Goal: Task Accomplishment & Management: Use online tool/utility

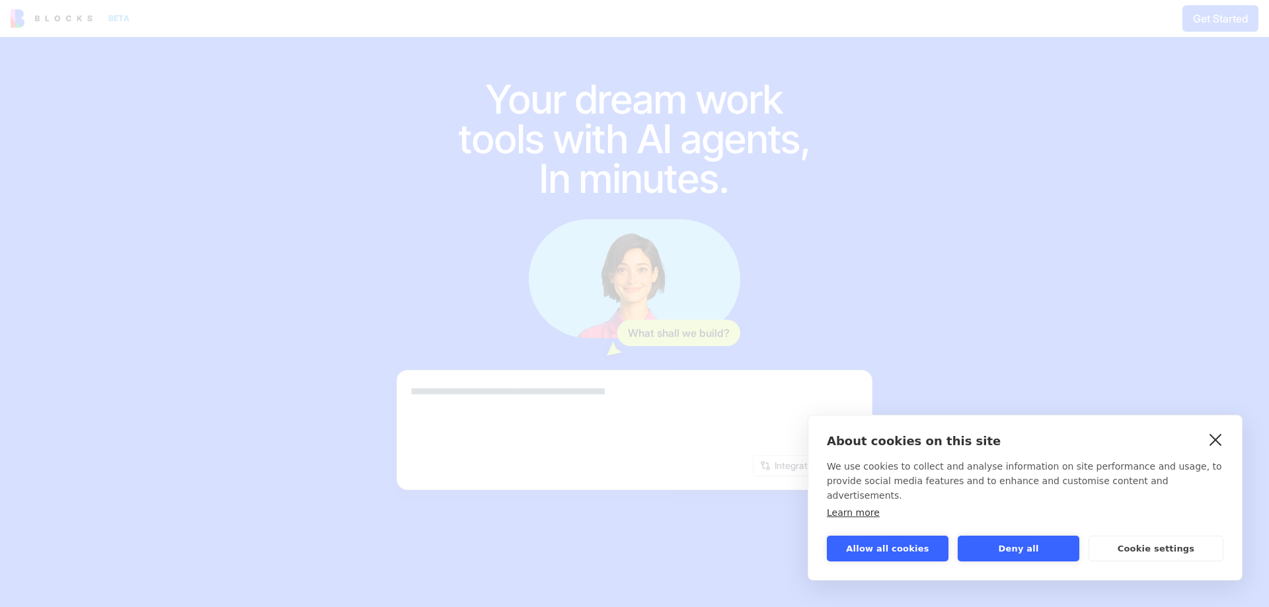
click at [1218, 450] on link "close" at bounding box center [1216, 439] width 20 height 21
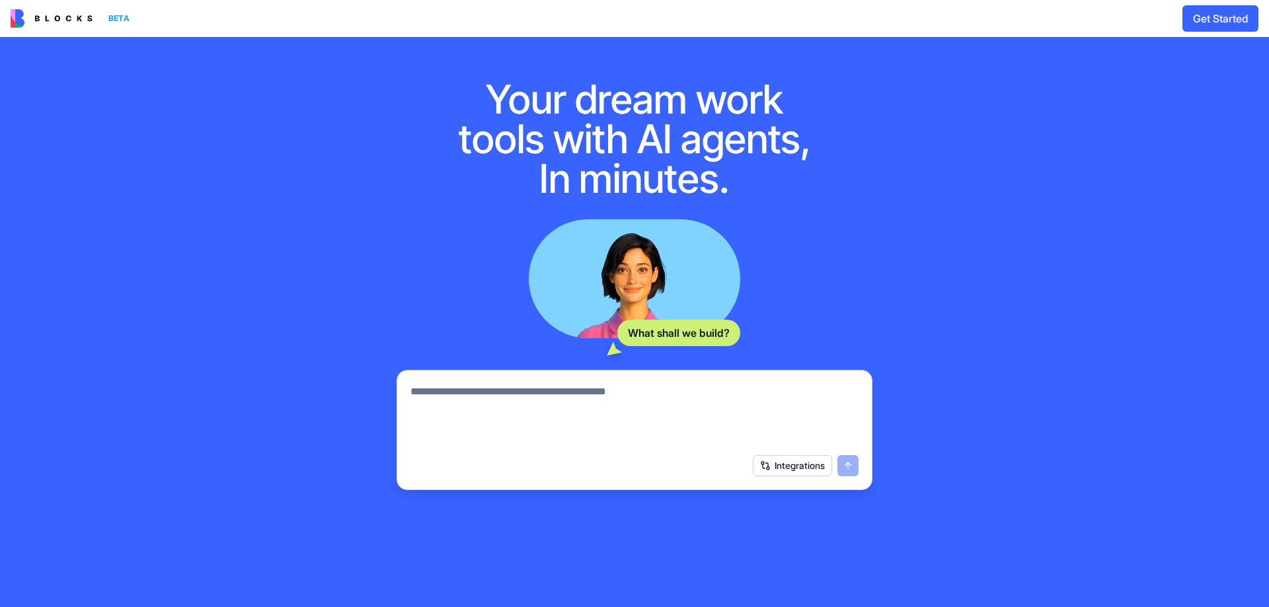
click at [795, 464] on button "Integrations" at bounding box center [792, 465] width 79 height 21
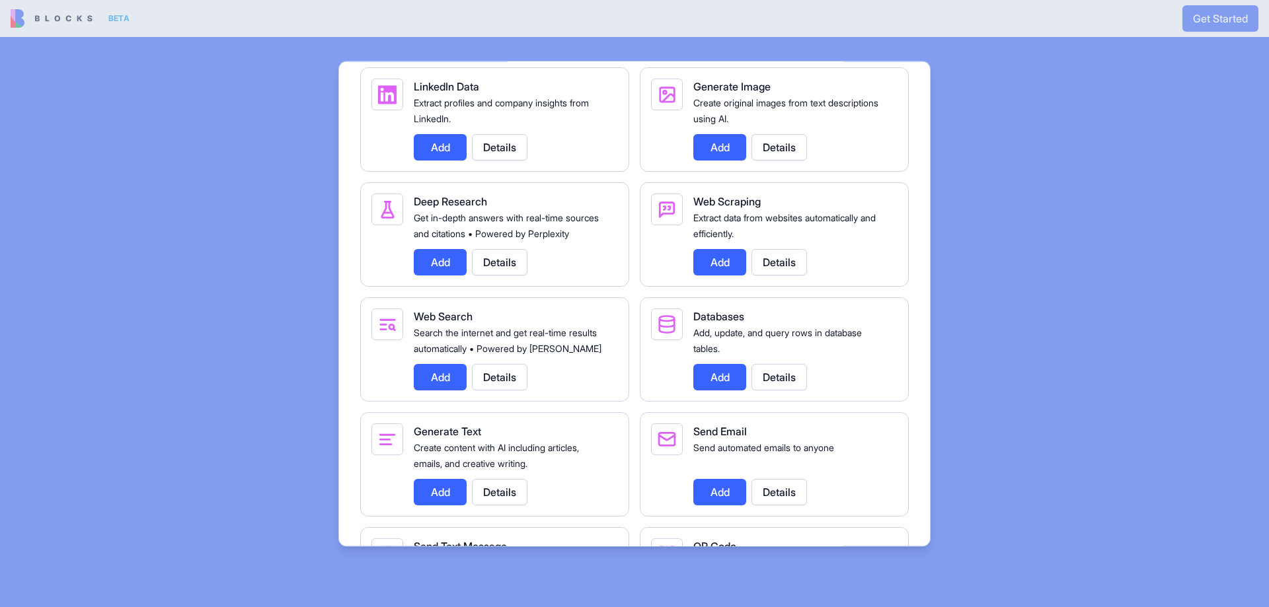
scroll to position [1586, 0]
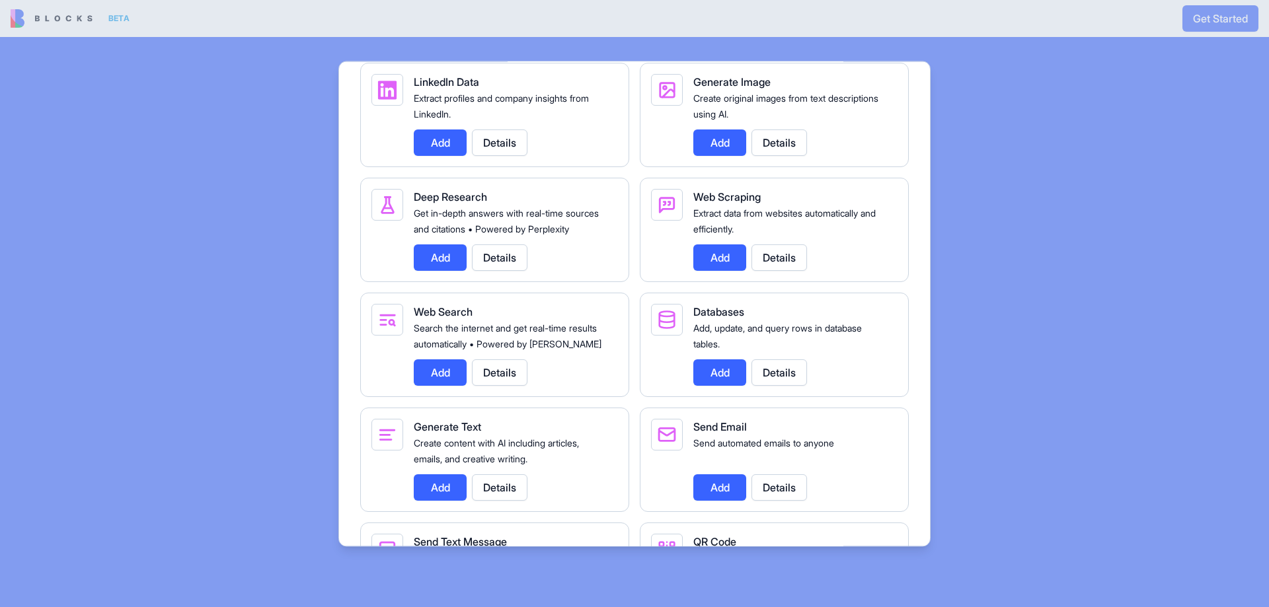
click at [716, 271] on button "Add" at bounding box center [719, 258] width 53 height 26
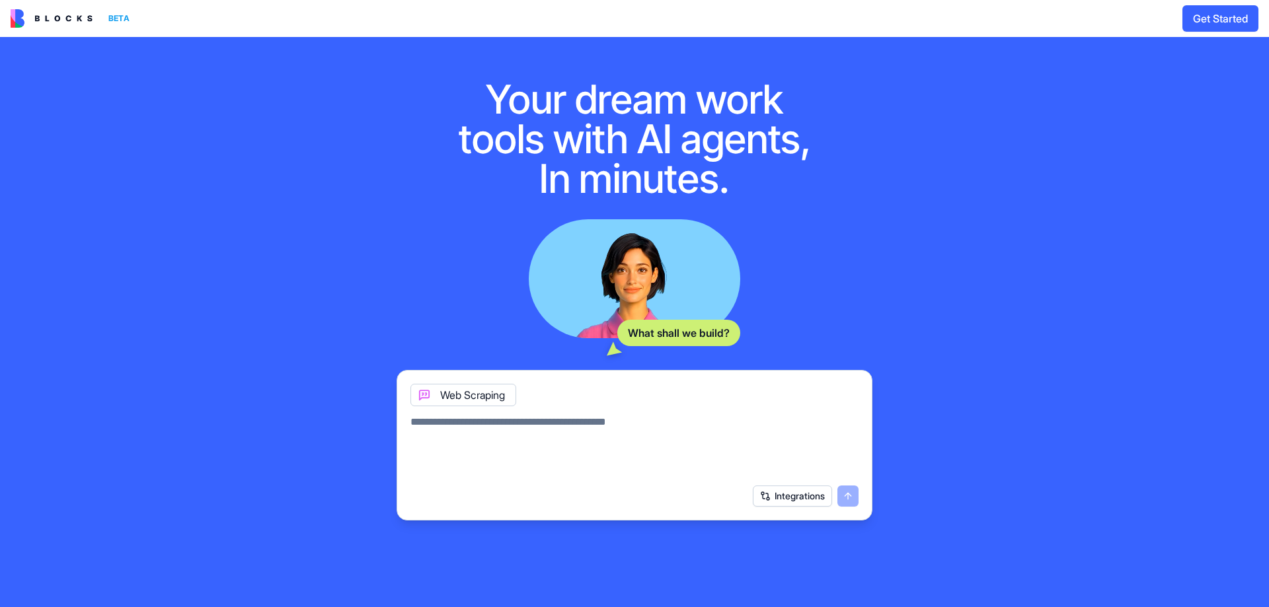
click at [476, 420] on textarea at bounding box center [634, 445] width 448 height 63
type textarea "*"
type textarea "**********"
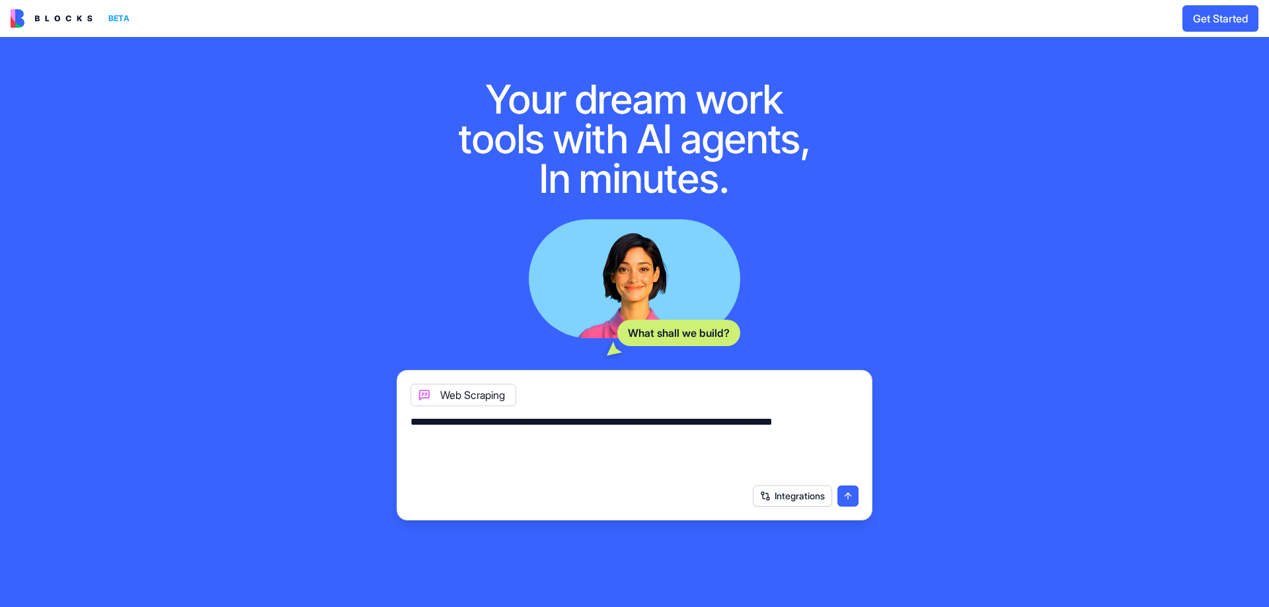
click at [849, 495] on button "submit" at bounding box center [847, 496] width 21 height 21
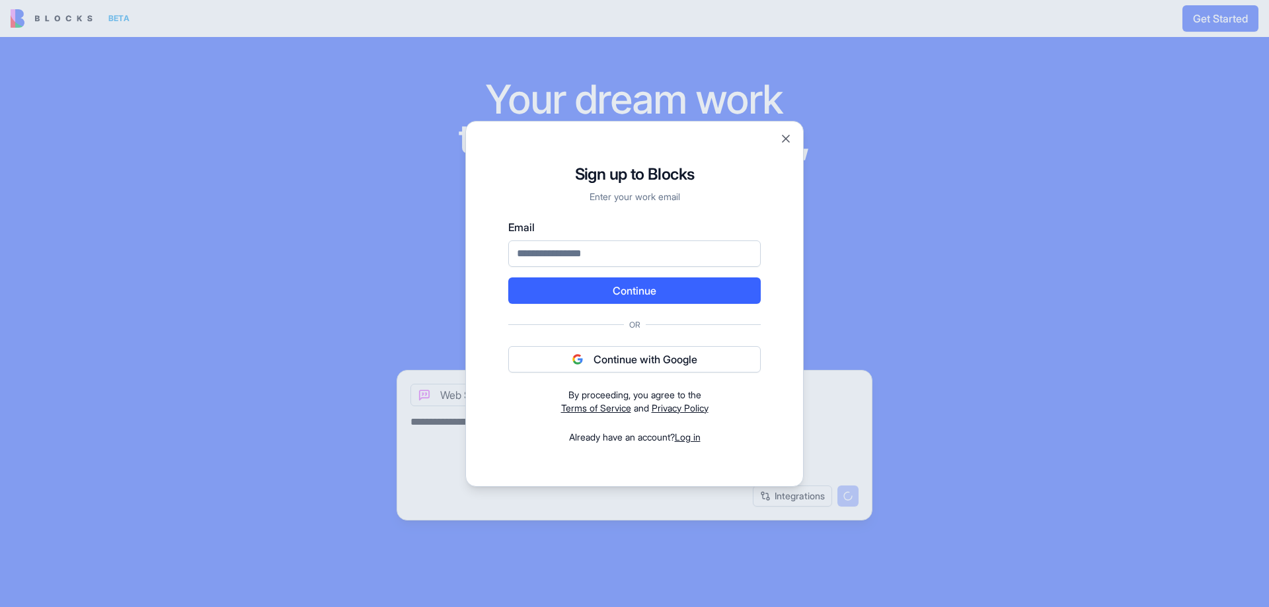
click at [659, 360] on button "Continue with Google" at bounding box center [634, 359] width 252 height 26
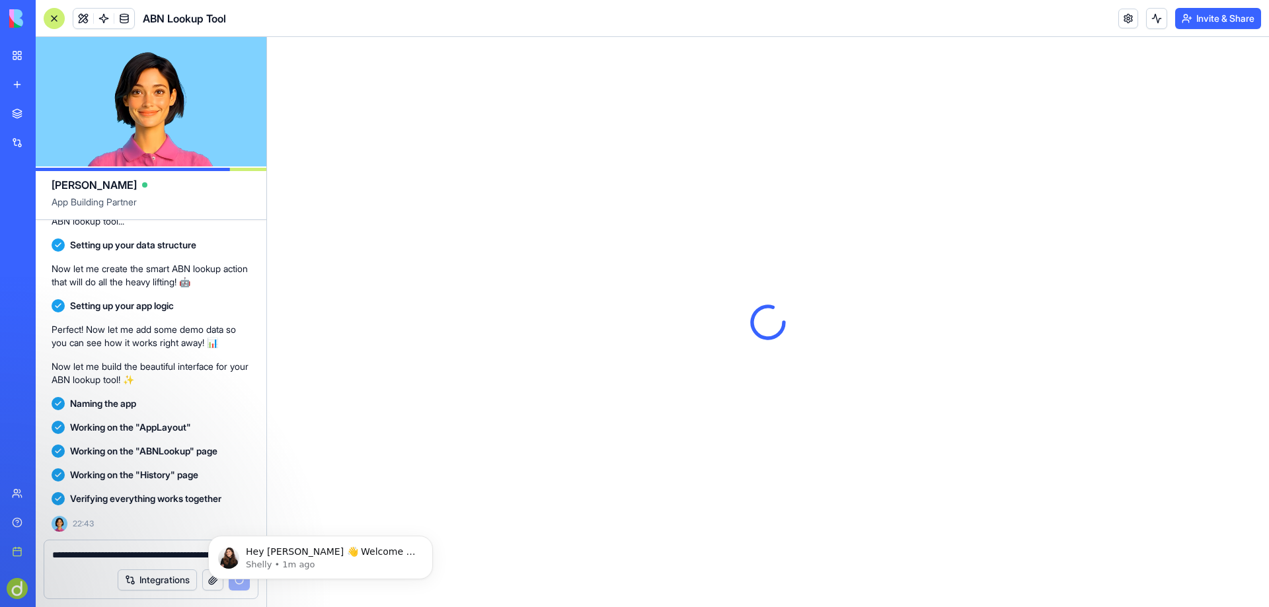
scroll to position [410, 0]
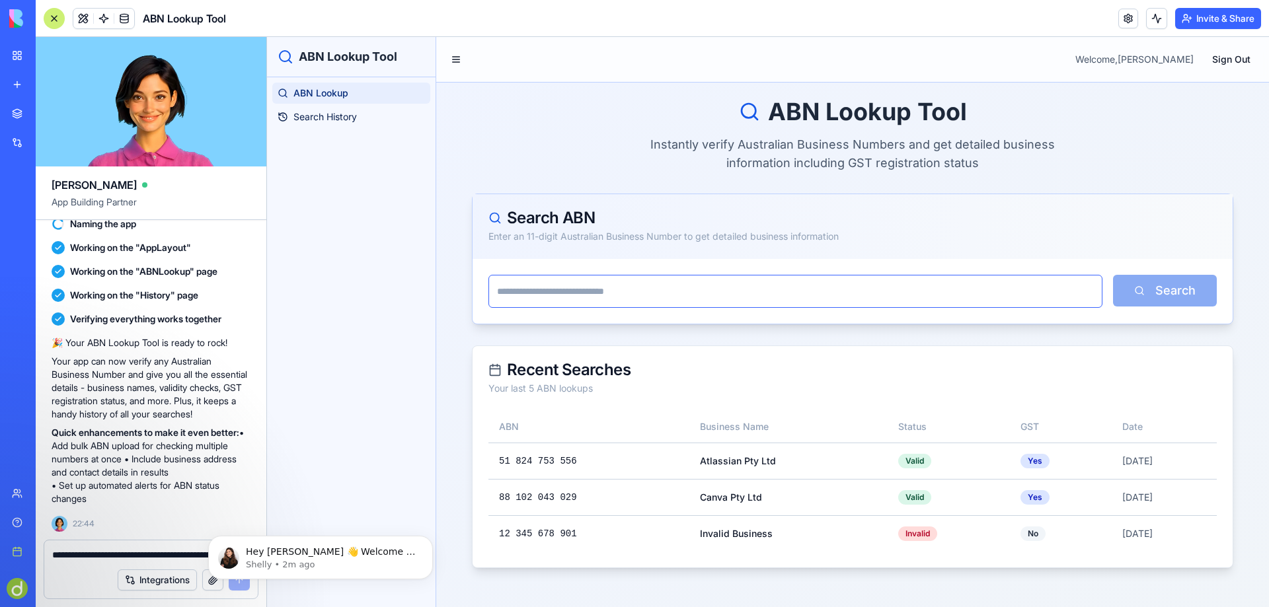
click at [554, 289] on input "text" at bounding box center [795, 291] width 614 height 33
type input "**********"
click at [1165, 286] on button "Search" at bounding box center [1165, 291] width 104 height 32
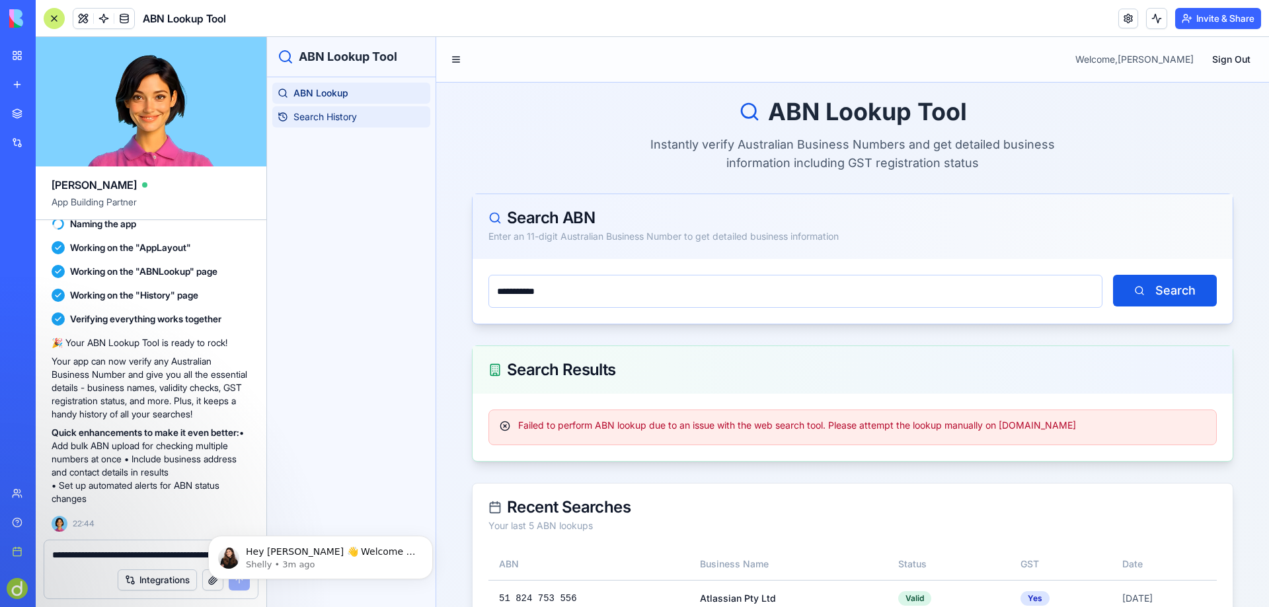
click at [336, 113] on span "Search History" at bounding box center [324, 116] width 63 height 13
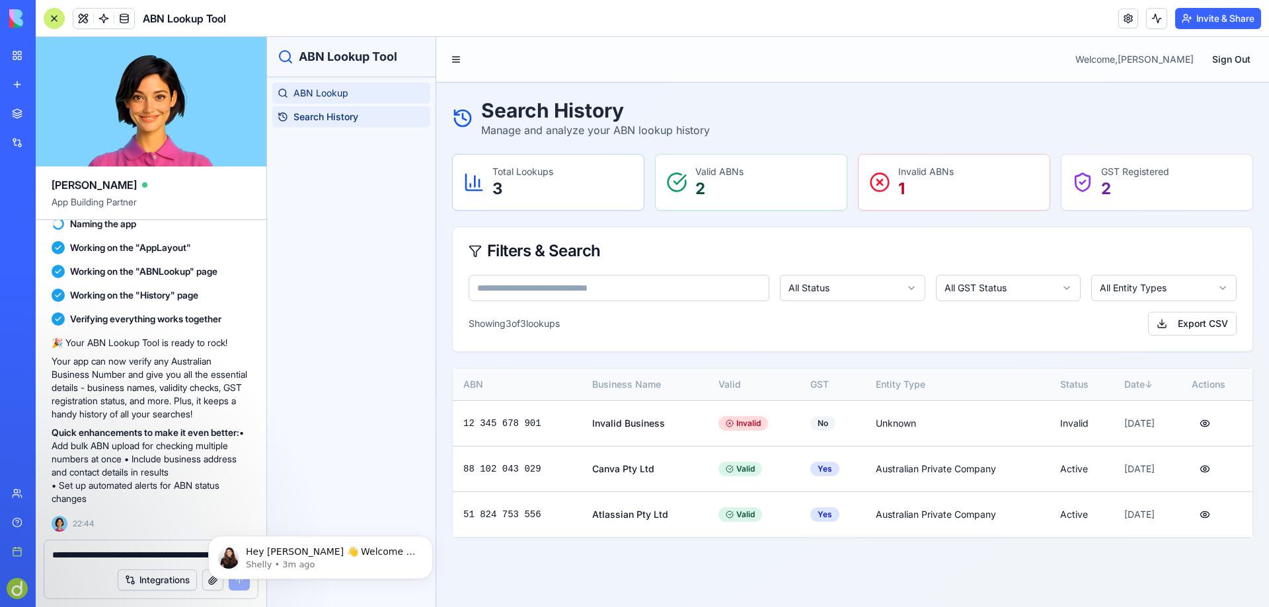
click at [331, 96] on span "ABN Lookup" at bounding box center [320, 93] width 55 height 13
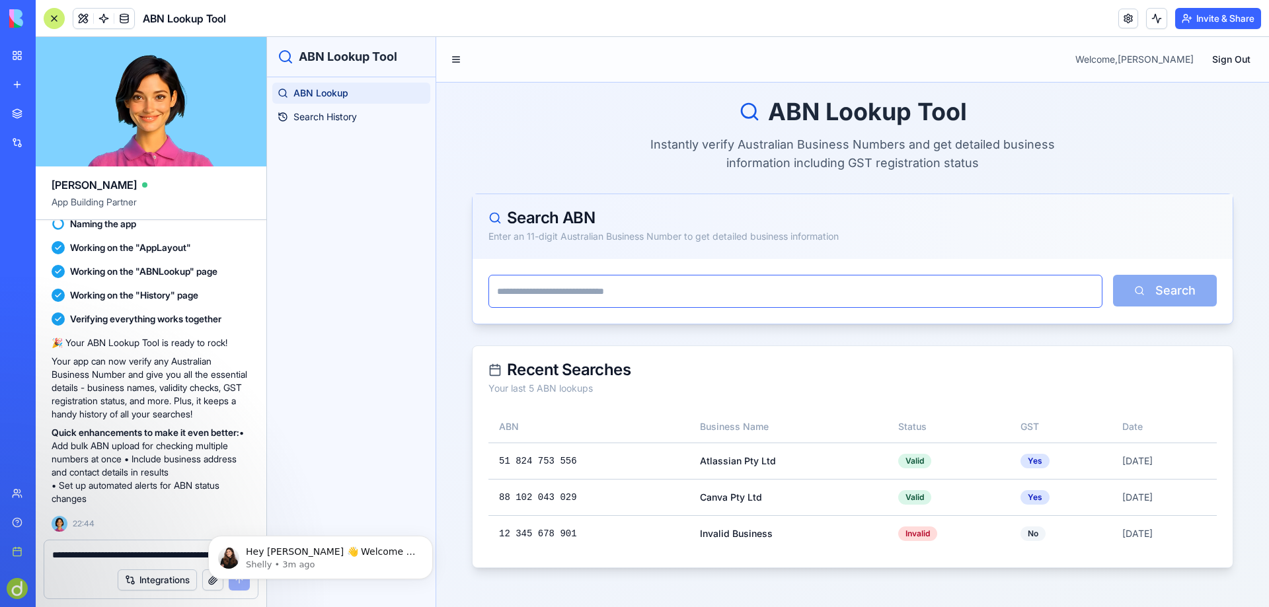
click at [556, 297] on input "text" at bounding box center [795, 291] width 614 height 33
type input "**********"
click at [1165, 287] on button "Search" at bounding box center [1165, 291] width 104 height 32
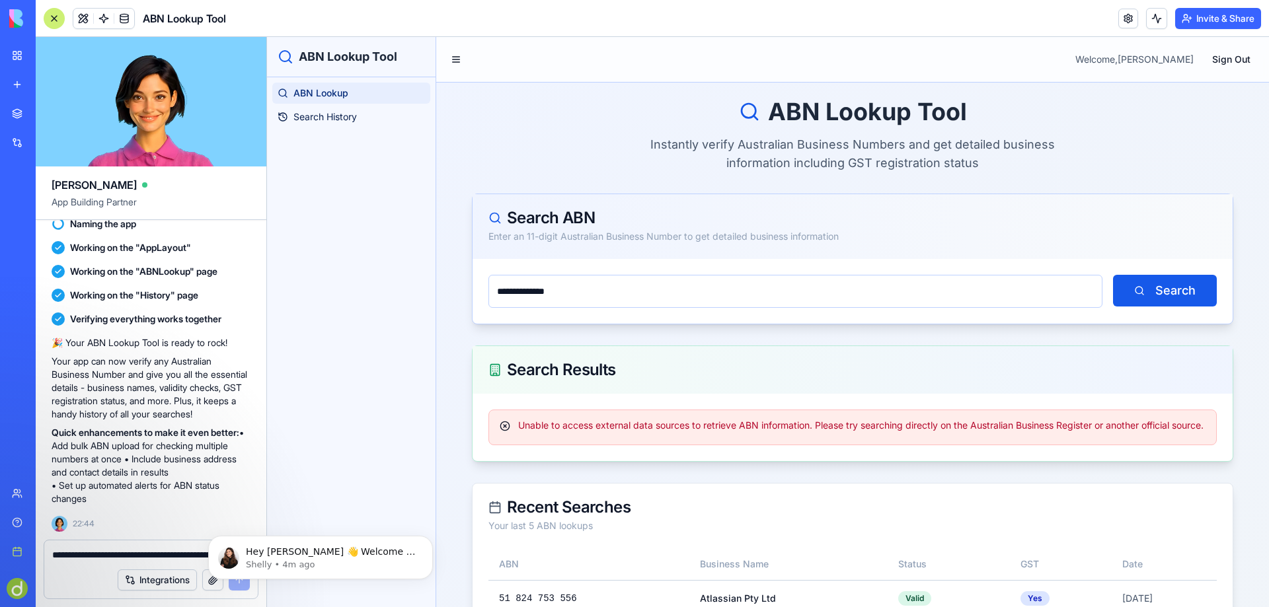
drag, startPoint x: 59, startPoint y: 444, endPoint x: 116, endPoint y: 496, distance: 77.2
click at [116, 496] on p "Quick enhancements to make it even better: • Add bulk ABN upload for checking m…" at bounding box center [151, 465] width 199 height 79
copy p "Add bulk ABN upload for checking multiple numbers at once • Include business ad…"
click at [84, 550] on textarea "**********" at bounding box center [151, 555] width 198 height 13
paste textarea "**********"
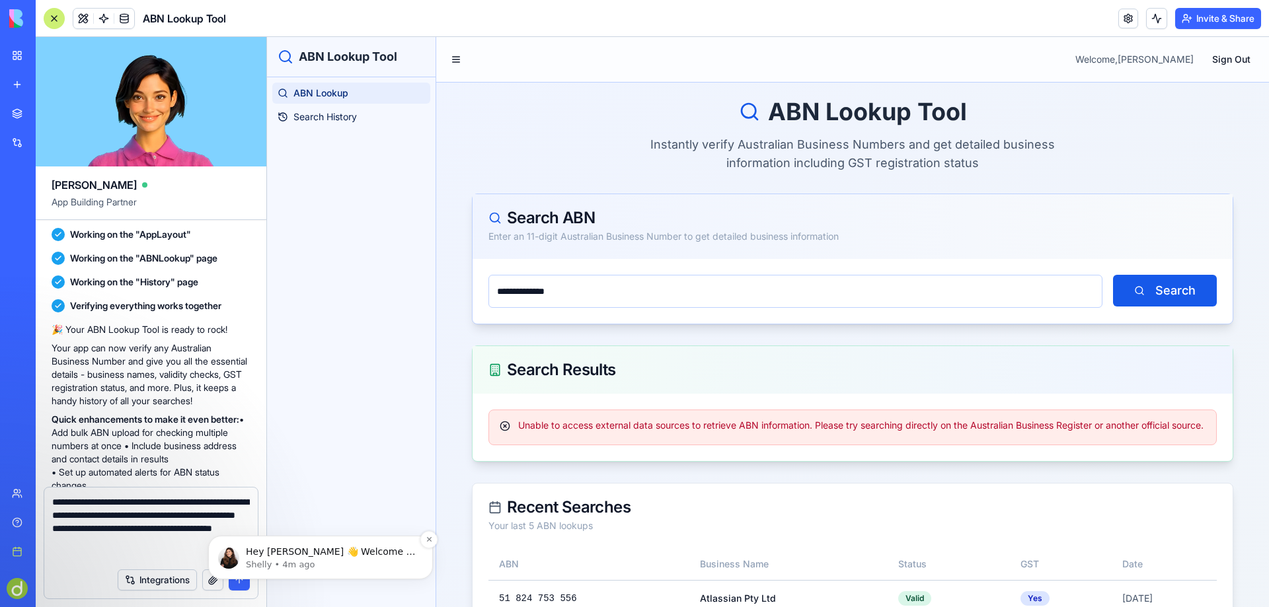
type textarea "**********"
click at [334, 549] on p "Hey Darren 👋 Welcome to Blocks 🙌 I'm here if you have any questions!" at bounding box center [331, 552] width 171 height 13
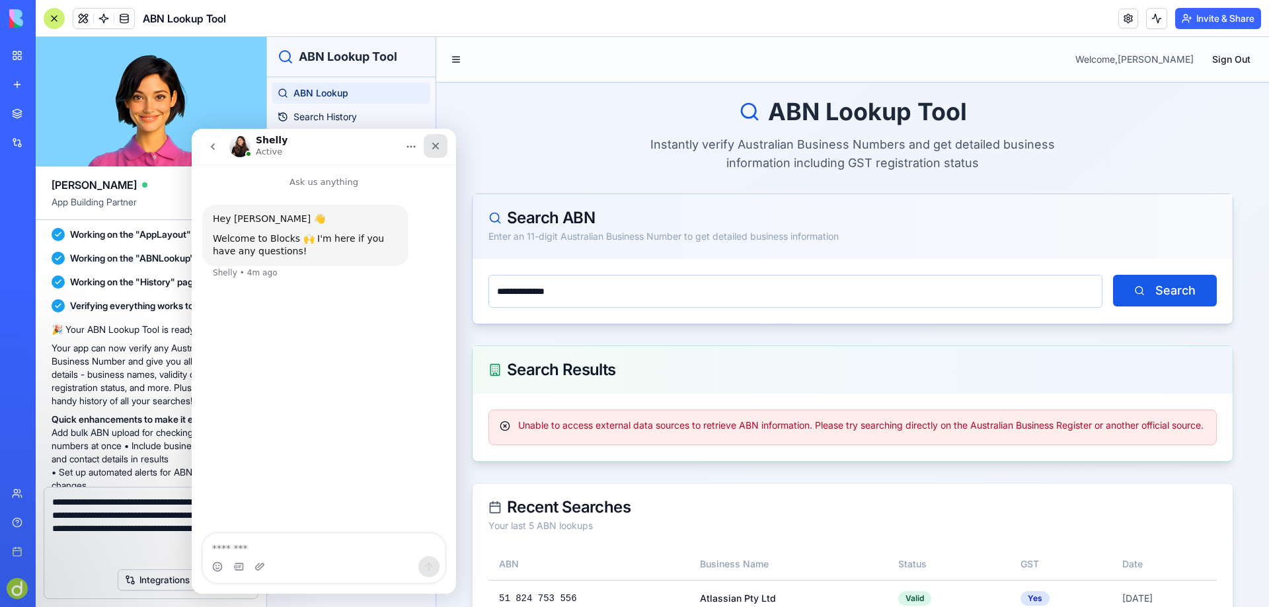
click at [438, 143] on icon "Close" at bounding box center [435, 146] width 7 height 7
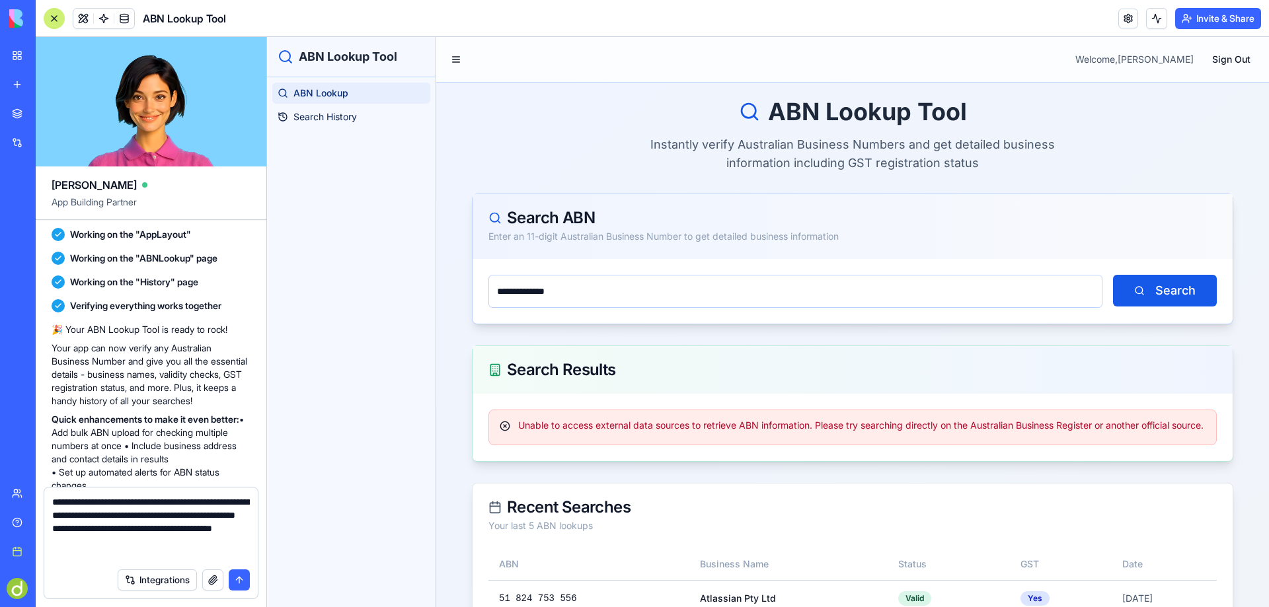
click at [240, 579] on button "submit" at bounding box center [239, 580] width 21 height 21
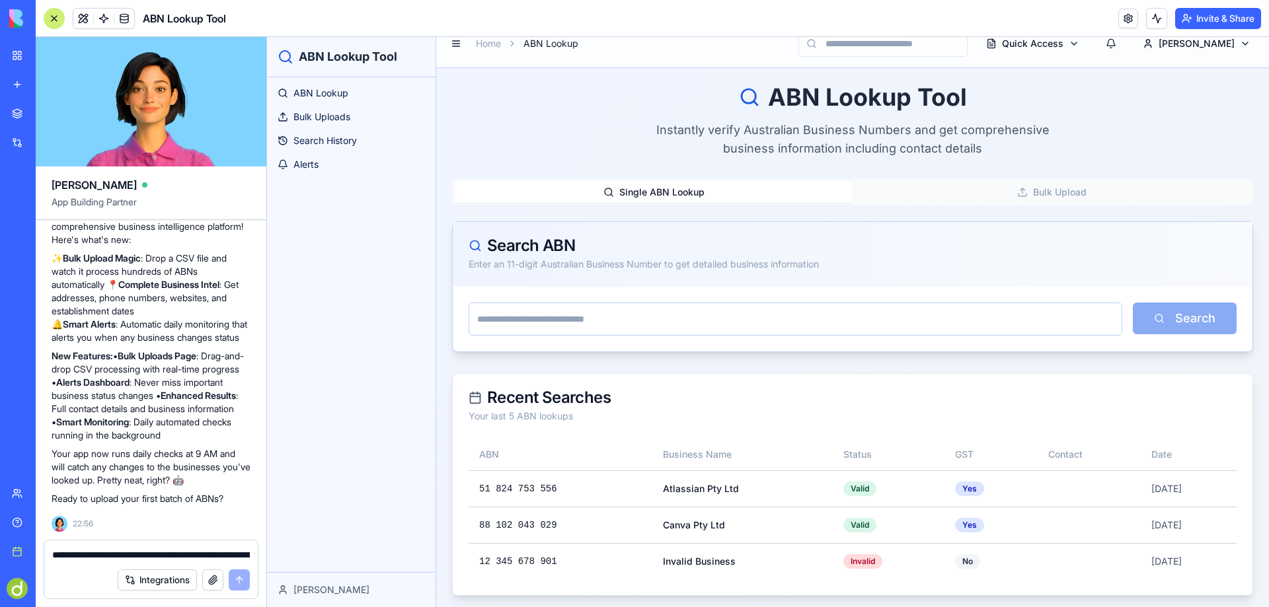
scroll to position [22, 0]
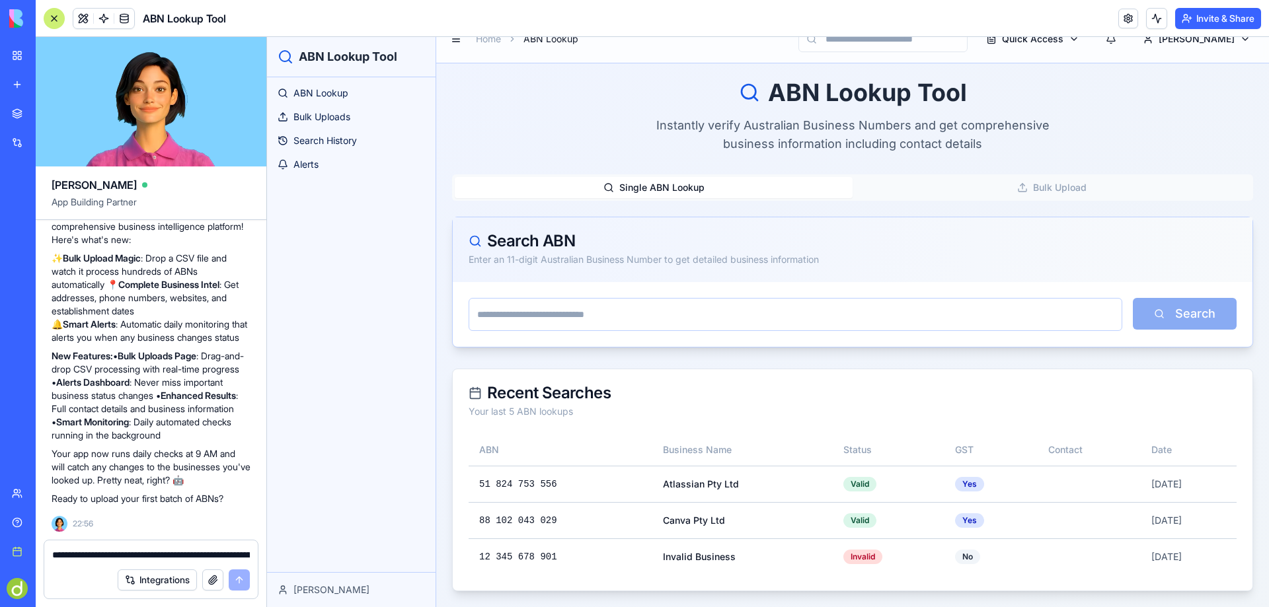
click at [1085, 184] on button "Bulk Upload" at bounding box center [1052, 187] width 398 height 21
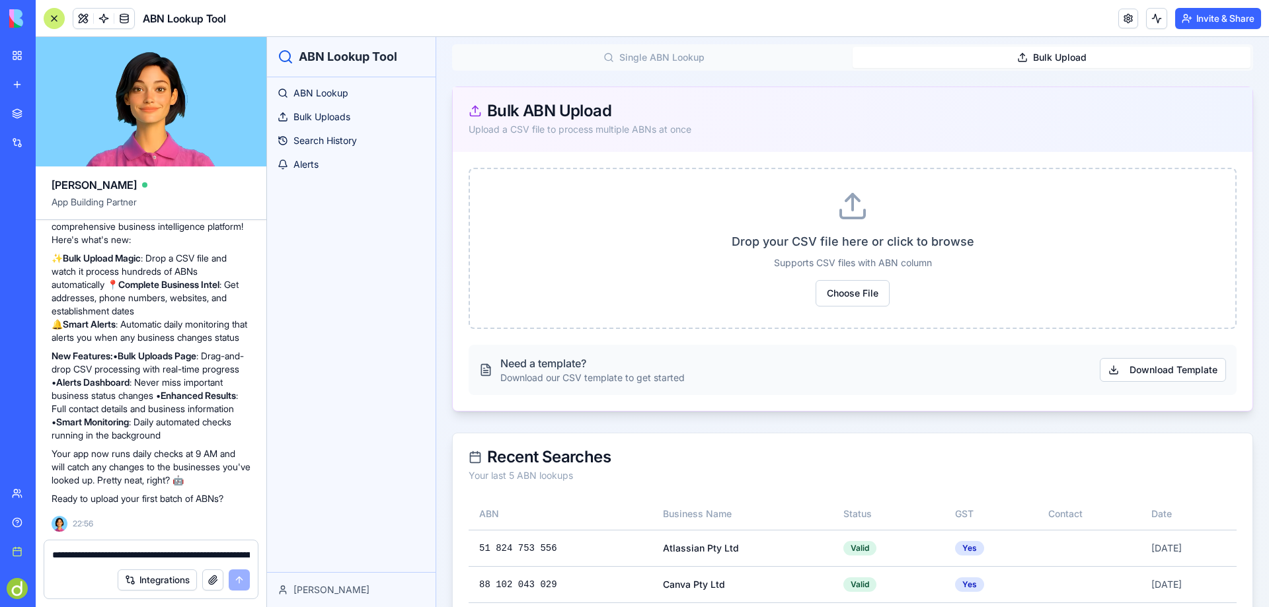
scroll to position [216, 0]
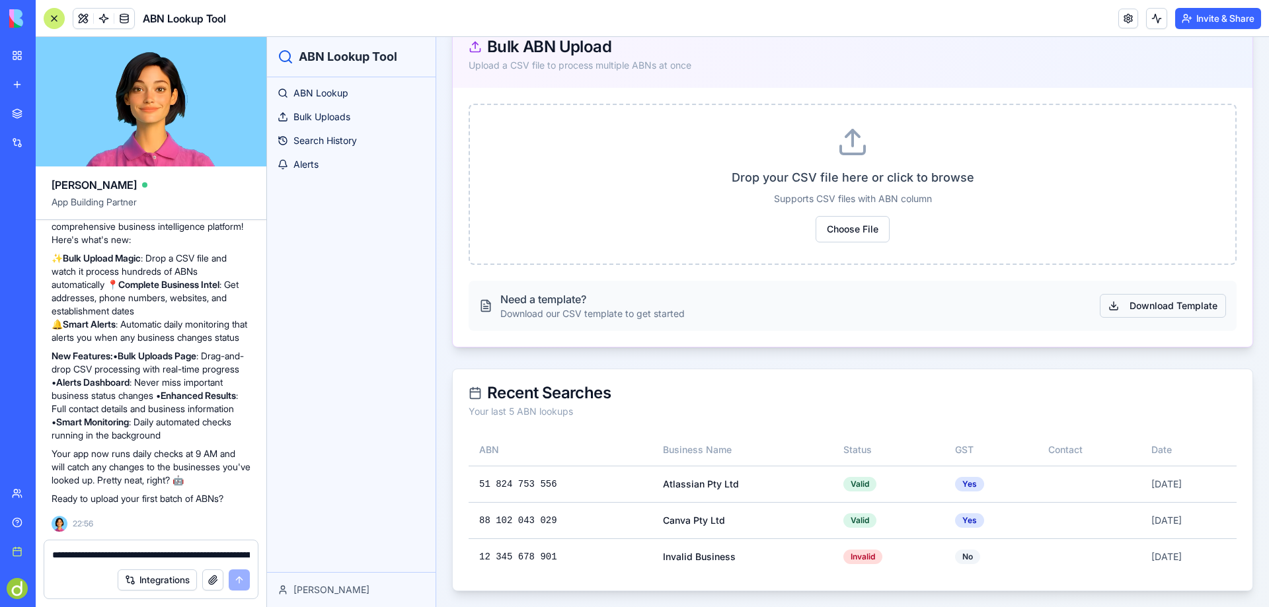
click at [1164, 302] on button "Download Template" at bounding box center [1163, 306] width 126 height 24
click at [856, 225] on span "Choose File" at bounding box center [853, 229] width 74 height 26
click at [267, 37] on input "Choose File" at bounding box center [267, 37] width 0 height 0
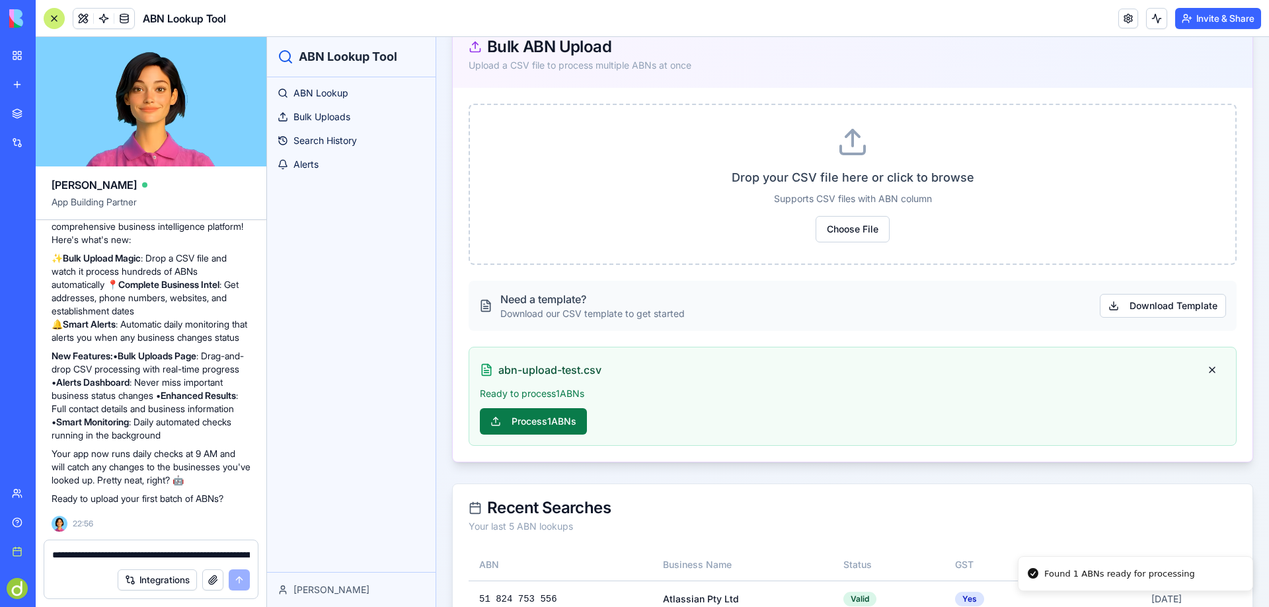
click at [514, 421] on button "Process 1 ABNs" at bounding box center [533, 421] width 107 height 26
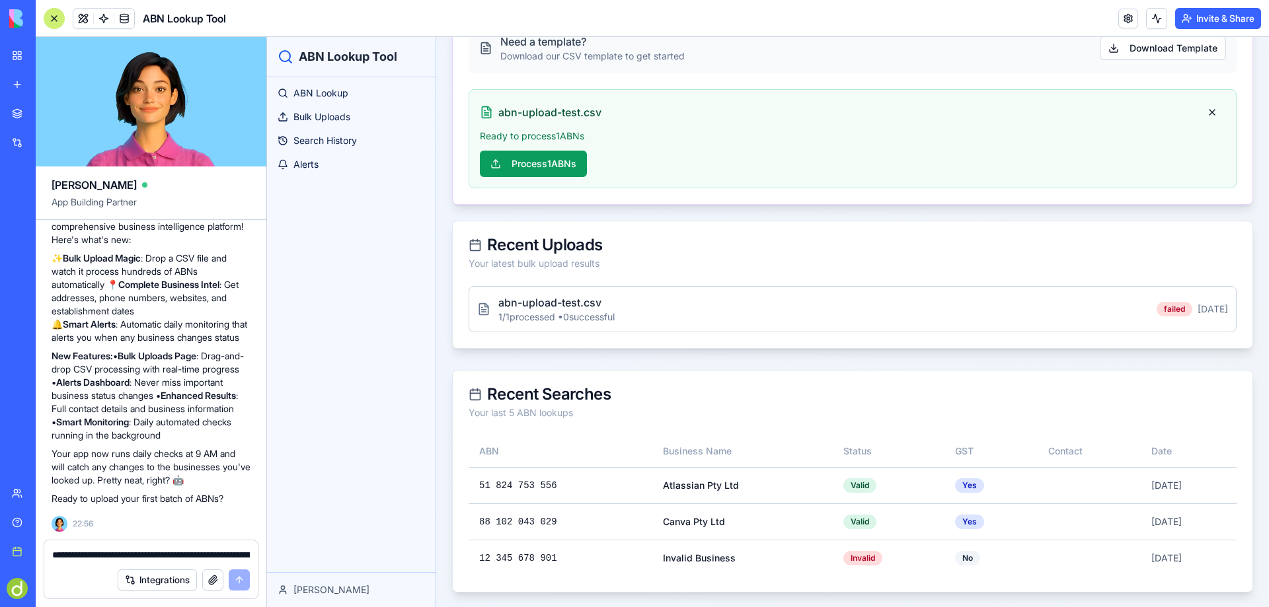
scroll to position [475, 0]
click at [565, 301] on p "abn-upload-test.csv" at bounding box center [556, 301] width 116 height 16
click at [330, 115] on span "Bulk Uploads" at bounding box center [321, 116] width 57 height 13
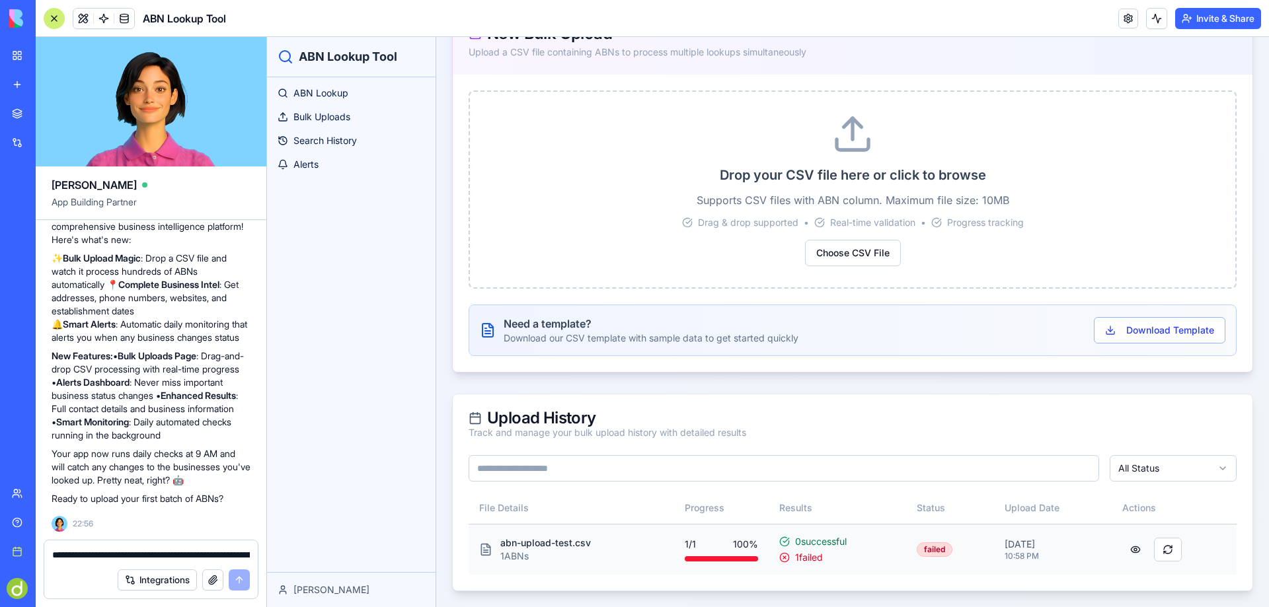
click at [1132, 549] on button "button" at bounding box center [1135, 550] width 26 height 24
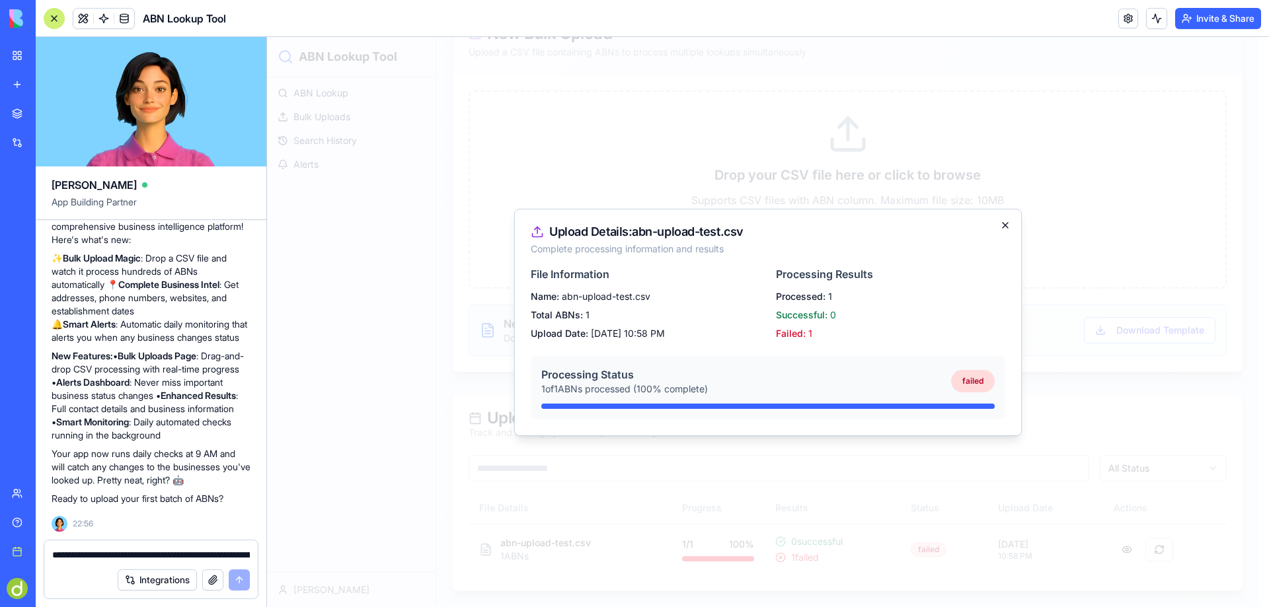
click at [1008, 223] on icon "button" at bounding box center [1005, 225] width 5 height 5
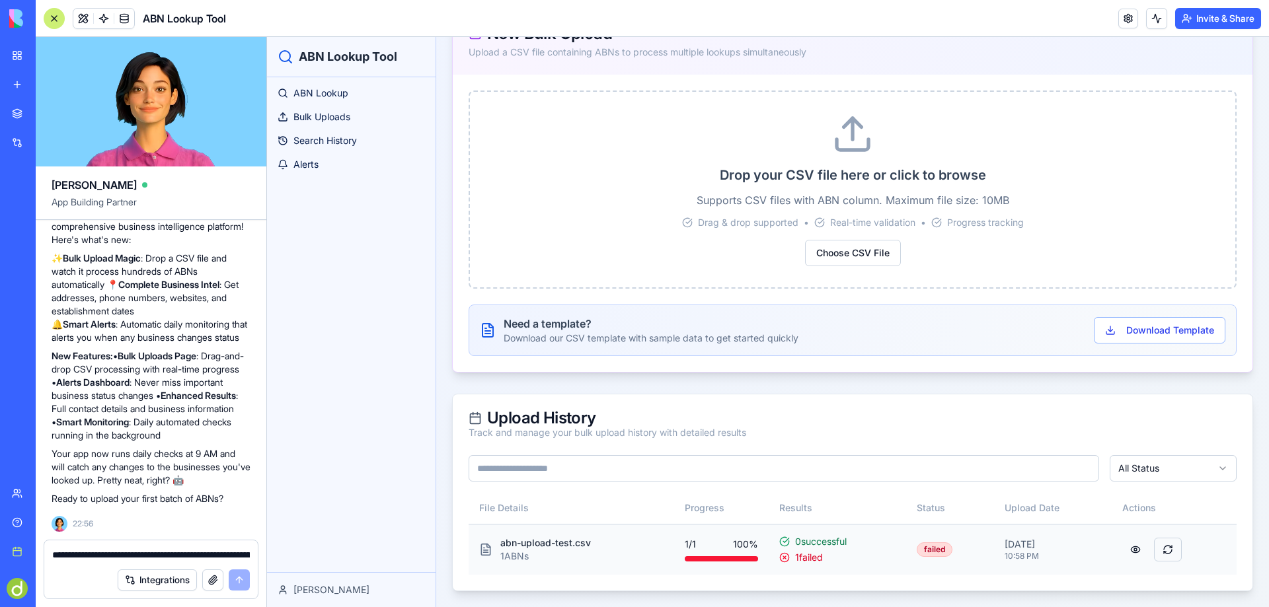
click at [1163, 550] on button at bounding box center [1168, 550] width 28 height 24
click at [1221, 528] on td at bounding box center [1174, 549] width 125 height 51
click at [335, 162] on link "Alerts" at bounding box center [351, 164] width 158 height 21
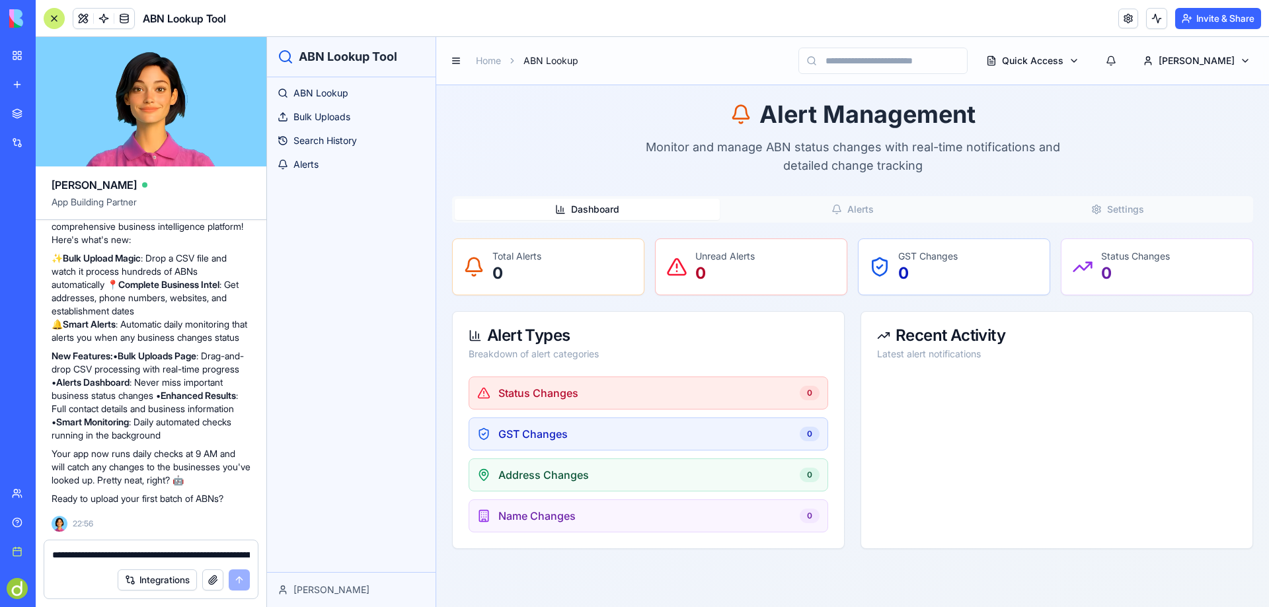
click at [604, 205] on button "Dashboard" at bounding box center [587, 209] width 265 height 21
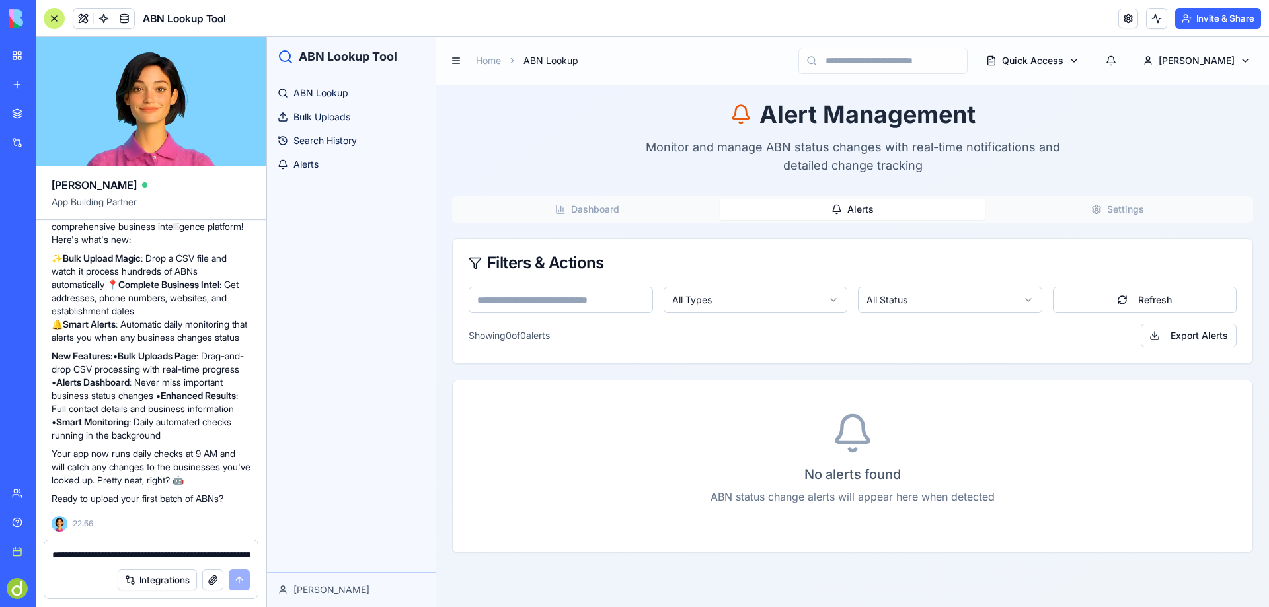
click at [880, 206] on button "Alerts" at bounding box center [852, 209] width 265 height 21
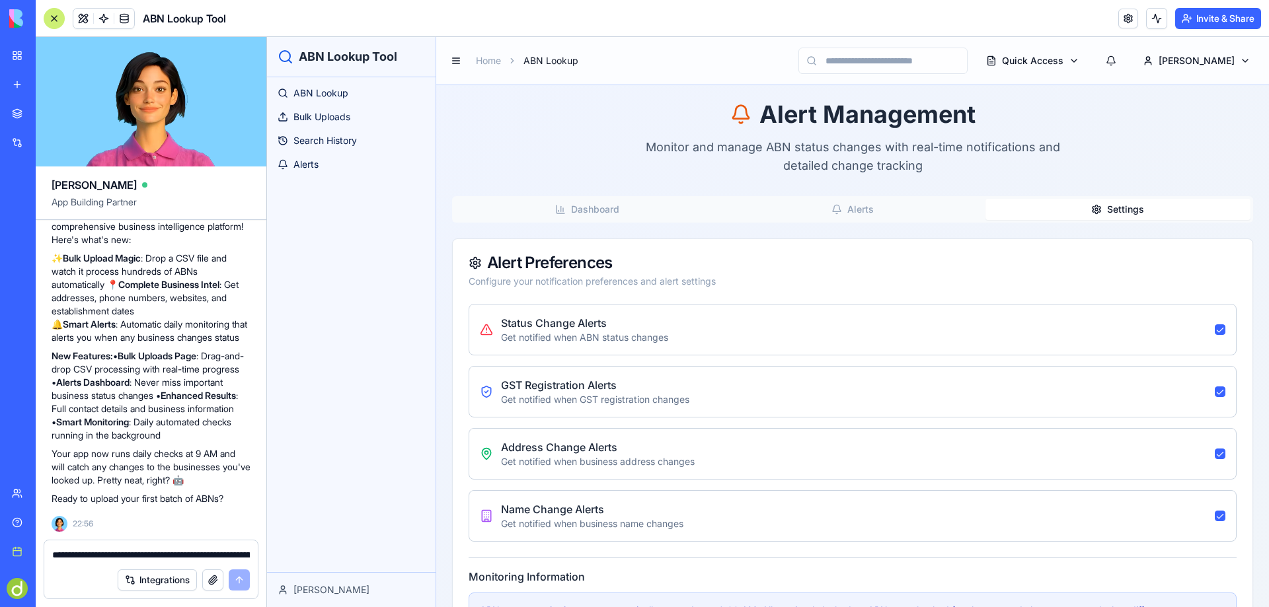
click at [1154, 206] on button "Settings" at bounding box center [1117, 209] width 265 height 21
click at [563, 204] on icon "button" at bounding box center [560, 209] width 11 height 11
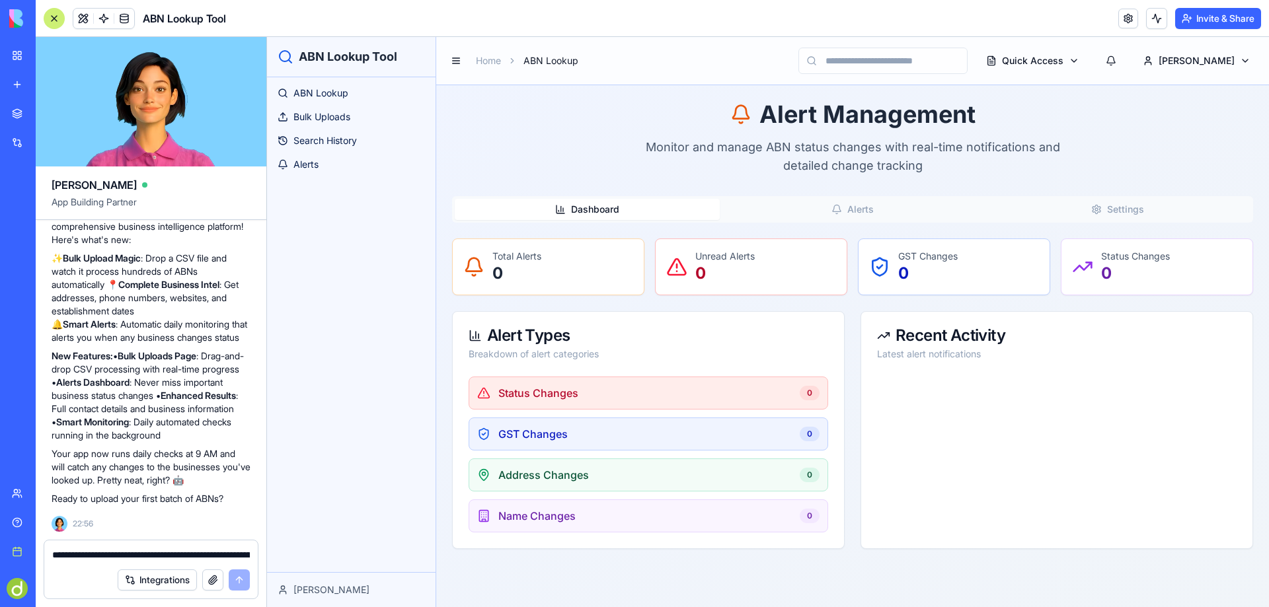
click at [581, 206] on button "Dashboard" at bounding box center [587, 209] width 265 height 21
click at [496, 273] on p "0" at bounding box center [516, 273] width 49 height 21
click at [812, 388] on div "0" at bounding box center [810, 393] width 20 height 15
click at [1120, 59] on html "ABN Lookup Tool ABN Lookup Bulk Uploads Search History Alerts Darren Home ABN L…" at bounding box center [768, 322] width 1002 height 570
click at [1024, 118] on p "abn-upload-test.csv" at bounding box center [1057, 116] width 136 height 13
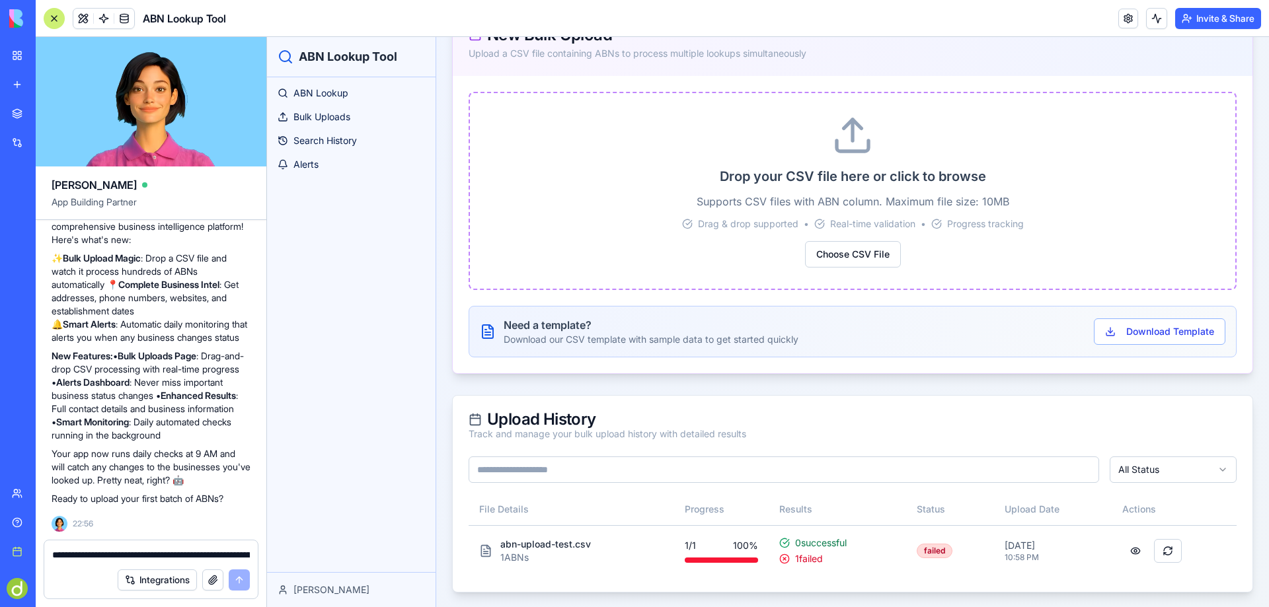
scroll to position [187, 0]
click at [503, 547] on p "abn-upload-test.csv" at bounding box center [545, 543] width 91 height 13
click at [481, 547] on icon at bounding box center [485, 549] width 9 height 11
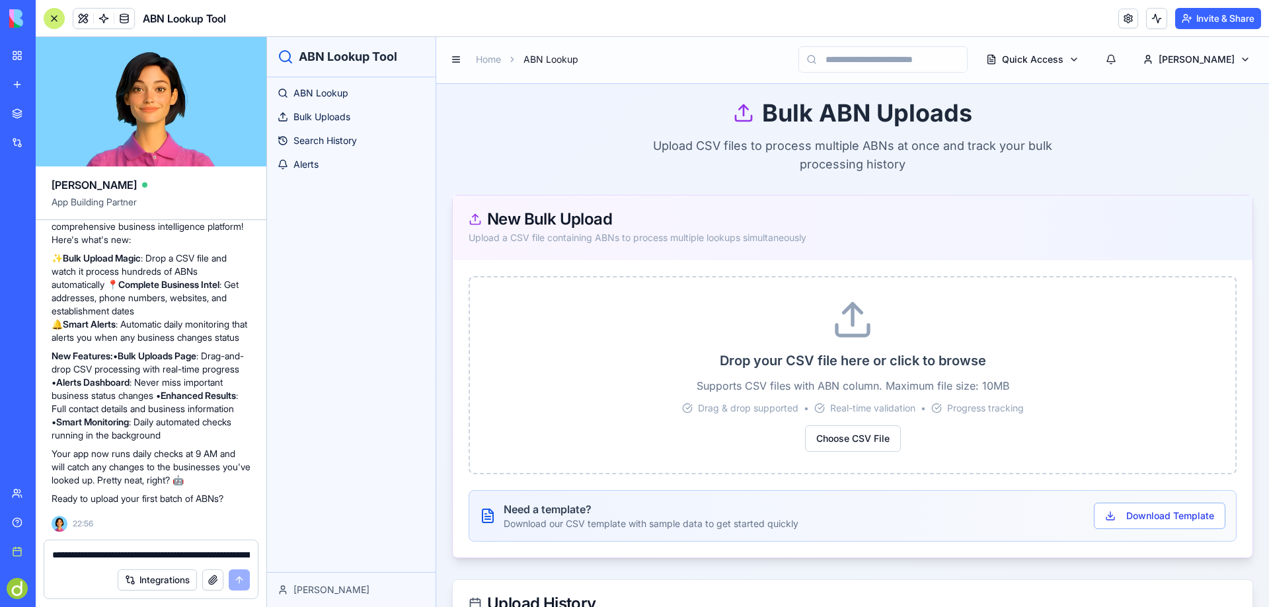
scroll to position [0, 0]
click at [1106, 58] on html "ABN Lookup Tool ABN Lookup Bulk Uploads Search History Alerts Darren Home ABN L…" at bounding box center [768, 415] width 1002 height 757
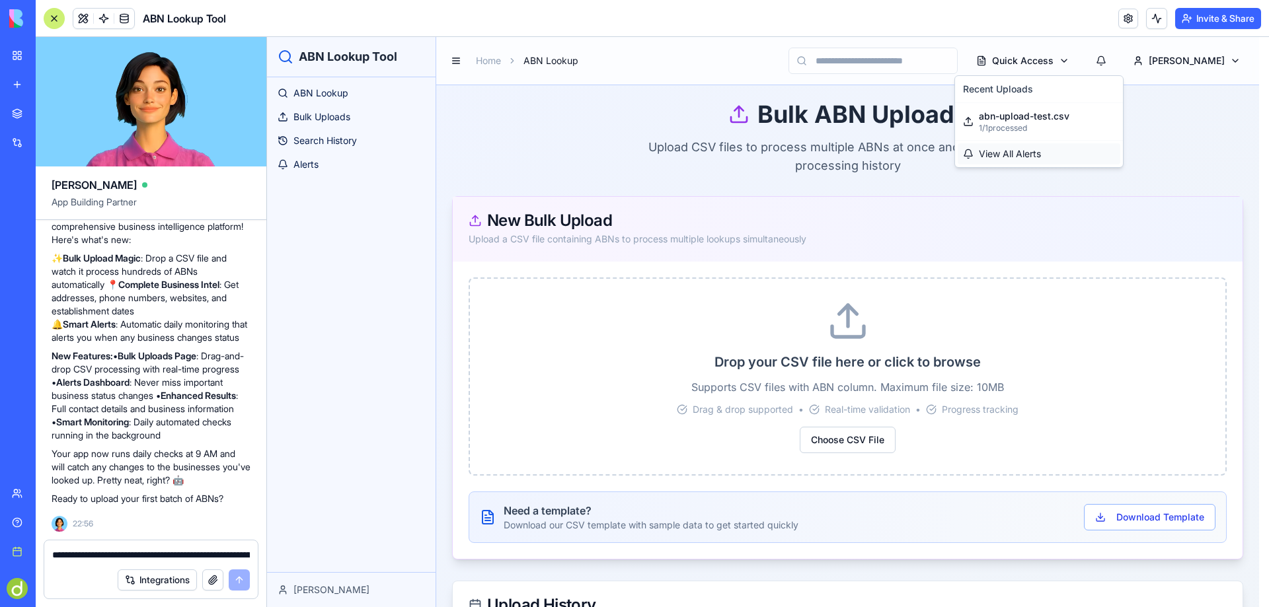
click at [1003, 159] on span "View All Alerts" at bounding box center [1010, 153] width 62 height 13
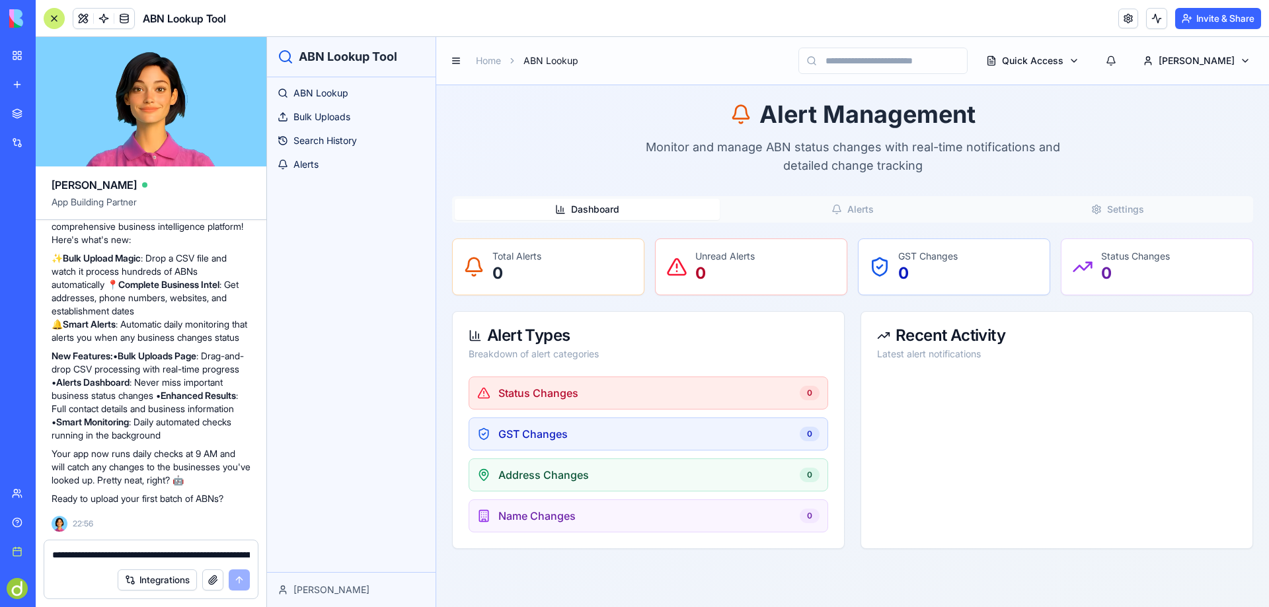
click at [598, 208] on button "Dashboard" at bounding box center [587, 209] width 265 height 21
click at [323, 86] on link "ABN Lookup" at bounding box center [351, 93] width 158 height 21
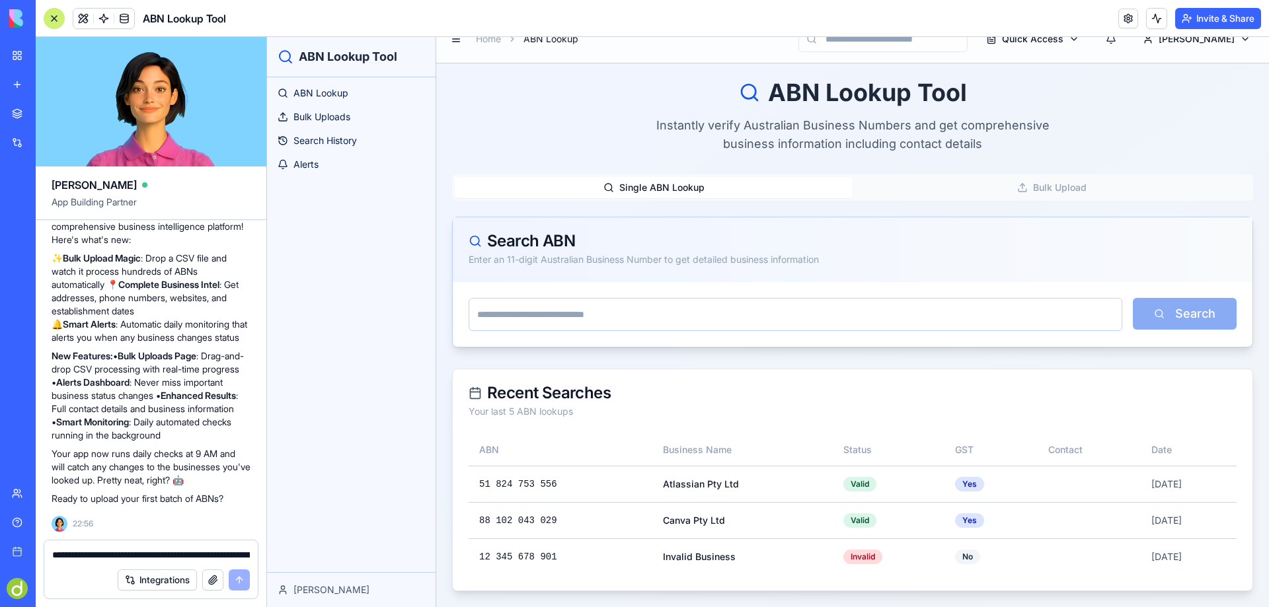
scroll to position [1547, 0]
click at [102, 555] on textarea "**********" at bounding box center [151, 555] width 198 height 13
click at [137, 576] on button "Integrations" at bounding box center [157, 580] width 79 height 21
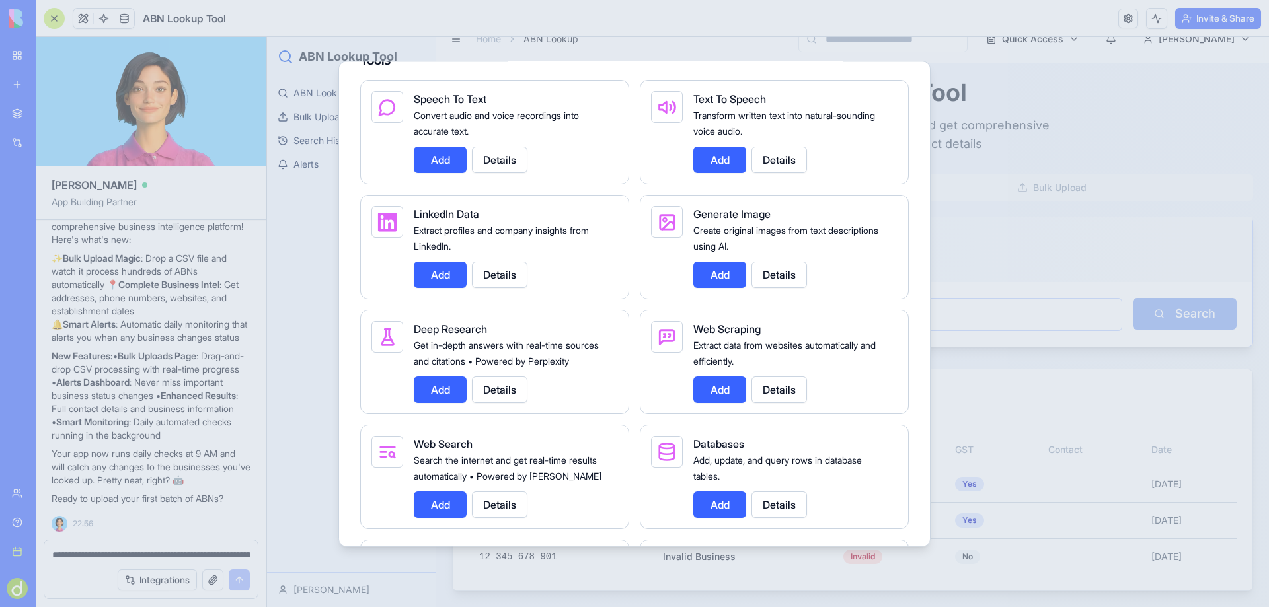
scroll to position [1520, 0]
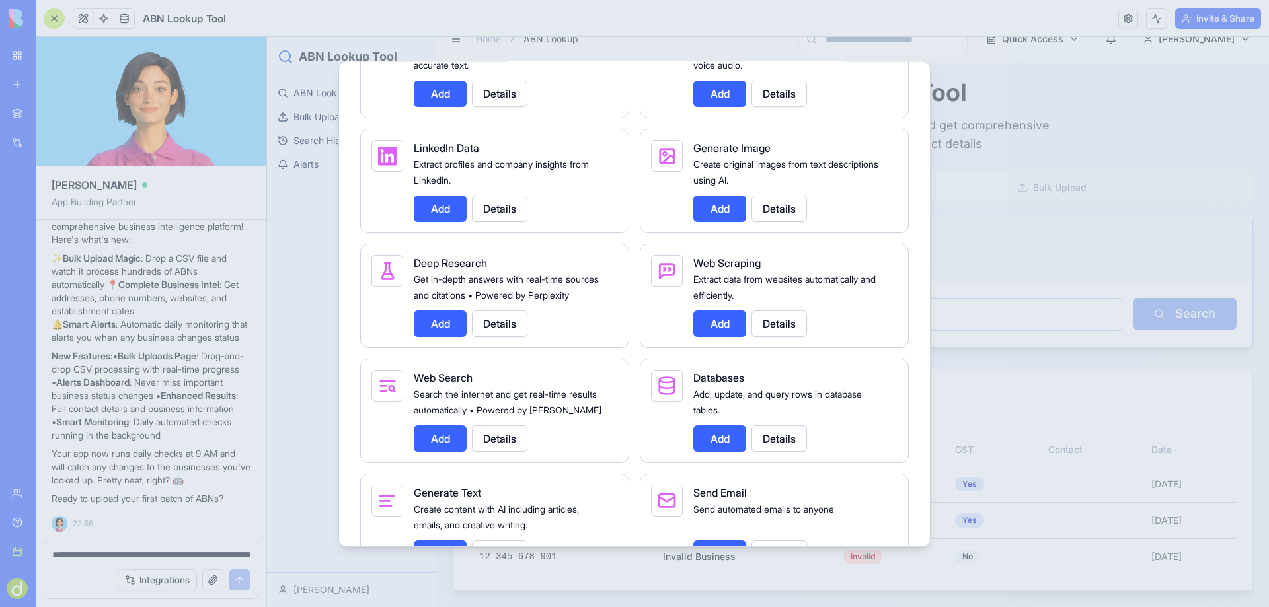
click at [442, 452] on button "Add" at bounding box center [440, 439] width 53 height 26
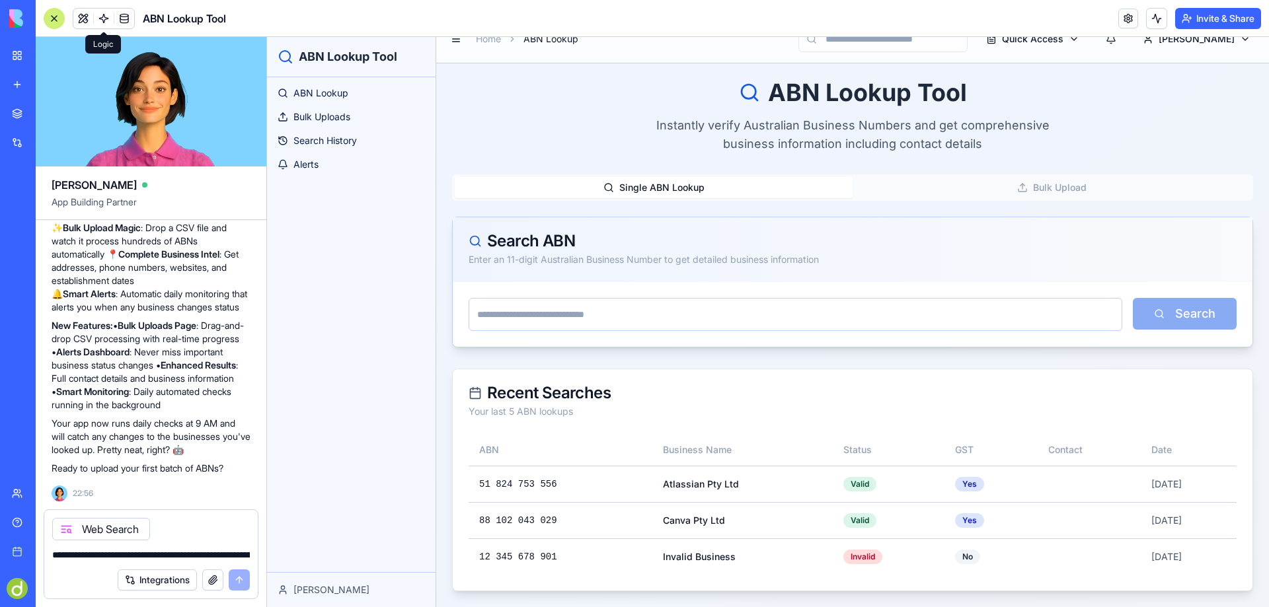
click at [102, 19] on span at bounding box center [103, 18] width 37 height 37
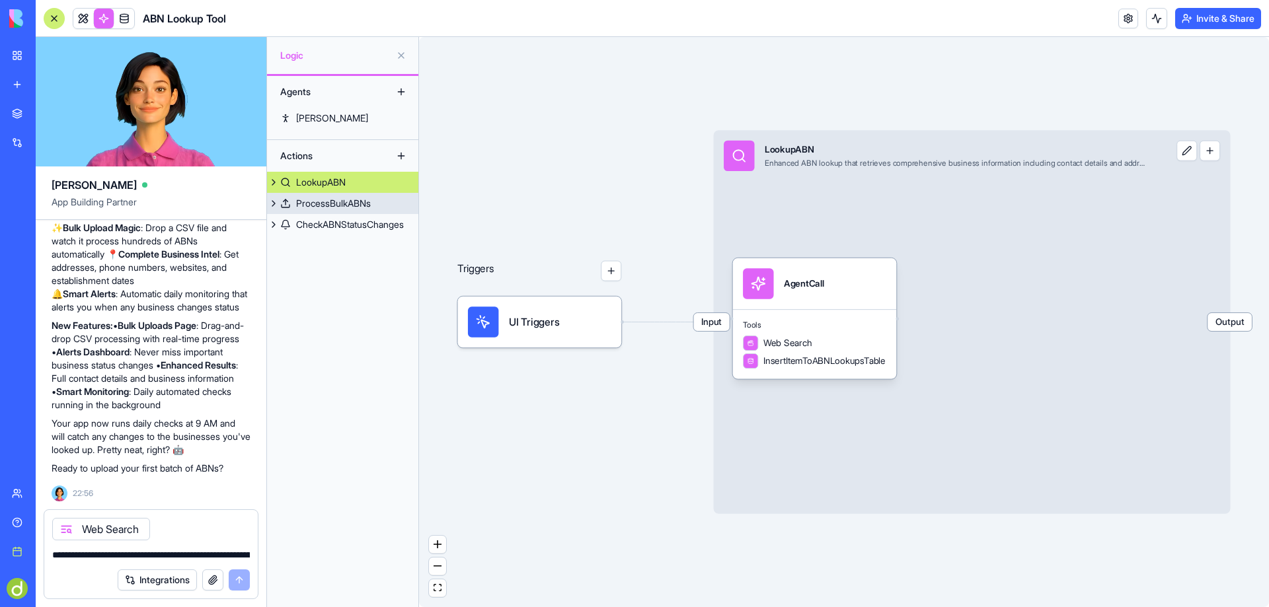
click at [336, 198] on div "ProcessBulkABNs" at bounding box center [333, 203] width 75 height 13
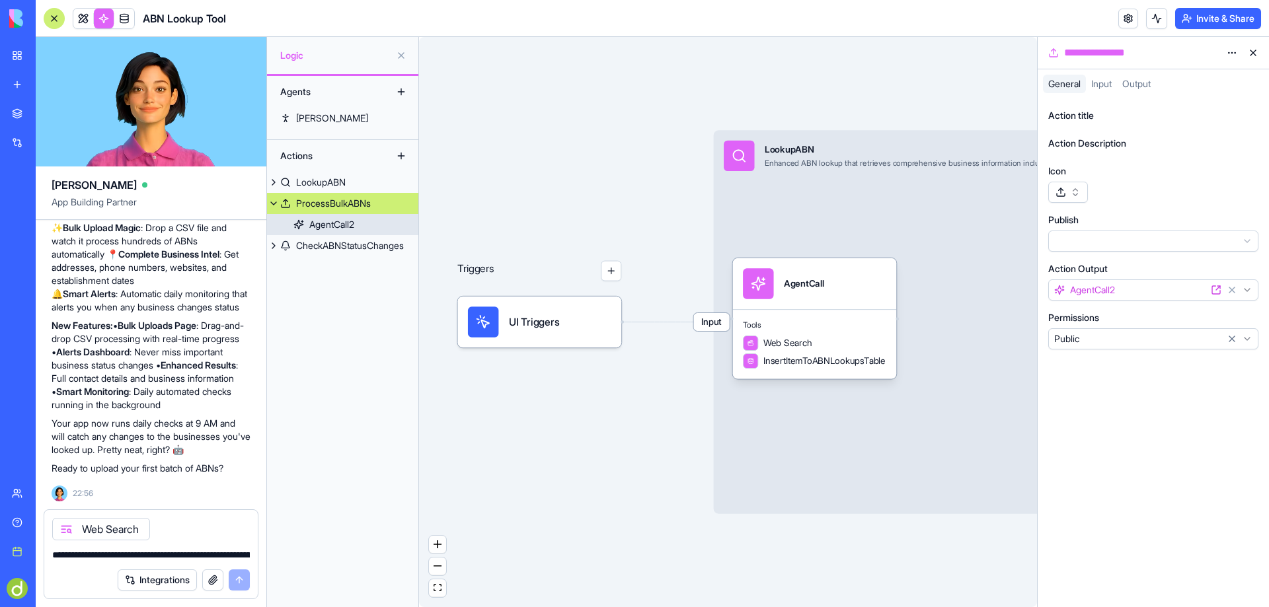
click at [337, 223] on div "AgentCall2" at bounding box center [331, 224] width 45 height 13
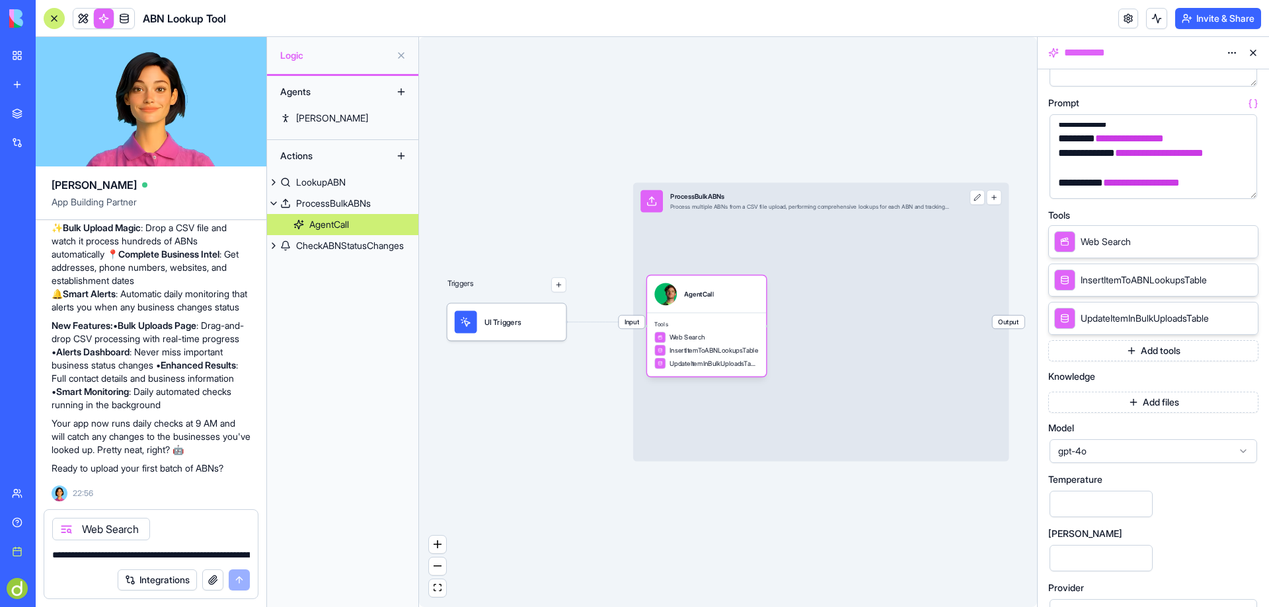
scroll to position [176, 0]
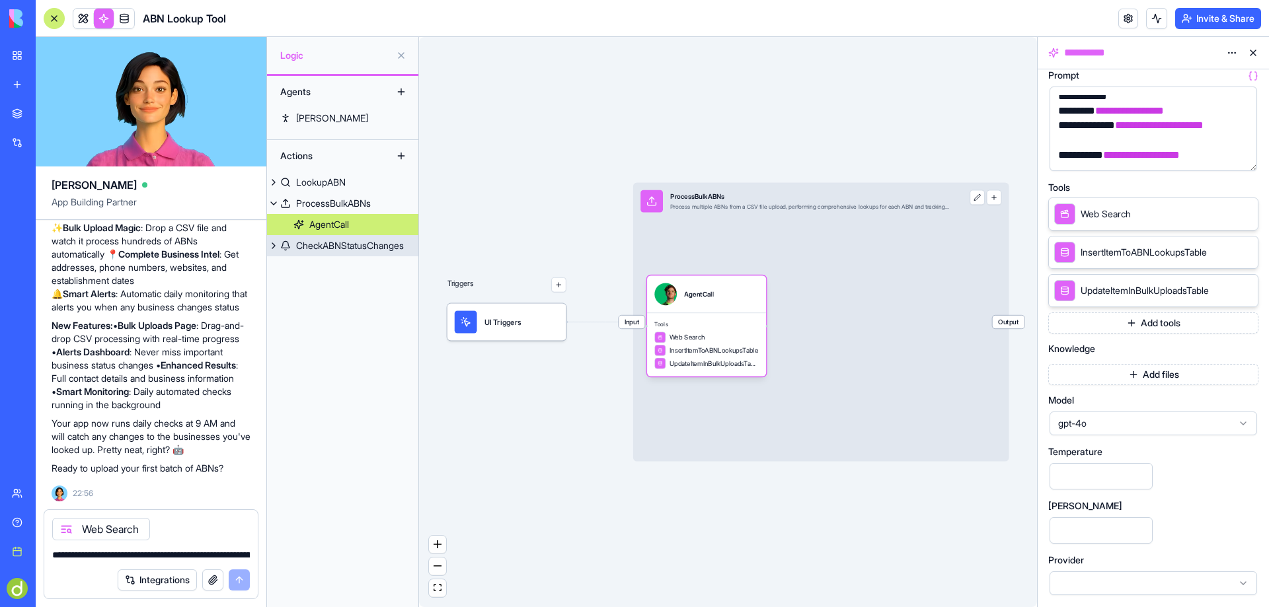
click at [344, 243] on div "CheckABNStatusChanges" at bounding box center [350, 245] width 108 height 13
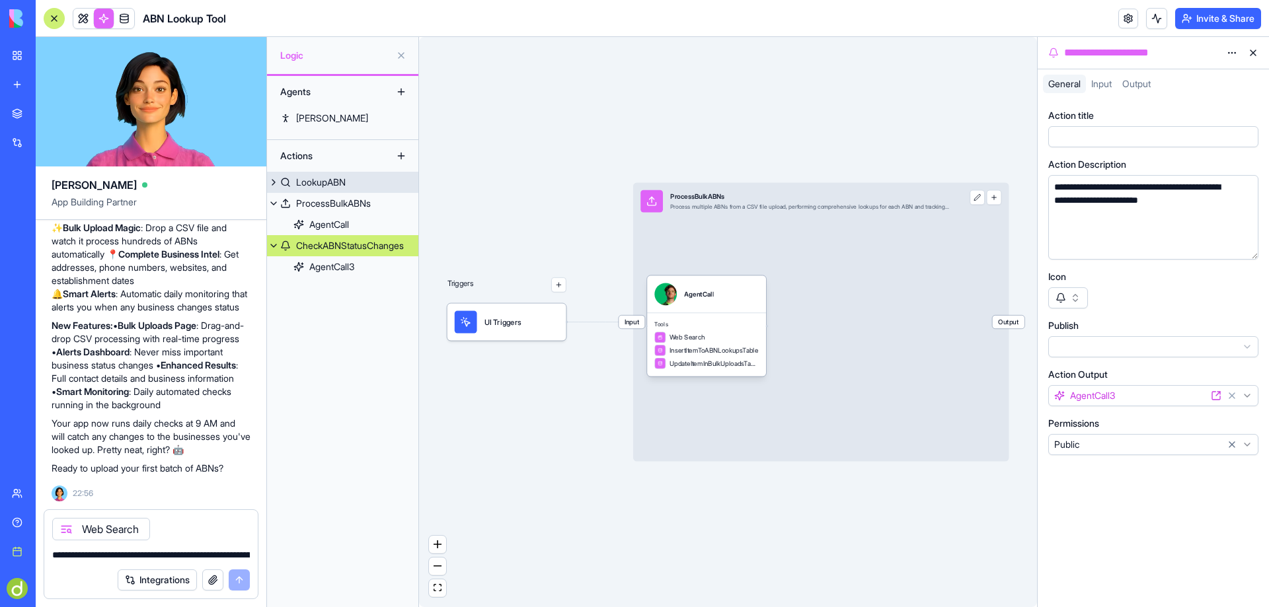
click at [322, 181] on div "LookupABN" at bounding box center [321, 182] width 50 height 13
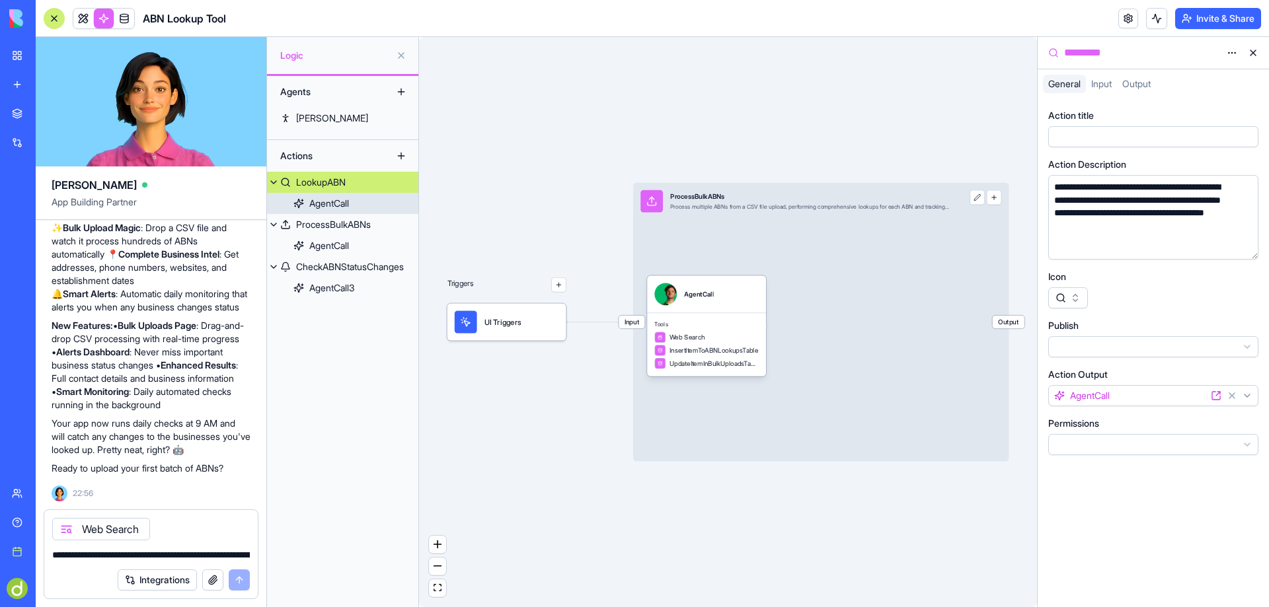
click at [328, 200] on div "AgentCall" at bounding box center [329, 203] width 40 height 13
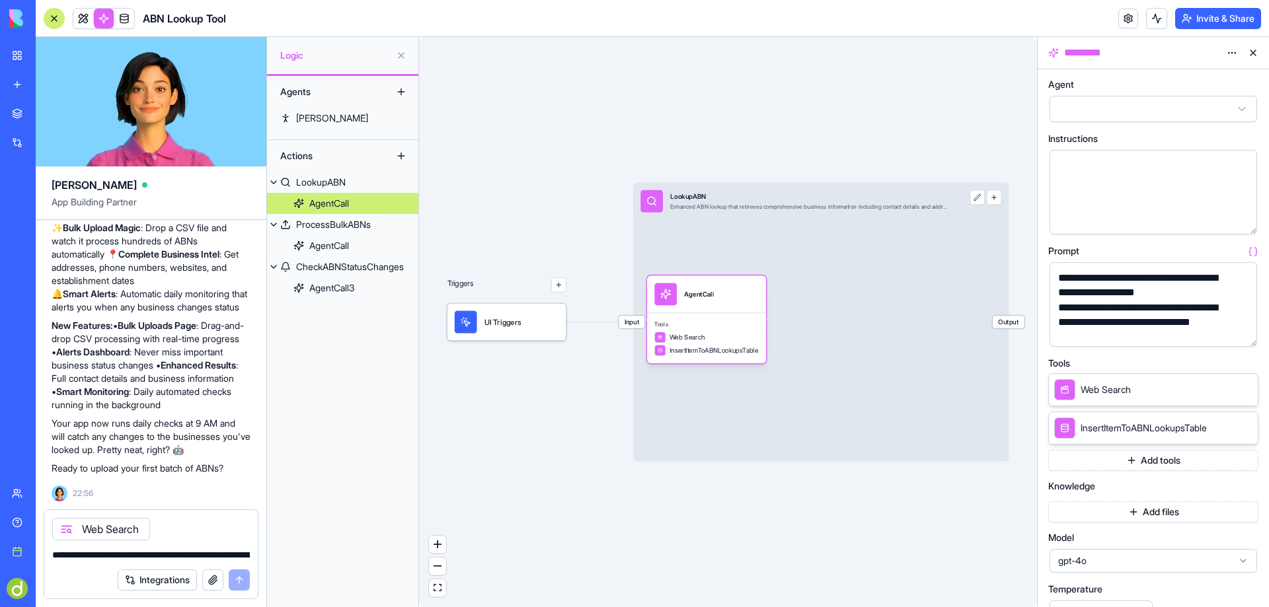
click at [1245, 108] on html "BETA My Workspace New app Marketplace Integrations Recent Untitled App Social M…" at bounding box center [634, 303] width 1269 height 607
click at [492, 324] on span "UI Triggers" at bounding box center [502, 322] width 37 height 11
click at [713, 310] on div "AgentCall" at bounding box center [706, 294] width 119 height 37
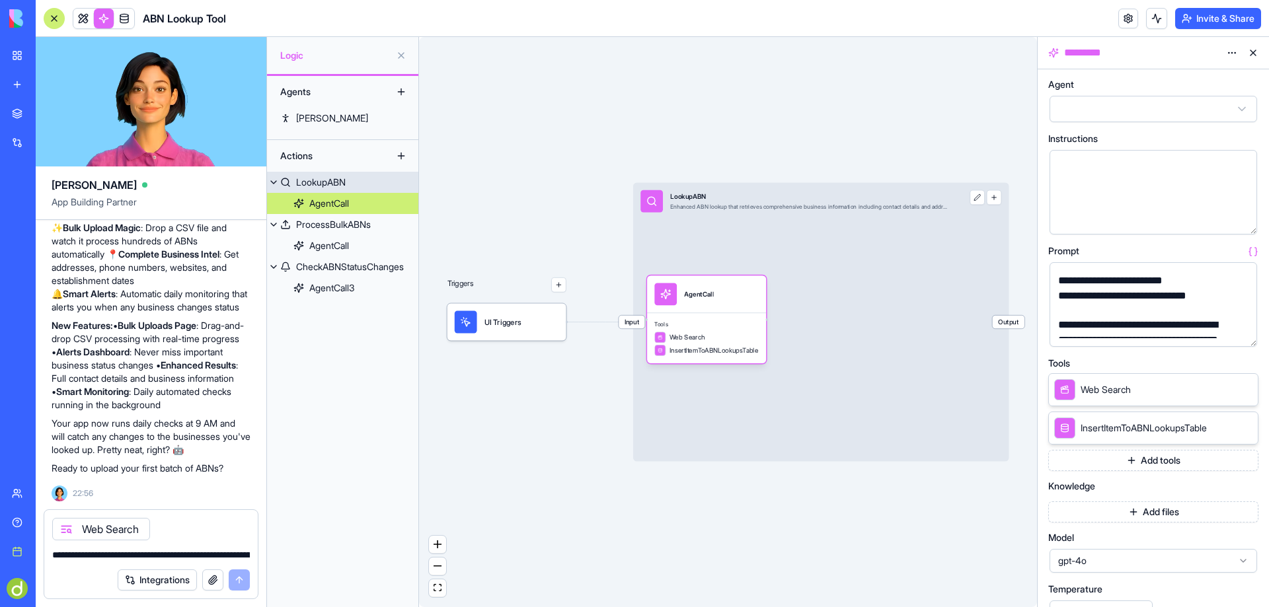
click at [631, 323] on span "Input" at bounding box center [632, 322] width 26 height 13
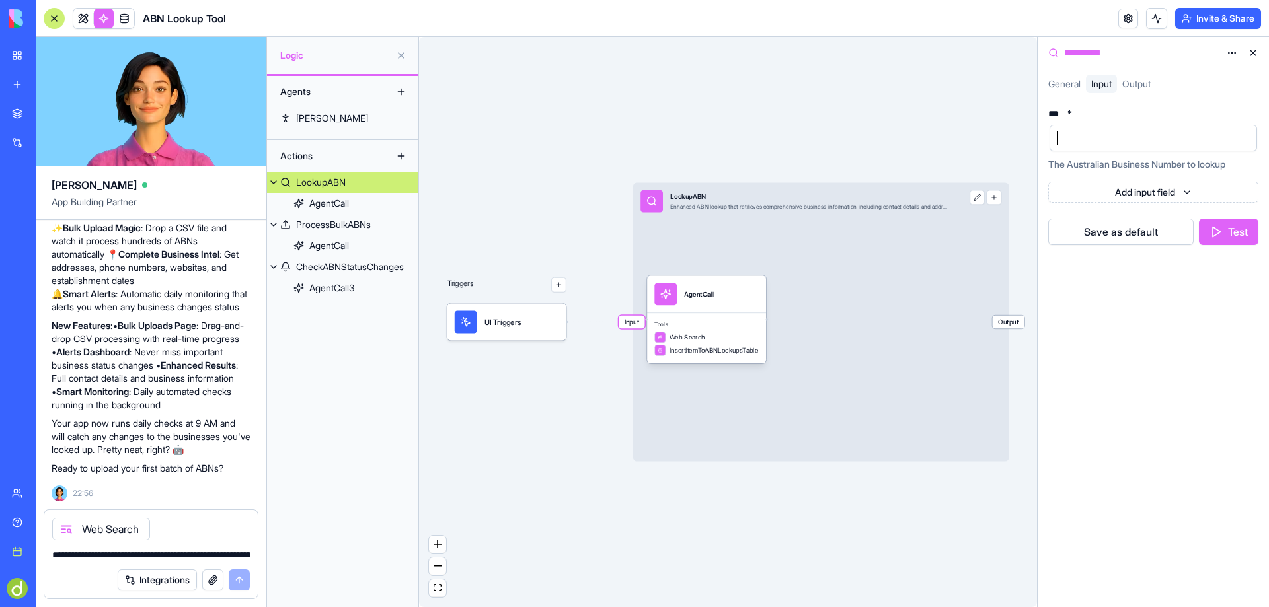
click at [1073, 141] on div at bounding box center [1142, 138] width 176 height 20
click at [1239, 234] on button "Test" at bounding box center [1228, 232] width 59 height 26
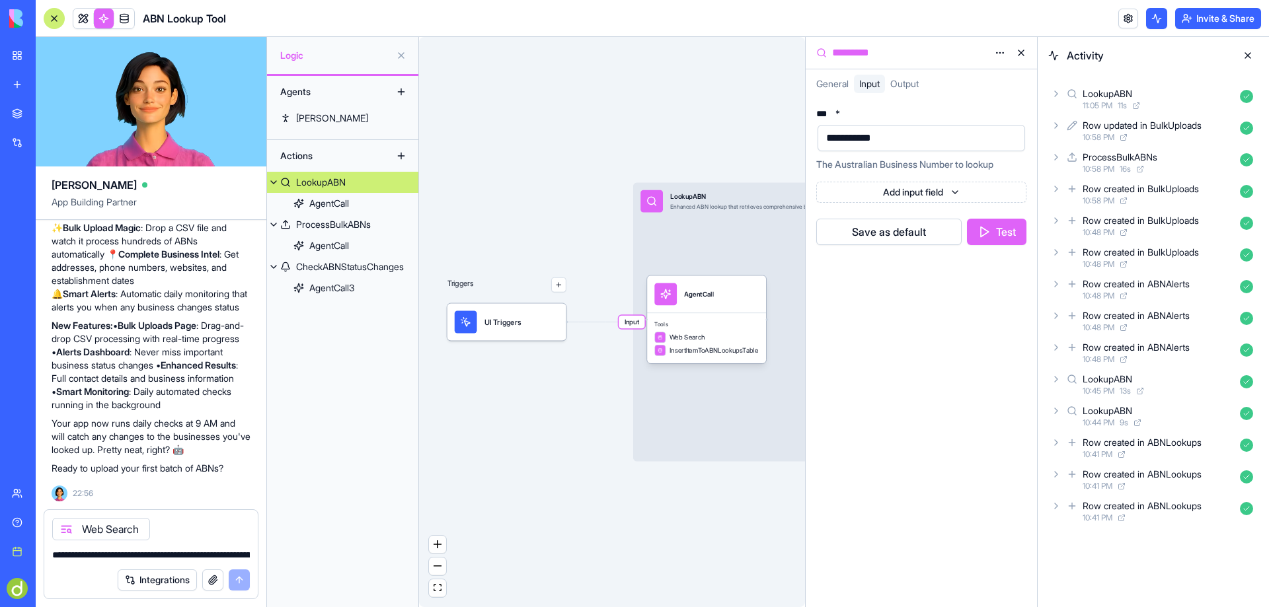
click at [958, 188] on html "BETA My Workspace New app Marketplace Integrations Recent Untitled App Social M…" at bounding box center [634, 303] width 1269 height 607
click at [954, 191] on html "BETA My Workspace New app Marketplace Integrations Recent Untitled App Social M…" at bounding box center [634, 303] width 1269 height 607
click at [912, 85] on span "Output" at bounding box center [904, 83] width 28 height 11
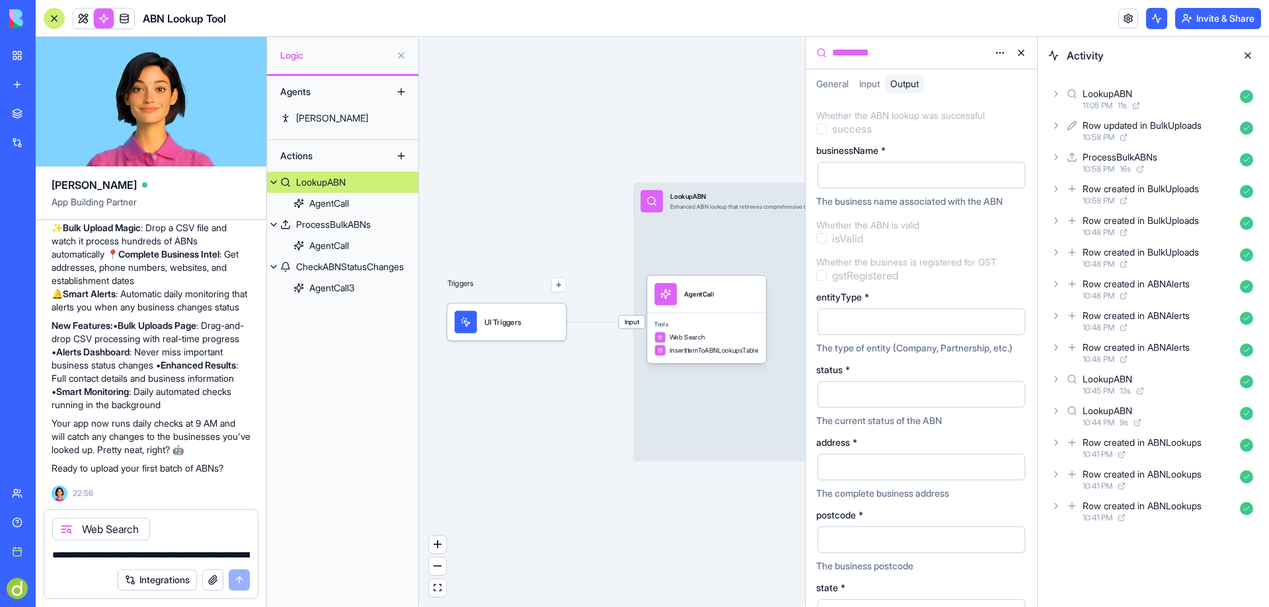
click at [871, 83] on span "Input" at bounding box center [869, 83] width 20 height 11
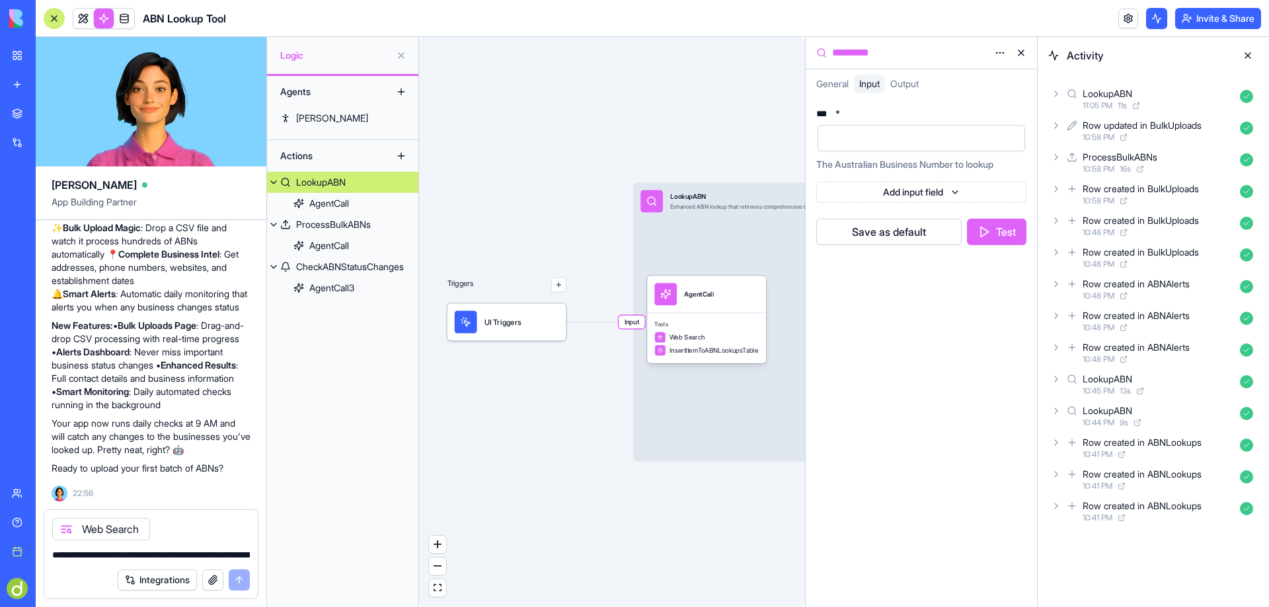
click at [821, 78] on span "General" at bounding box center [832, 83] width 32 height 11
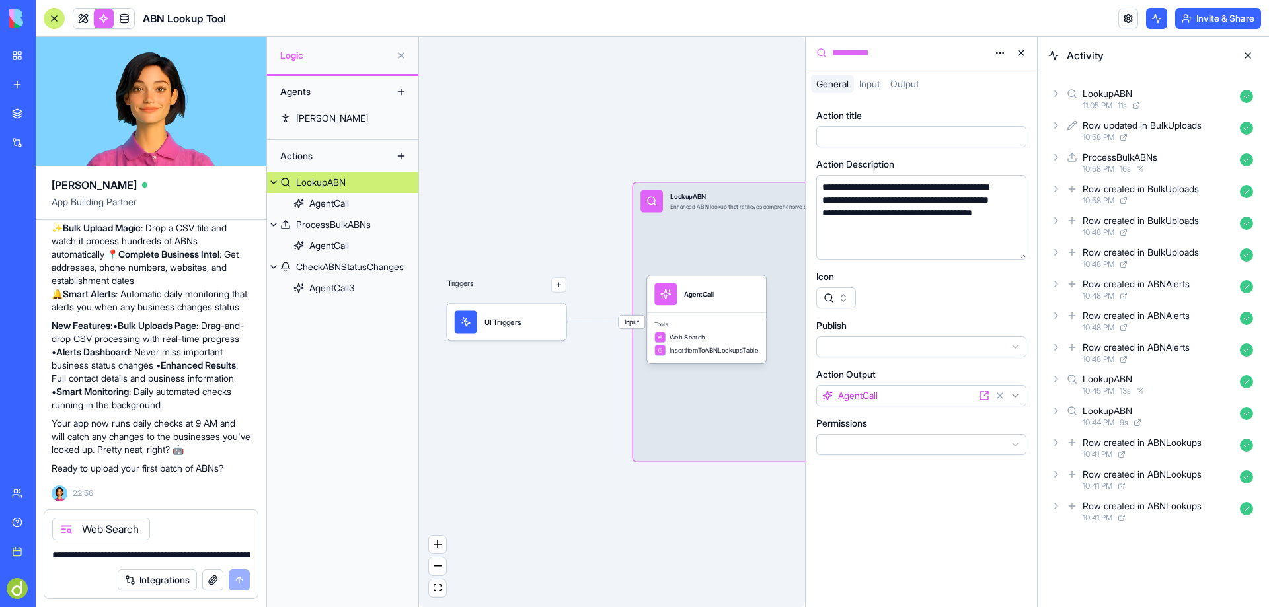
click at [1020, 444] on html "BETA My Workspace New app Marketplace Integrations Recent Untitled App Social M…" at bounding box center [634, 303] width 1269 height 607
click at [1020, 344] on html "BETA My Workspace New app Marketplace Integrations Recent Untitled App Social M…" at bounding box center [634, 303] width 1269 height 607
click at [863, 81] on span "Input" at bounding box center [869, 83] width 20 height 11
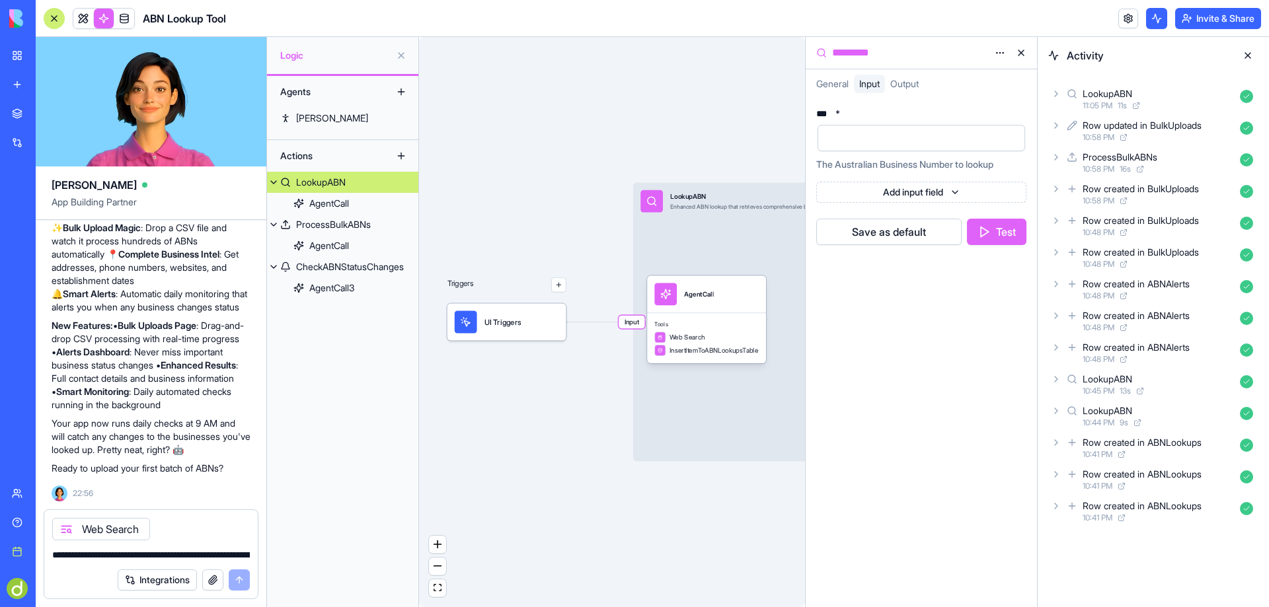
click at [956, 192] on html "BETA My Workspace New app Marketplace Integrations Recent Untitled App Social M…" at bounding box center [634, 303] width 1269 height 607
click at [933, 221] on div "Text" at bounding box center [952, 221] width 141 height 24
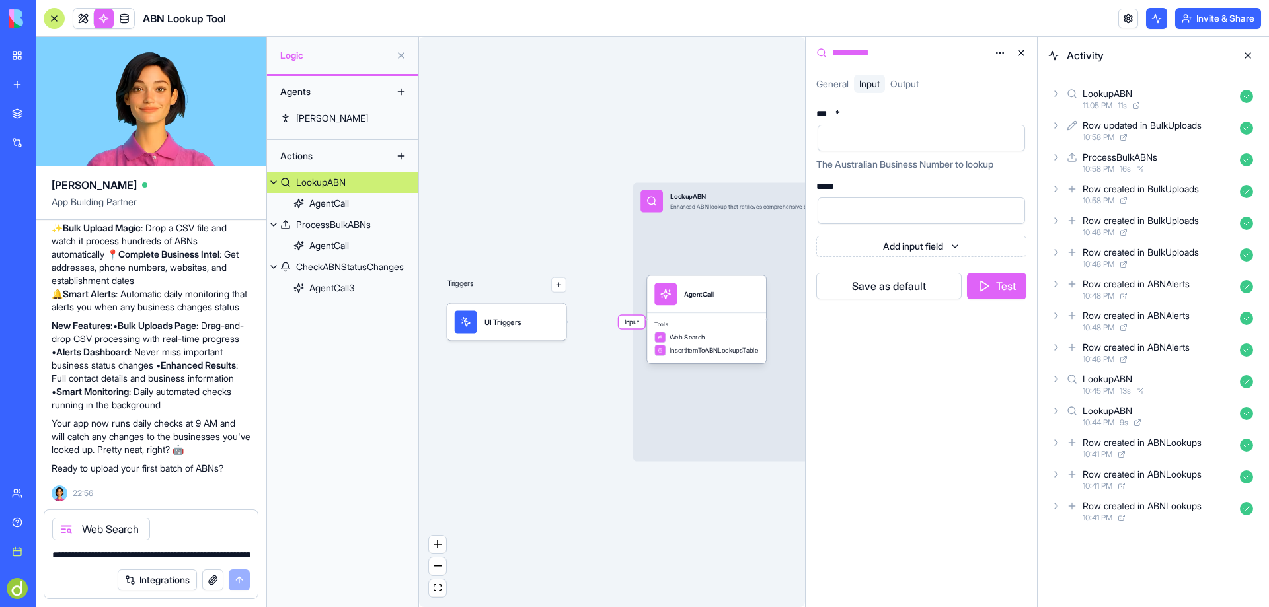
click at [873, 139] on div at bounding box center [910, 138] width 176 height 20
click at [85, 19] on link at bounding box center [83, 19] width 20 height 20
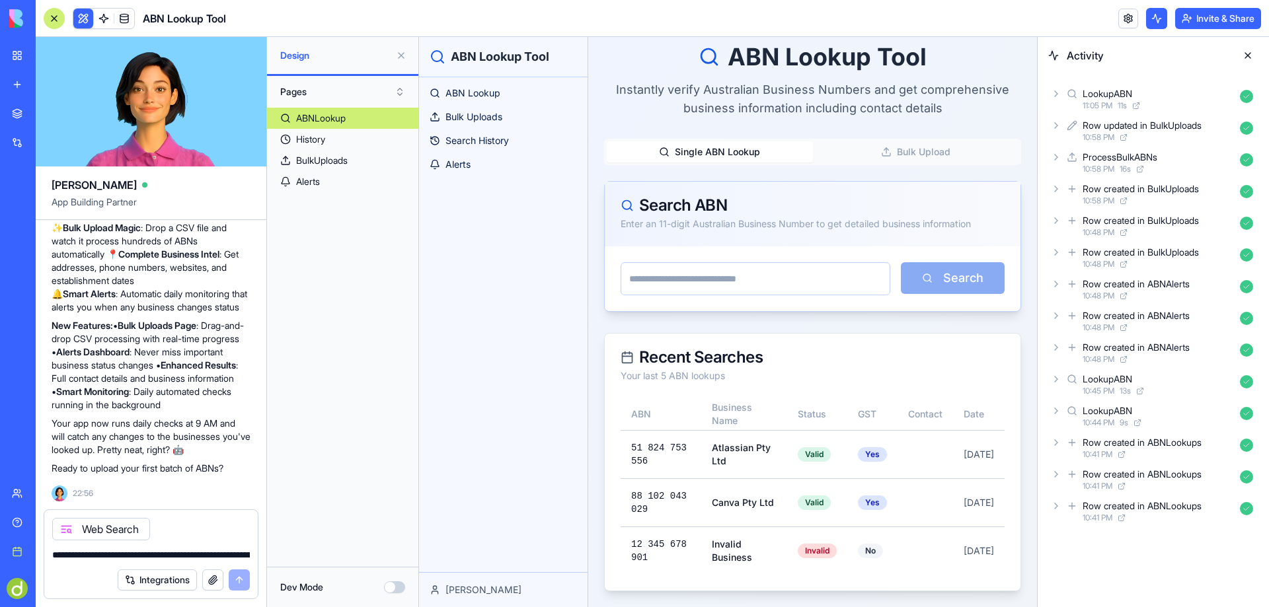
scroll to position [1577, 0]
click at [63, 529] on icon at bounding box center [66, 529] width 11 height 11
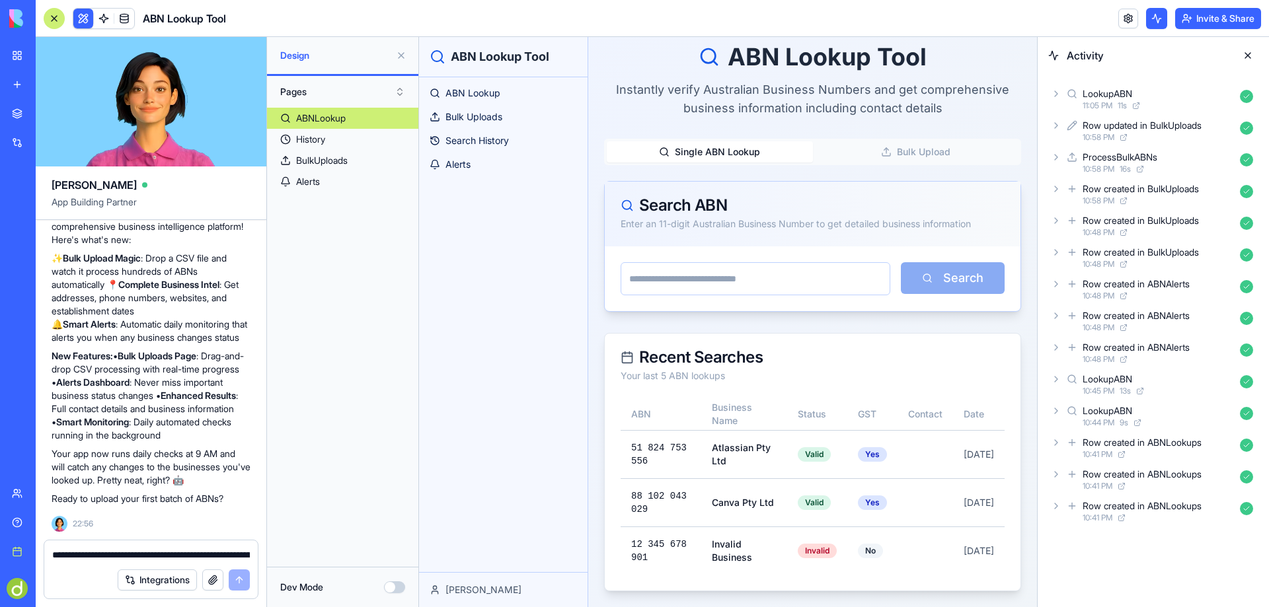
click at [79, 559] on textarea "**********" at bounding box center [151, 555] width 198 height 13
click at [920, 146] on button "Bulk Upload" at bounding box center [916, 151] width 206 height 21
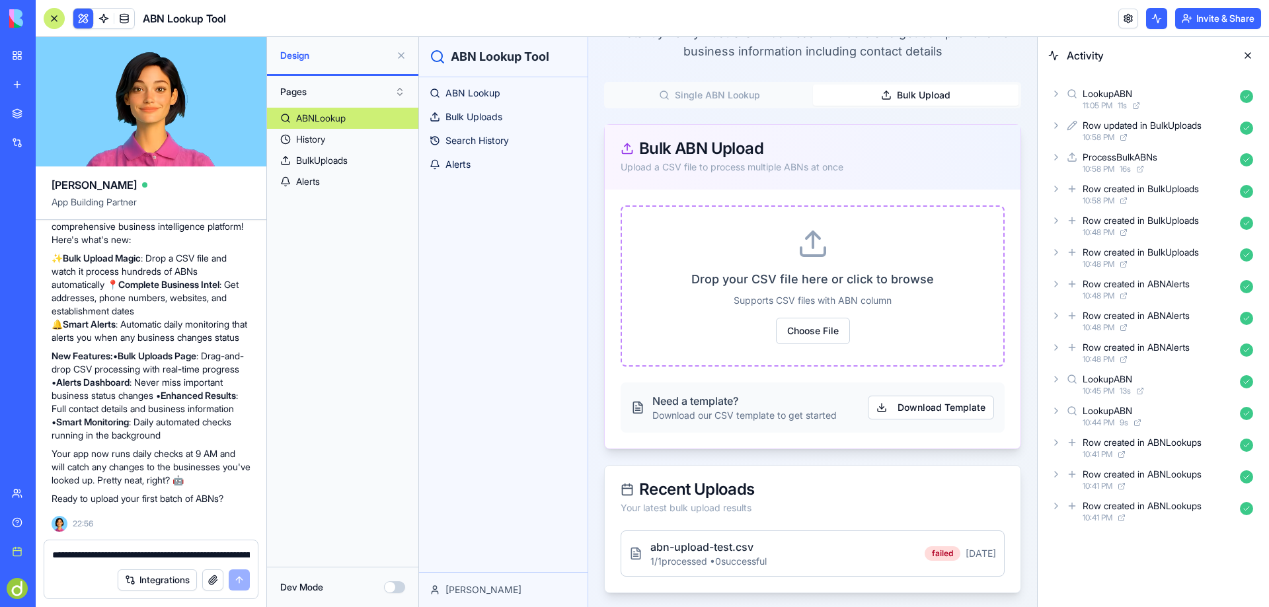
scroll to position [328, 0]
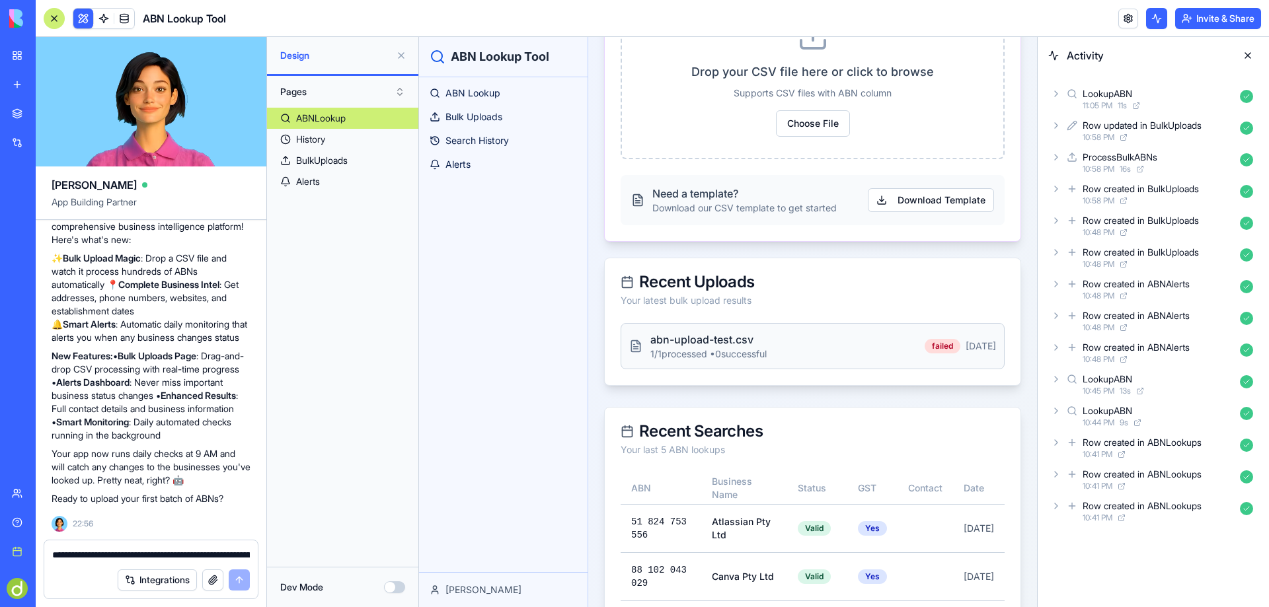
click at [718, 341] on p "abn-upload-test.csv" at bounding box center [708, 340] width 116 height 16
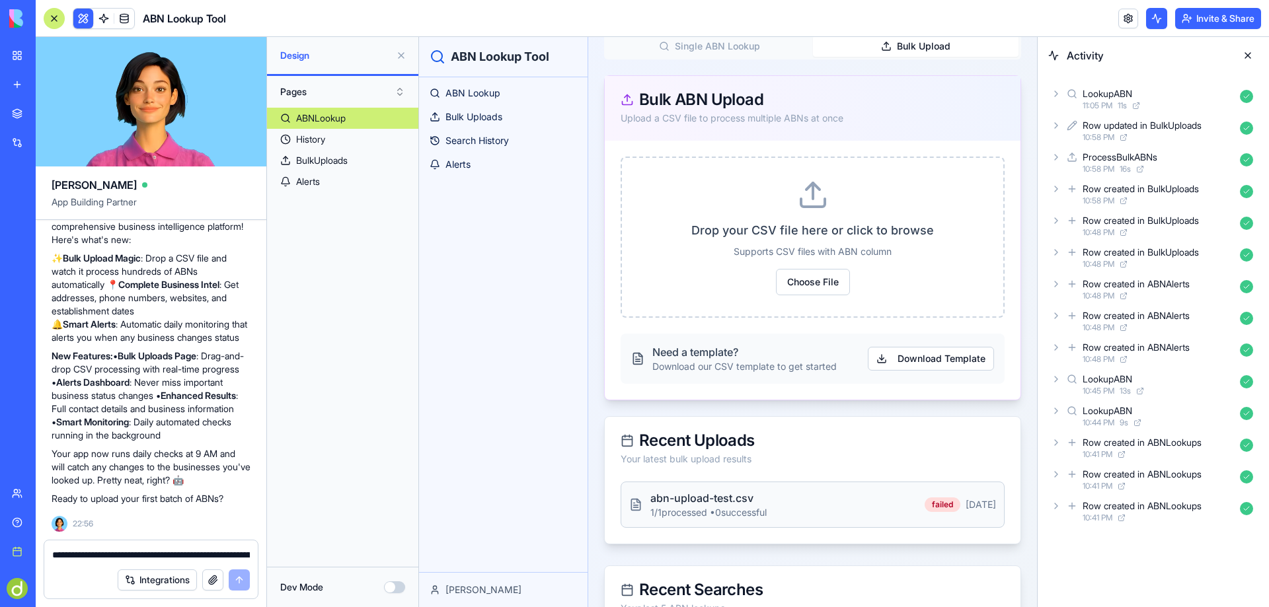
scroll to position [138, 0]
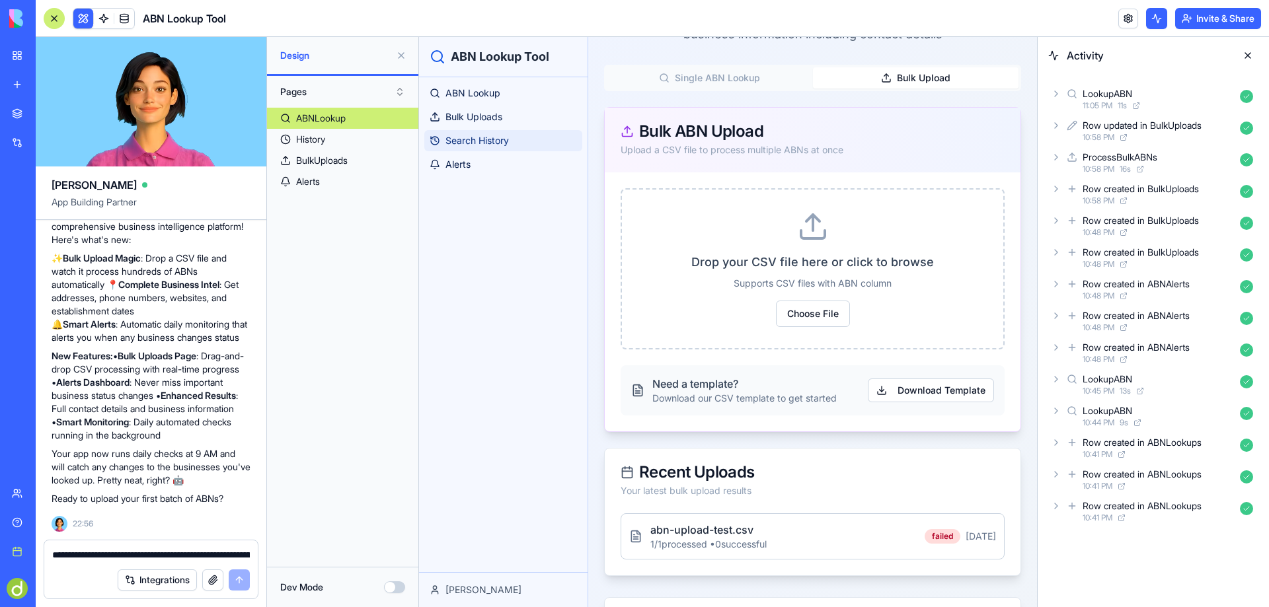
click at [469, 140] on span "Search History" at bounding box center [476, 140] width 63 height 13
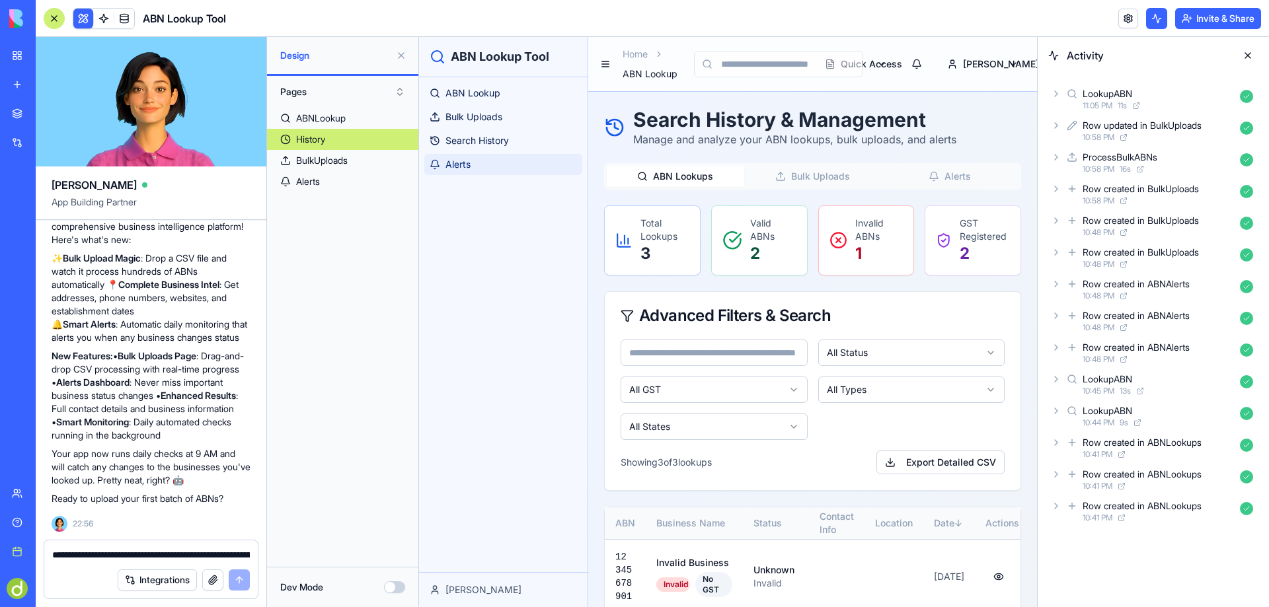
click at [467, 164] on span "Alerts" at bounding box center [457, 164] width 25 height 13
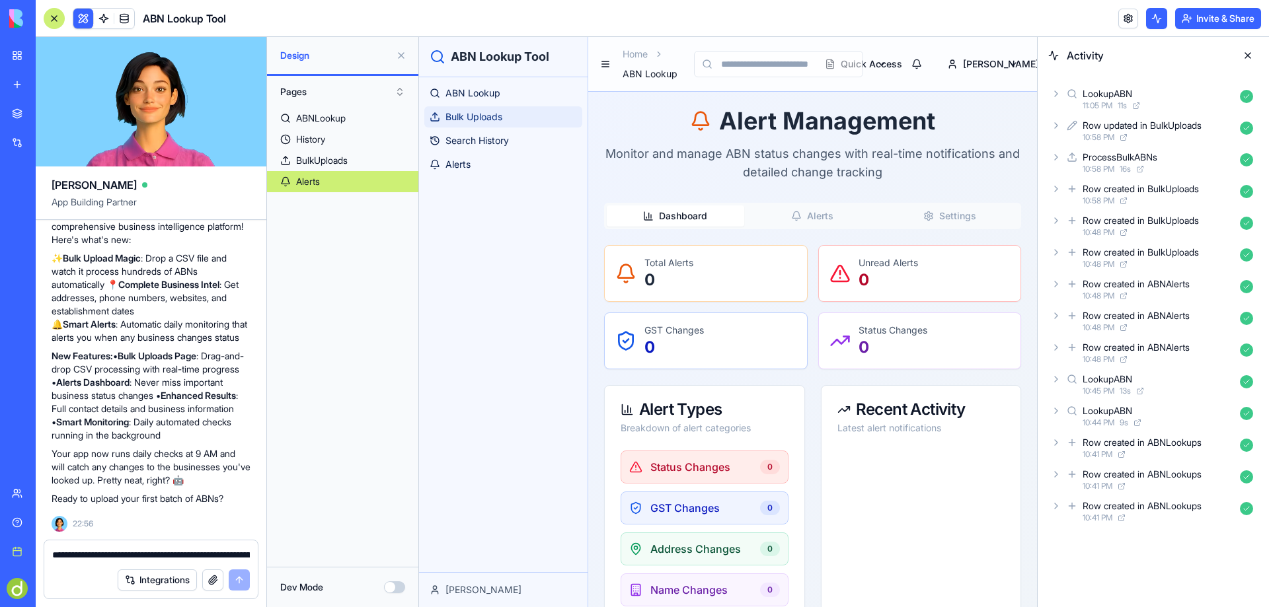
click at [467, 112] on span "Bulk Uploads" at bounding box center [473, 116] width 57 height 13
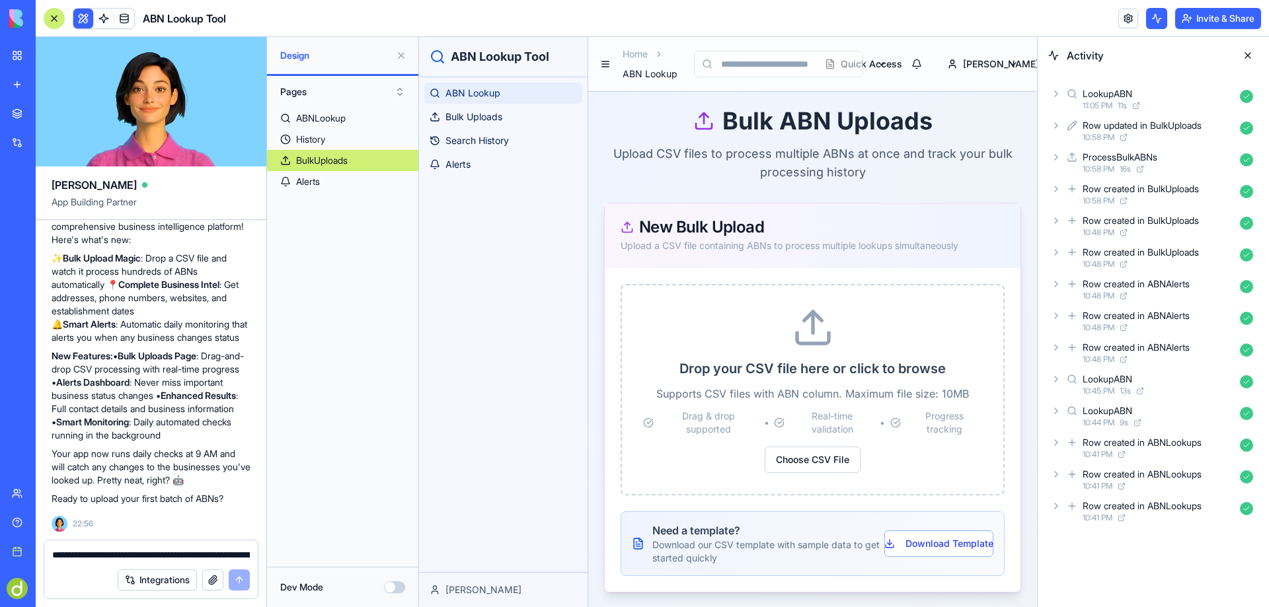
click at [475, 91] on span "ABN Lookup" at bounding box center [472, 93] width 55 height 13
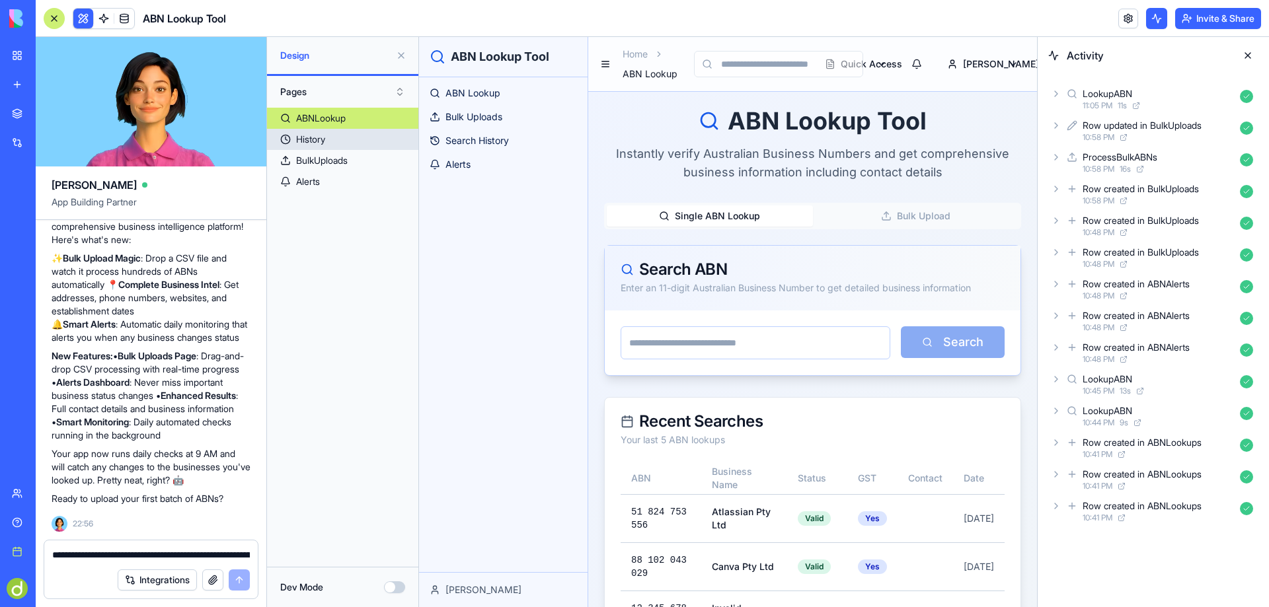
click at [319, 139] on div "History" at bounding box center [310, 139] width 29 height 13
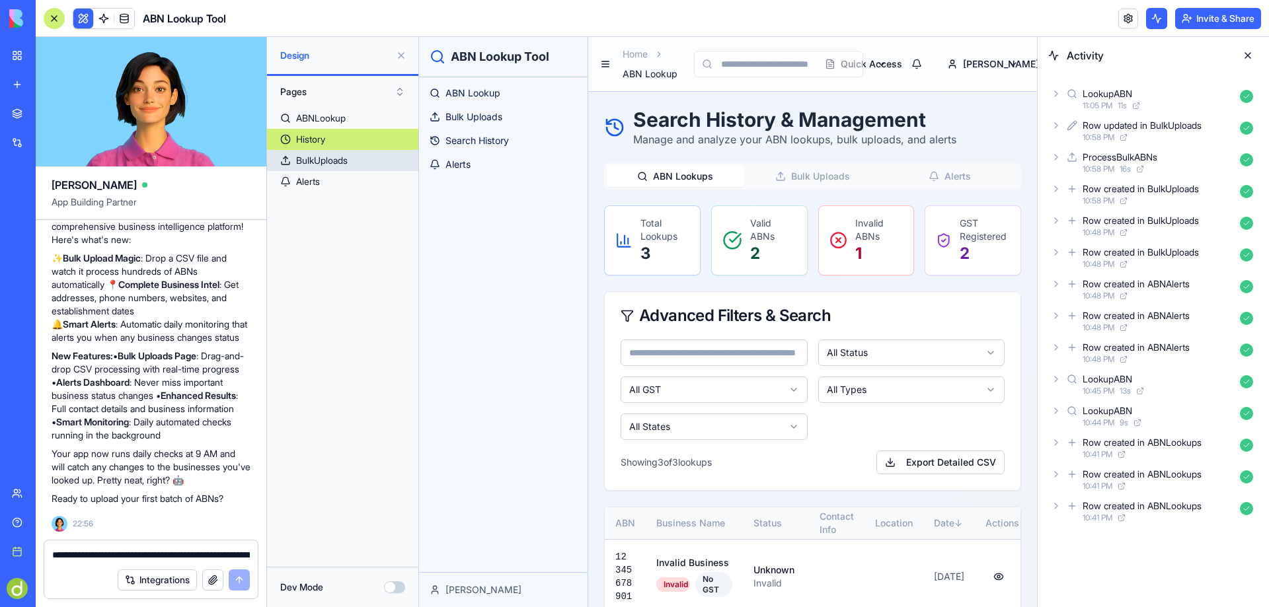
click at [320, 157] on div "BulkUploads" at bounding box center [322, 160] width 52 height 13
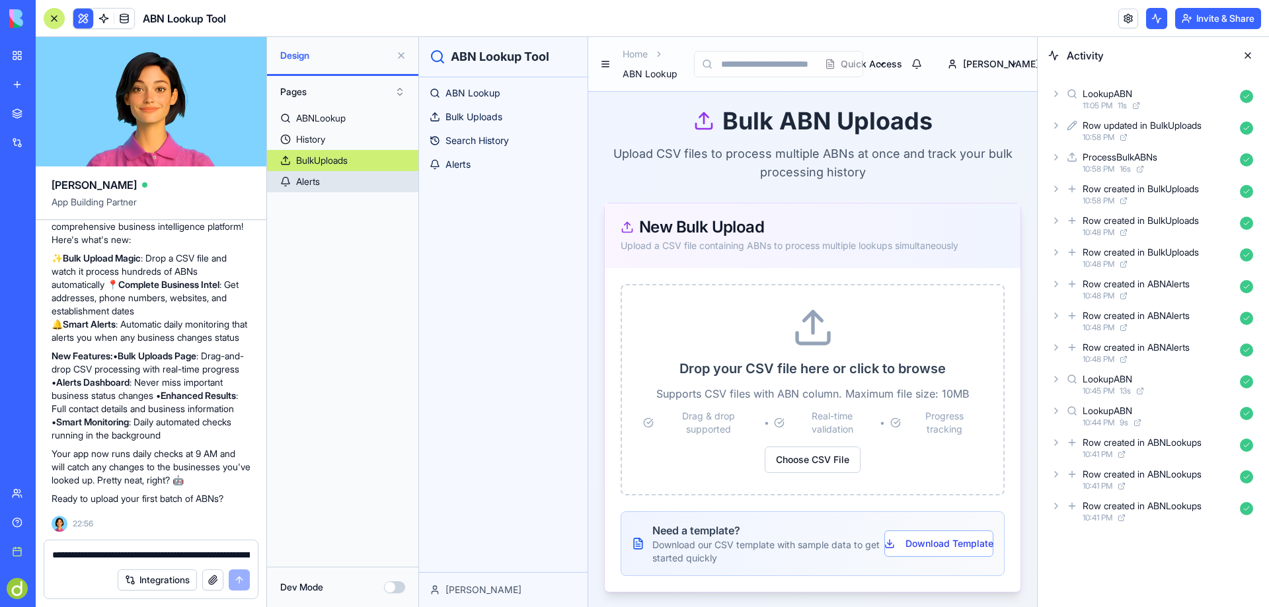
click at [323, 183] on link "Alerts" at bounding box center [342, 181] width 151 height 21
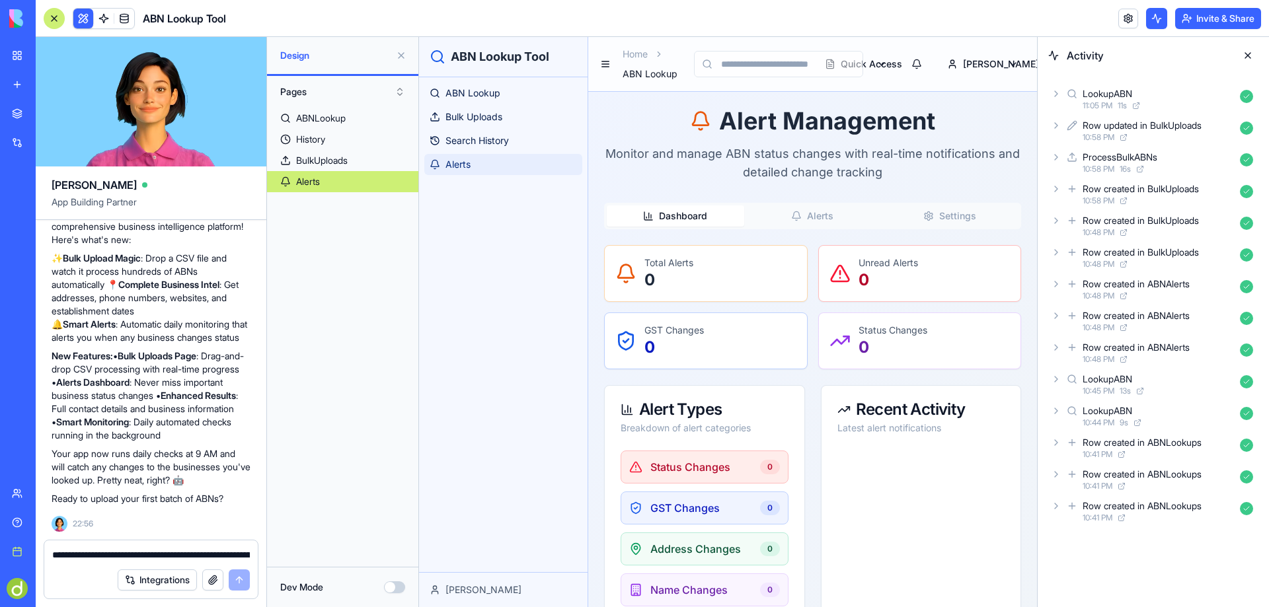
click at [463, 166] on span "Alerts" at bounding box center [457, 164] width 25 height 13
click at [475, 140] on span "Search History" at bounding box center [476, 140] width 63 height 13
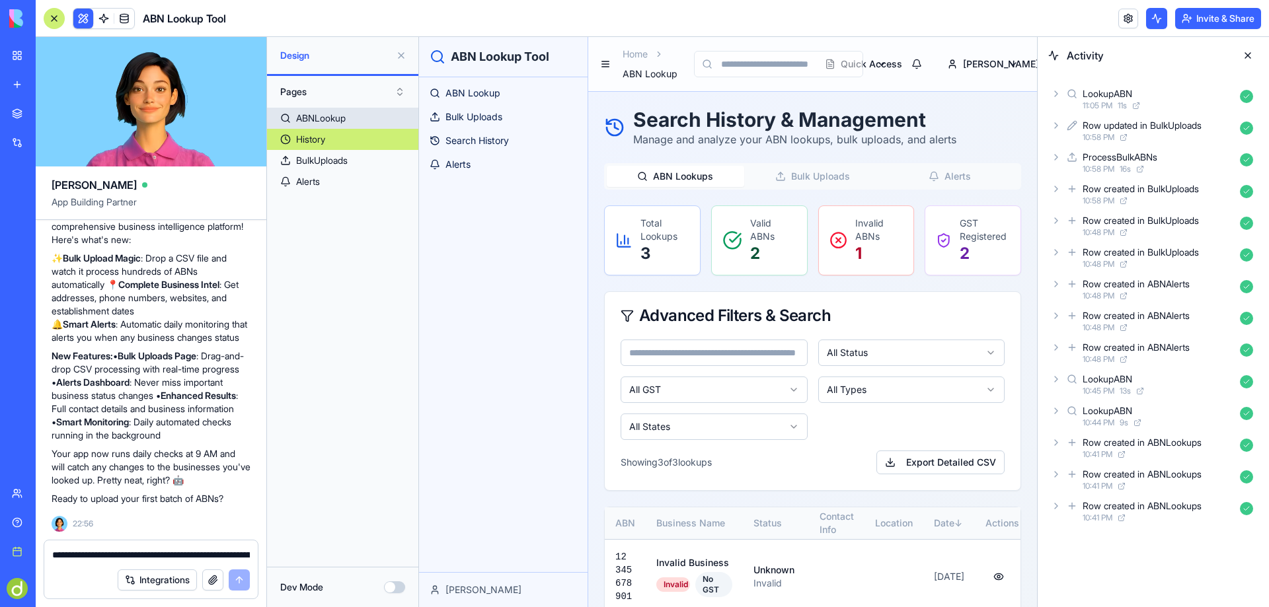
click at [337, 115] on div "ABNLookup" at bounding box center [321, 118] width 50 height 13
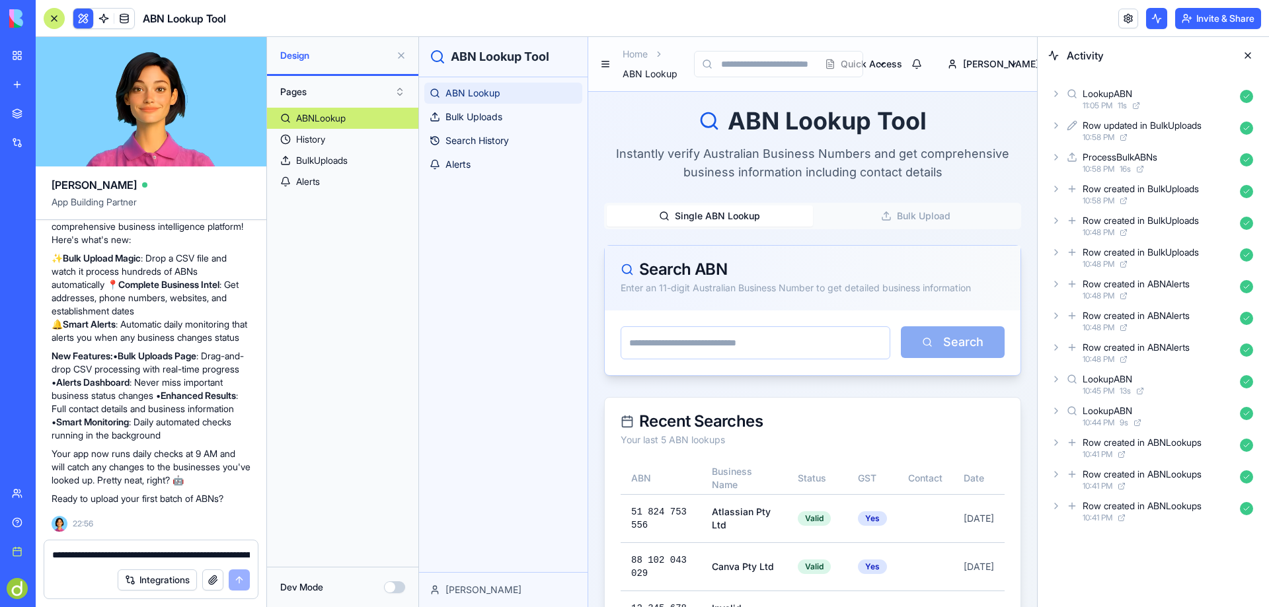
click at [467, 90] on span "ABN Lookup" at bounding box center [472, 93] width 55 height 13
click at [477, 92] on span "ABN Lookup" at bounding box center [472, 93] width 55 height 13
click at [126, 17] on span at bounding box center [124, 18] width 37 height 37
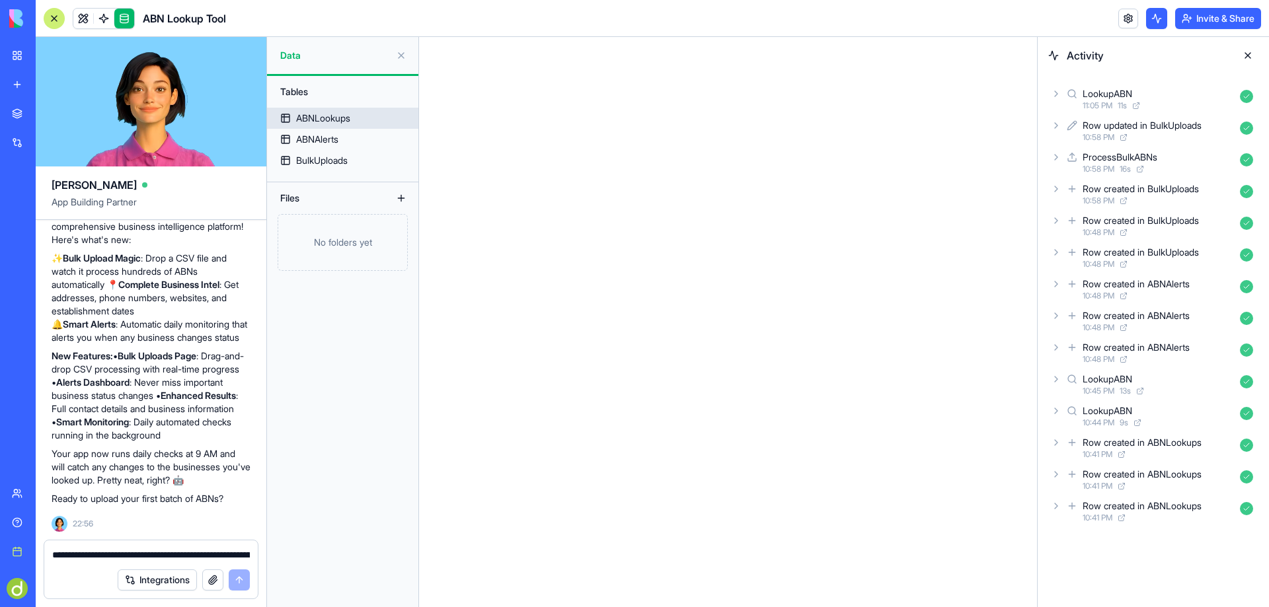
click at [328, 116] on div "ABNLookups" at bounding box center [323, 118] width 54 height 13
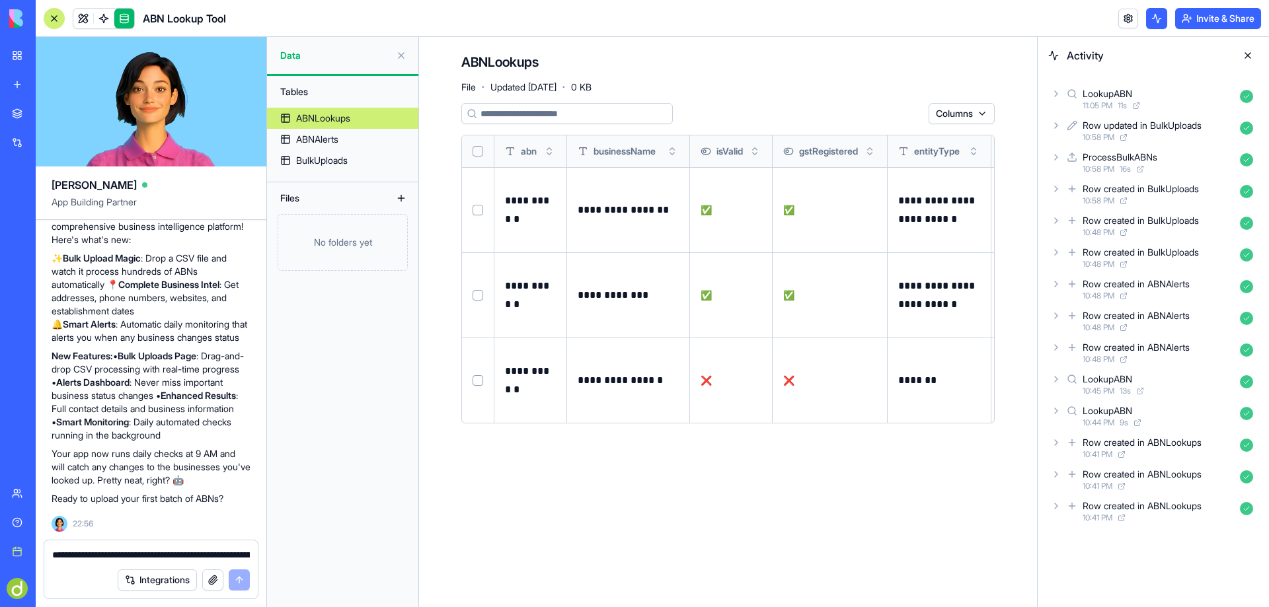
click at [479, 288] on td at bounding box center [478, 294] width 32 height 85
click at [477, 294] on button "Select row" at bounding box center [478, 295] width 11 height 11
click at [477, 294] on button "Select row" at bounding box center [478, 296] width 11 height 11
click at [326, 143] on div "ABNAlerts" at bounding box center [317, 139] width 42 height 13
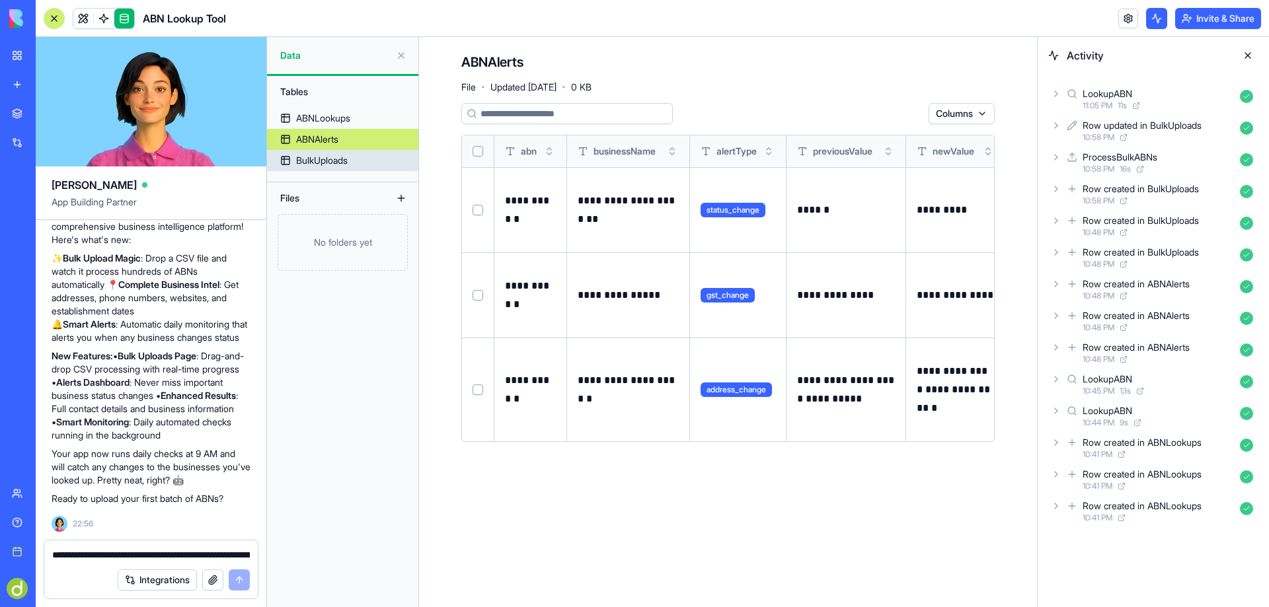
click at [315, 157] on div "BulkUploads" at bounding box center [322, 160] width 52 height 13
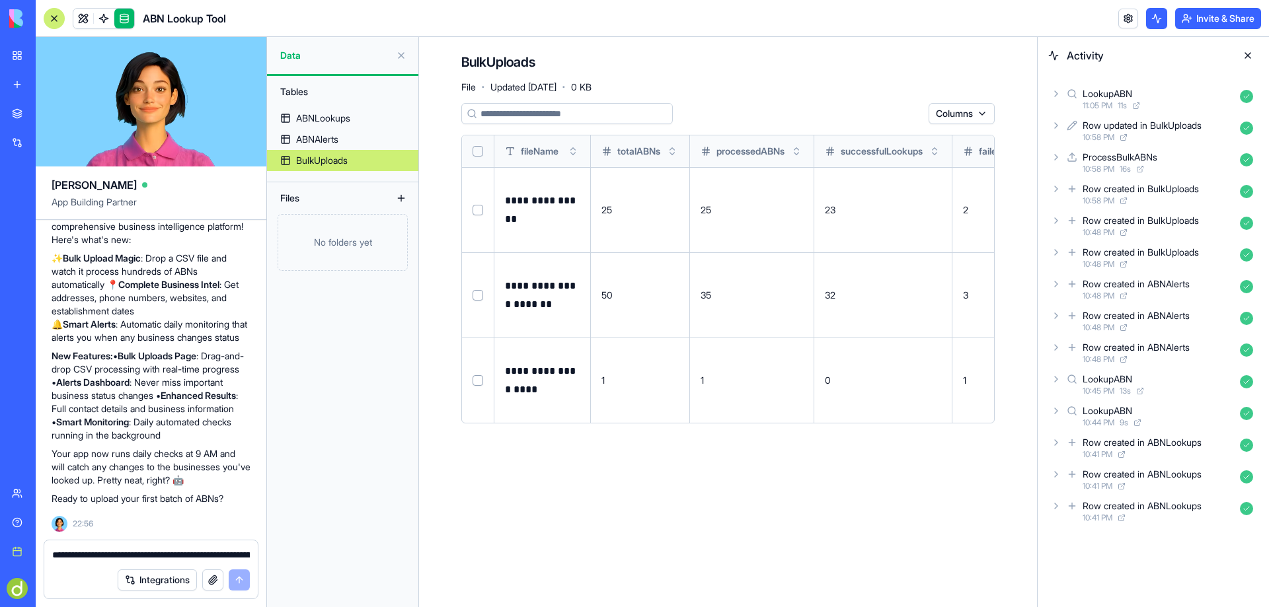
click at [75, 559] on textarea "**********" at bounding box center [151, 555] width 198 height 13
click at [1058, 89] on icon at bounding box center [1056, 94] width 11 height 11
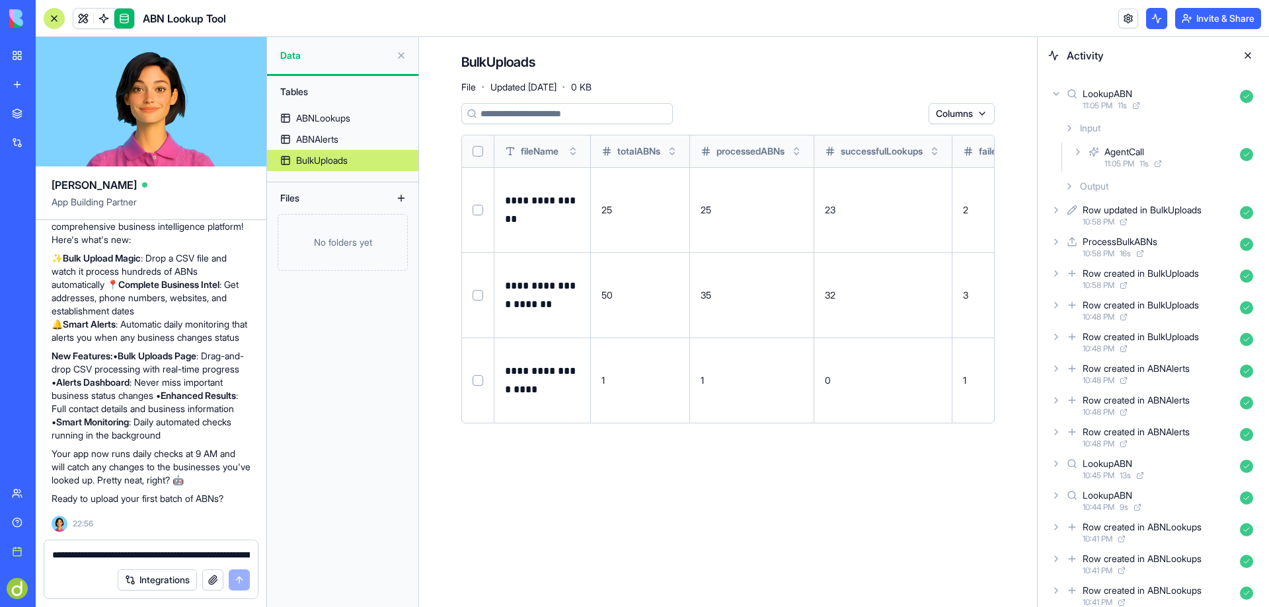
click at [1073, 185] on icon at bounding box center [1069, 186] width 11 height 11
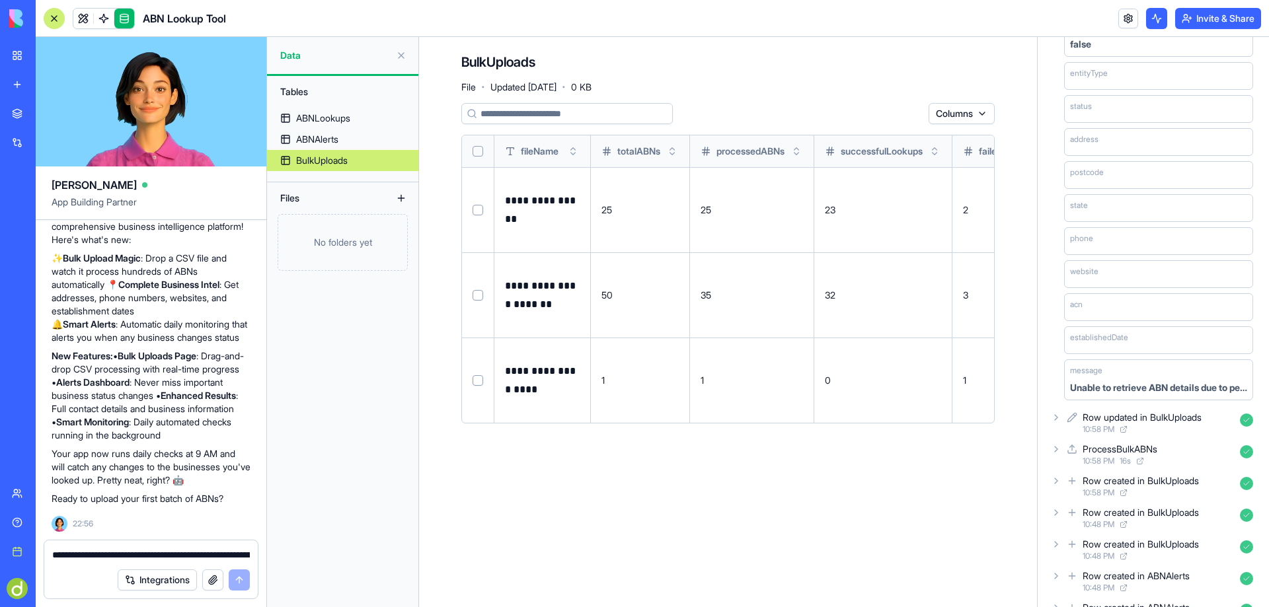
scroll to position [330, 0]
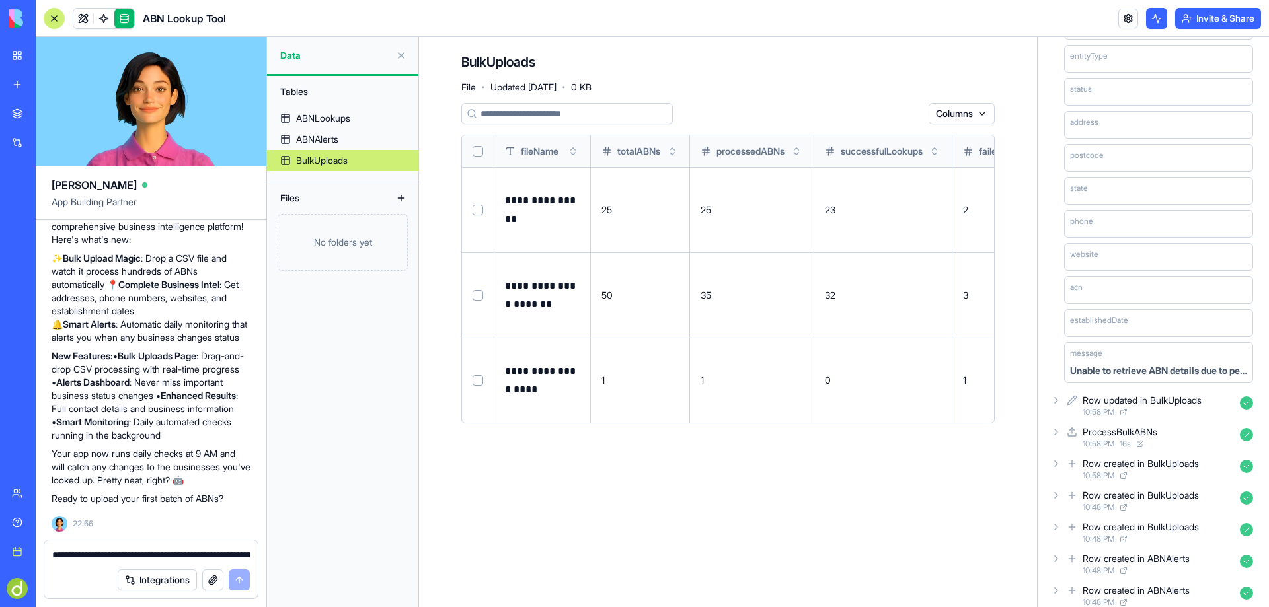
click at [70, 558] on textarea "**********" at bounding box center [151, 555] width 198 height 13
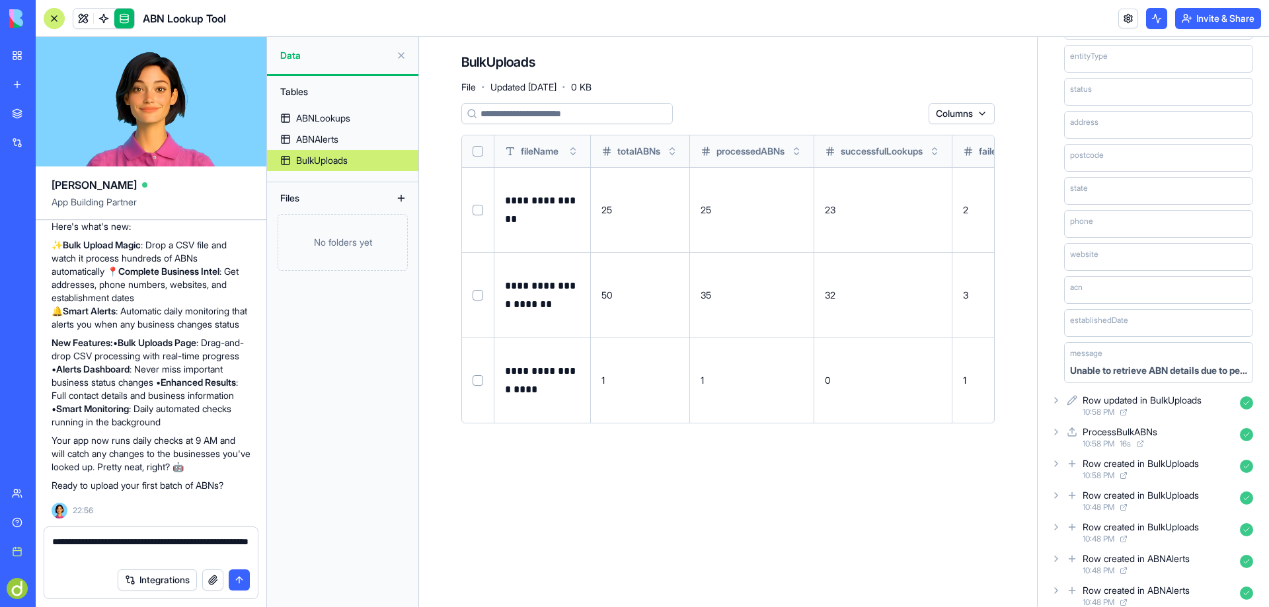
type textarea "**********"
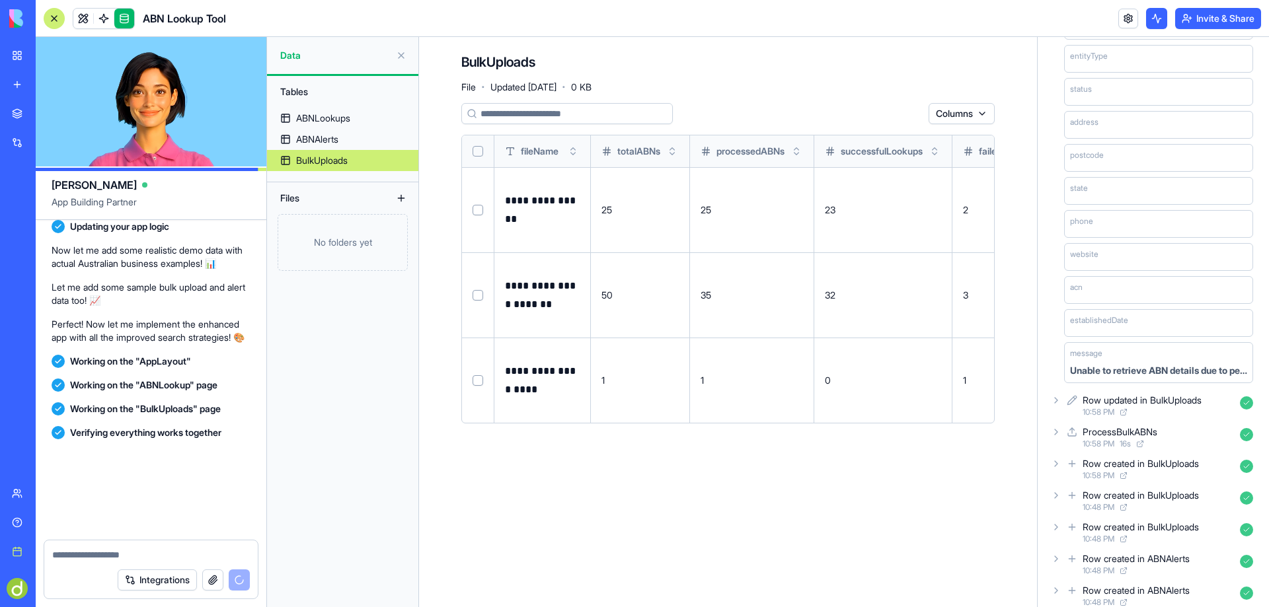
scroll to position [2390, 0]
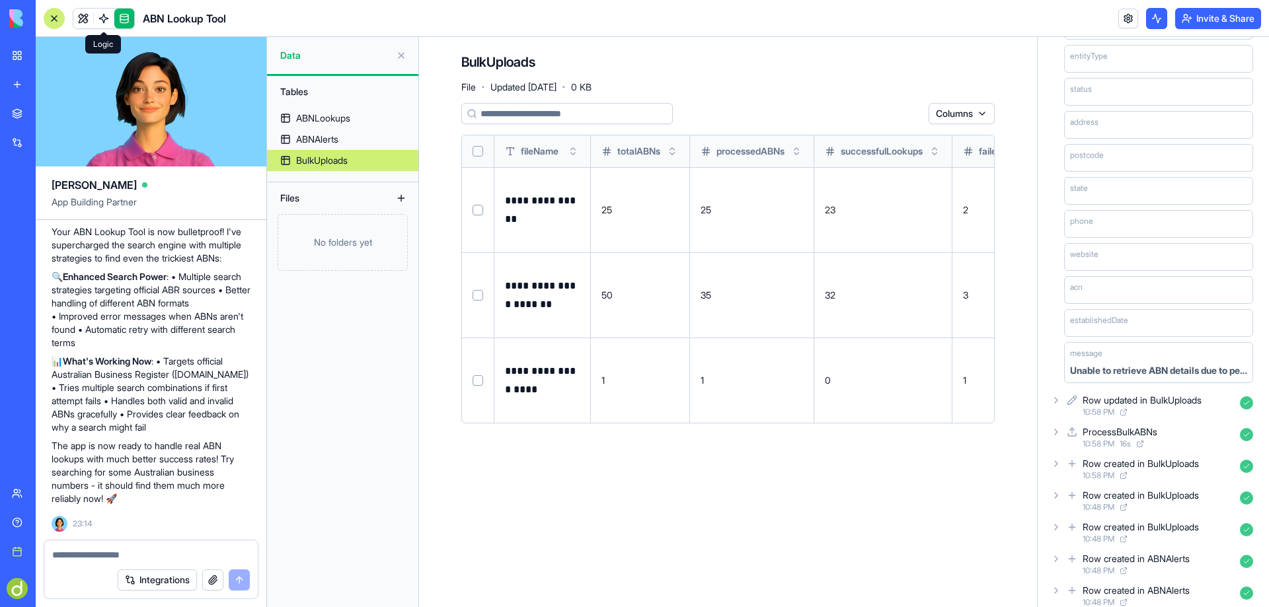
click at [102, 13] on span at bounding box center [103, 18] width 37 height 37
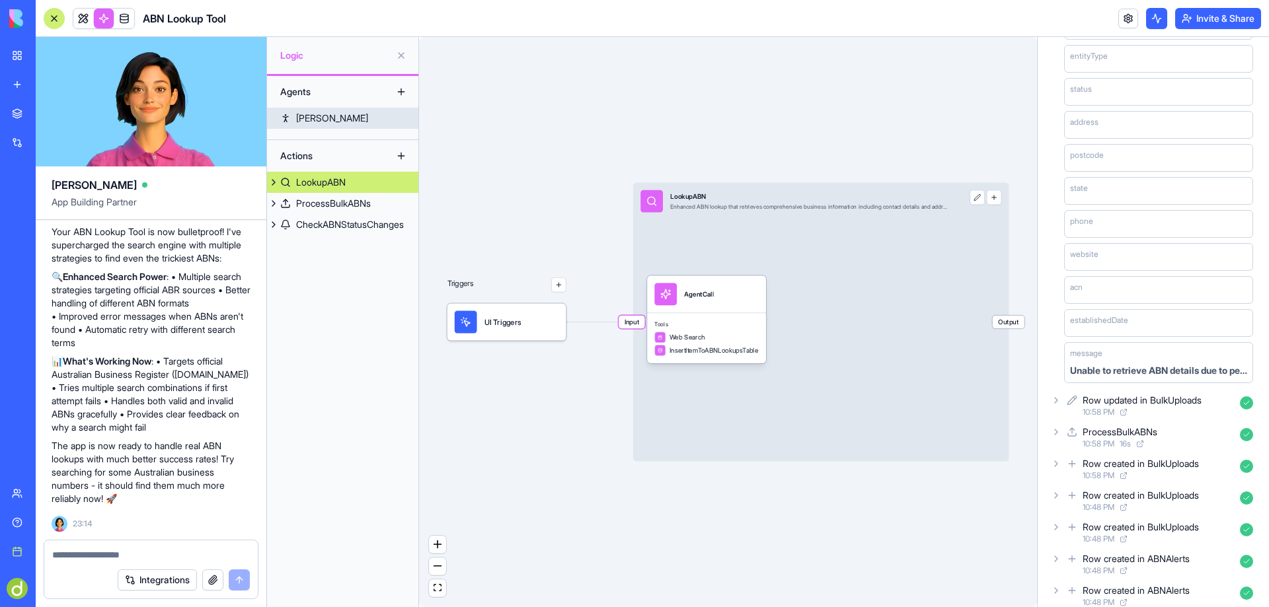
click at [299, 117] on div "Boris" at bounding box center [332, 118] width 72 height 13
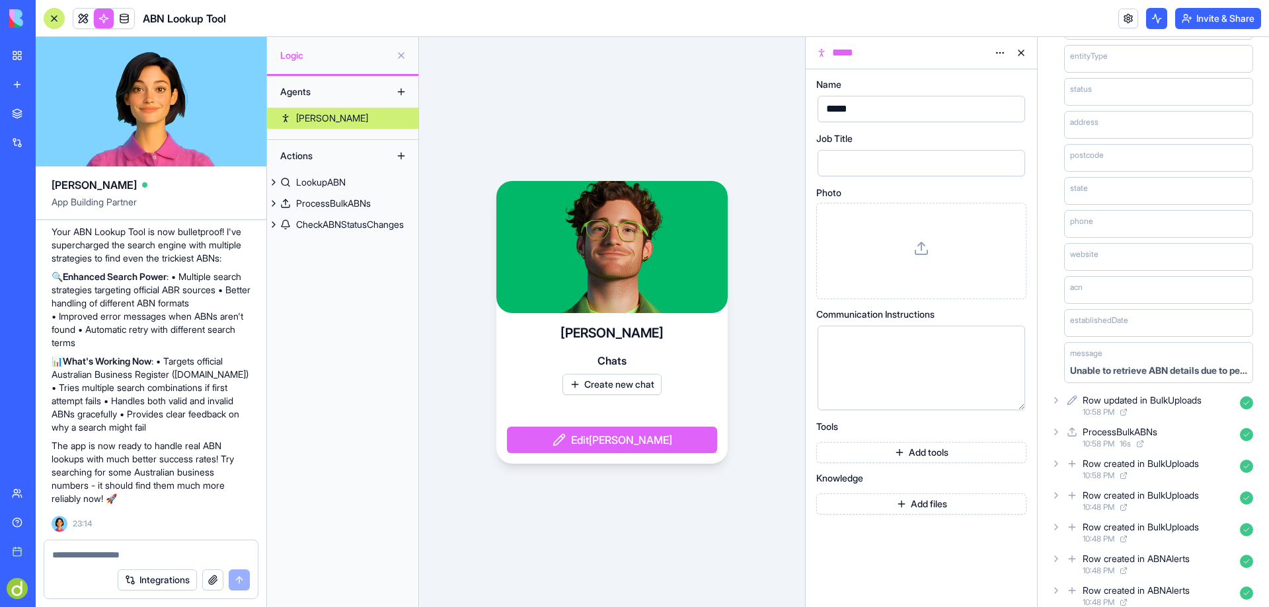
click at [299, 117] on div "Boris" at bounding box center [332, 118] width 72 height 13
click at [307, 94] on div "Agents" at bounding box center [327, 91] width 106 height 21
click at [1021, 55] on button at bounding box center [1021, 52] width 21 height 21
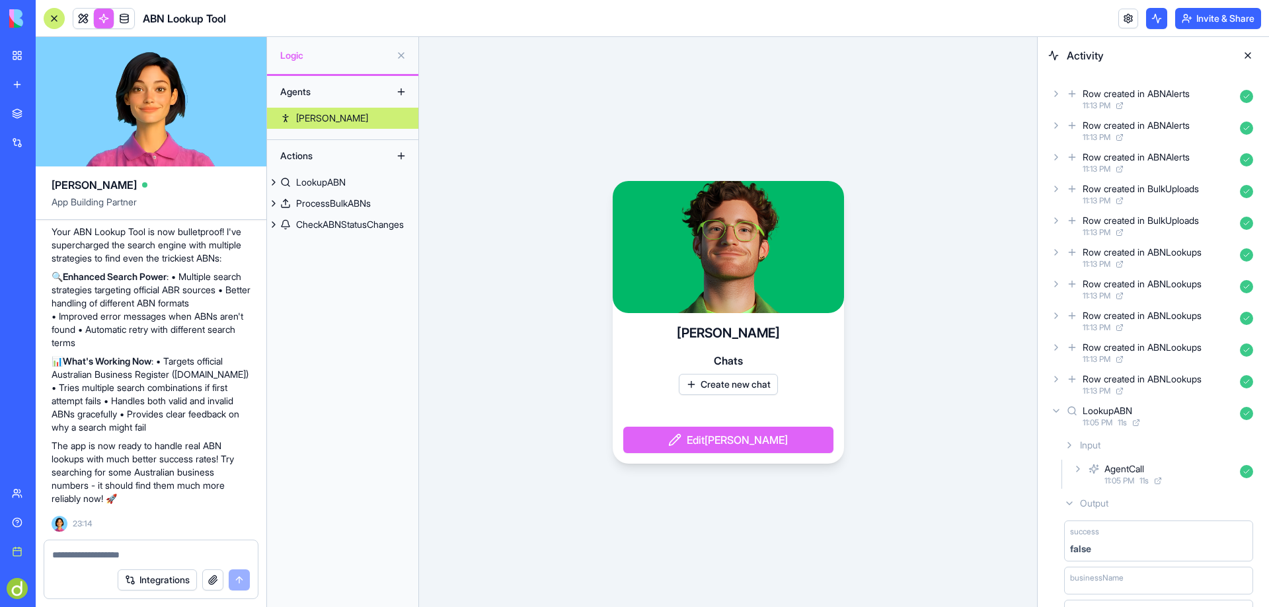
click at [1249, 52] on button at bounding box center [1247, 55] width 21 height 21
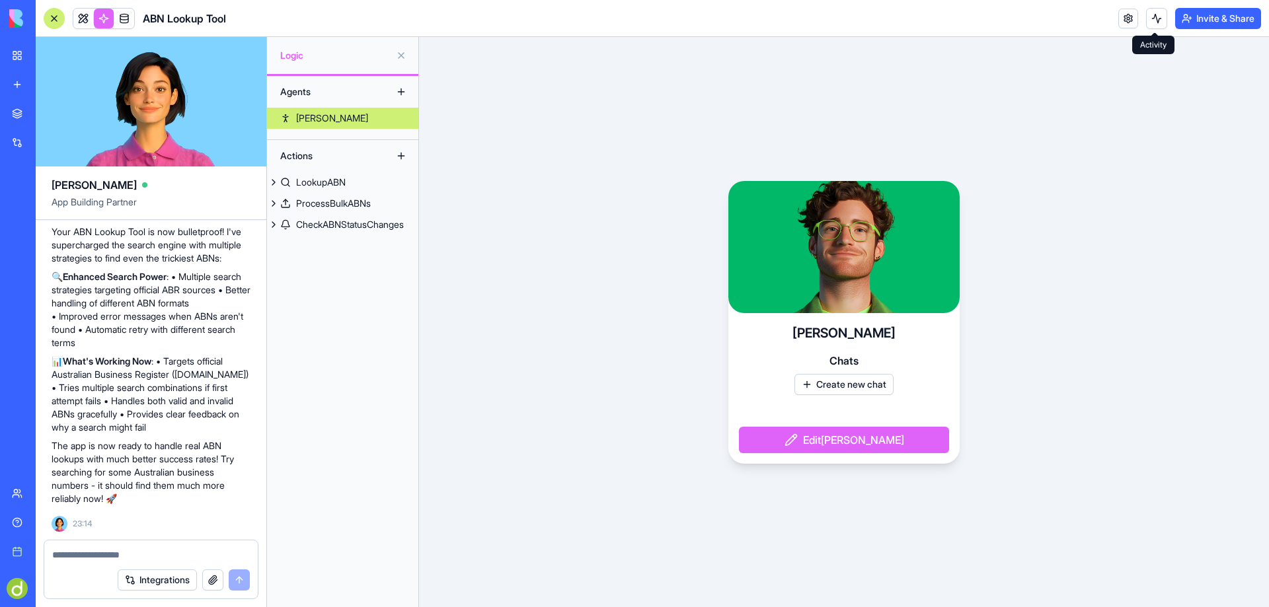
click at [1153, 15] on button at bounding box center [1156, 18] width 21 height 21
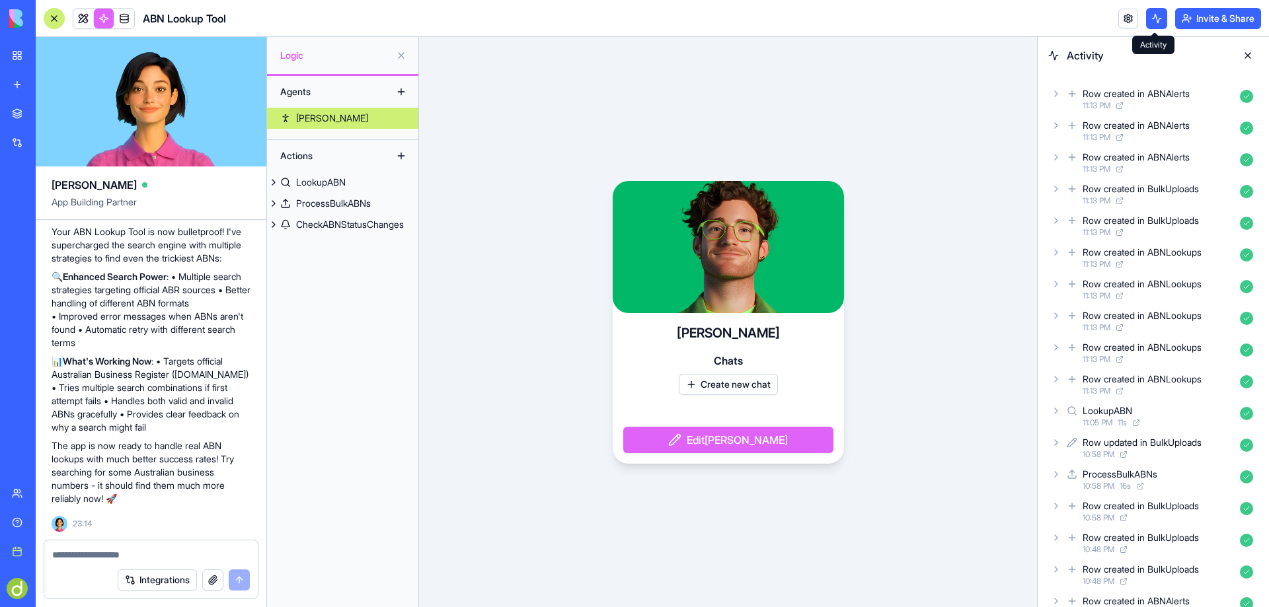
click at [1156, 14] on button at bounding box center [1156, 18] width 21 height 21
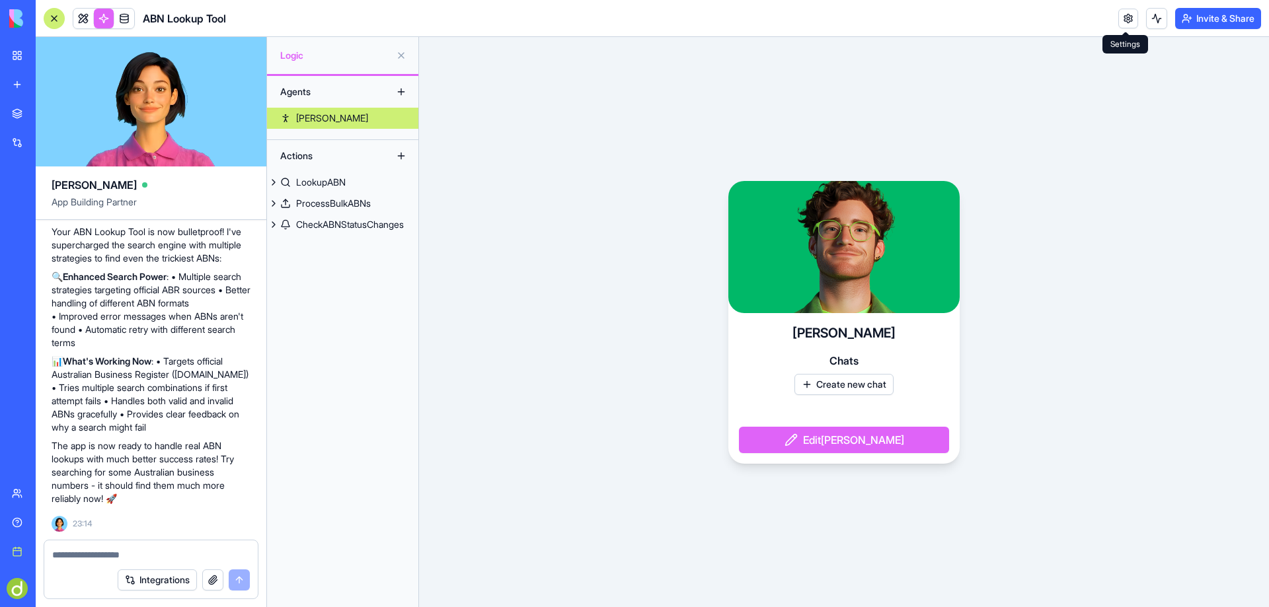
click at [1126, 16] on link at bounding box center [1128, 19] width 20 height 20
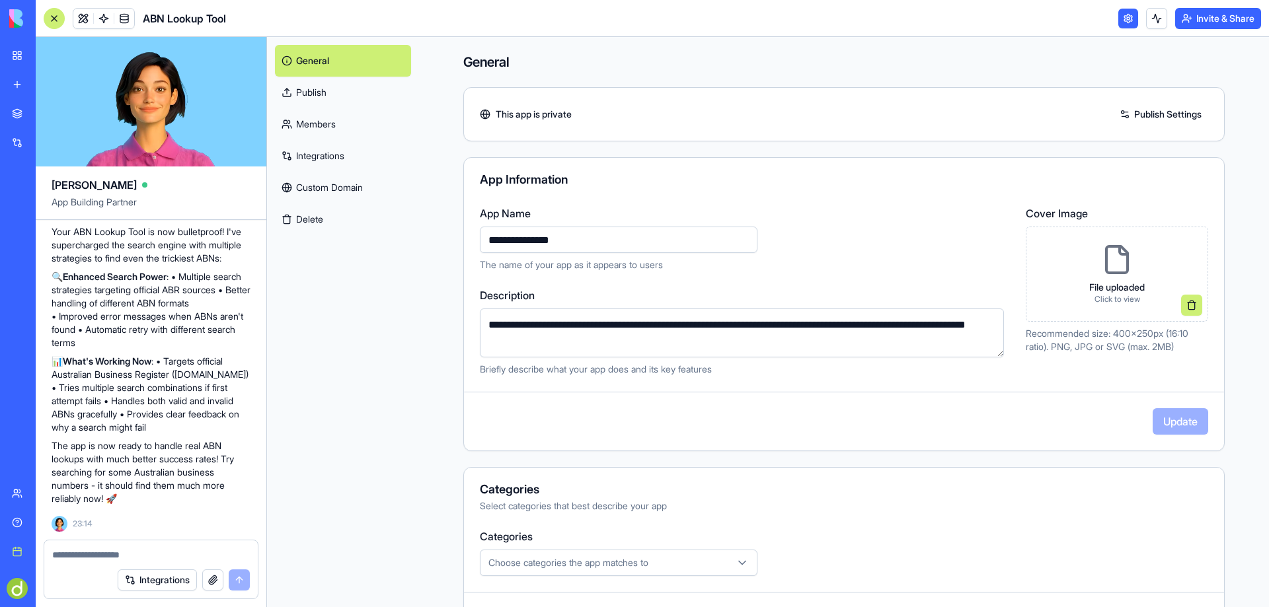
click at [320, 58] on link "General" at bounding box center [343, 61] width 136 height 32
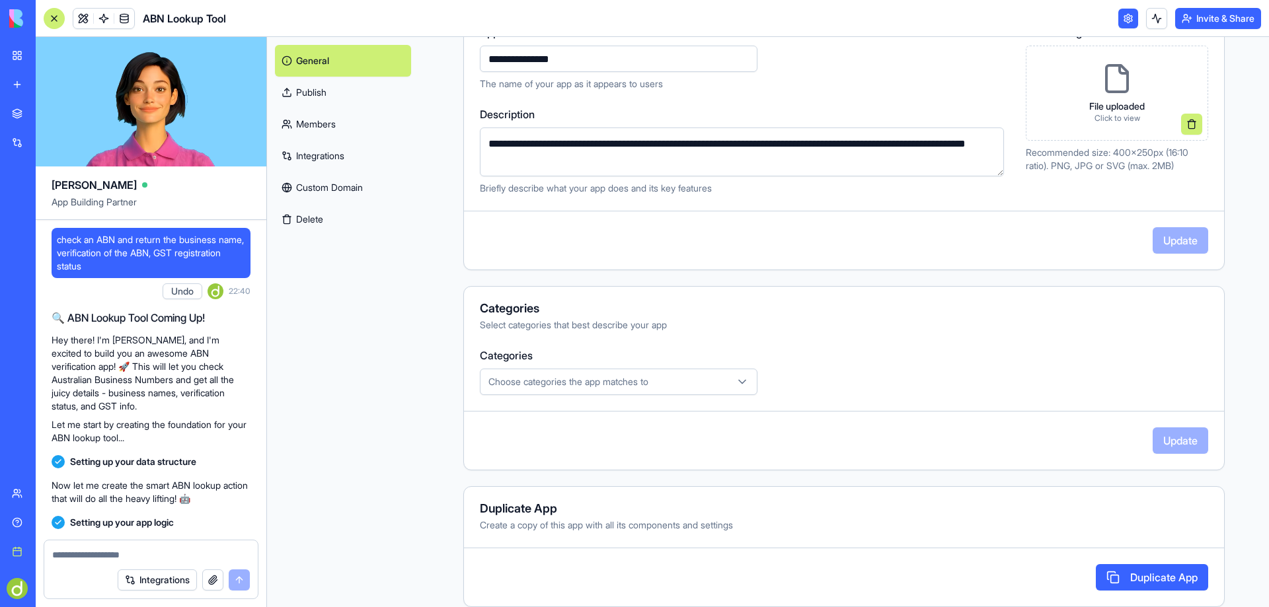
click at [52, 15] on div at bounding box center [54, 18] width 21 height 21
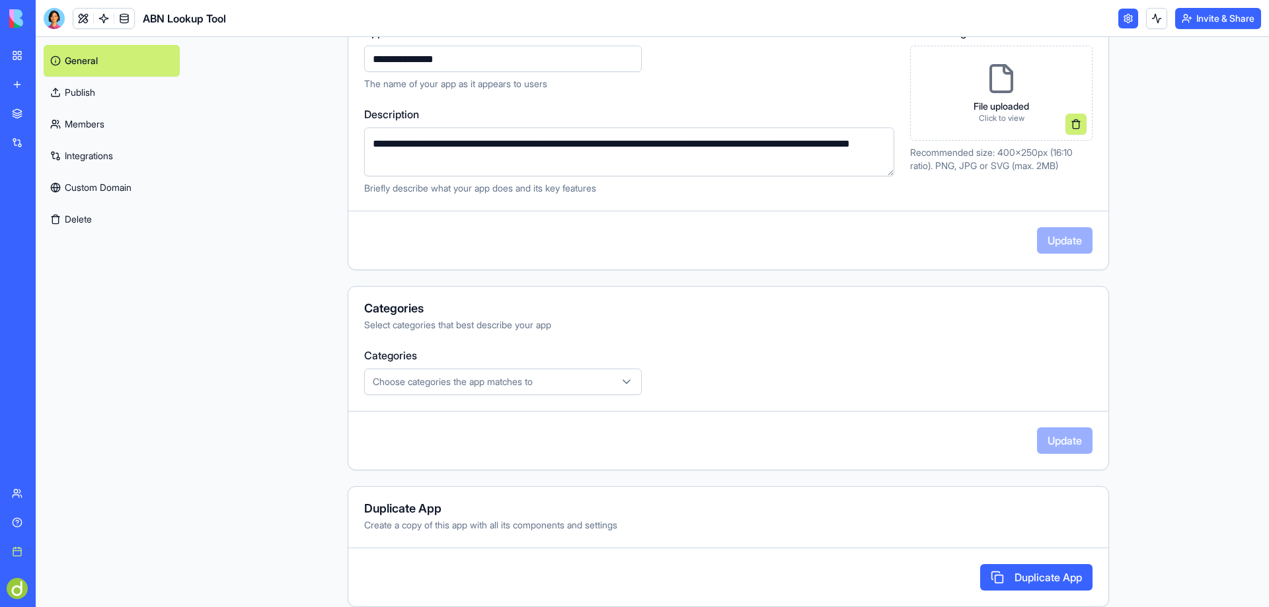
click at [82, 54] on link "General" at bounding box center [112, 61] width 136 height 32
click at [39, 207] on div "Untitled App" at bounding box center [30, 206] width 37 height 13
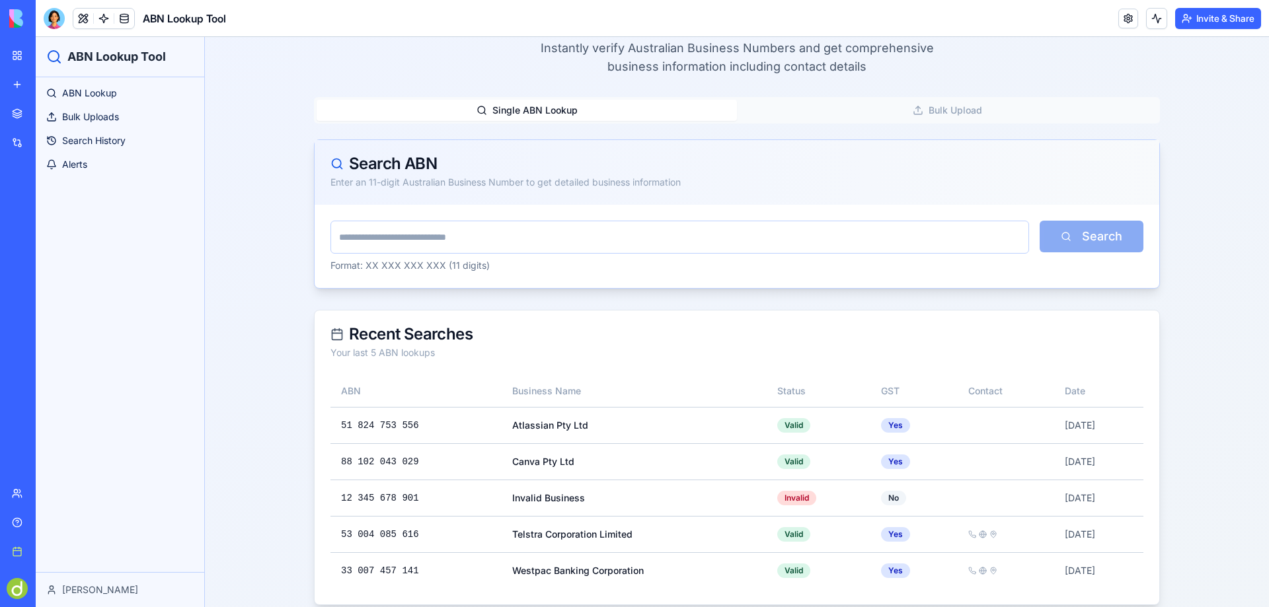
scroll to position [113, 0]
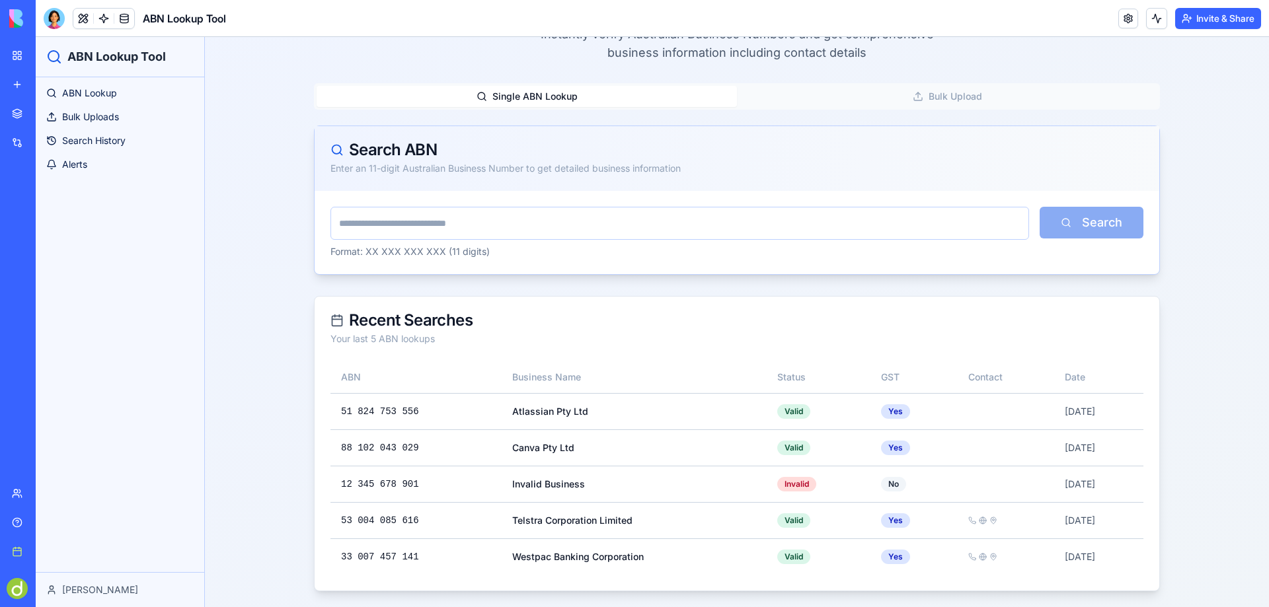
click at [380, 224] on input "text" at bounding box center [679, 223] width 699 height 33
click at [372, 224] on input "**********" at bounding box center [679, 223] width 699 height 33
type input "**********"
click at [1100, 219] on button "Search" at bounding box center [1092, 223] width 104 height 32
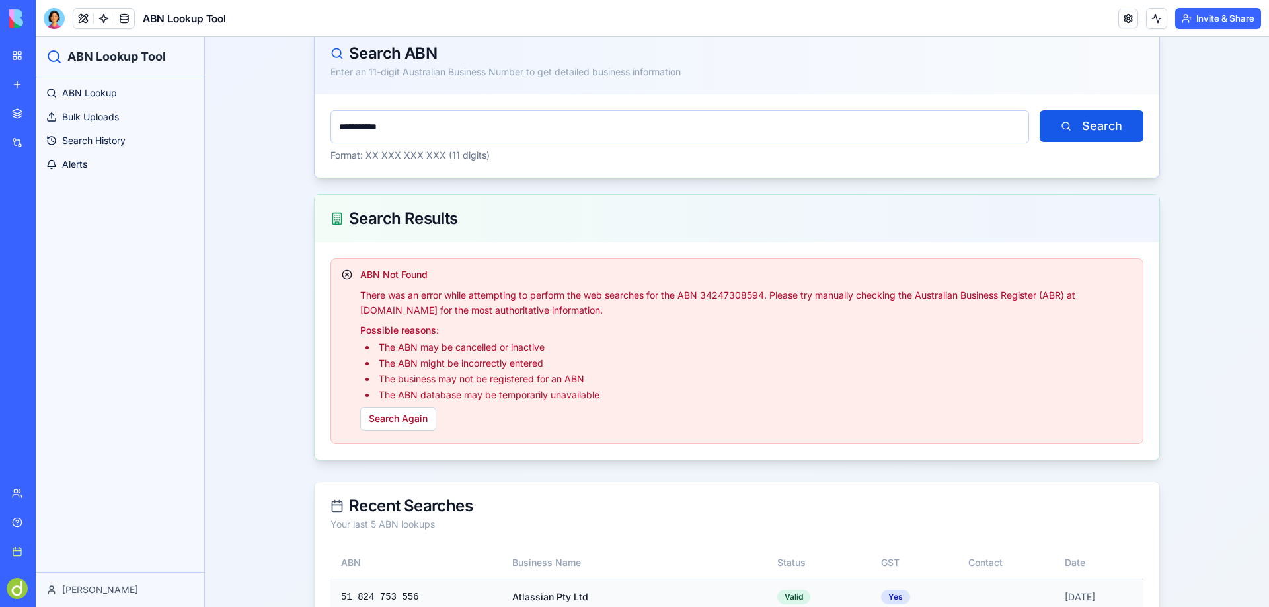
scroll to position [264, 0]
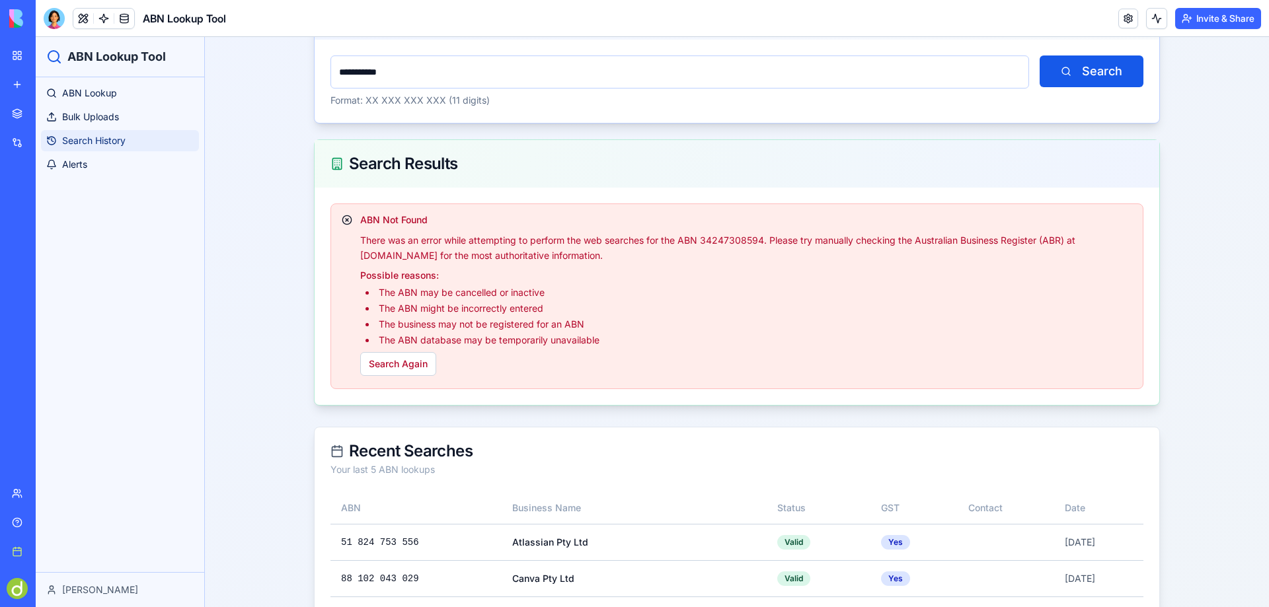
click at [73, 141] on span "Search History" at bounding box center [93, 140] width 63 height 13
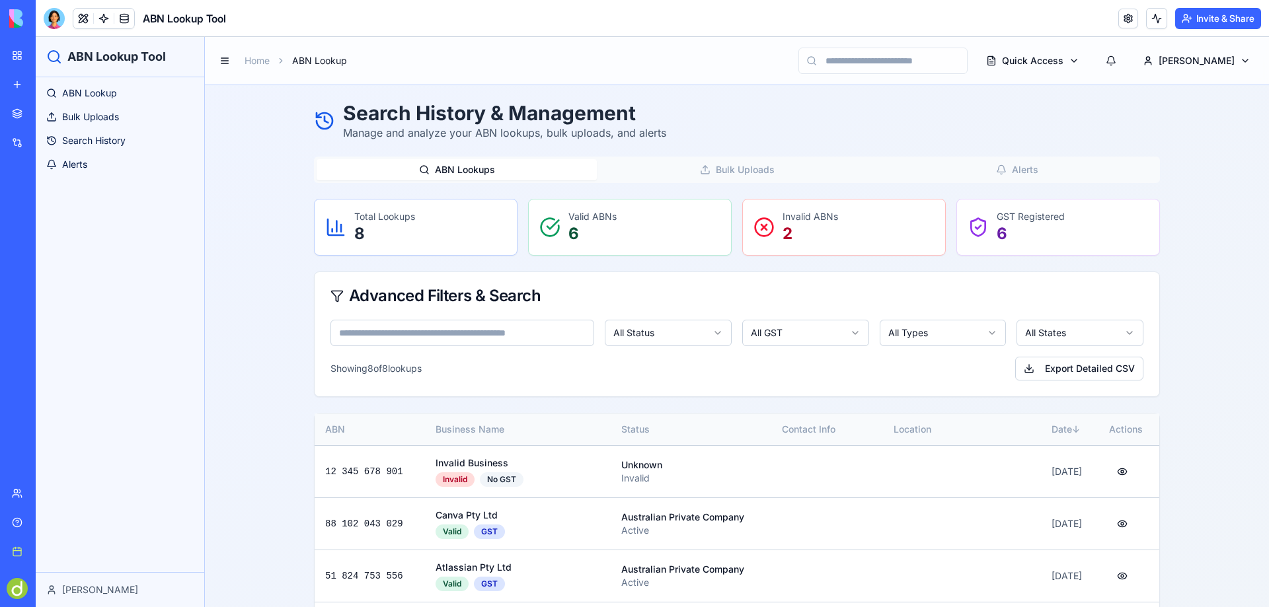
scroll to position [198, 0]
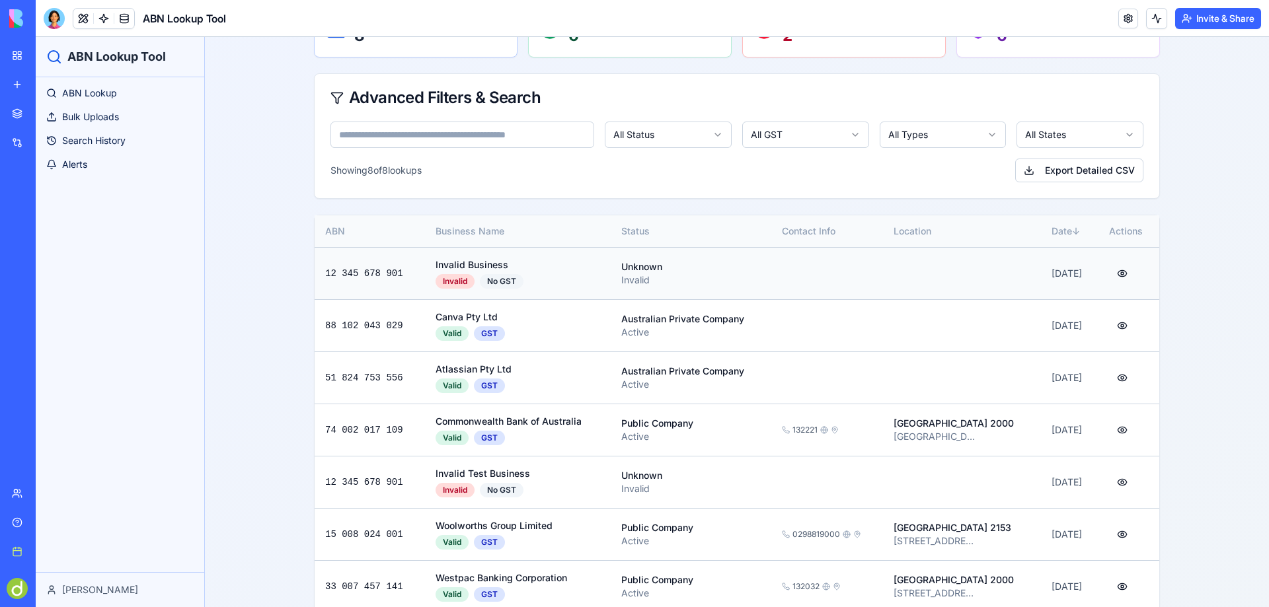
click at [1114, 271] on button "button" at bounding box center [1122, 274] width 26 height 24
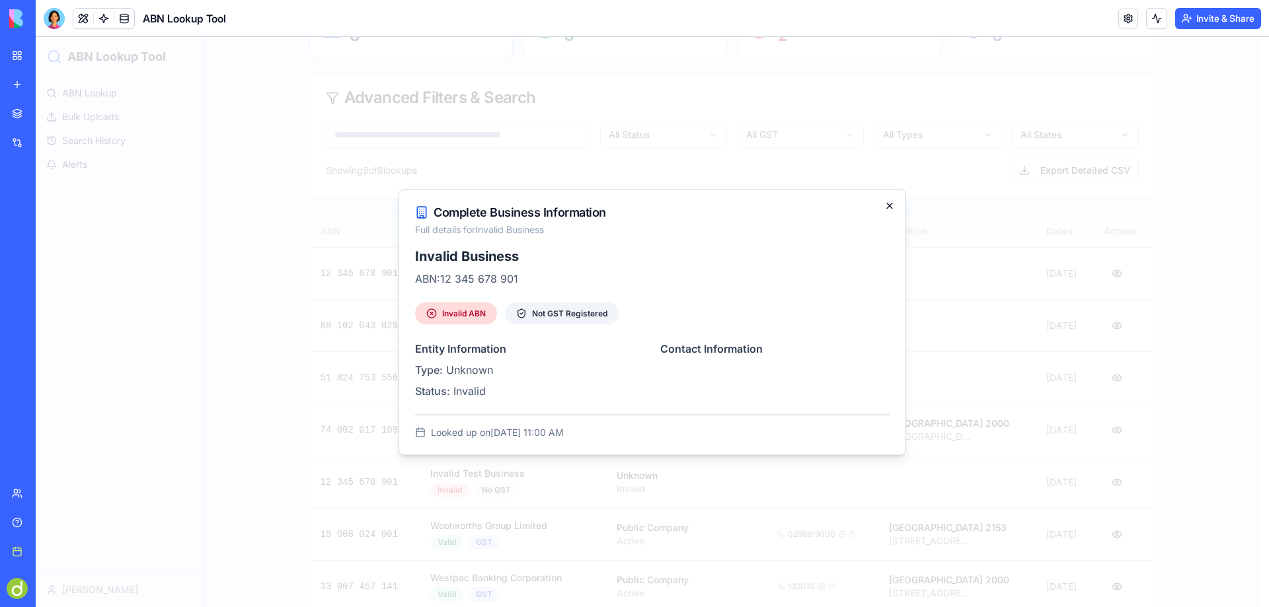
click at [887, 204] on icon "button" at bounding box center [889, 205] width 11 height 11
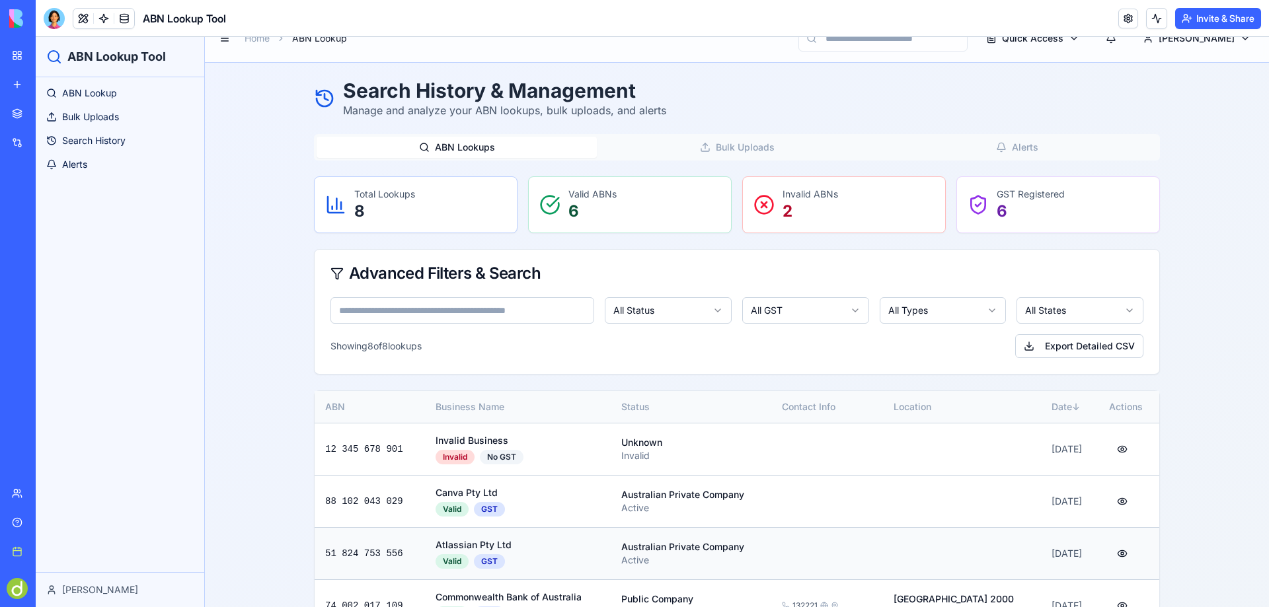
scroll to position [0, 0]
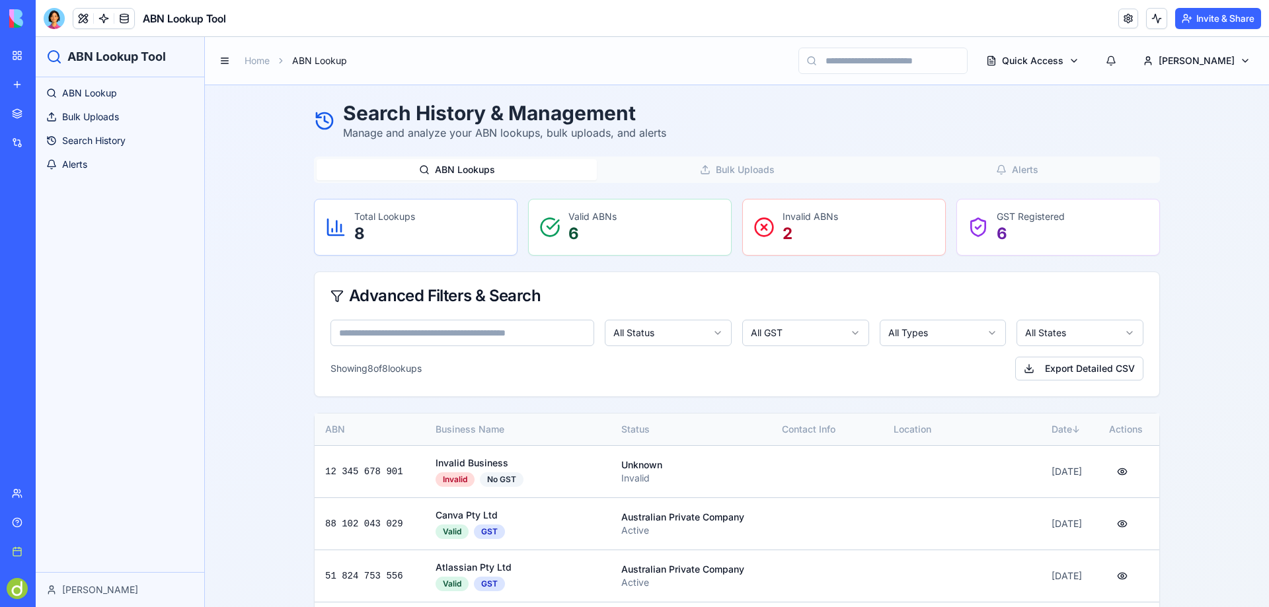
click at [371, 330] on input at bounding box center [462, 333] width 264 height 26
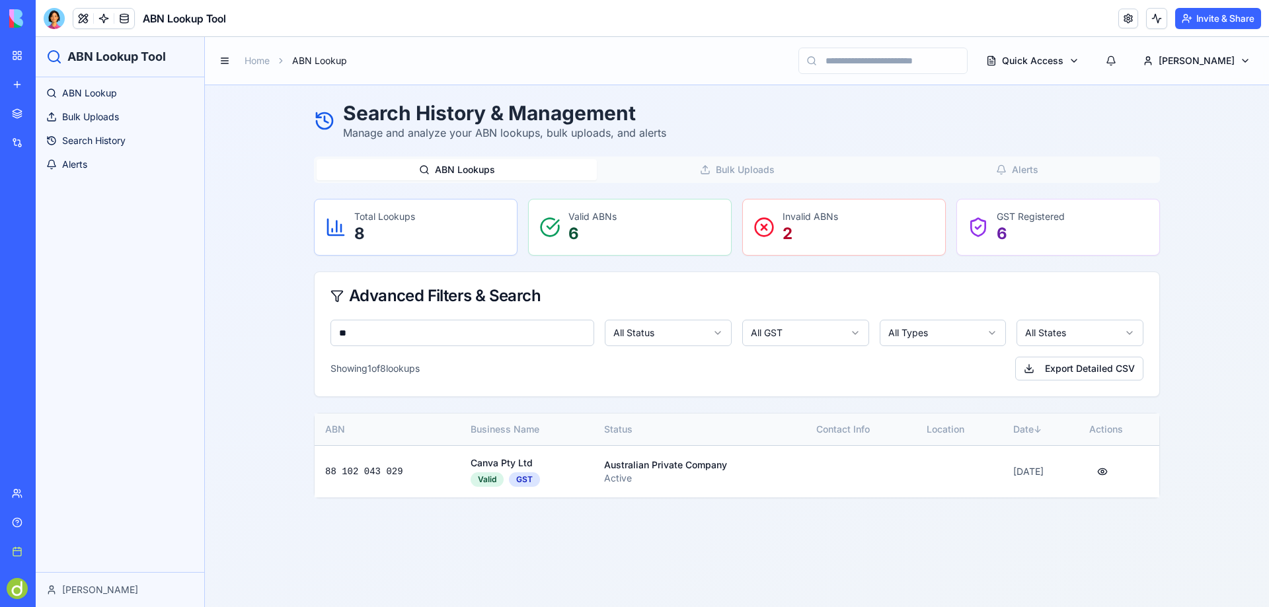
type input "*"
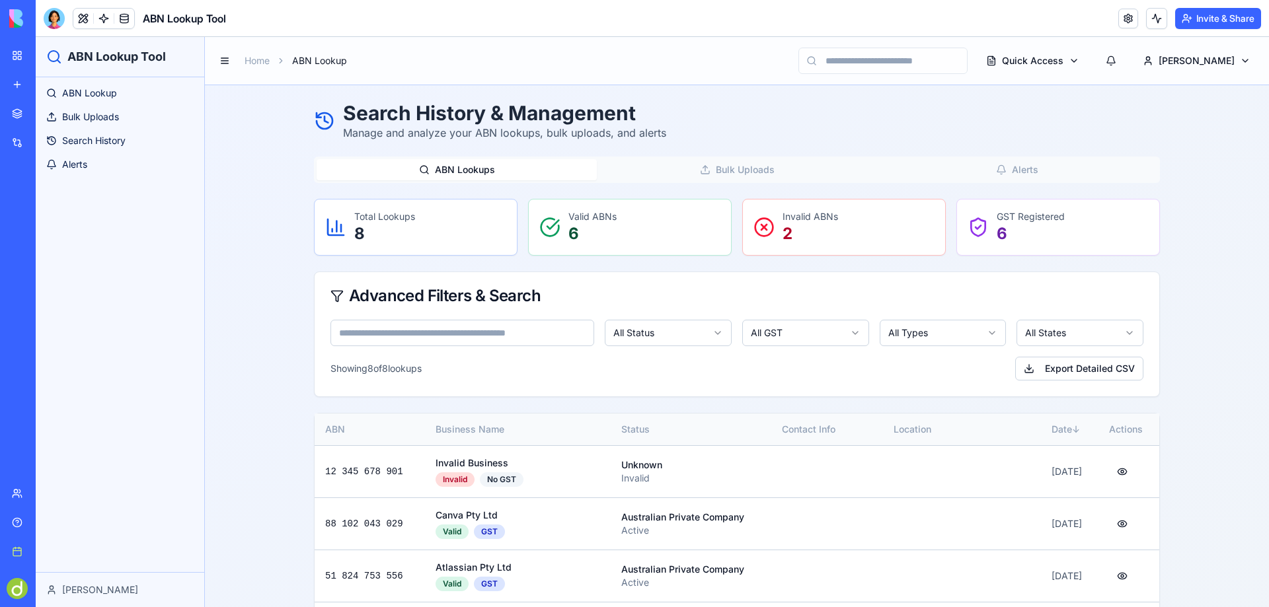
click at [906, 62] on input at bounding box center [882, 61] width 169 height 26
type input "*******"
click at [63, 169] on span "Alerts" at bounding box center [74, 164] width 25 height 13
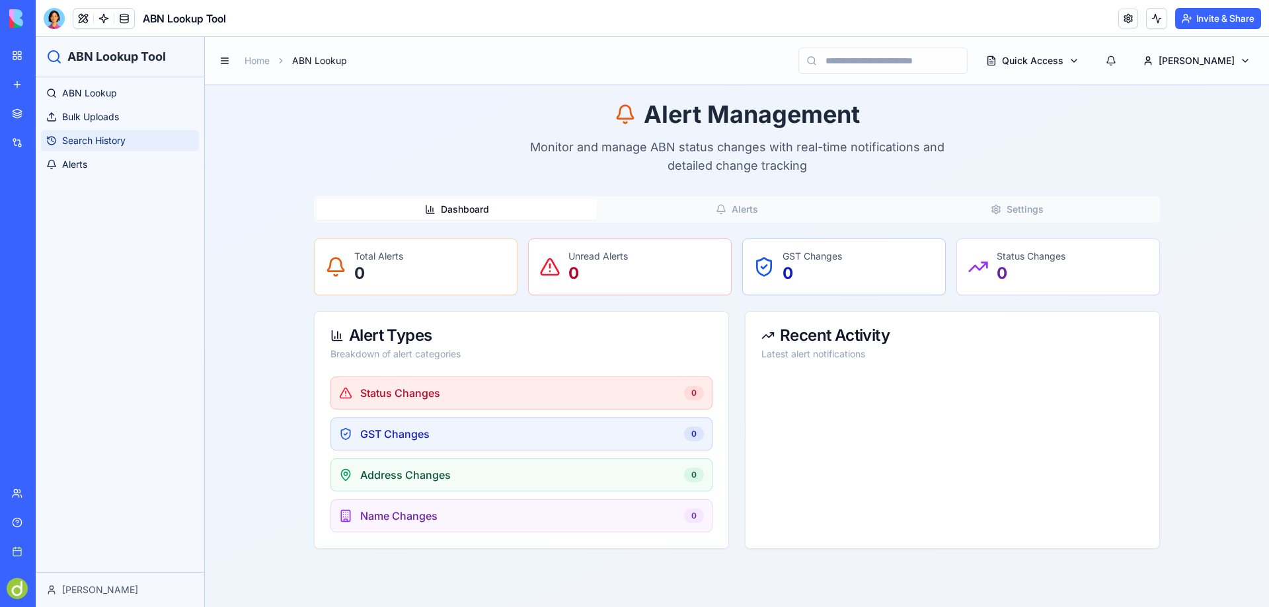
click at [102, 136] on span "Search History" at bounding box center [93, 140] width 63 height 13
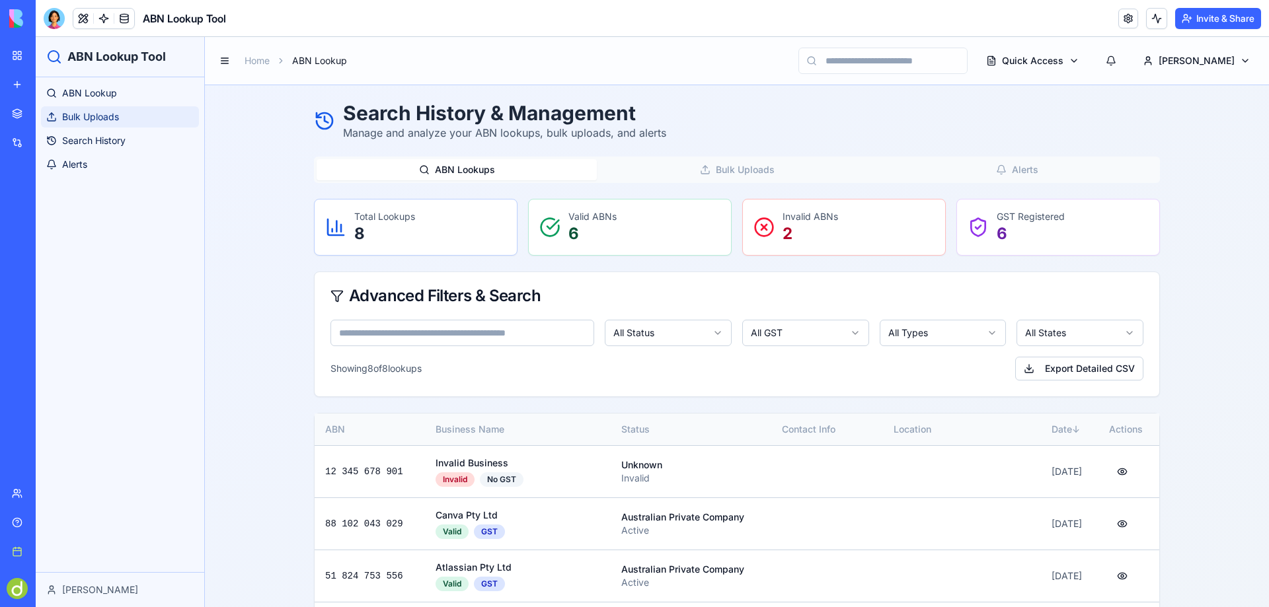
click at [100, 115] on span "Bulk Uploads" at bounding box center [90, 116] width 57 height 13
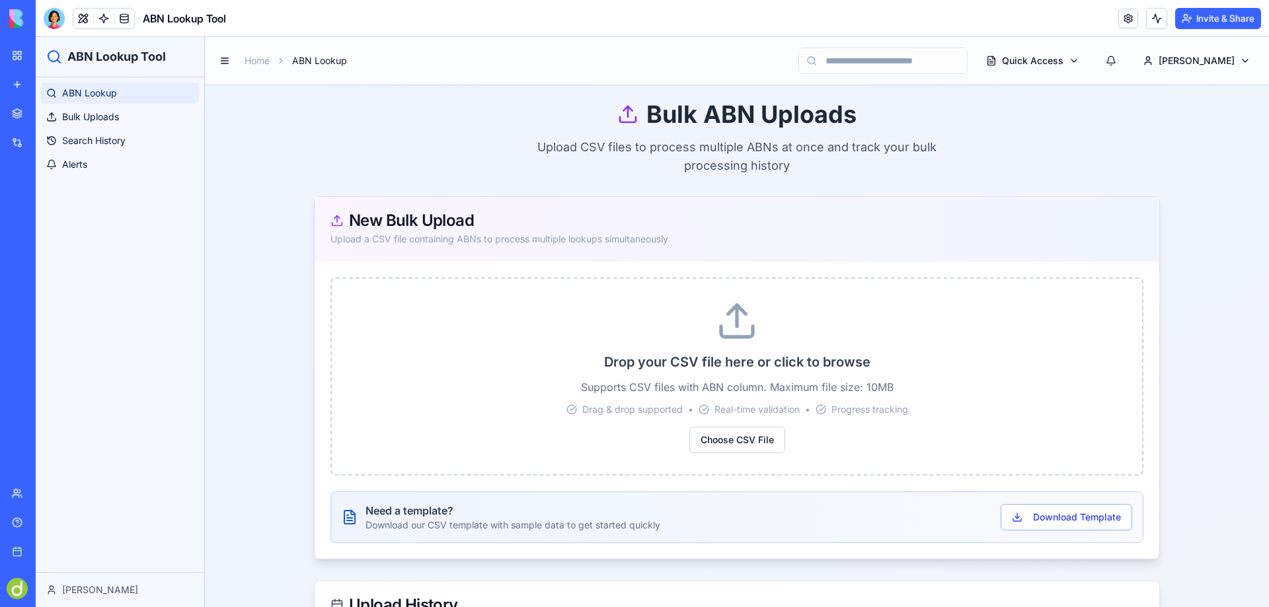
click at [102, 88] on span "ABN Lookup" at bounding box center [89, 93] width 55 height 13
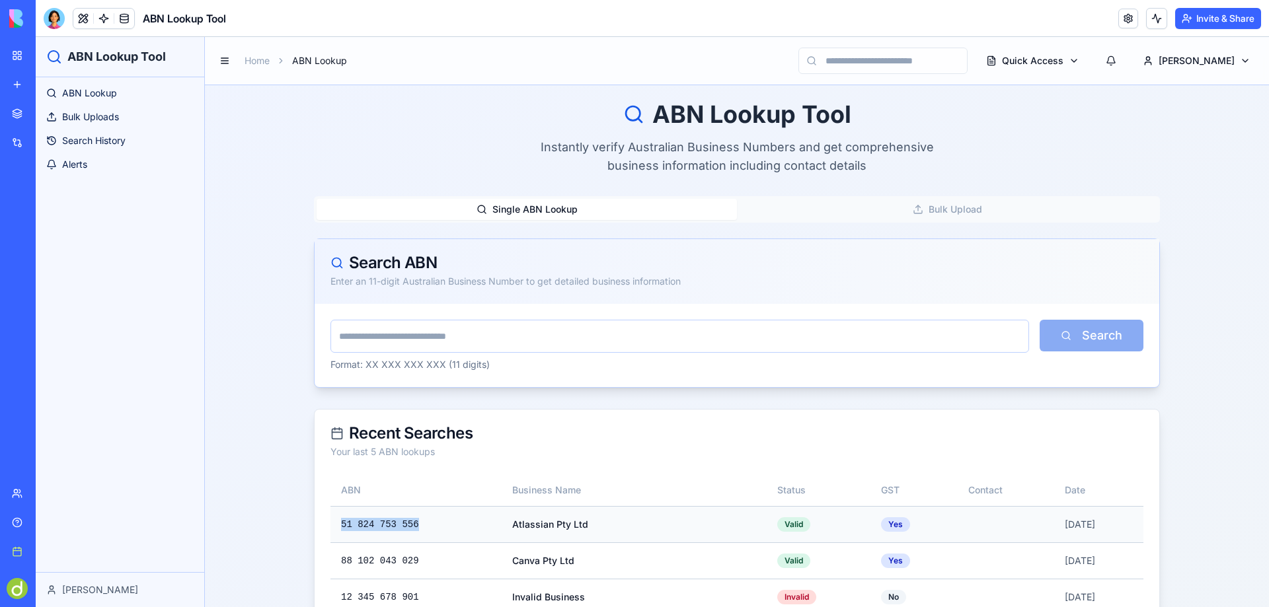
drag, startPoint x: 335, startPoint y: 523, endPoint x: 406, endPoint y: 525, distance: 70.8
click at [406, 525] on td "51 824 753 556" at bounding box center [415, 524] width 171 height 36
copy td "51 824 753 556"
click at [366, 335] on input "text" at bounding box center [679, 336] width 699 height 33
paste input "**********"
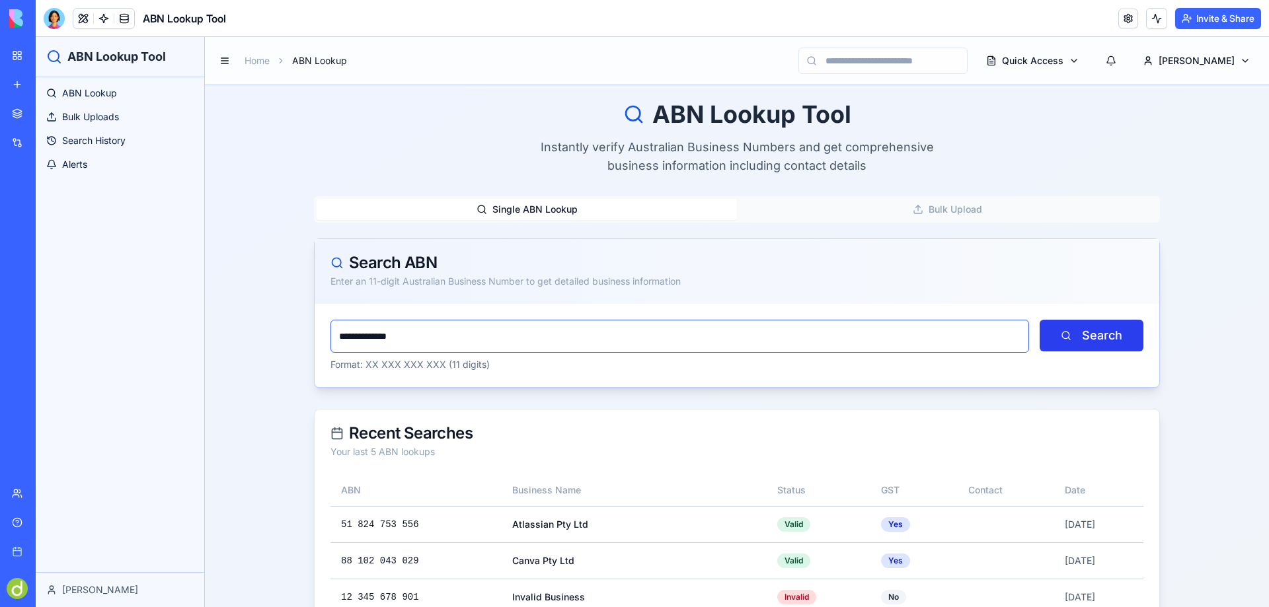
type input "**********"
click at [1091, 339] on button "Search" at bounding box center [1092, 336] width 104 height 32
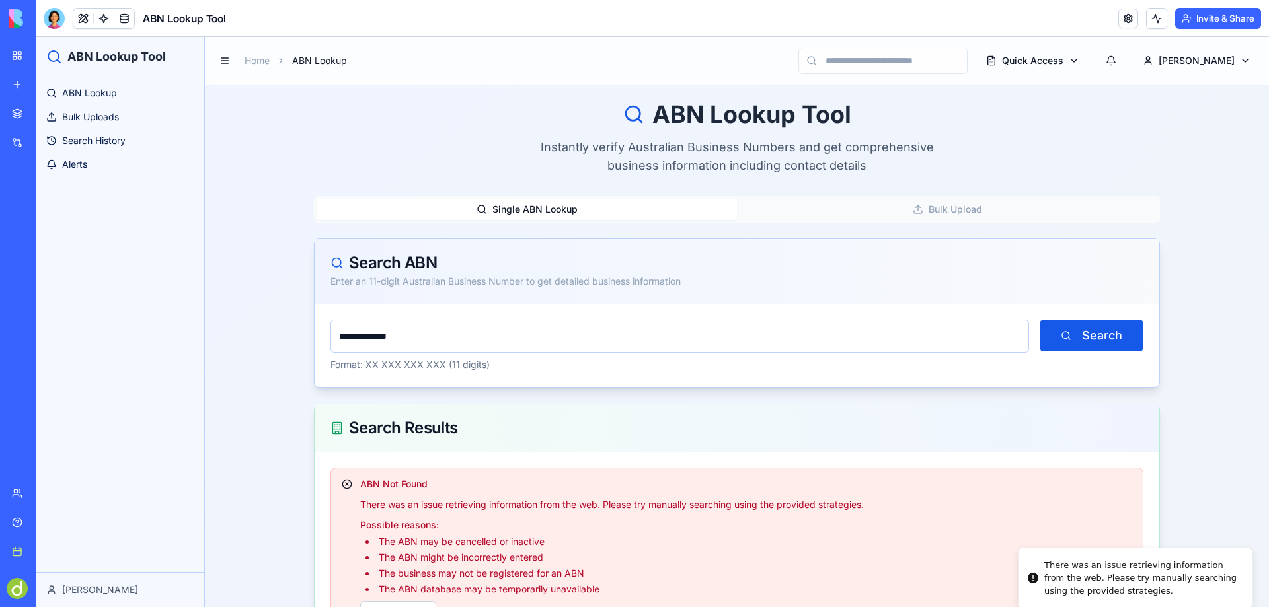
drag, startPoint x: 1036, startPoint y: 546, endPoint x: 1065, endPoint y: 563, distance: 34.4
click at [1065, 563] on div "There was an issue retrieving information from the web. Please try manually sea…" at bounding box center [1143, 578] width 198 height 39
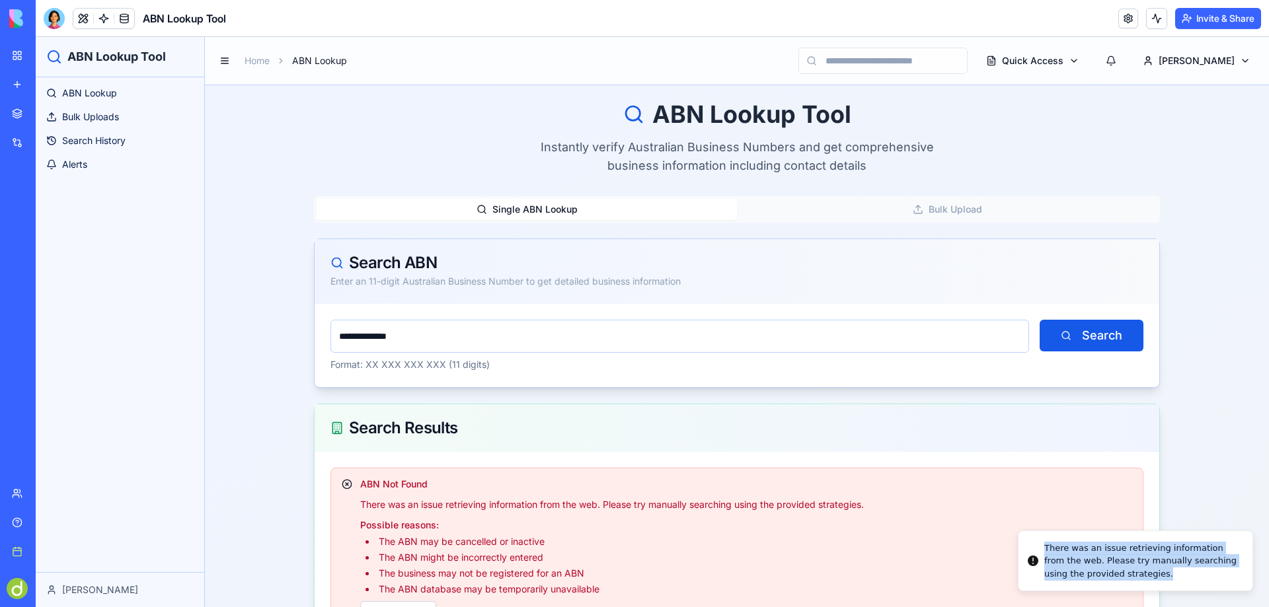
drag, startPoint x: 1111, startPoint y: 574, endPoint x: 1036, endPoint y: 549, distance: 79.0
click at [1044, 549] on div "There was an issue retrieving information from the web. Please try manually sea…" at bounding box center [1143, 561] width 198 height 39
copy div "There was an issue retrieving information from the web. Please try manually sea…"
click at [44, 139] on div "Integrations" at bounding box center [40, 142] width 17 height 13
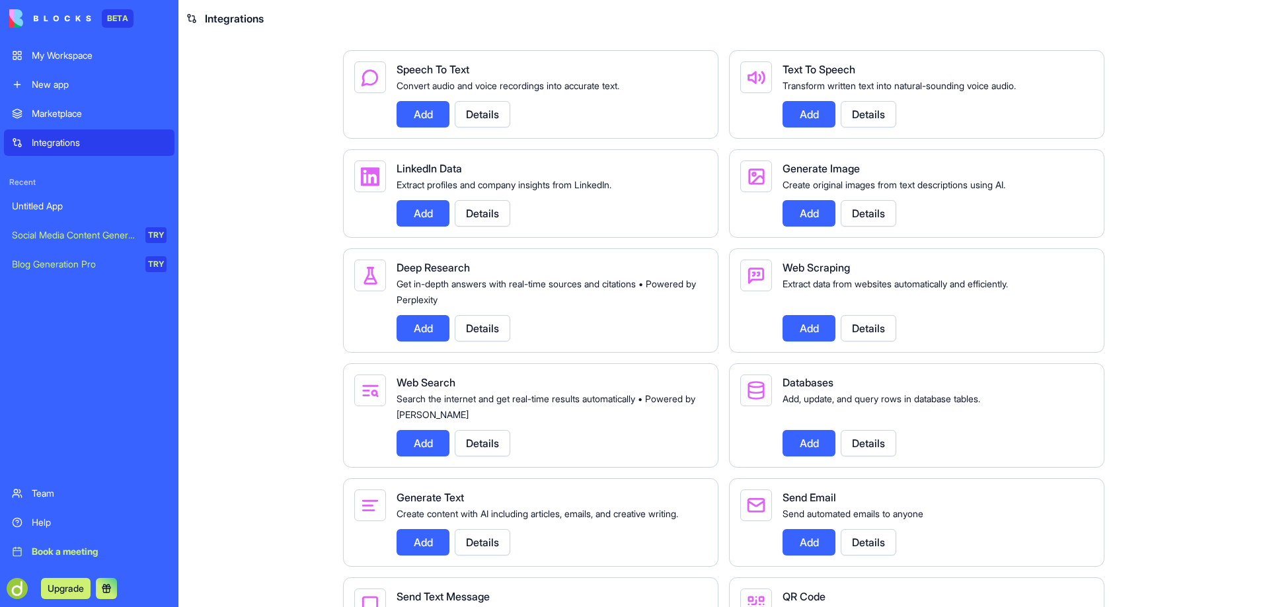
scroll to position [1322, 0]
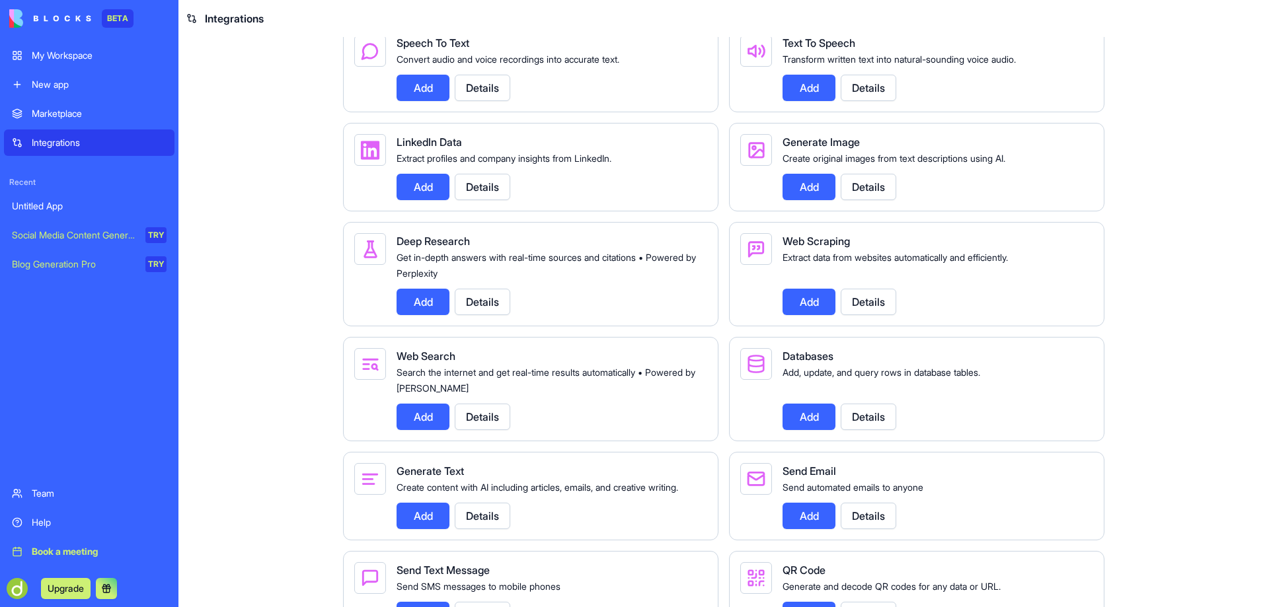
click at [417, 430] on button "Add" at bounding box center [423, 417] width 53 height 26
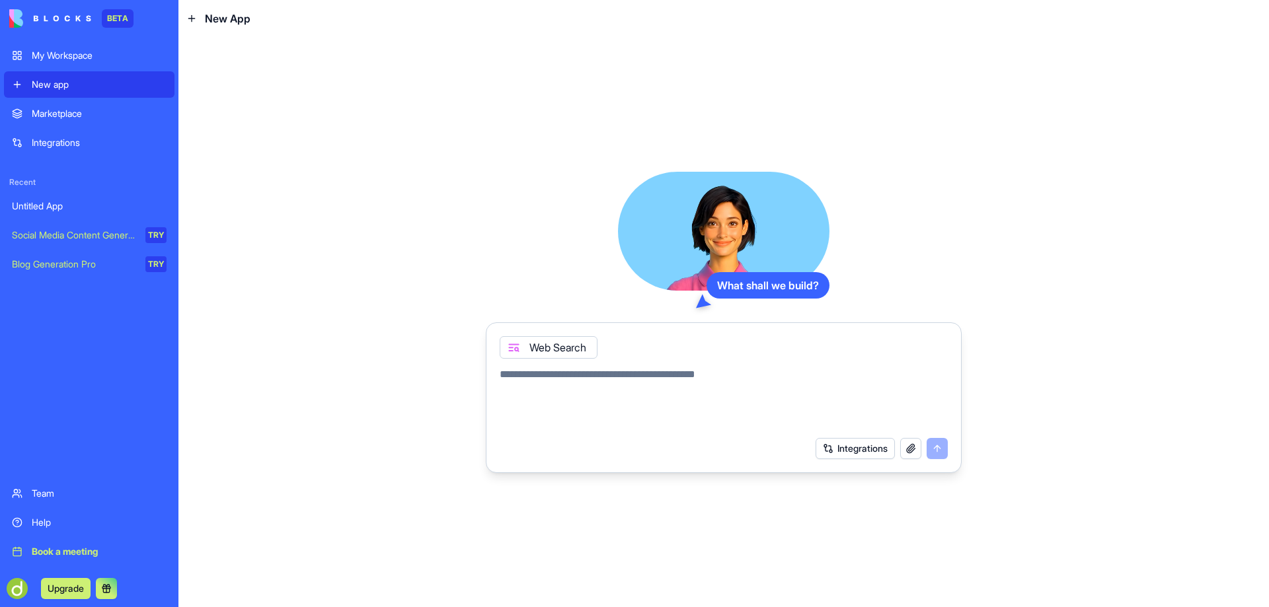
click at [58, 51] on div "My Workspace" at bounding box center [99, 55] width 135 height 13
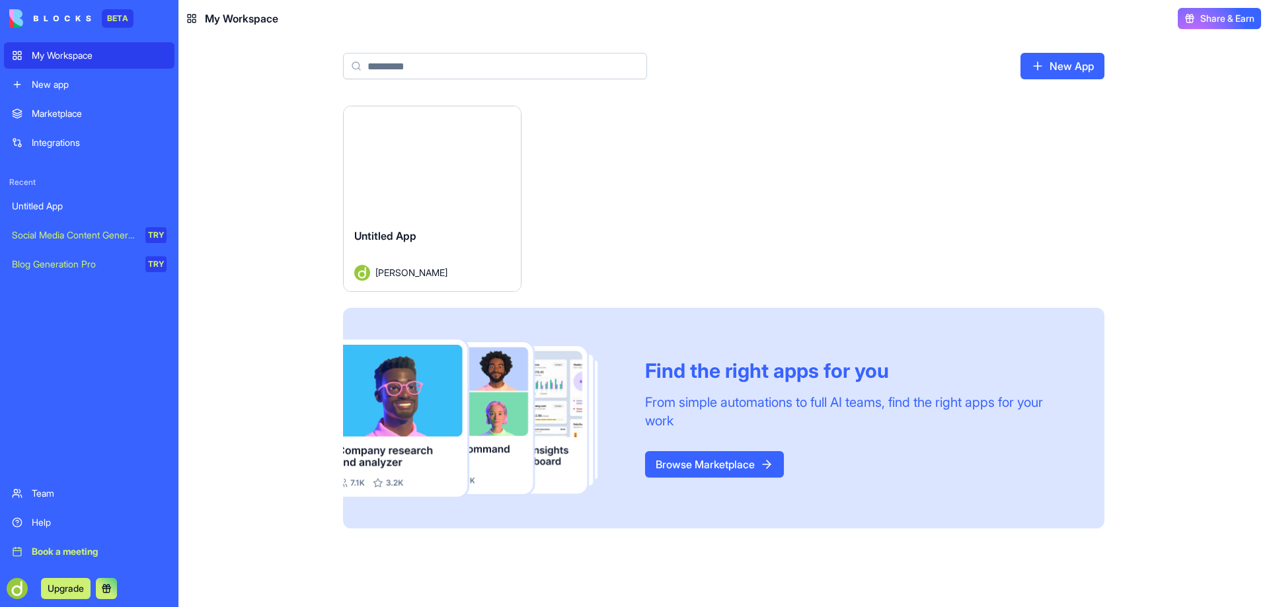
click at [434, 159] on button "Launch" at bounding box center [432, 162] width 99 height 26
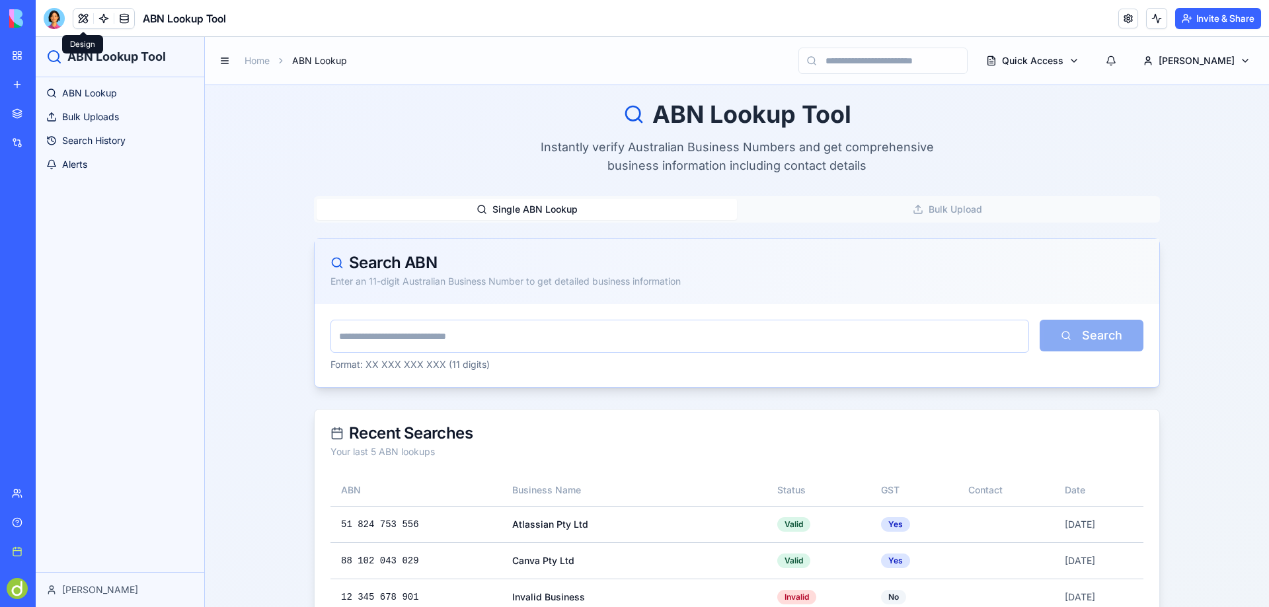
click at [82, 19] on button at bounding box center [83, 19] width 20 height 20
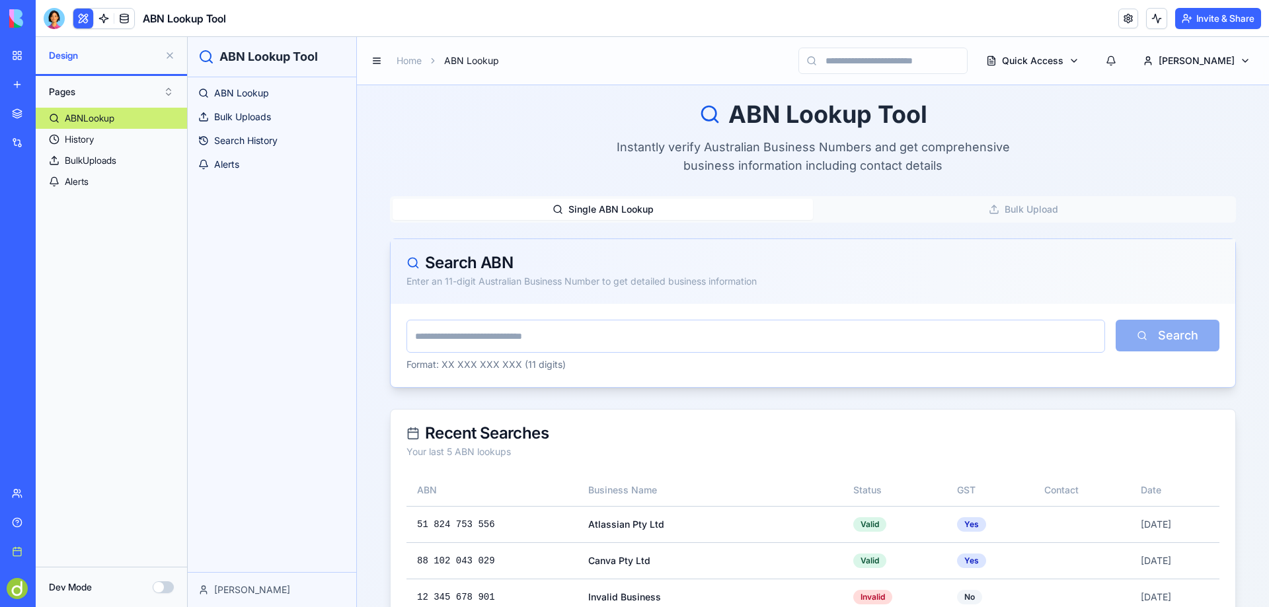
click at [169, 584] on button "Dev Mode" at bounding box center [163, 588] width 21 height 12
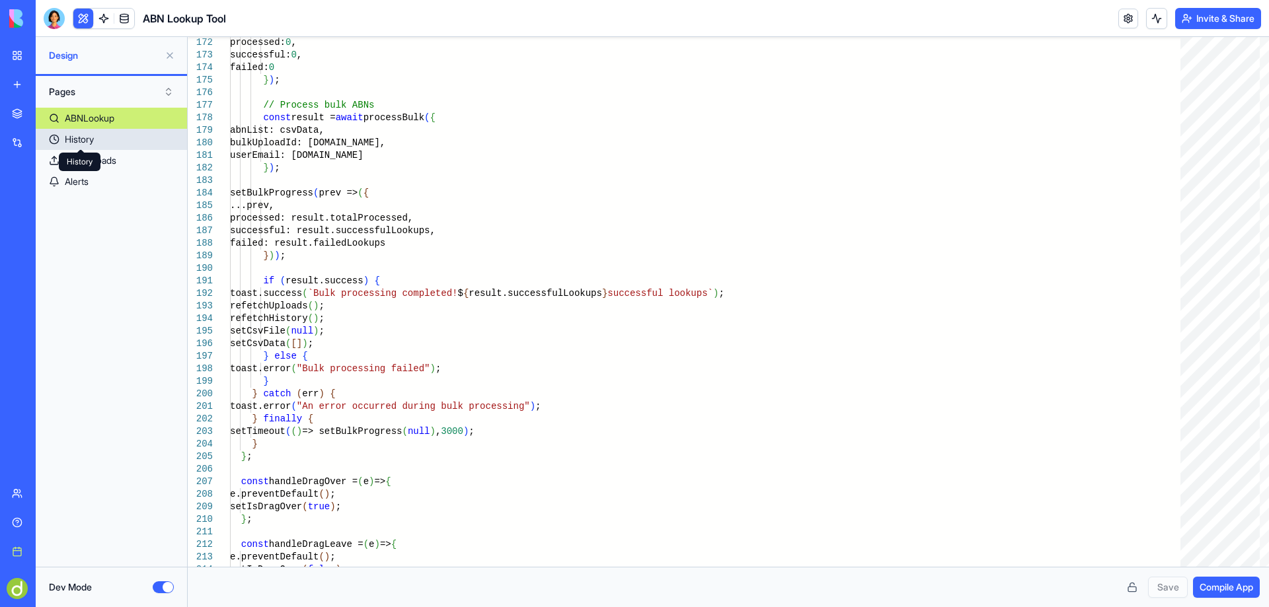
click at [97, 139] on link "History" at bounding box center [111, 139] width 151 height 21
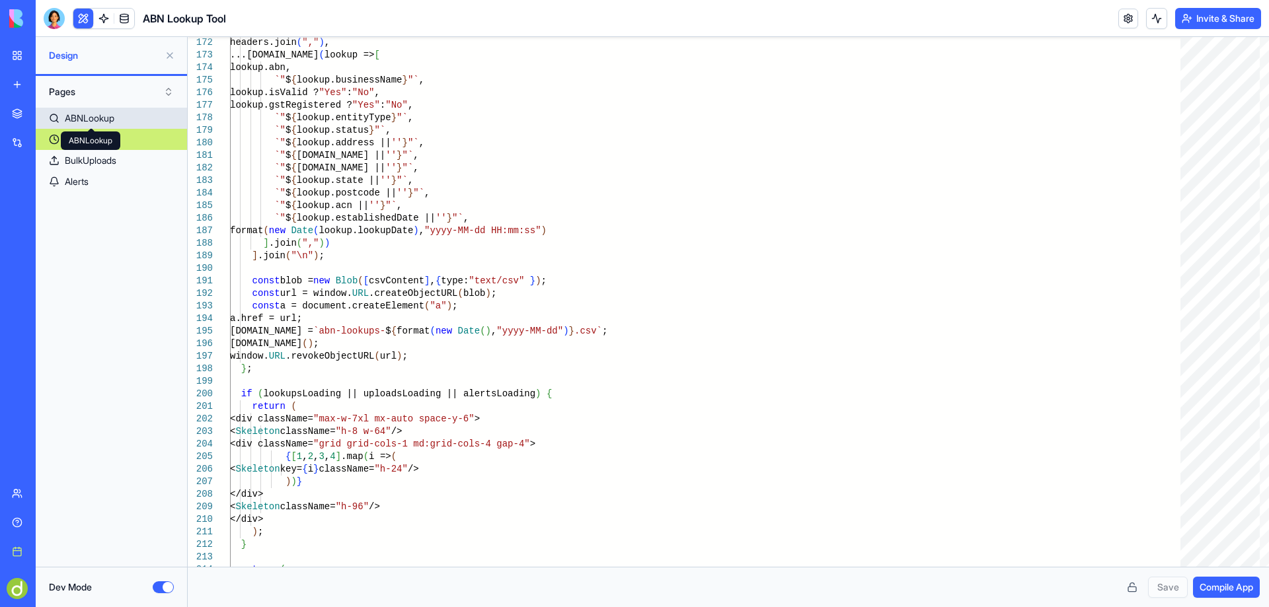
click at [101, 114] on div "ABNLookup" at bounding box center [90, 118] width 50 height 13
type textarea "**********"
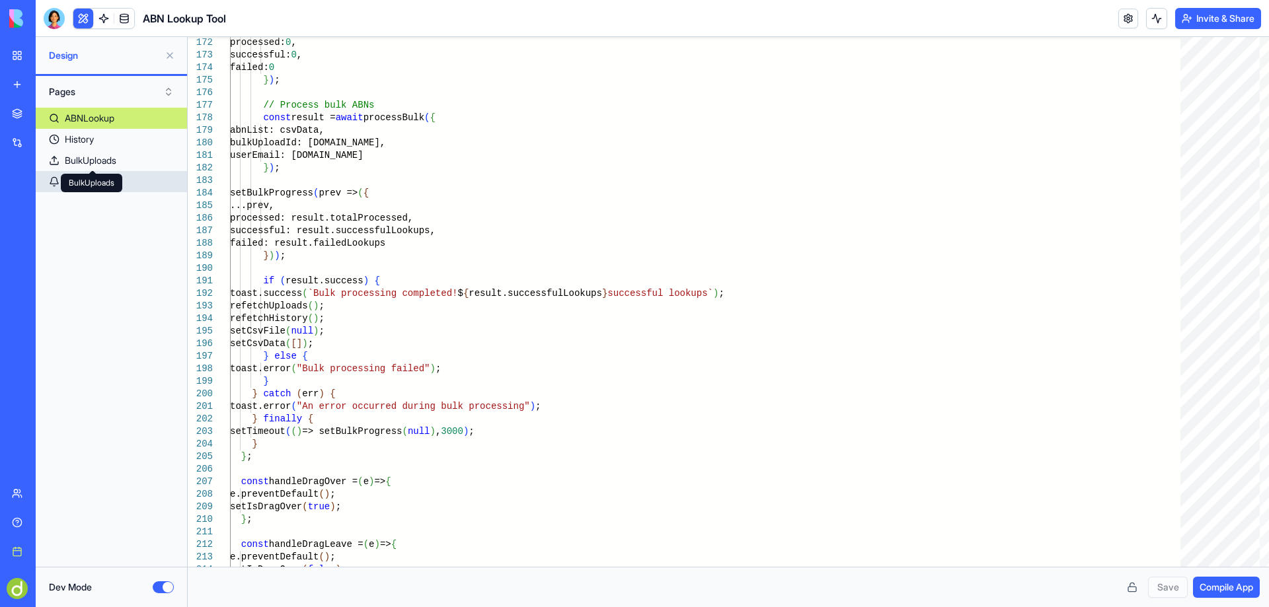
click at [101, 173] on body "BETA My Workspace New app Marketplace Integrations Recent Untitled App Social M…" at bounding box center [634, 303] width 1269 height 607
click at [163, 587] on button "Dev Mode" at bounding box center [163, 588] width 21 height 12
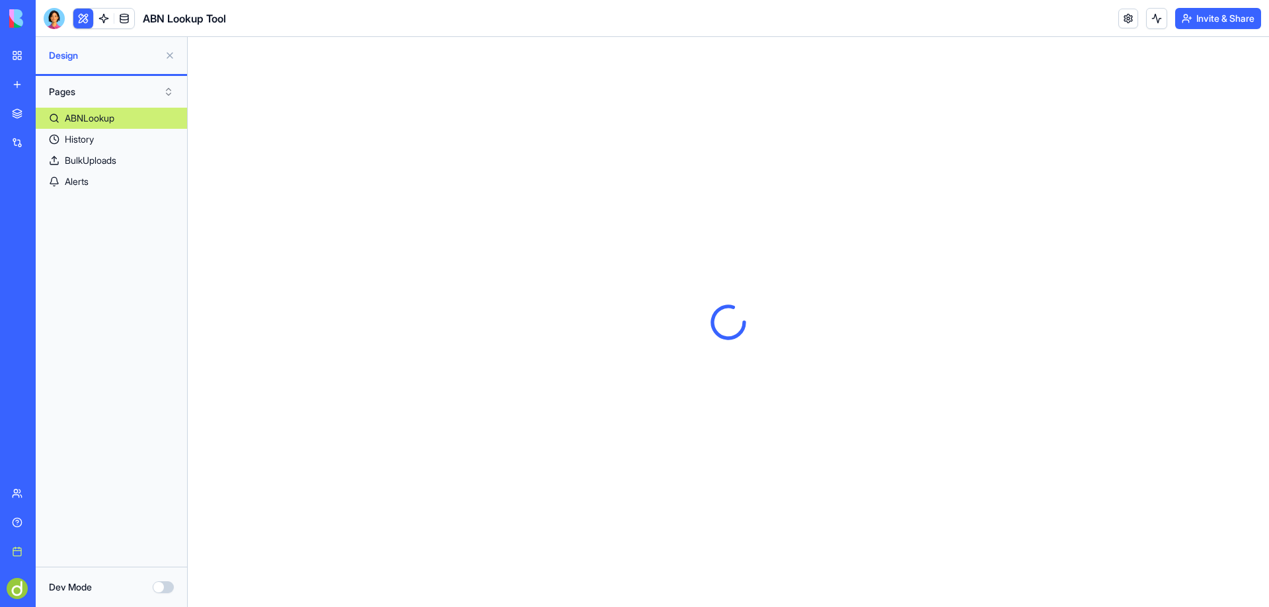
click at [65, 93] on button "Pages" at bounding box center [111, 91] width 138 height 21
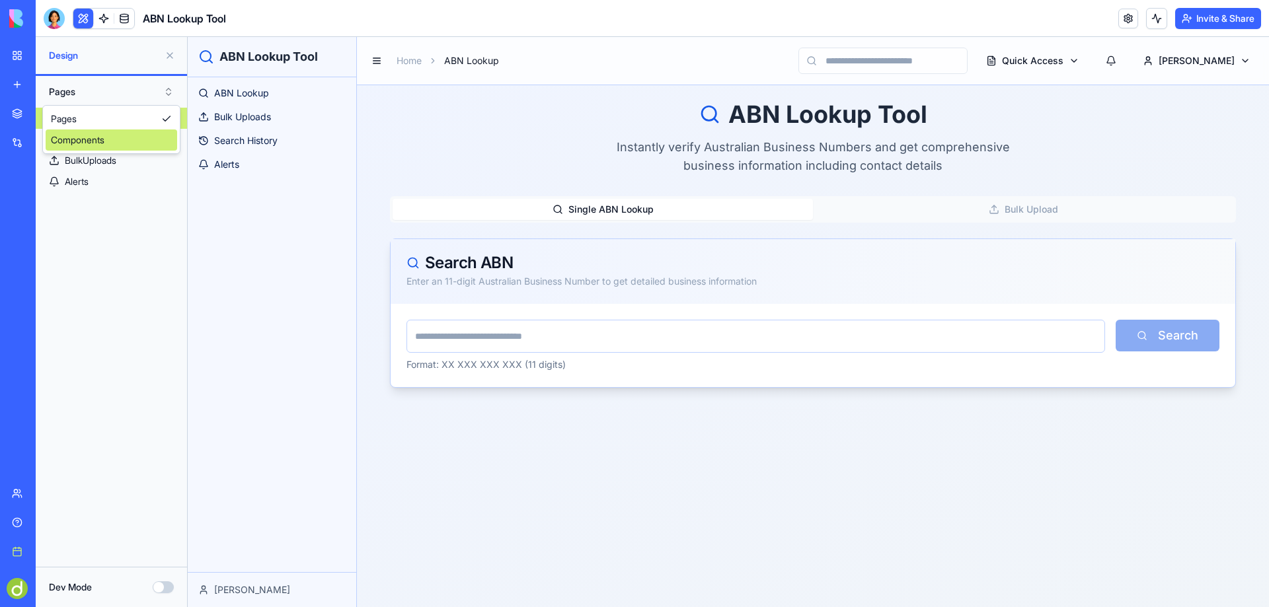
click at [93, 142] on div "Components" at bounding box center [112, 140] width 132 height 21
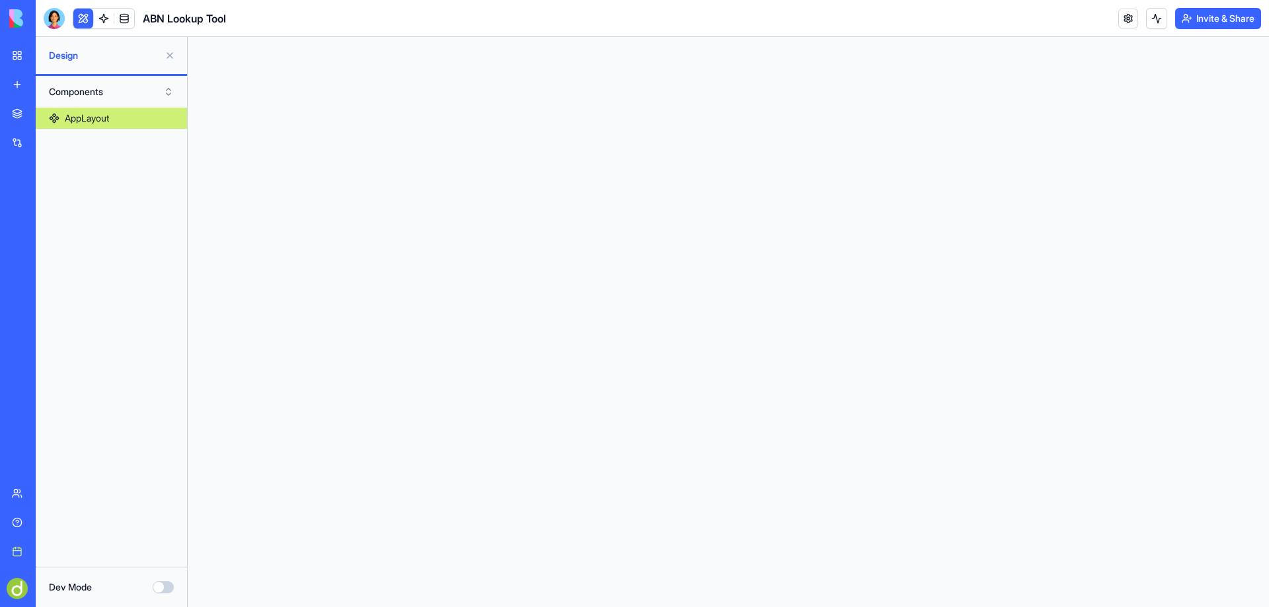
click at [95, 116] on div "AppLayout" at bounding box center [87, 118] width 44 height 13
click at [164, 87] on button "Components" at bounding box center [111, 91] width 138 height 21
click at [92, 139] on div "Components" at bounding box center [112, 140] width 132 height 21
click at [173, 87] on button "Components" at bounding box center [111, 91] width 138 height 21
click at [100, 118] on div "Pages" at bounding box center [112, 118] width 132 height 21
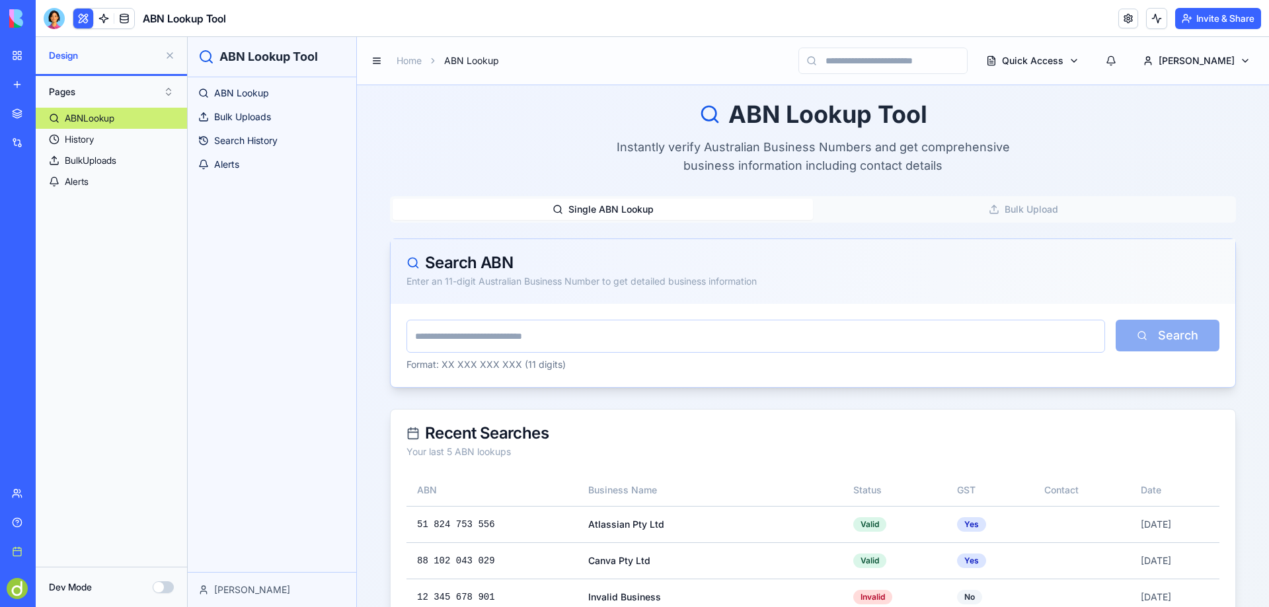
click at [409, 54] on div "Home ABN Lookup" at bounding box center [433, 61] width 132 height 19
click at [409, 58] on link "Home" at bounding box center [409, 60] width 25 height 13
click at [54, 13] on img at bounding box center [50, 18] width 82 height 19
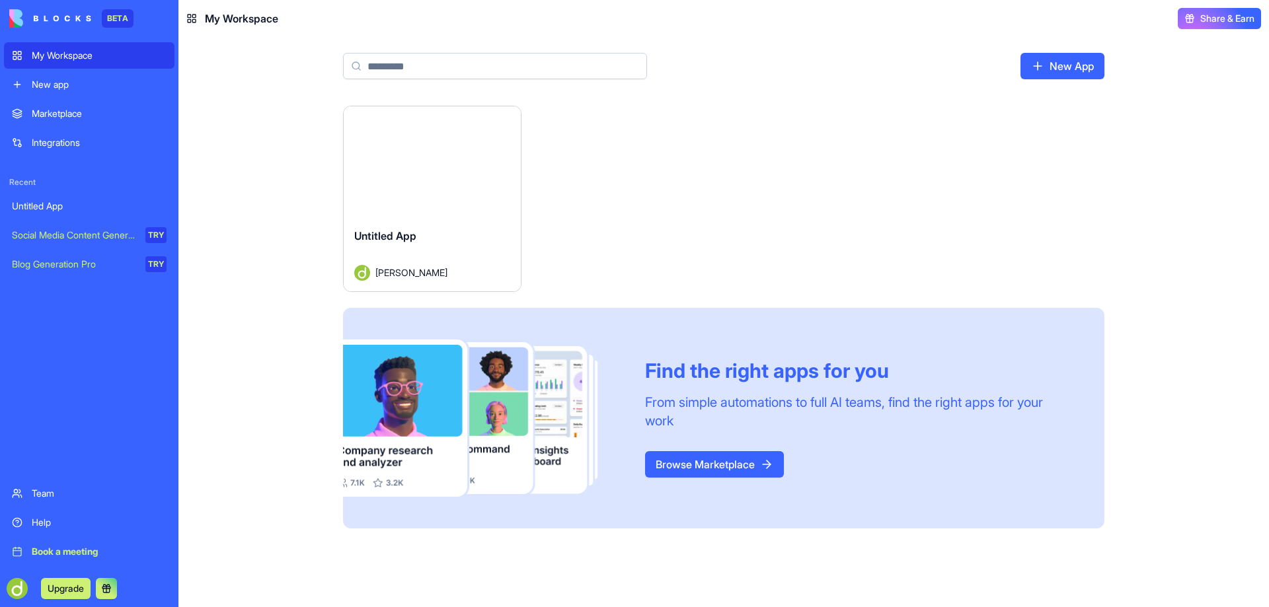
click at [386, 237] on span "Untitled App" at bounding box center [385, 235] width 62 height 13
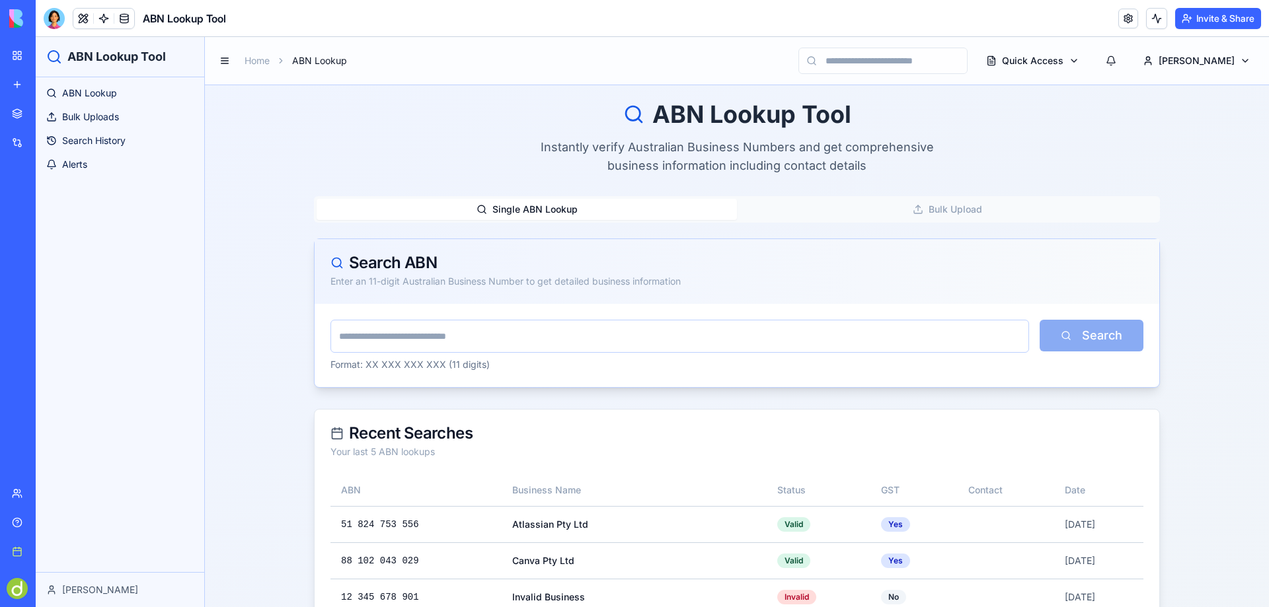
click at [102, 600] on div "Darren" at bounding box center [120, 589] width 169 height 35
click at [104, 586] on div "Darren" at bounding box center [119, 590] width 147 height 13
click at [56, 590] on icon at bounding box center [51, 590] width 11 height 11
click at [50, 16] on div at bounding box center [54, 18] width 21 height 21
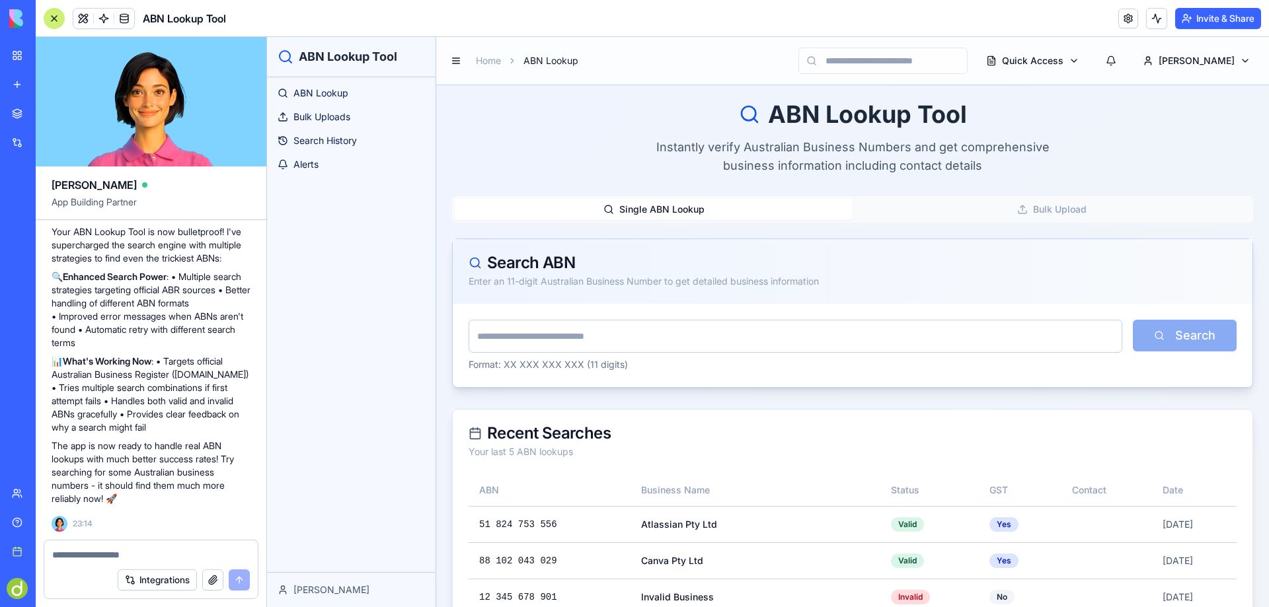
click at [89, 560] on textarea at bounding box center [151, 555] width 198 height 13
type textarea "**********"
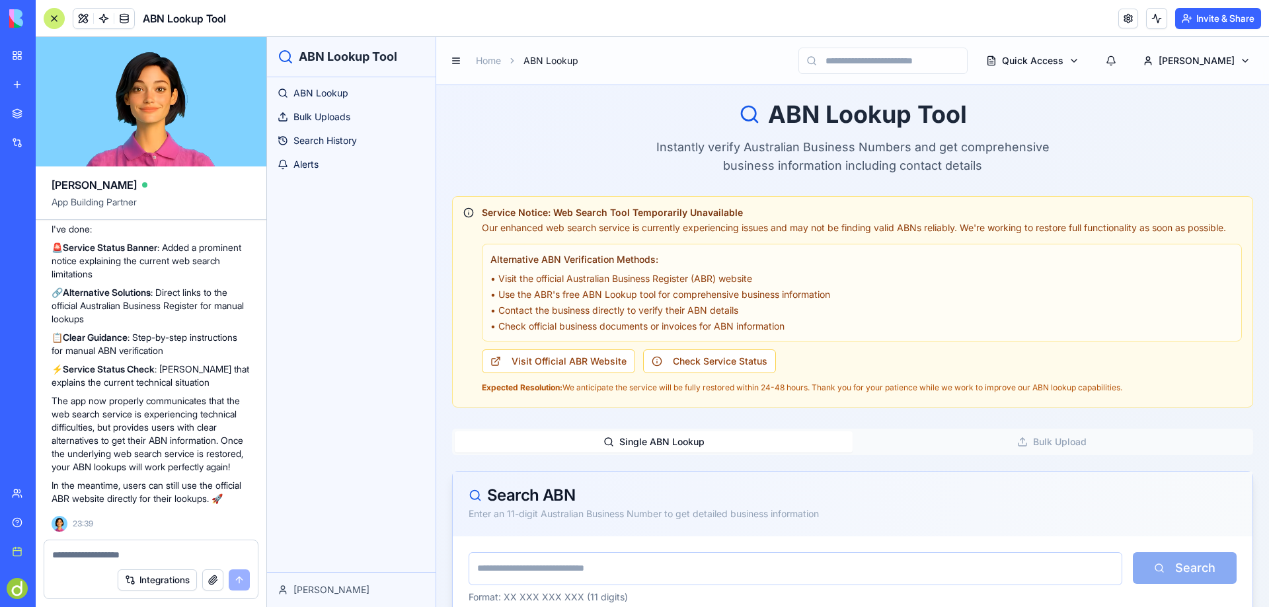
scroll to position [3270, 0]
click at [568, 373] on button "Visit Official ABR Website" at bounding box center [558, 362] width 153 height 24
click at [717, 373] on button "Check Service Status" at bounding box center [709, 362] width 133 height 24
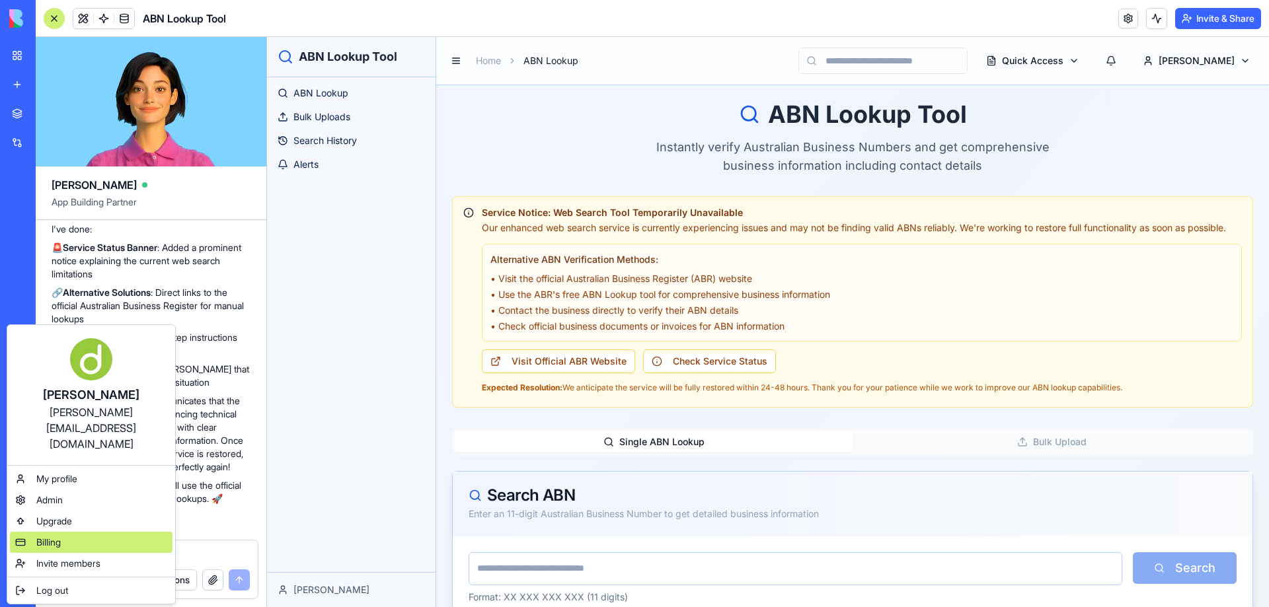
click at [46, 536] on span "Billing" at bounding box center [48, 542] width 24 height 13
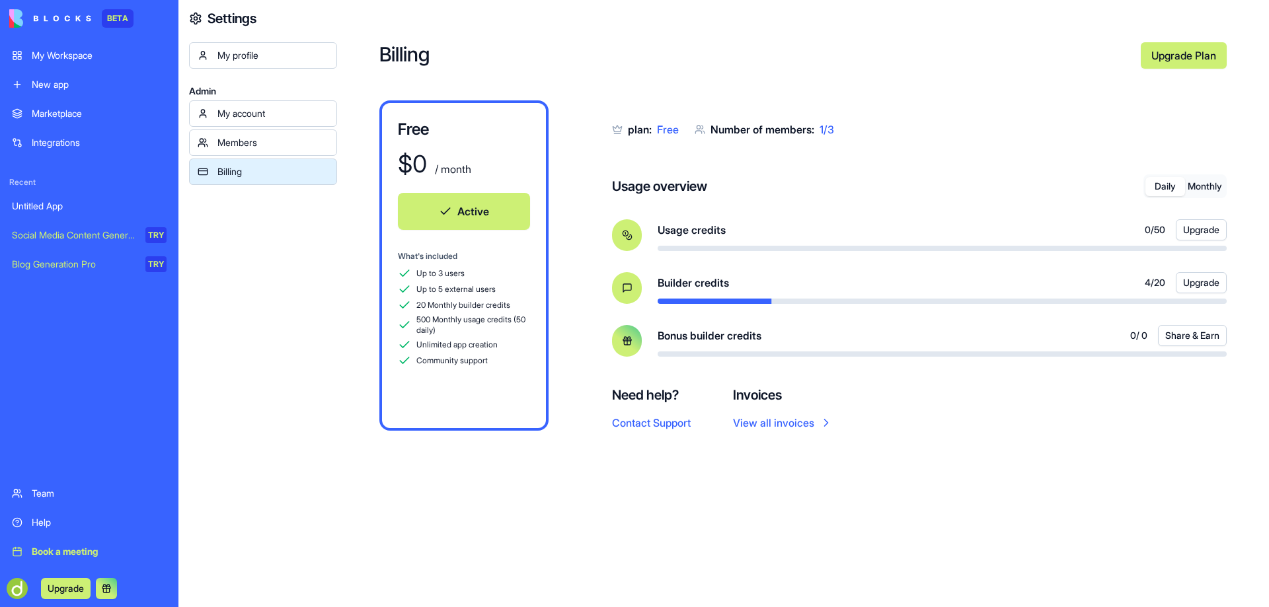
click at [64, 594] on button "Upgrade" at bounding box center [66, 588] width 50 height 21
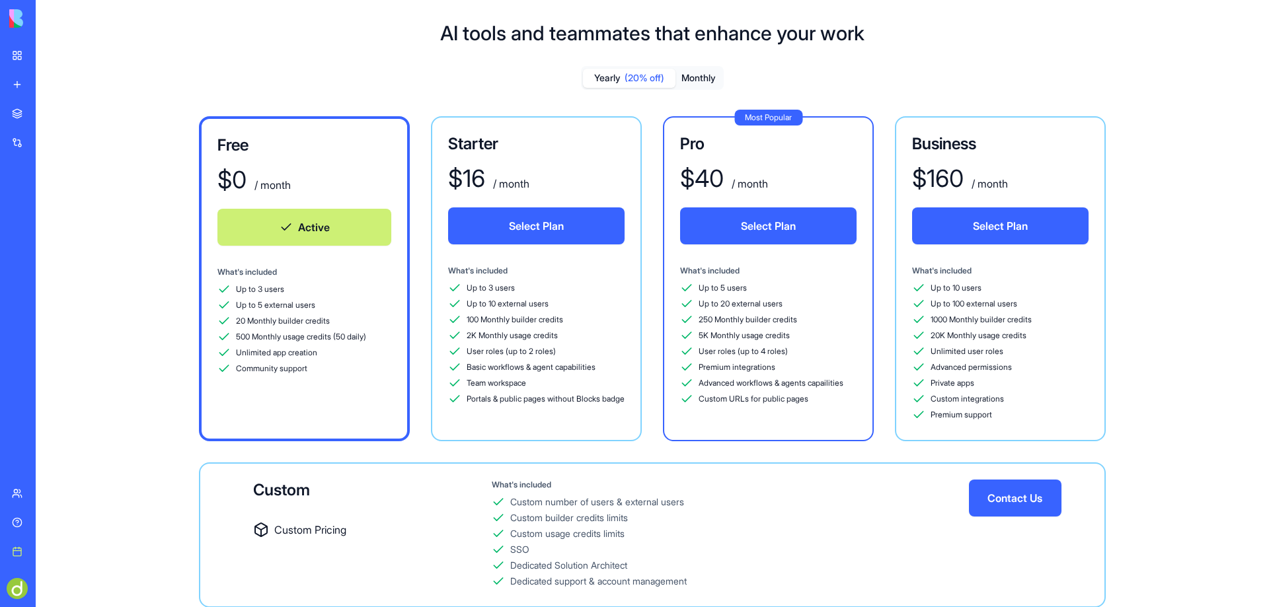
click at [697, 75] on button "Monthly" at bounding box center [699, 78] width 46 height 19
click at [49, 208] on div "Untitled App" at bounding box center [30, 206] width 37 height 13
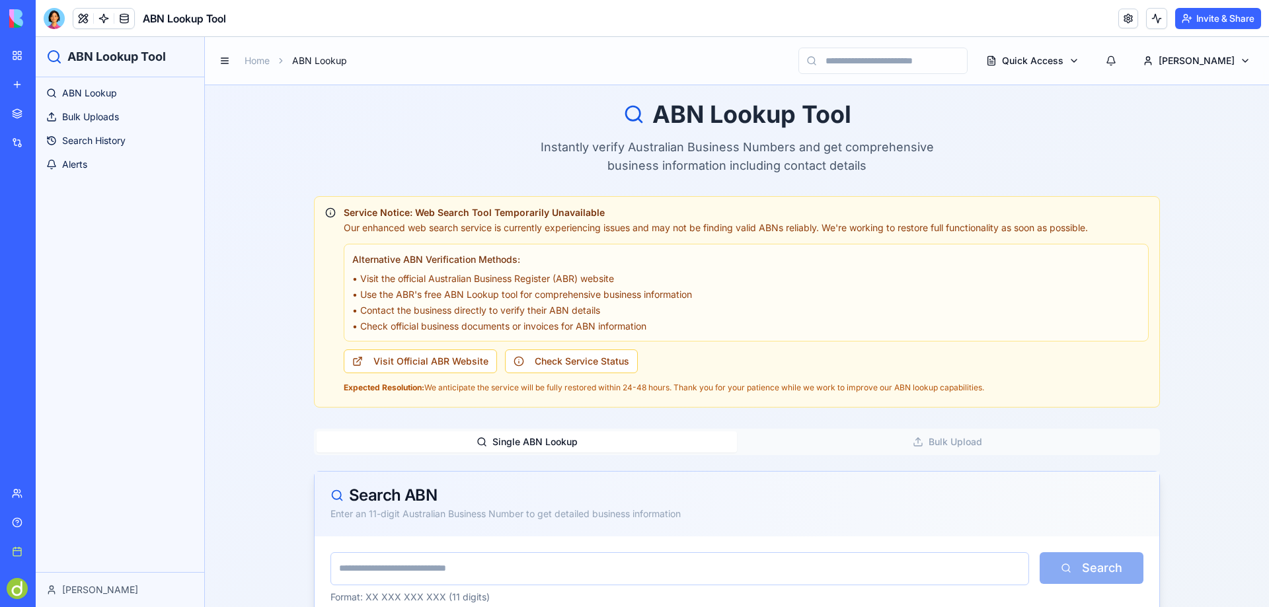
click at [107, 59] on h1 "ABN Lookup Tool" at bounding box center [116, 57] width 98 height 19
copy div "ABN Lookup Tool"
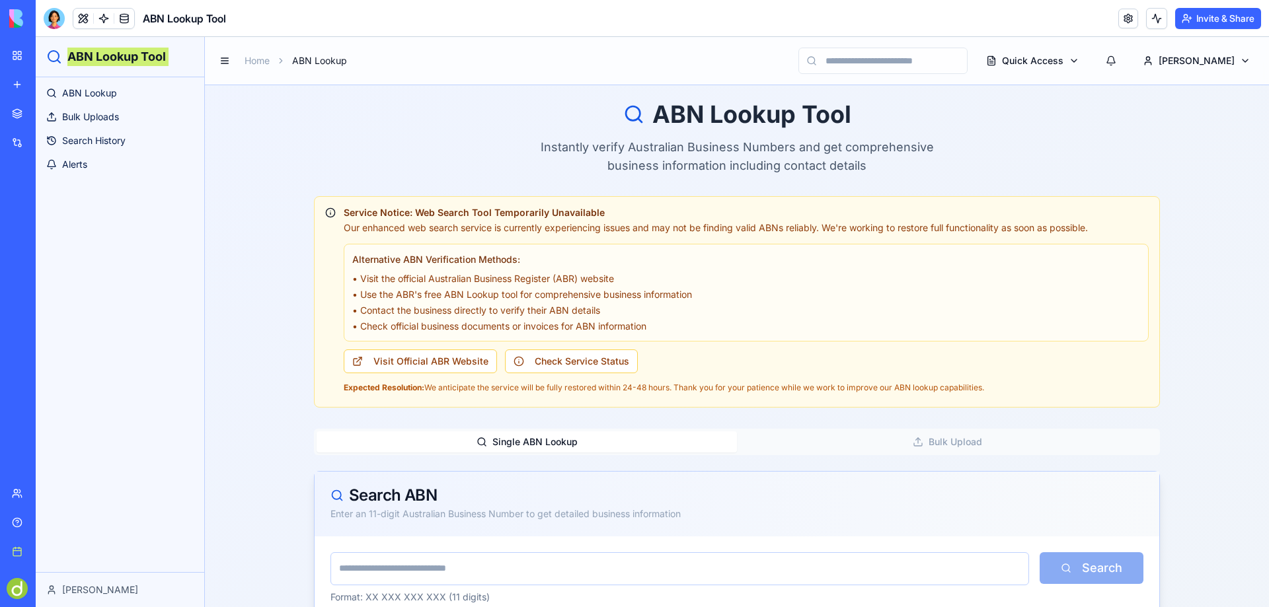
drag, startPoint x: 28, startPoint y: 203, endPoint x: 18, endPoint y: 209, distance: 12.1
click at [18, 209] on div "Untitled App" at bounding box center [30, 206] width 37 height 13
click at [44, 47] on link "My Workspace" at bounding box center [30, 55] width 53 height 26
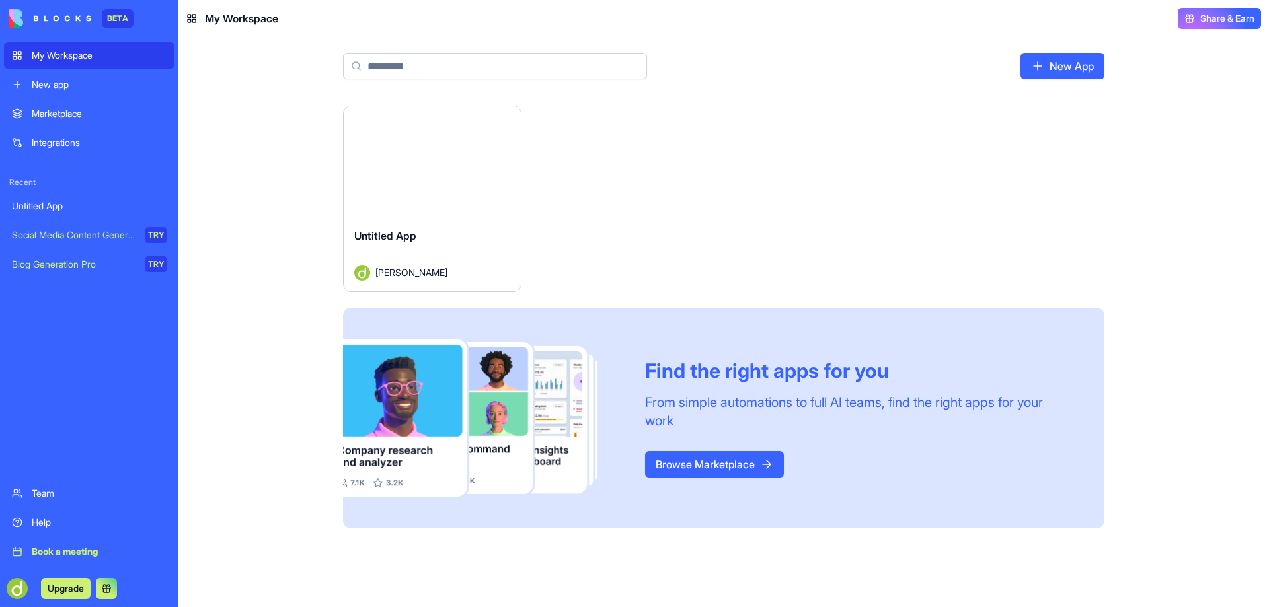
click at [504, 118] on html "BETA My Workspace New app Marketplace Integrations Recent Untitled App Social M…" at bounding box center [634, 303] width 1269 height 607
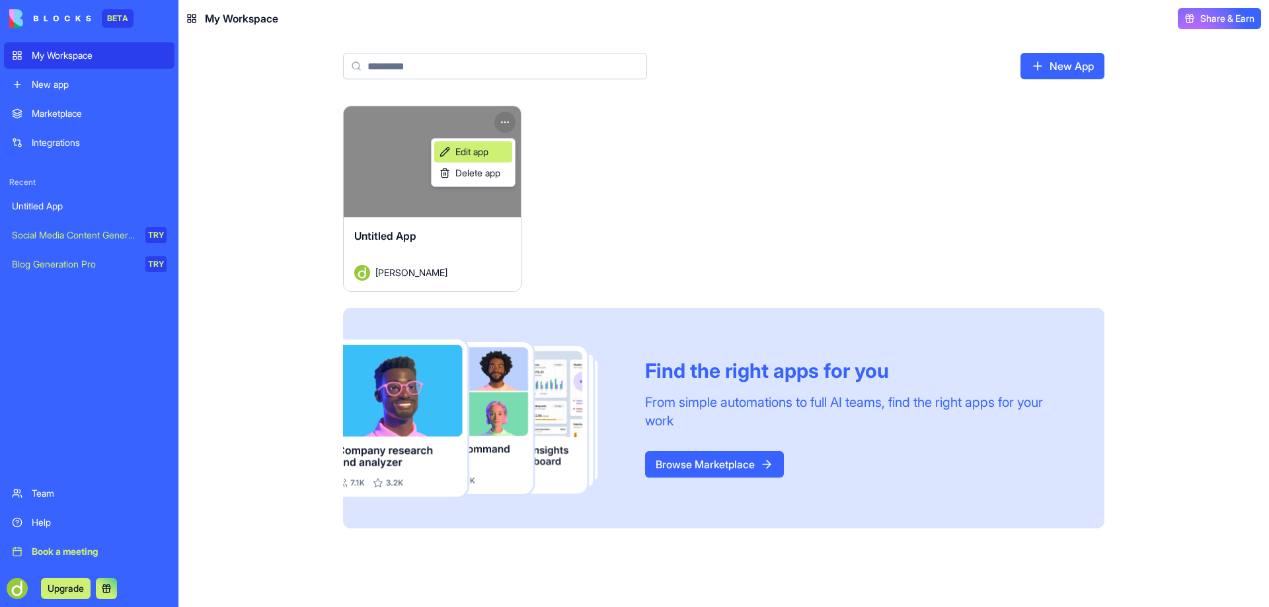
click at [483, 152] on span "Edit app" at bounding box center [471, 151] width 33 height 13
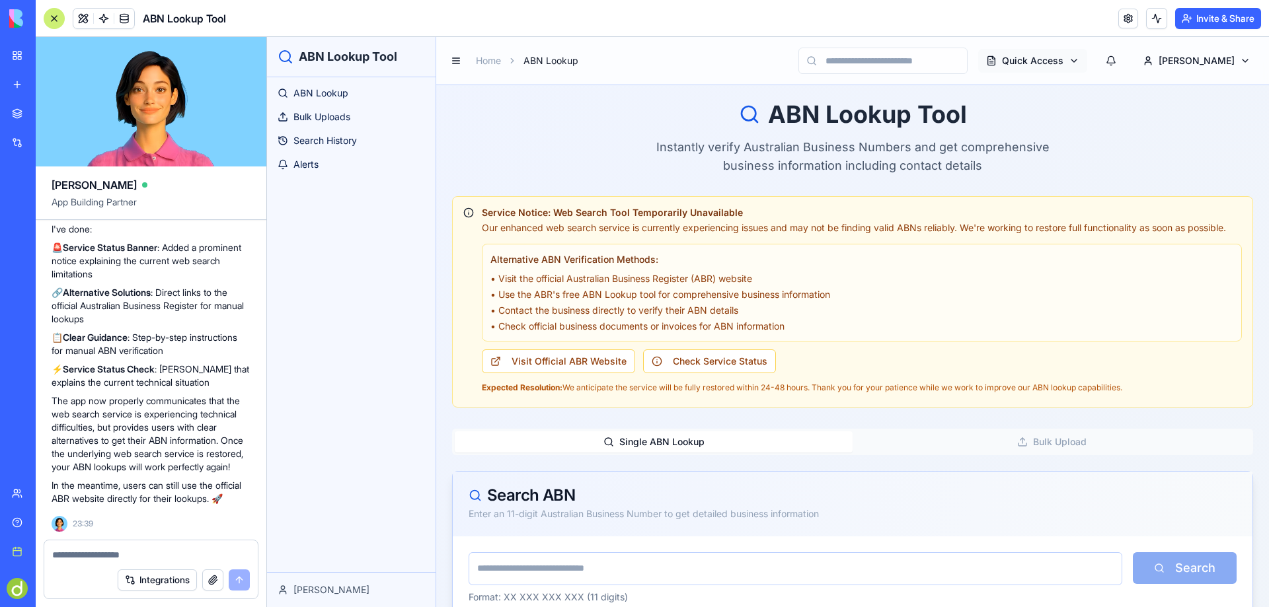
click at [1110, 58] on html "ABN Lookup Tool ABN Lookup Bulk Uploads Search History Alerts Darren Home ABN L…" at bounding box center [768, 545] width 1002 height 1016
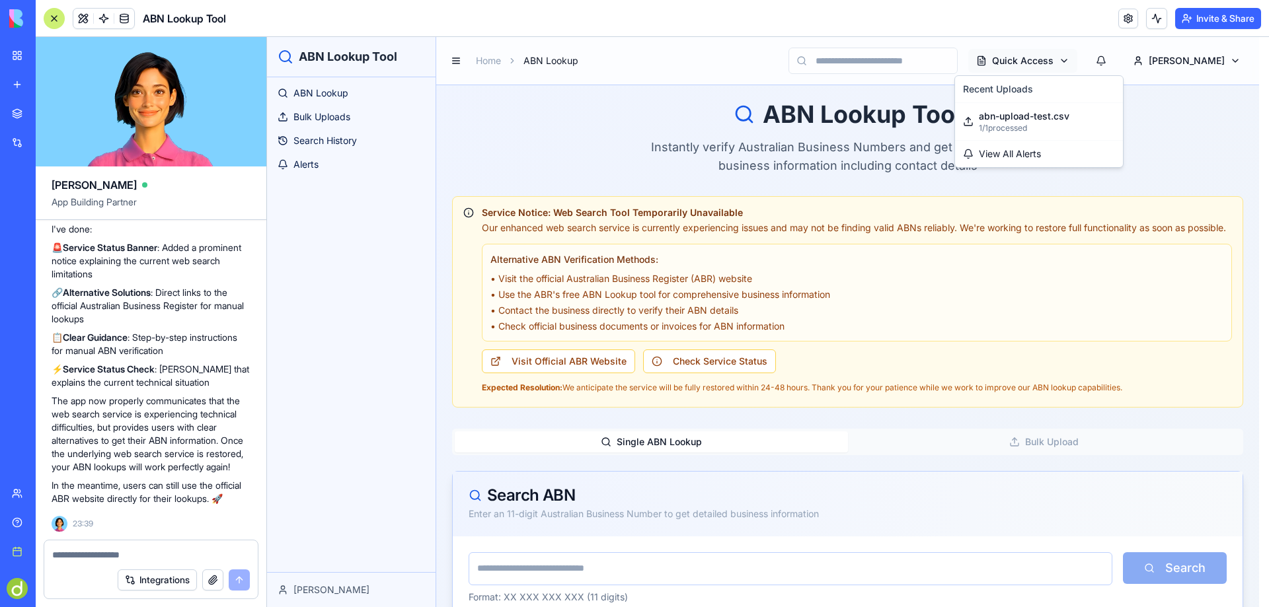
click at [1110, 58] on html "ABN Lookup Tool ABN Lookup Bulk Uploads Search History Alerts Darren Home ABN L…" at bounding box center [768, 545] width 1002 height 1016
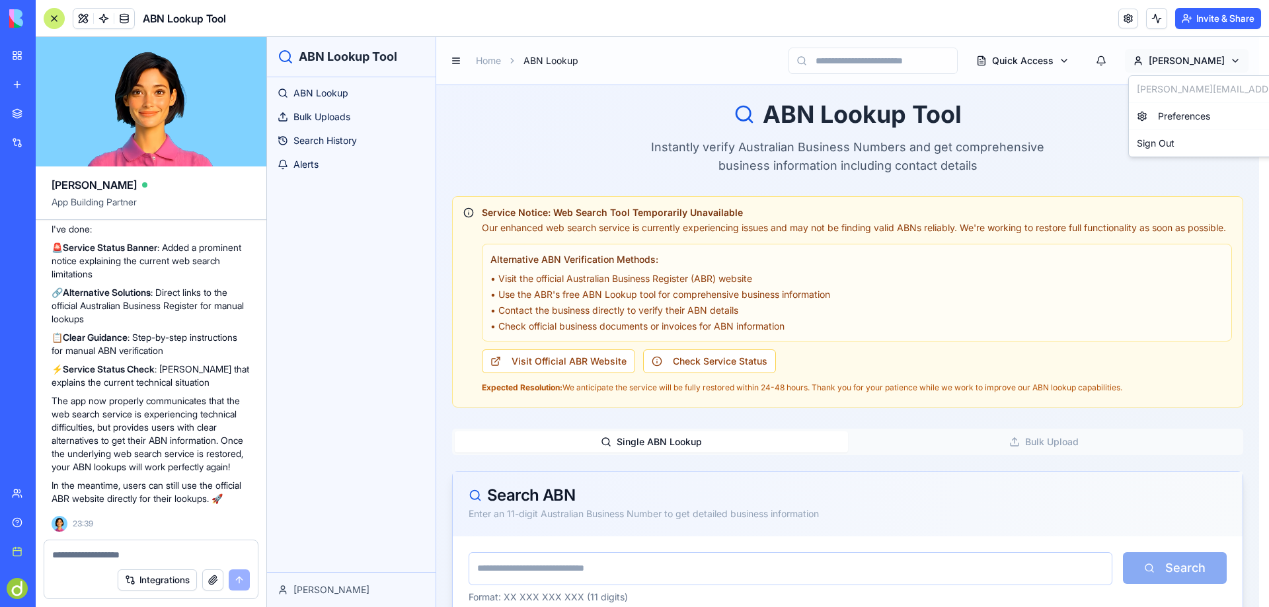
click at [1233, 56] on html "ABN Lookup Tool ABN Lookup Bulk Uploads Search History Alerts Darren Home ABN L…" at bounding box center [768, 545] width 1002 height 1016
click at [1196, 112] on span "Preferences" at bounding box center [1184, 116] width 52 height 13
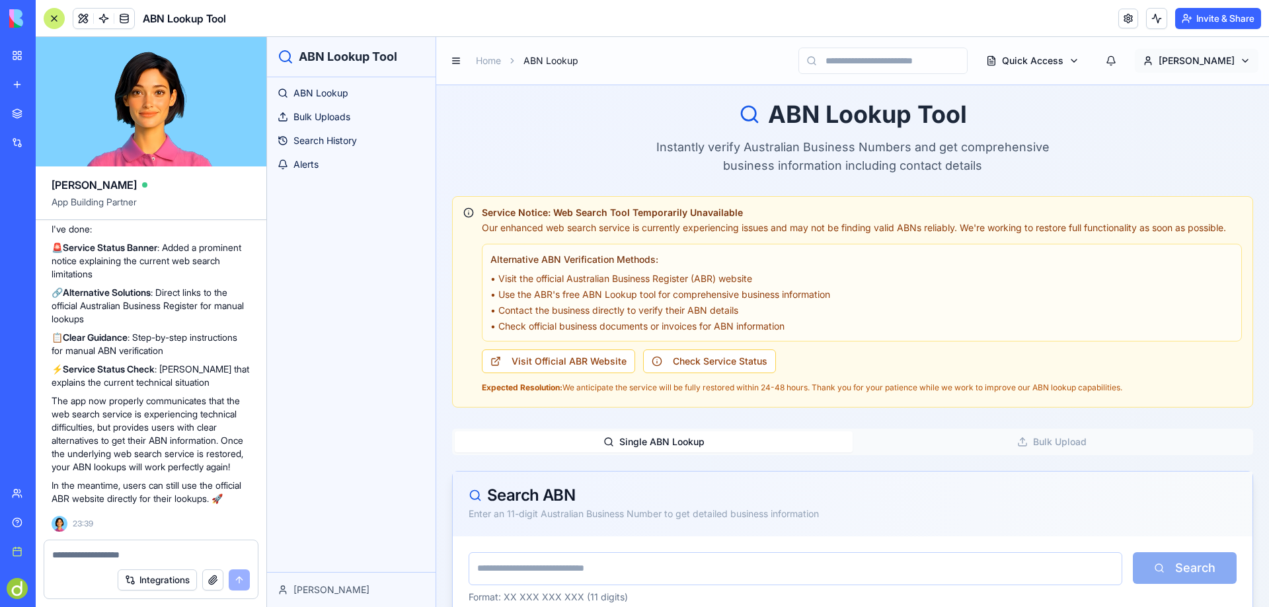
click at [1233, 56] on html "ABN Lookup Tool ABN Lookup Bulk Uploads Search History Alerts Darren Home ABN L…" at bounding box center [768, 545] width 1002 height 1016
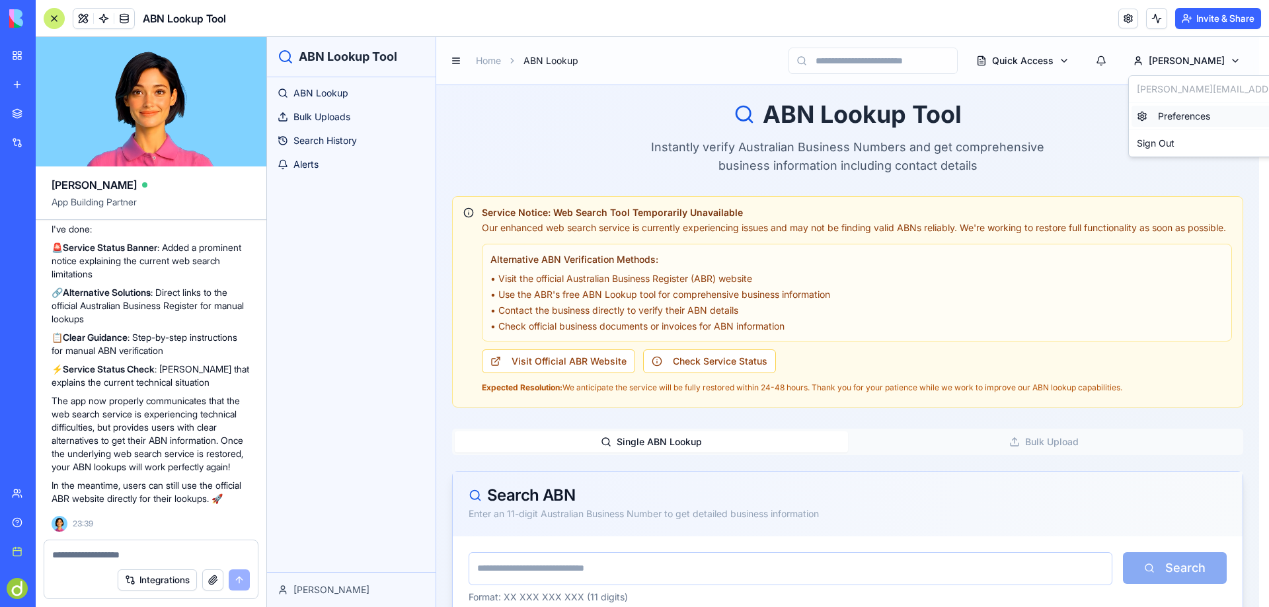
click at [1189, 119] on span "Preferences" at bounding box center [1184, 116] width 52 height 13
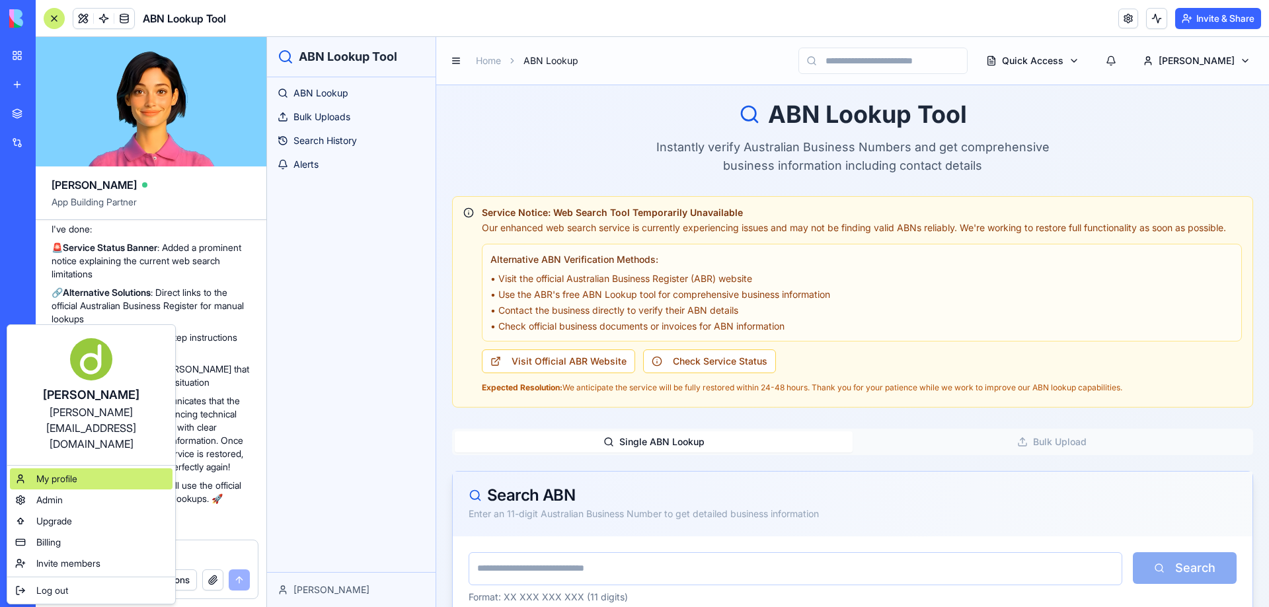
click at [54, 473] on span "My profile" at bounding box center [56, 479] width 41 height 13
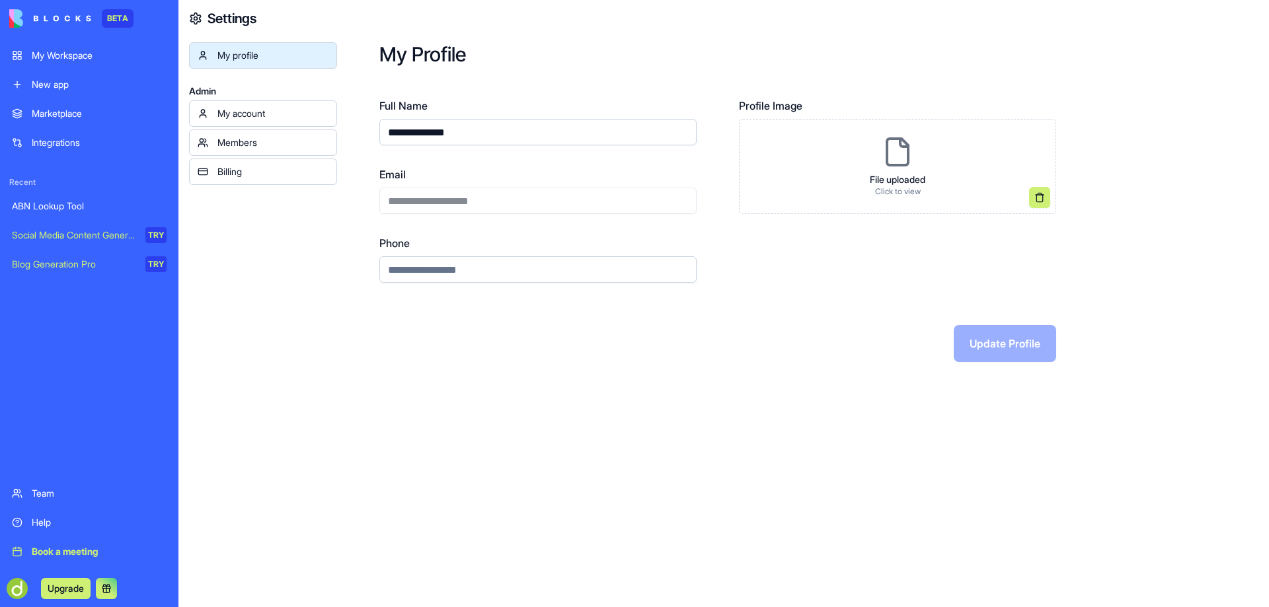
click at [250, 110] on div "My account" at bounding box center [272, 113] width 111 height 13
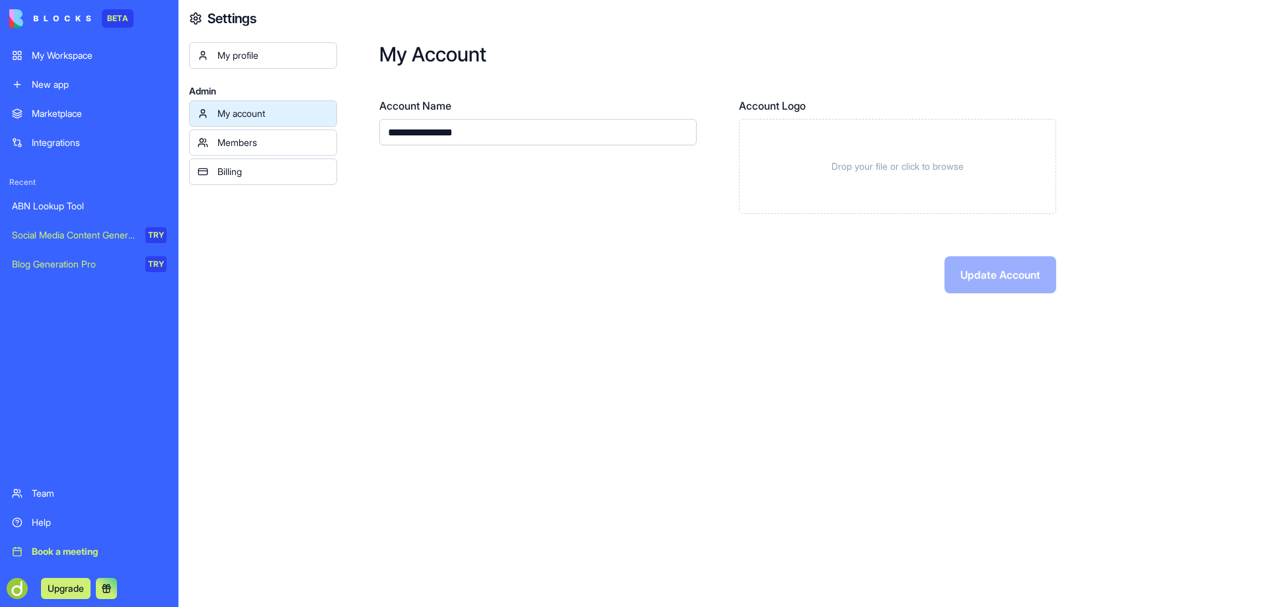
drag, startPoint x: 430, startPoint y: 130, endPoint x: 338, endPoint y: 127, distance: 92.6
click at [338, 127] on div "**********" at bounding box center [803, 168] width 932 height 336
type input "**********"
click at [541, 211] on div "**********" at bounding box center [537, 156] width 317 height 116
click at [984, 265] on button "Update Account" at bounding box center [1001, 274] width 112 height 37
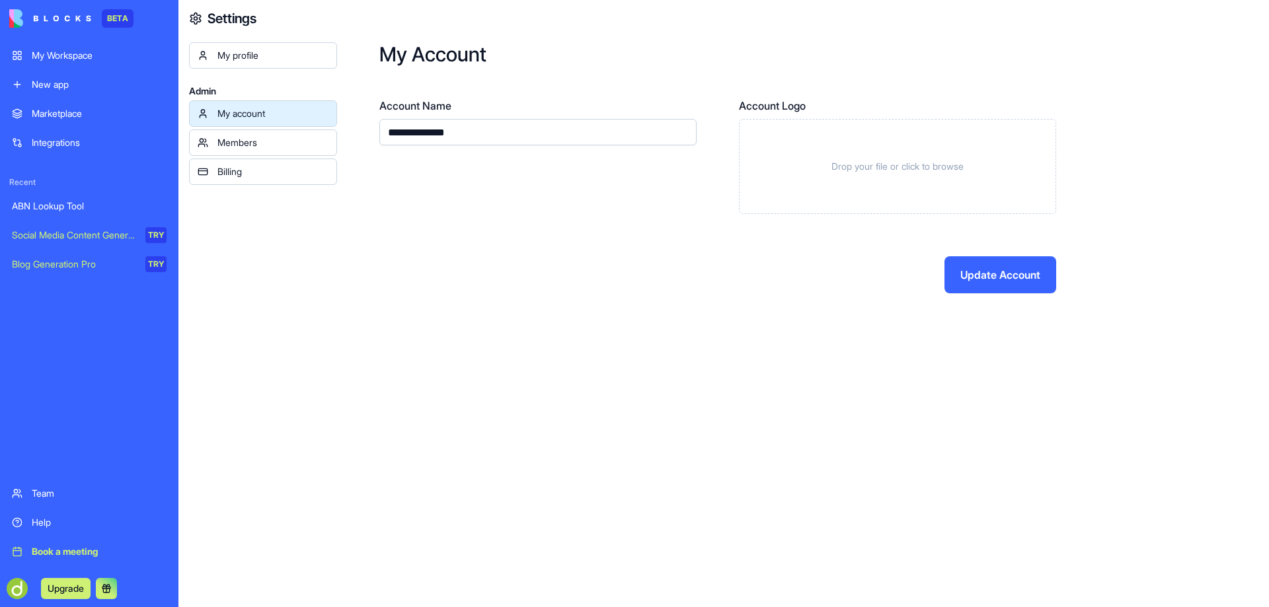
click at [63, 74] on link "New app" at bounding box center [89, 84] width 171 height 26
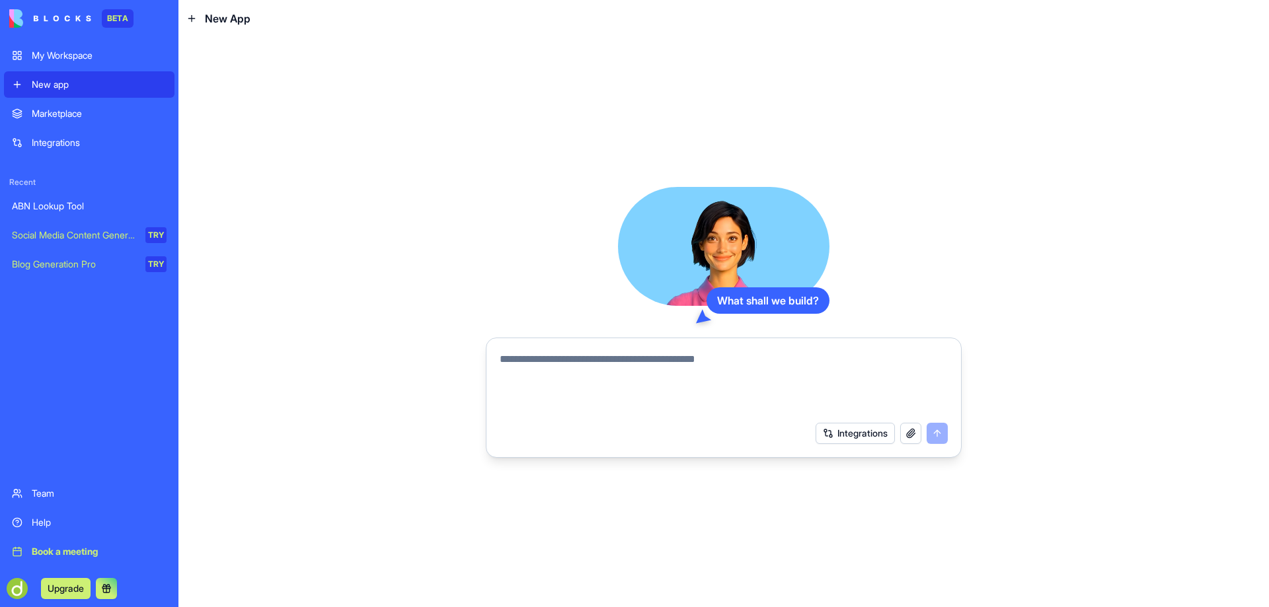
click at [613, 357] on textarea at bounding box center [724, 383] width 448 height 63
click at [562, 364] on textarea at bounding box center [724, 383] width 448 height 63
paste textarea "**********"
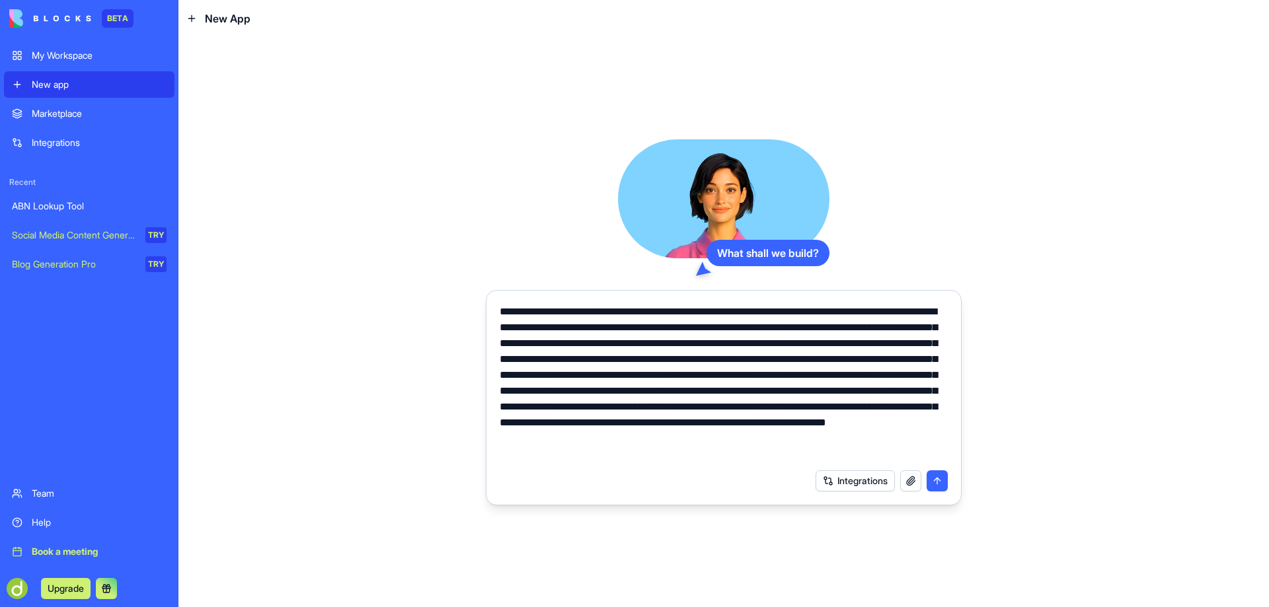
click at [830, 455] on textarea "**********" at bounding box center [724, 383] width 448 height 159
paste textarea "**********"
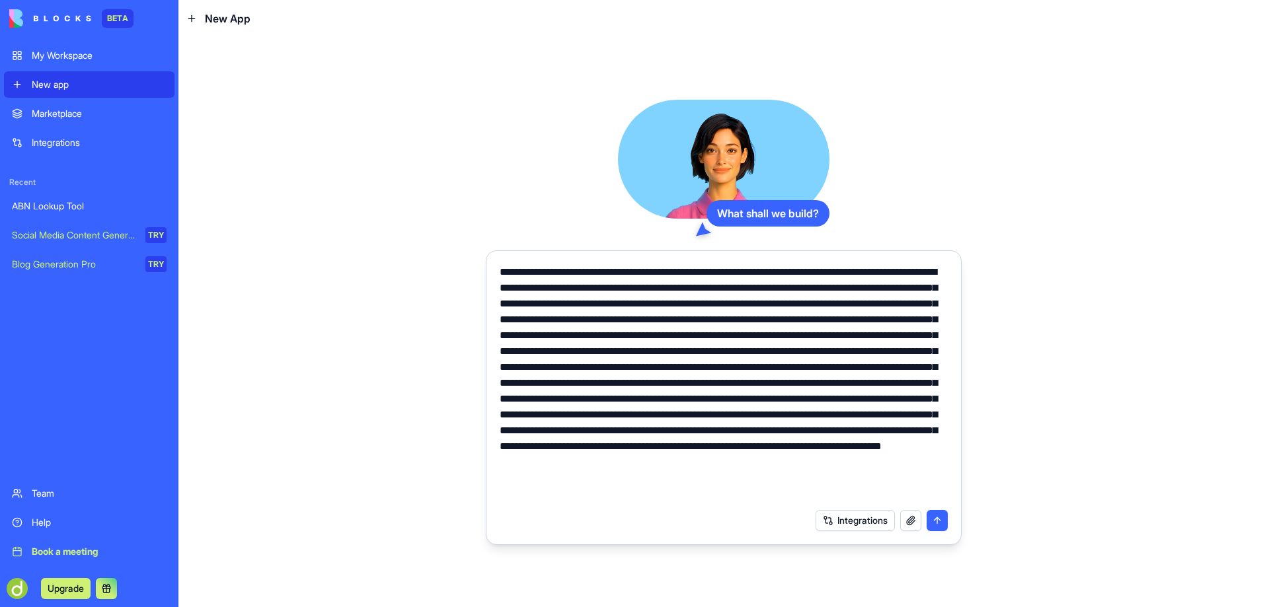
drag, startPoint x: 882, startPoint y: 381, endPoint x: 901, endPoint y: 399, distance: 26.6
click at [901, 399] on textarea at bounding box center [724, 383] width 448 height 238
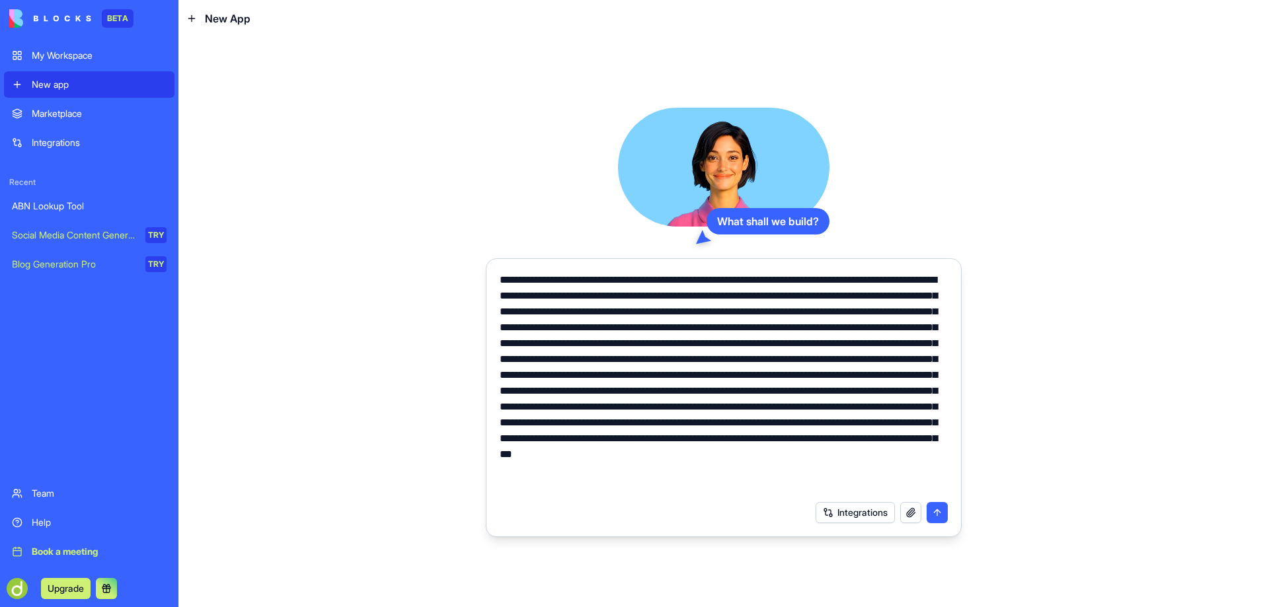
click at [925, 487] on textarea at bounding box center [724, 383] width 448 height 222
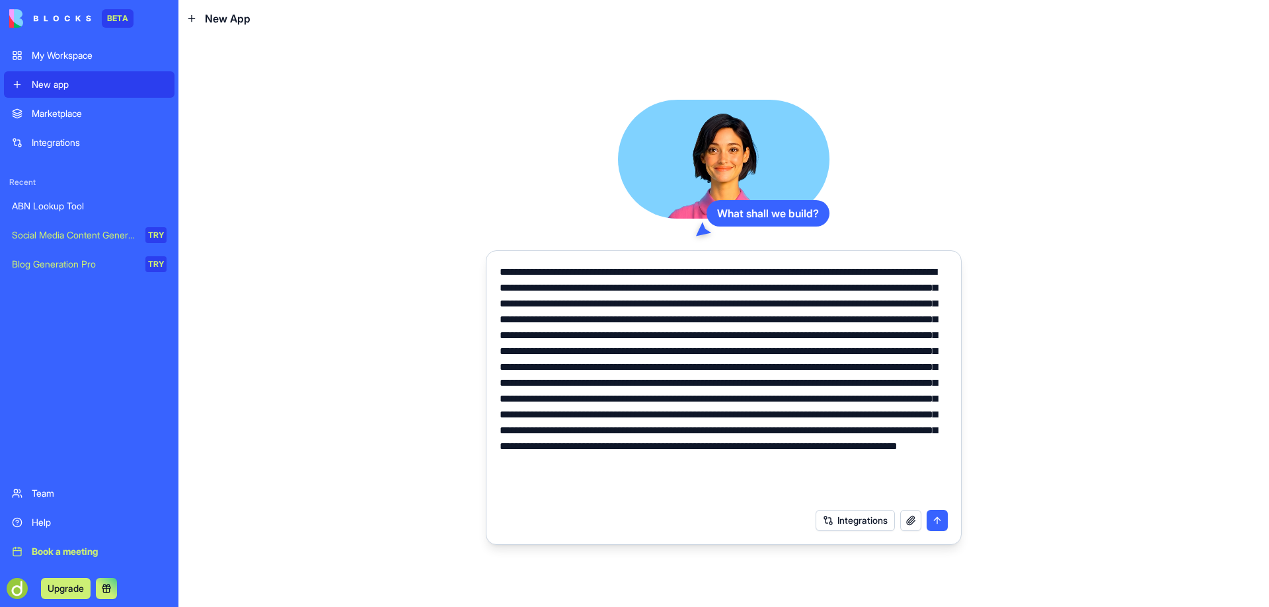
scroll to position [15, 0]
type textarea "**********"
click at [850, 522] on button "Integrations" at bounding box center [855, 520] width 79 height 21
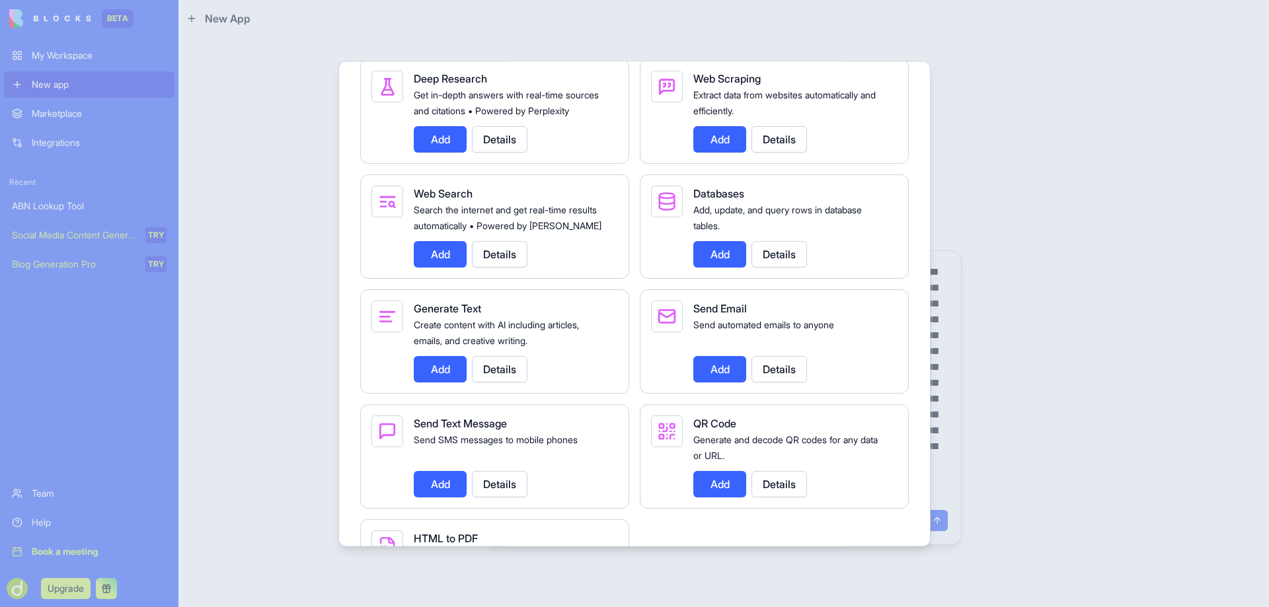
scroll to position [1719, 0]
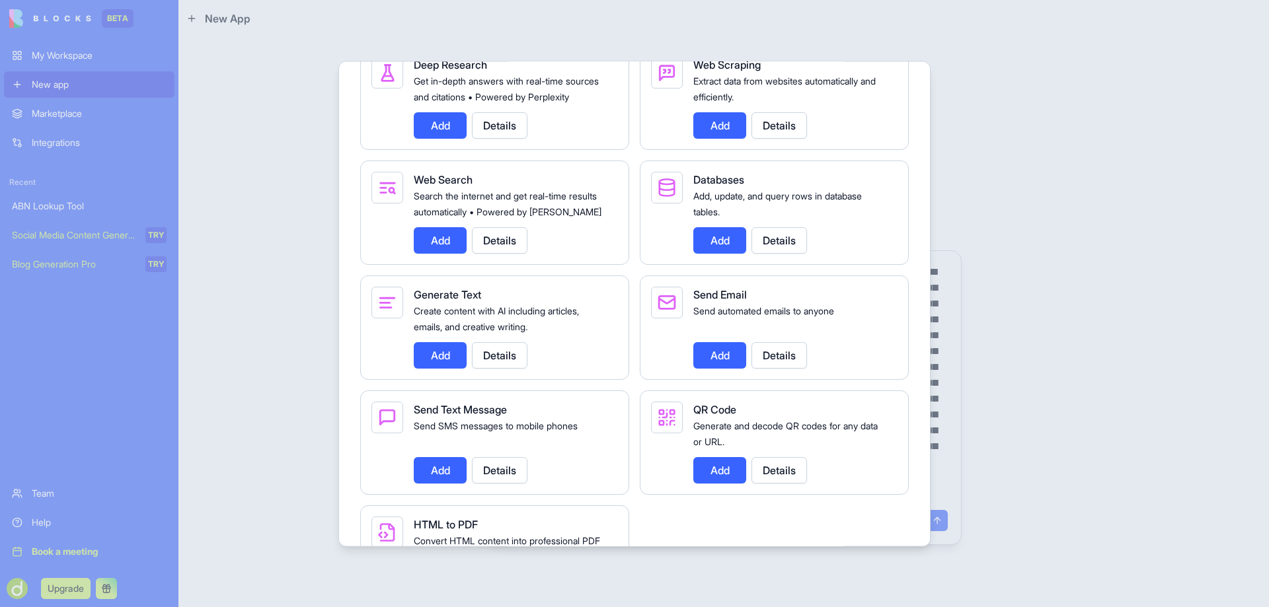
click at [444, 254] on button "Add" at bounding box center [440, 240] width 53 height 26
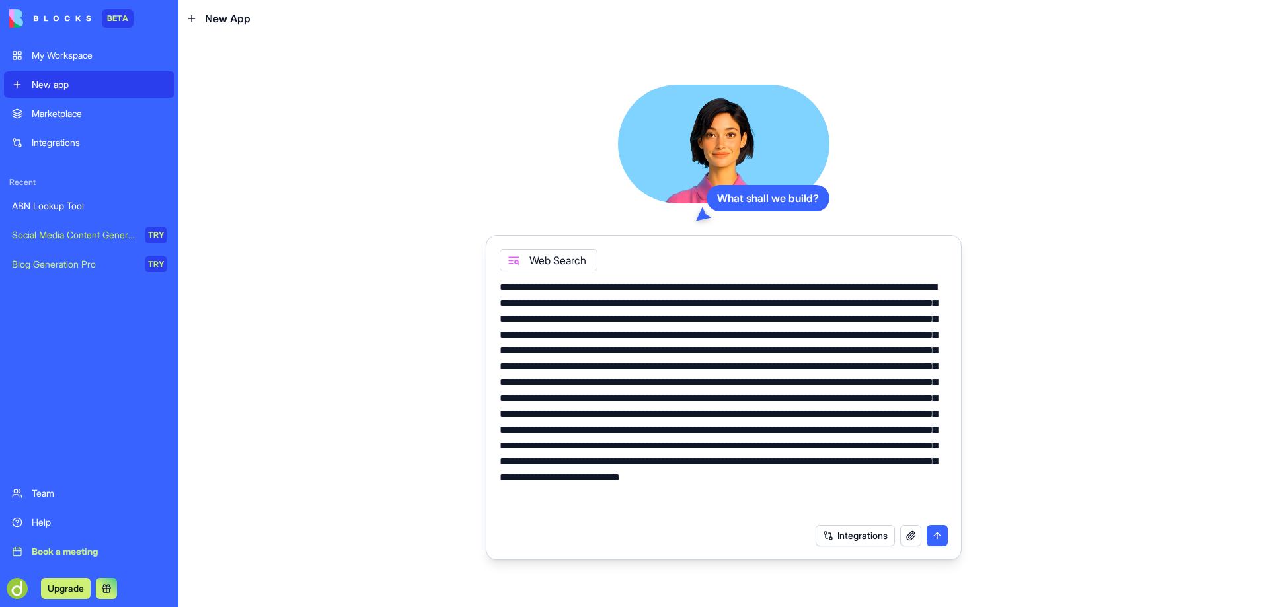
click at [939, 538] on button "submit" at bounding box center [937, 535] width 21 height 21
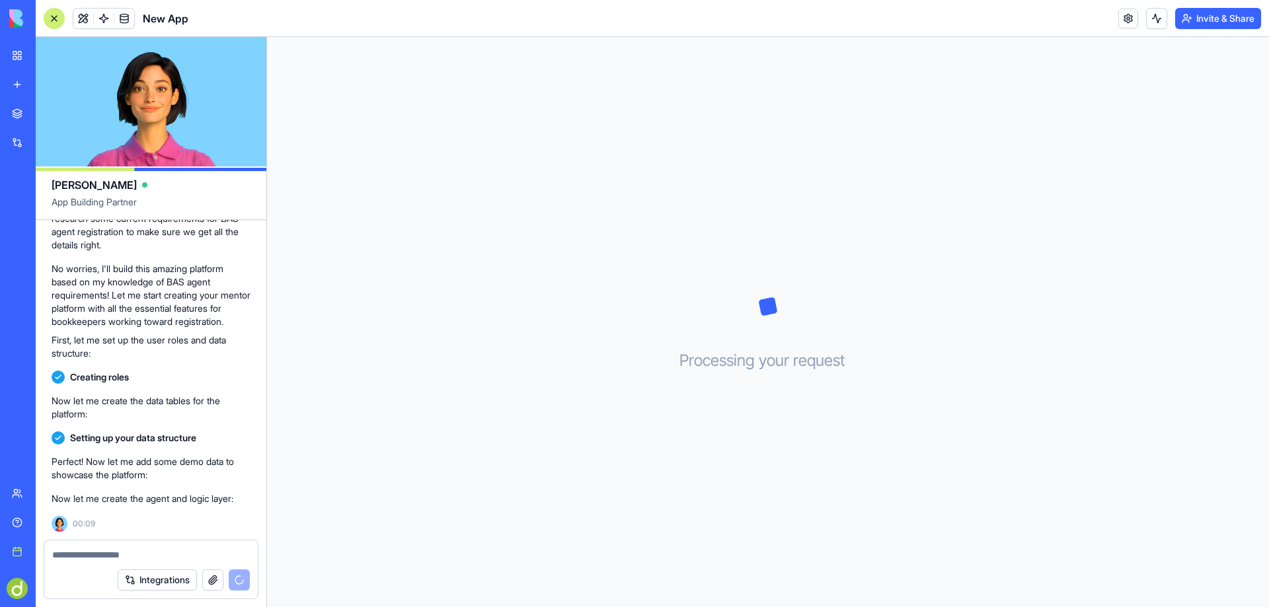
scroll to position [637, 0]
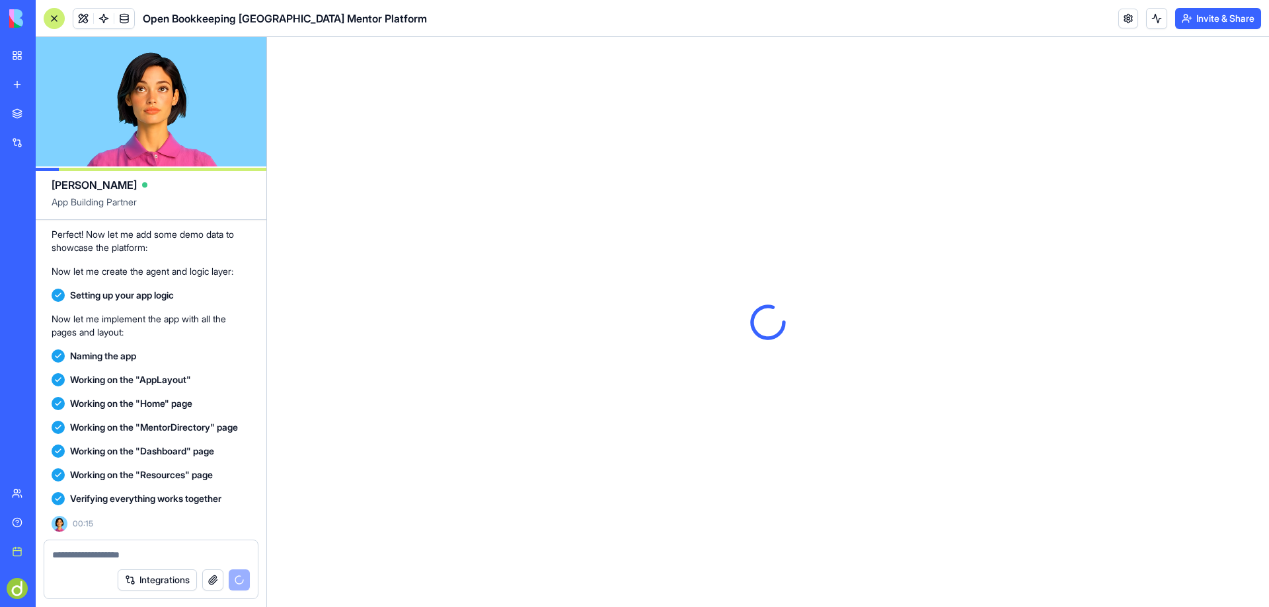
scroll to position [1079, 0]
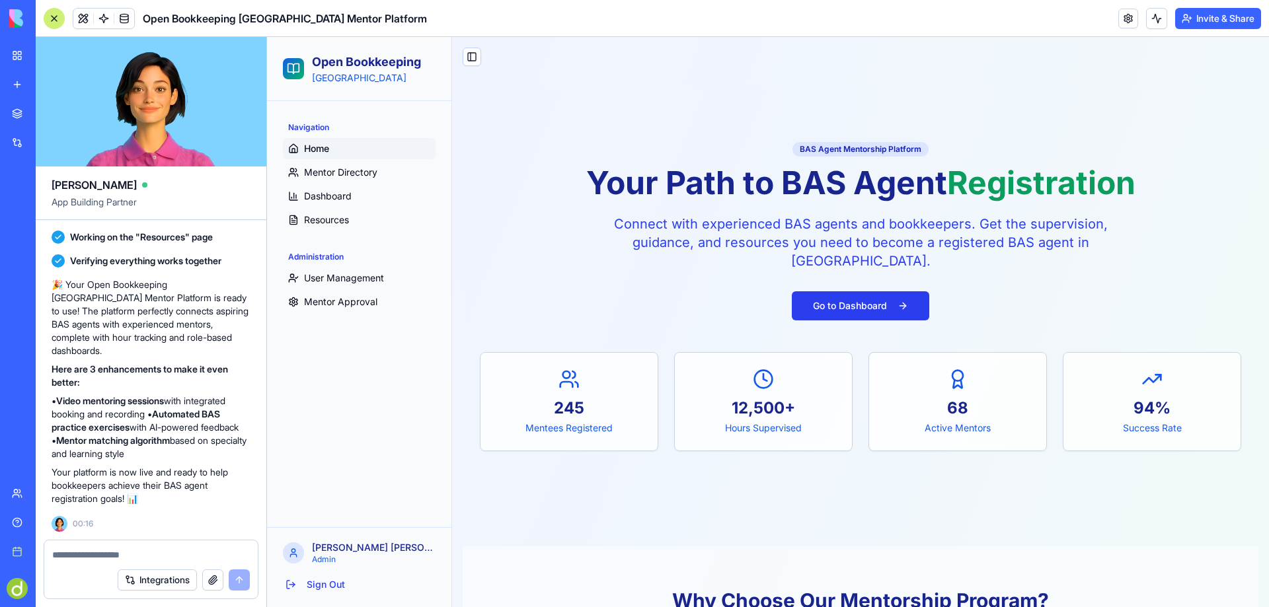
click at [847, 301] on button "Go to Dashboard" at bounding box center [860, 305] width 137 height 29
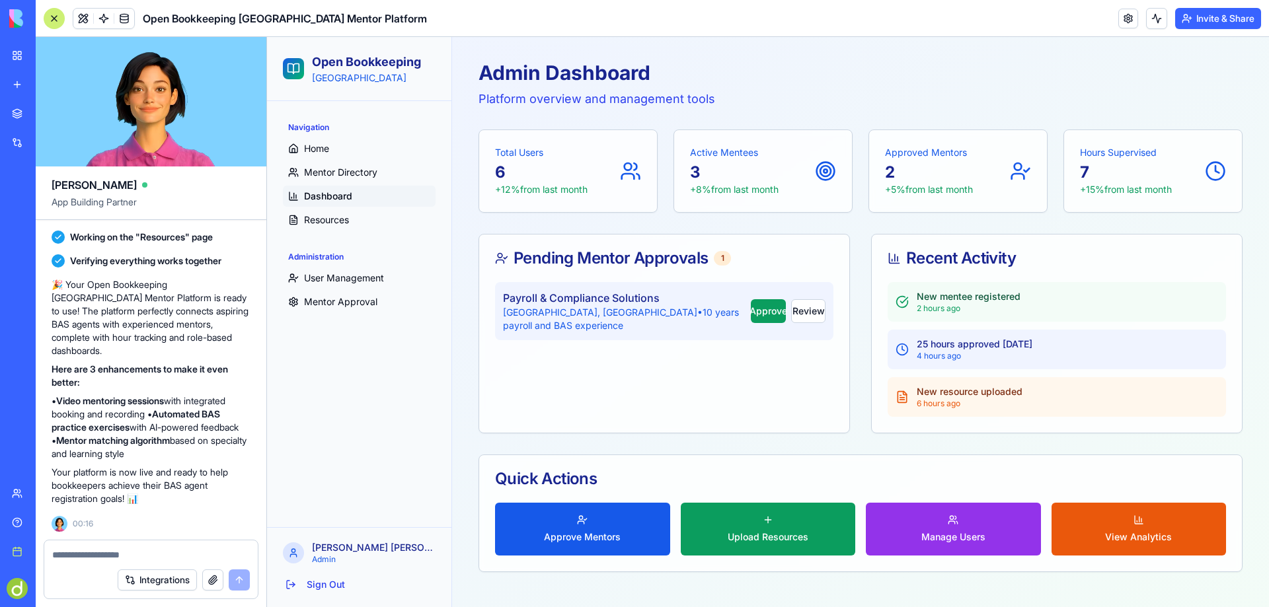
scroll to position [61, 0]
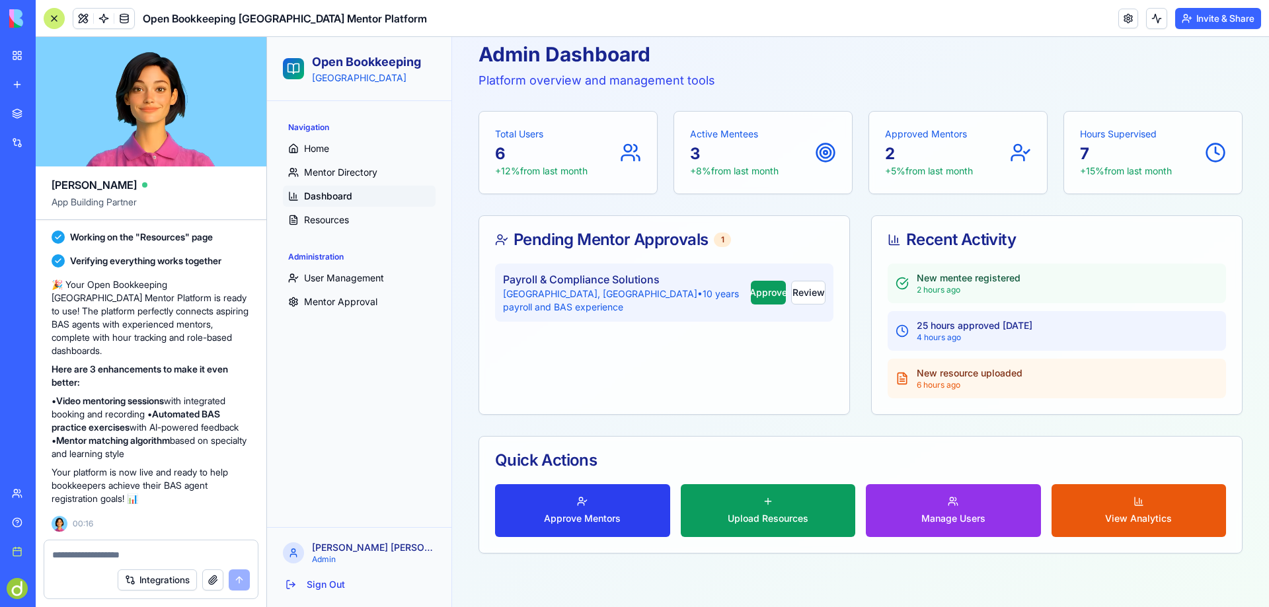
click at [578, 510] on button "Approve Mentors" at bounding box center [582, 510] width 175 height 53
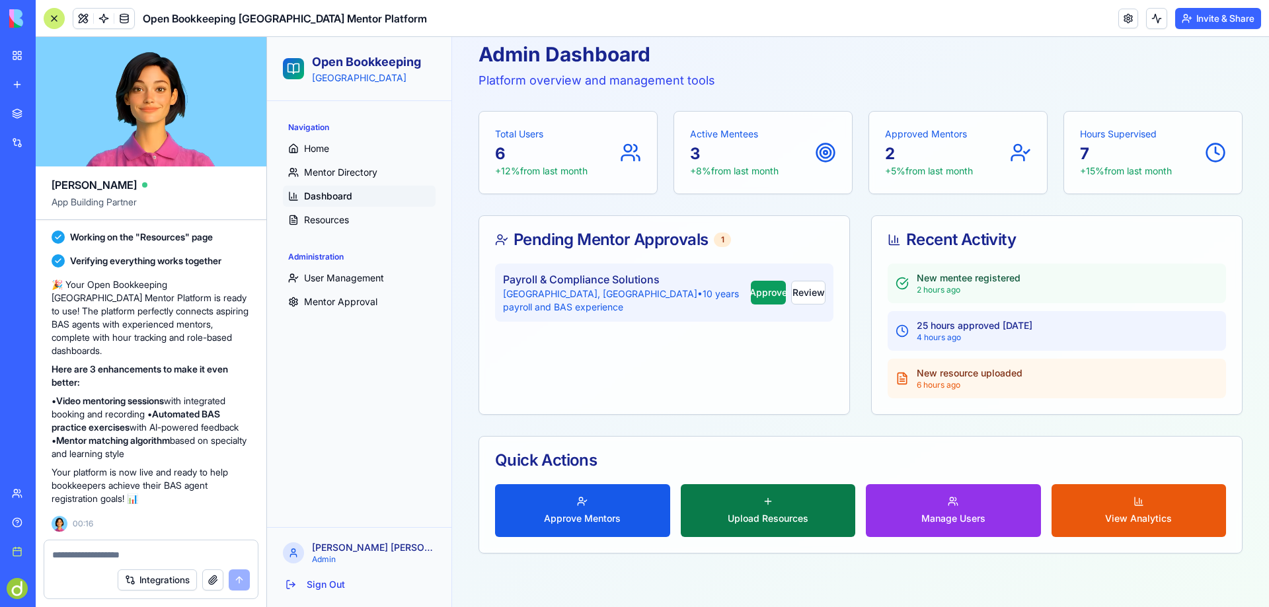
click at [769, 514] on span "Upload Resources" at bounding box center [768, 518] width 81 height 13
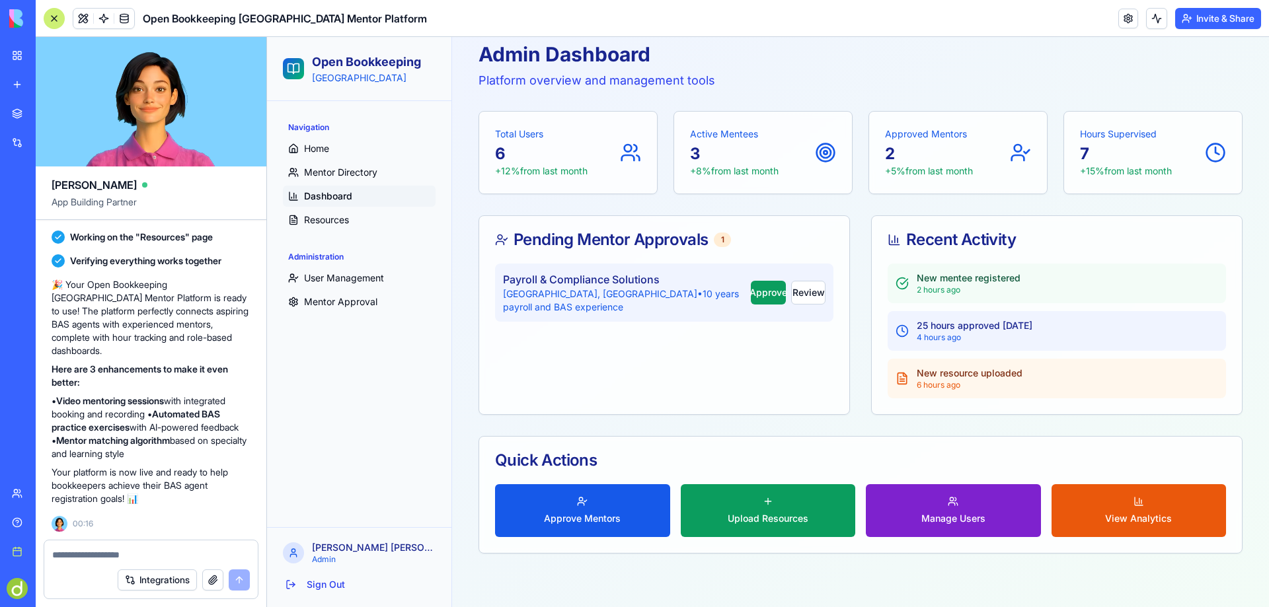
click at [950, 515] on span "Manage Users" at bounding box center [953, 518] width 64 height 13
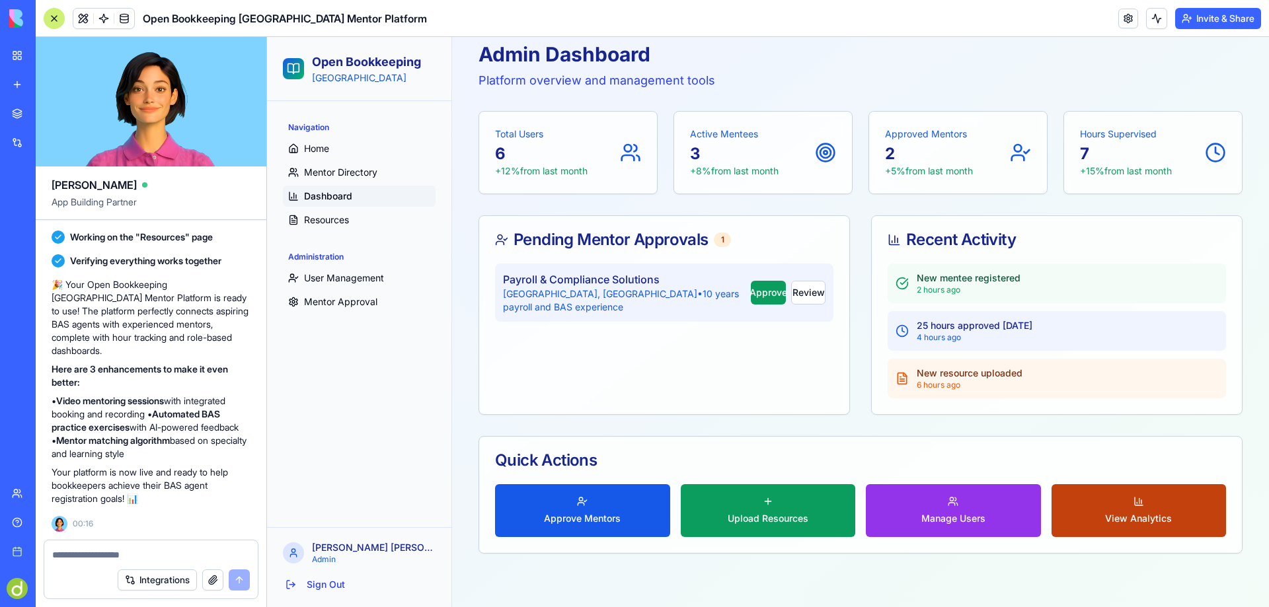
click at [1135, 511] on button "View Analytics" at bounding box center [1139, 510] width 175 height 53
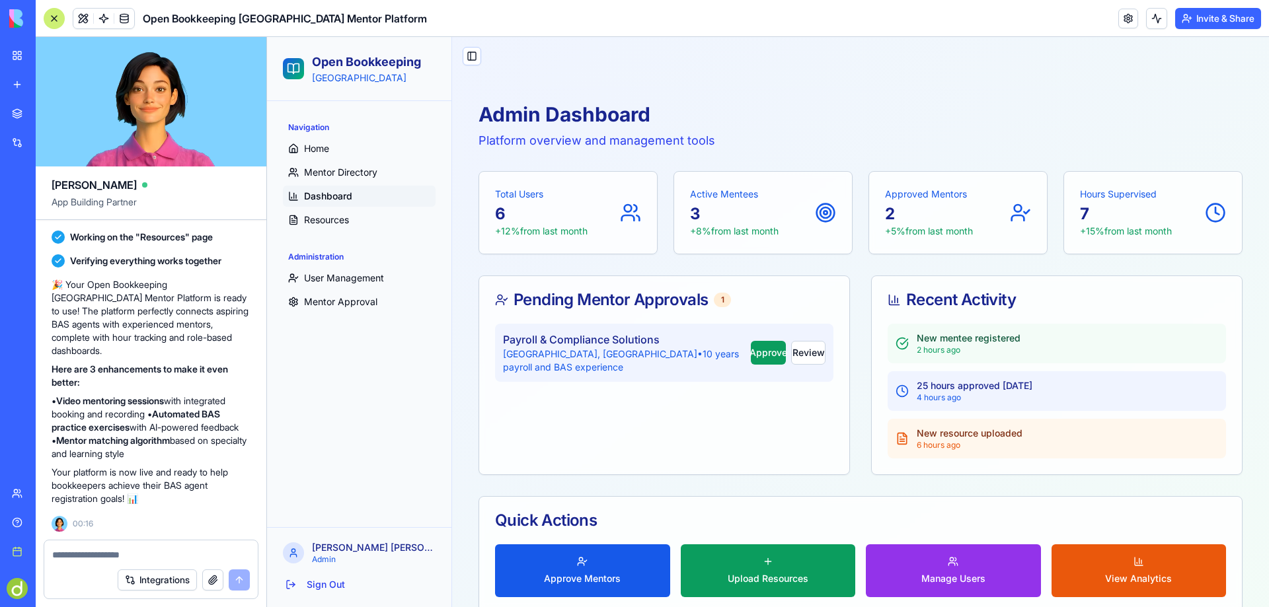
scroll to position [0, 0]
click at [798, 350] on button "Review" at bounding box center [808, 354] width 34 height 24
click at [797, 352] on button "Review" at bounding box center [808, 354] width 34 height 24
click at [317, 146] on span "Home" at bounding box center [316, 148] width 25 height 13
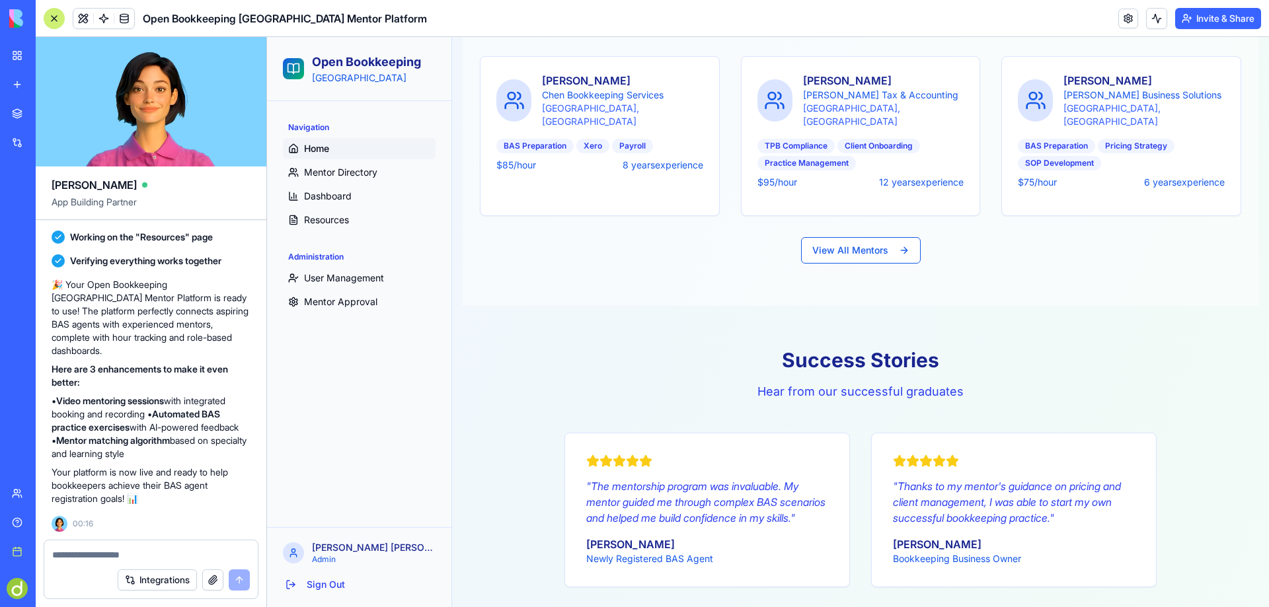
scroll to position [1256, 0]
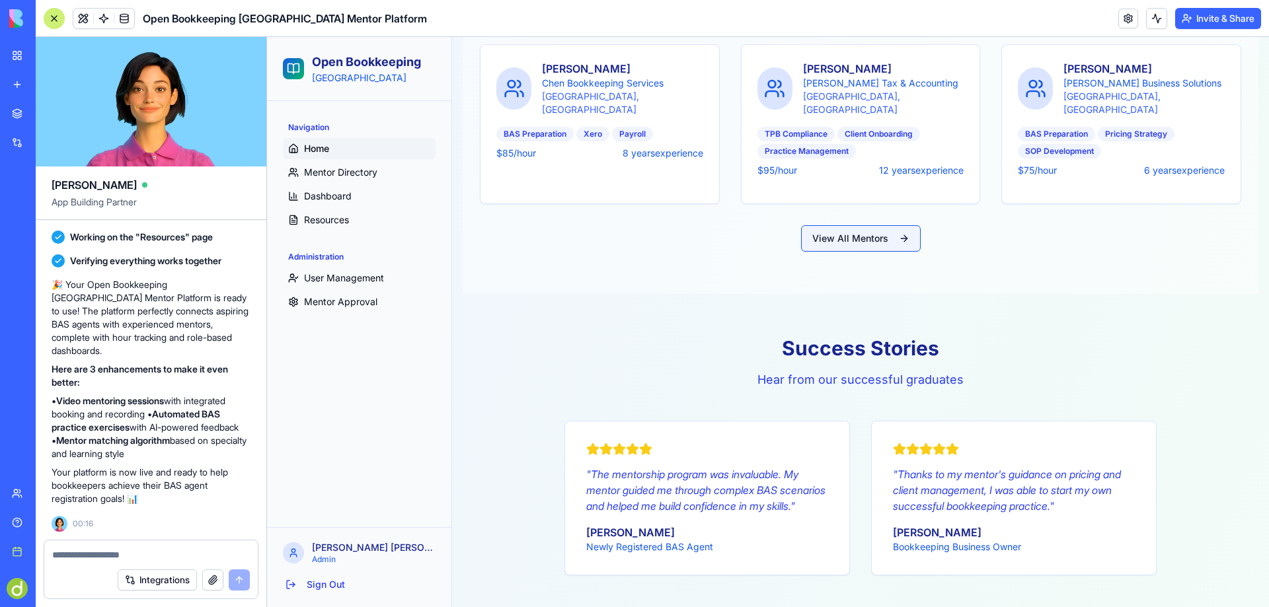
click at [852, 225] on button "View All Mentors" at bounding box center [861, 238] width 120 height 26
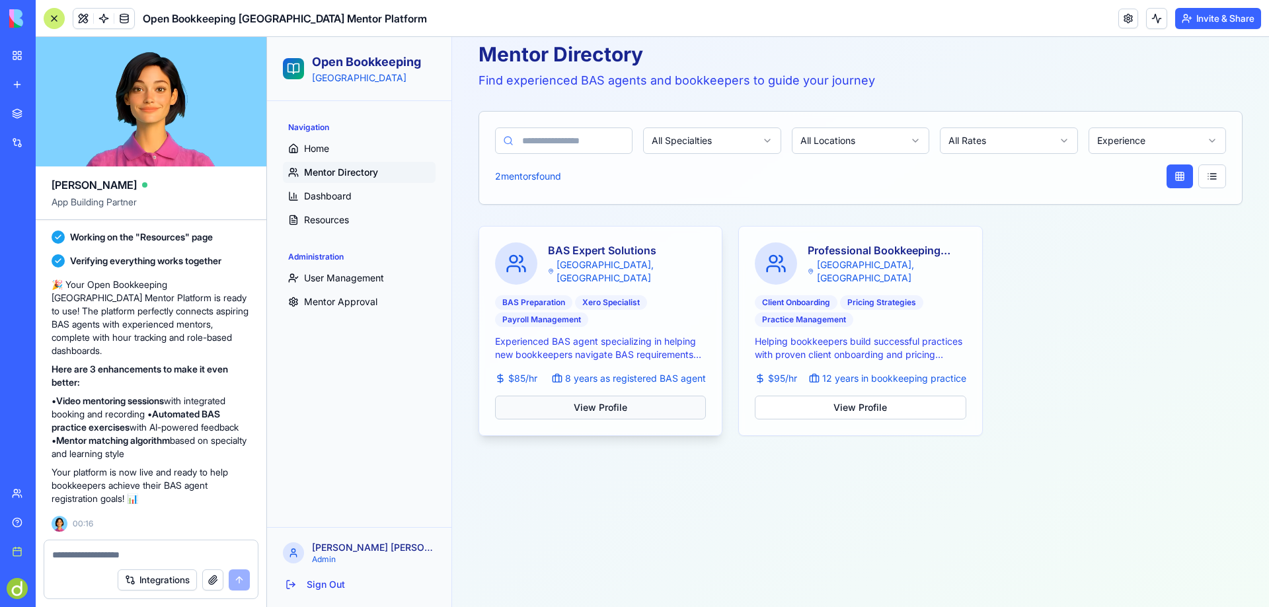
click at [603, 407] on button "View Profile" at bounding box center [600, 408] width 211 height 24
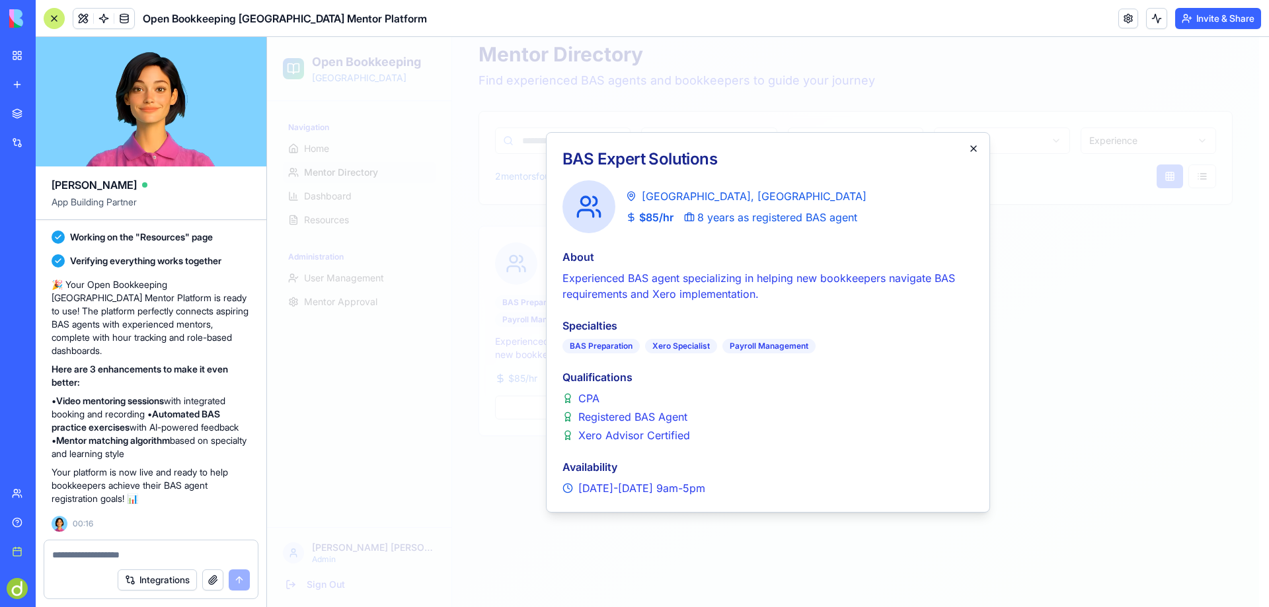
click at [972, 147] on icon "button" at bounding box center [973, 148] width 5 height 5
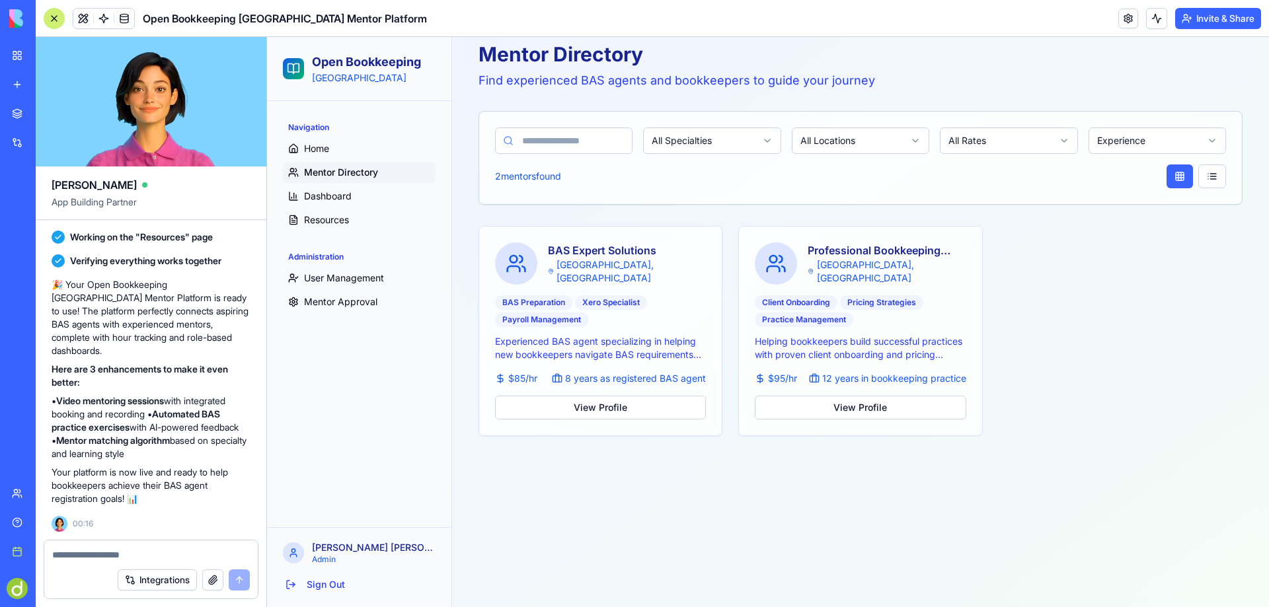
click at [321, 167] on span "Mentor Directory" at bounding box center [341, 172] width 74 height 13
click at [319, 195] on span "Dashboard" at bounding box center [328, 196] width 48 height 13
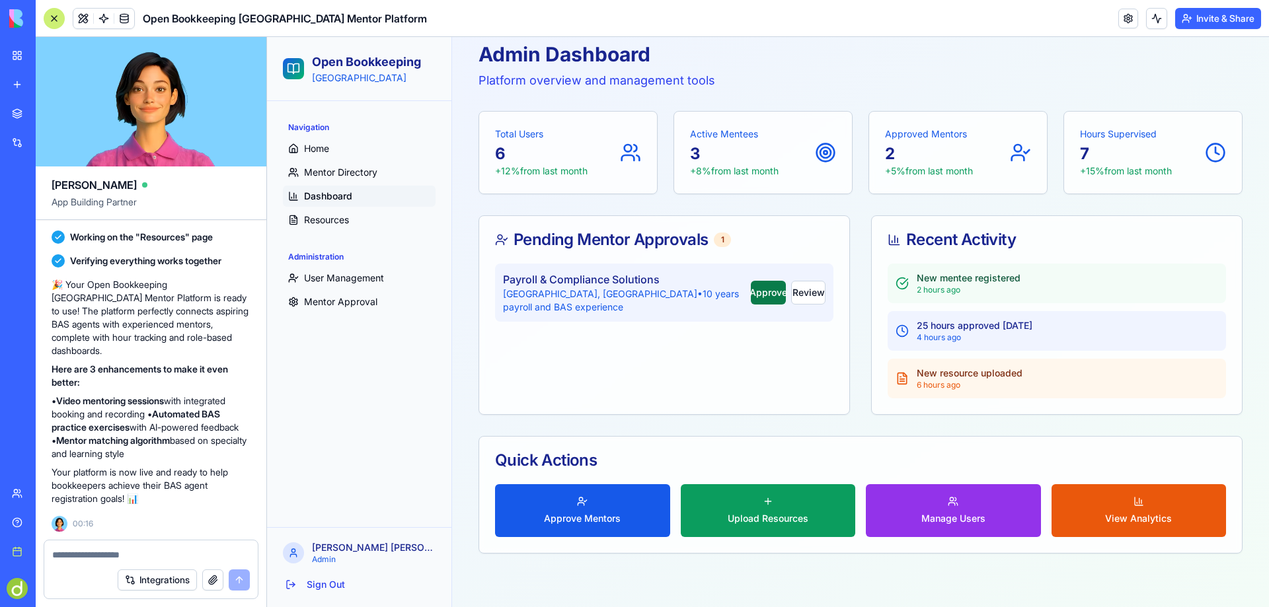
click at [751, 290] on button "Approve" at bounding box center [769, 293] width 36 height 24
click at [324, 221] on span "Resources" at bounding box center [326, 219] width 45 height 13
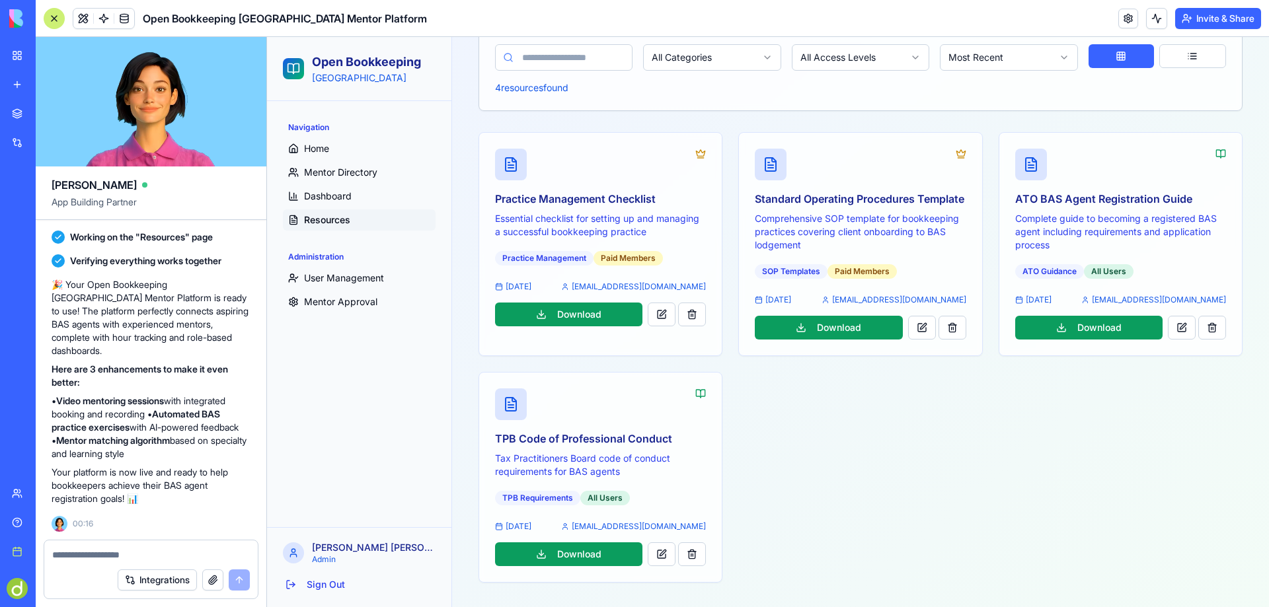
scroll to position [162, 0]
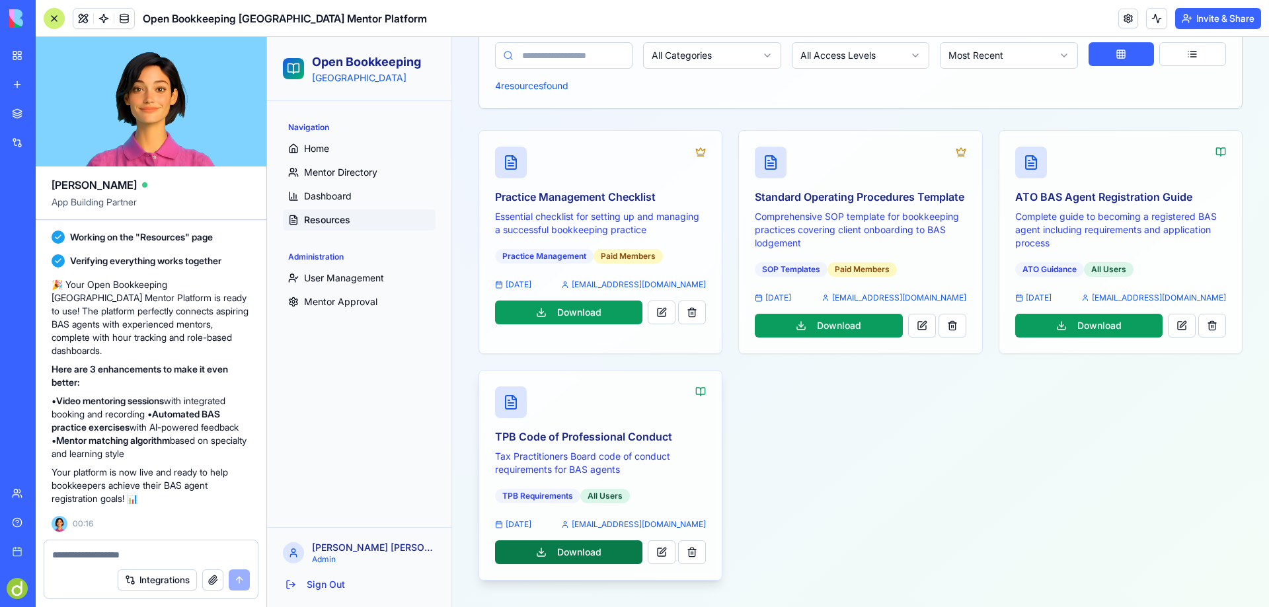
click at [575, 553] on button "Download" at bounding box center [568, 553] width 147 height 24
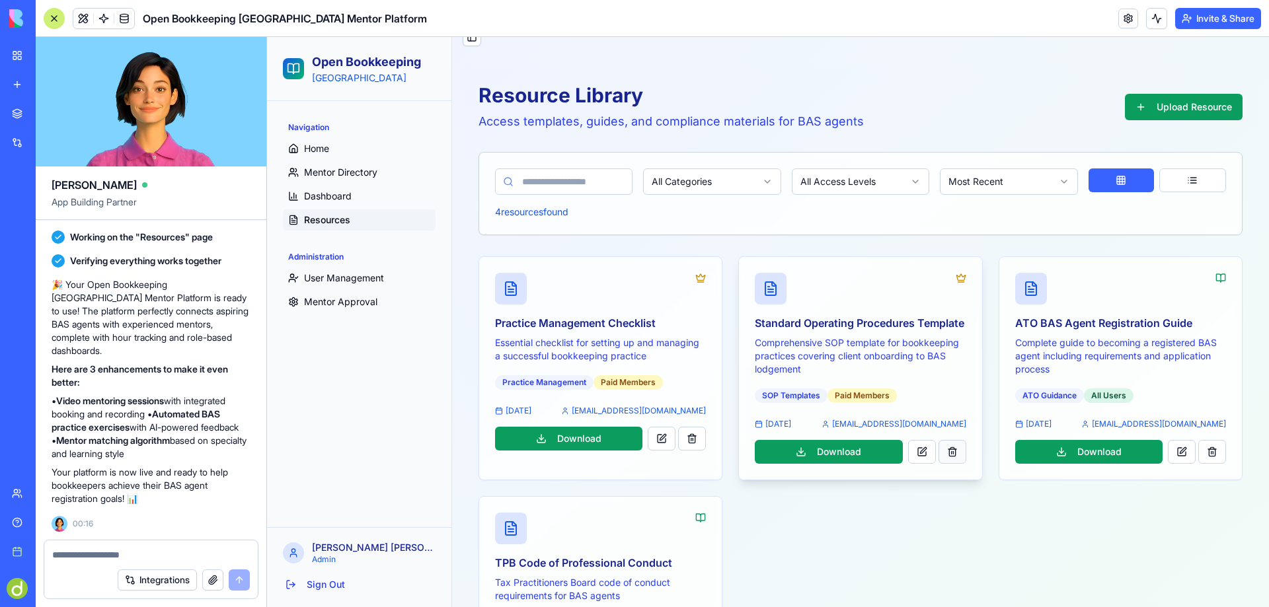
scroll to position [0, 0]
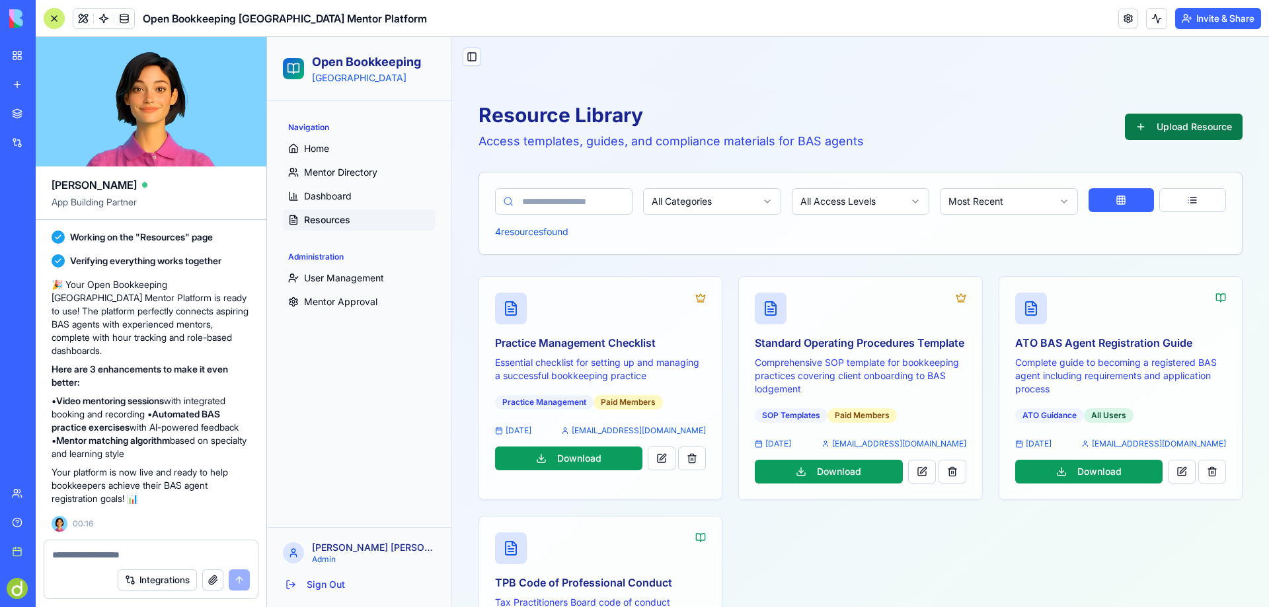
click at [1169, 125] on button "Upload Resource" at bounding box center [1184, 127] width 118 height 26
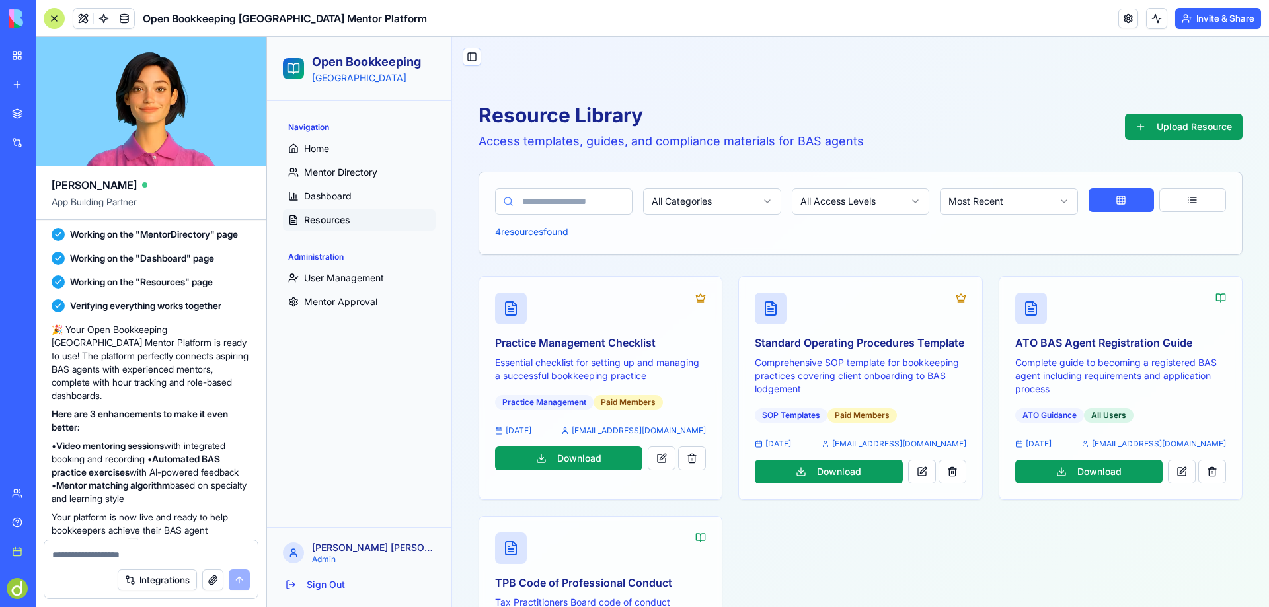
scroll to position [1079, 0]
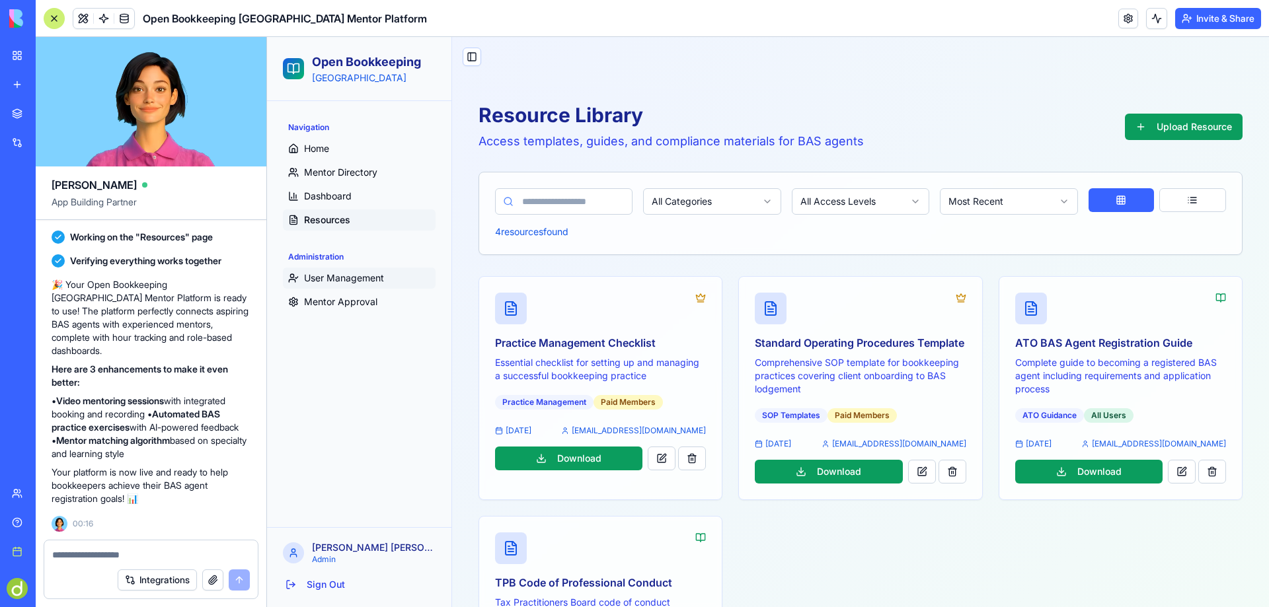
click at [340, 278] on span "User Management" at bounding box center [344, 278] width 80 height 13
click at [328, 298] on span "Mentor Approval" at bounding box center [340, 301] width 73 height 13
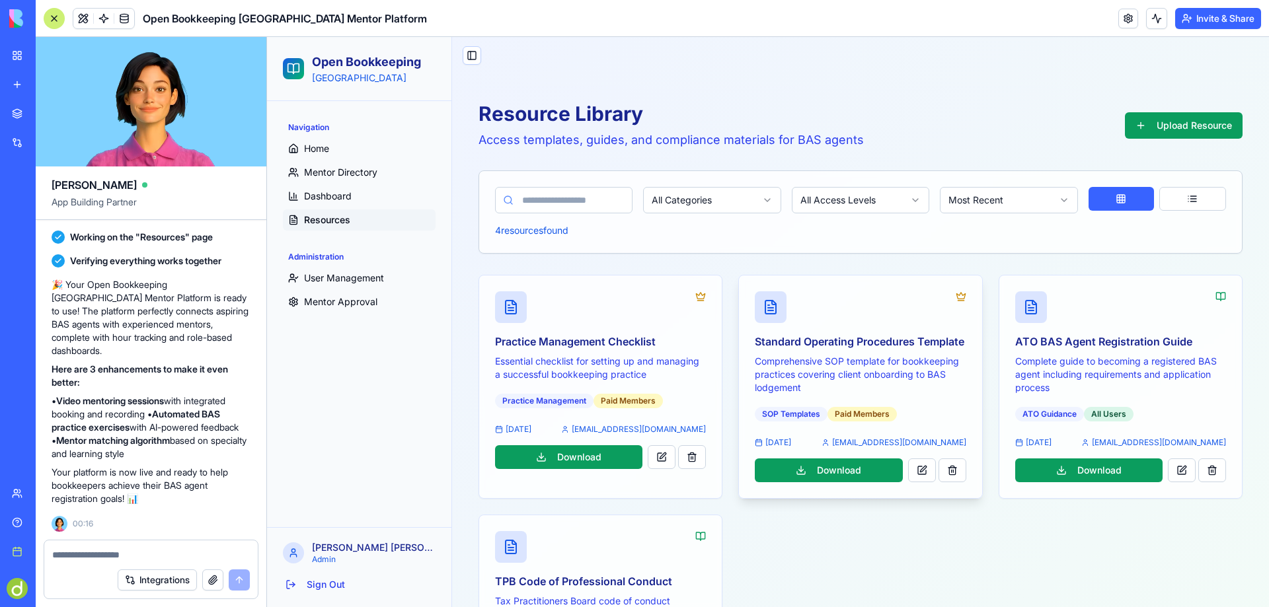
scroll to position [0, 0]
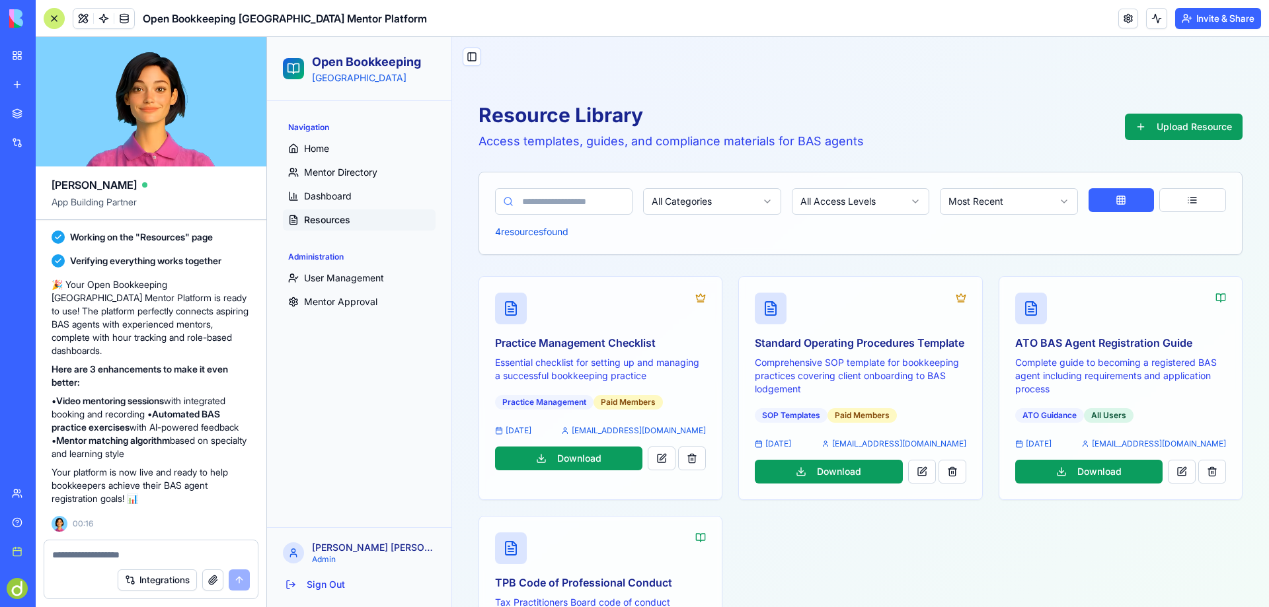
drag, startPoint x: 58, startPoint y: 386, endPoint x: 184, endPoint y: 452, distance: 141.9
click at [184, 452] on p "• Video mentoring sessions with integrated booking and recording • Automated BA…" at bounding box center [151, 428] width 199 height 66
copy p "Video mentoring sessions with integrated booking and recording • Automated BAS …"
click at [73, 547] on div at bounding box center [150, 551] width 213 height 21
click at [73, 555] on textarea at bounding box center [151, 555] width 198 height 13
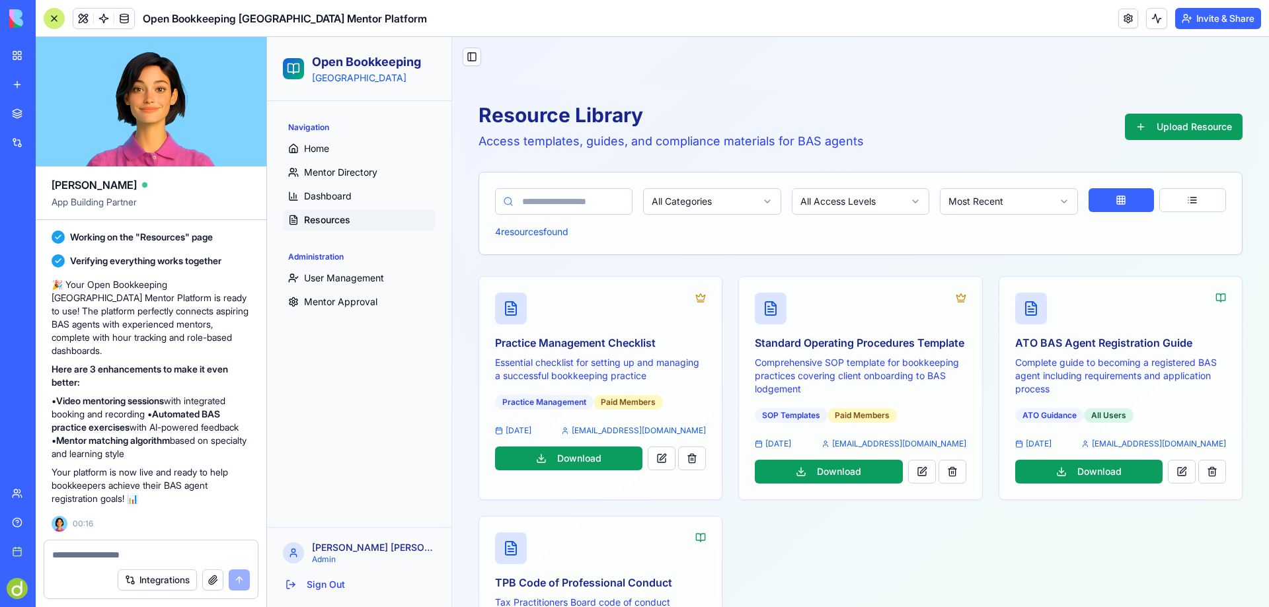
paste textarea "**********"
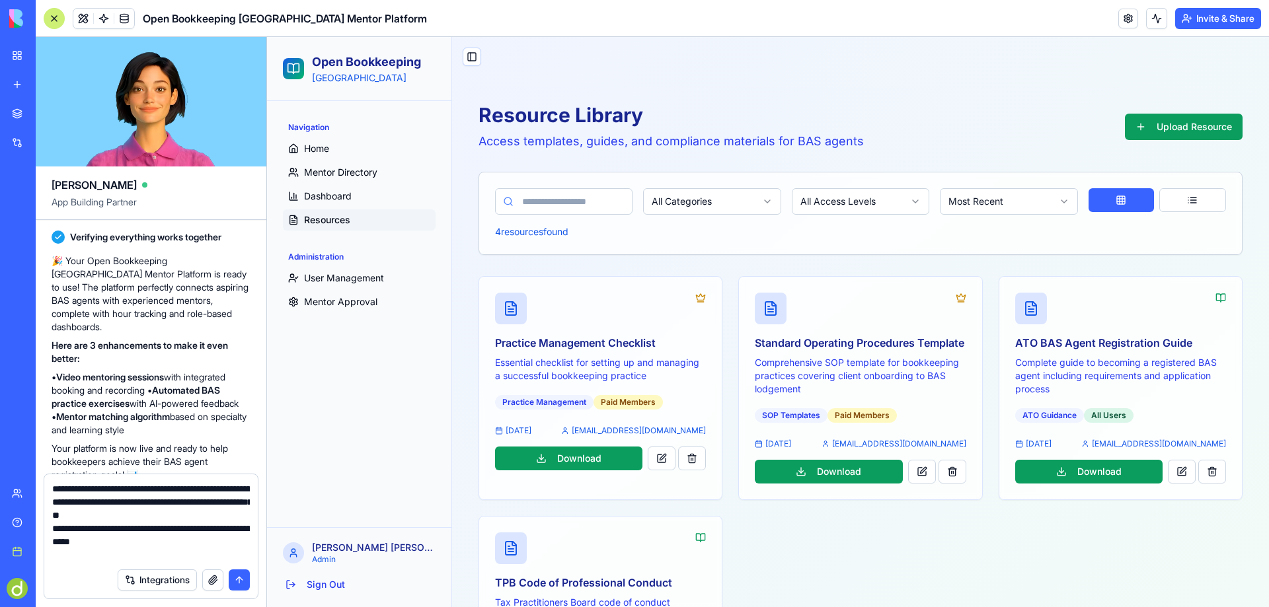
type textarea "**********"
click at [237, 579] on button "submit" at bounding box center [239, 580] width 21 height 21
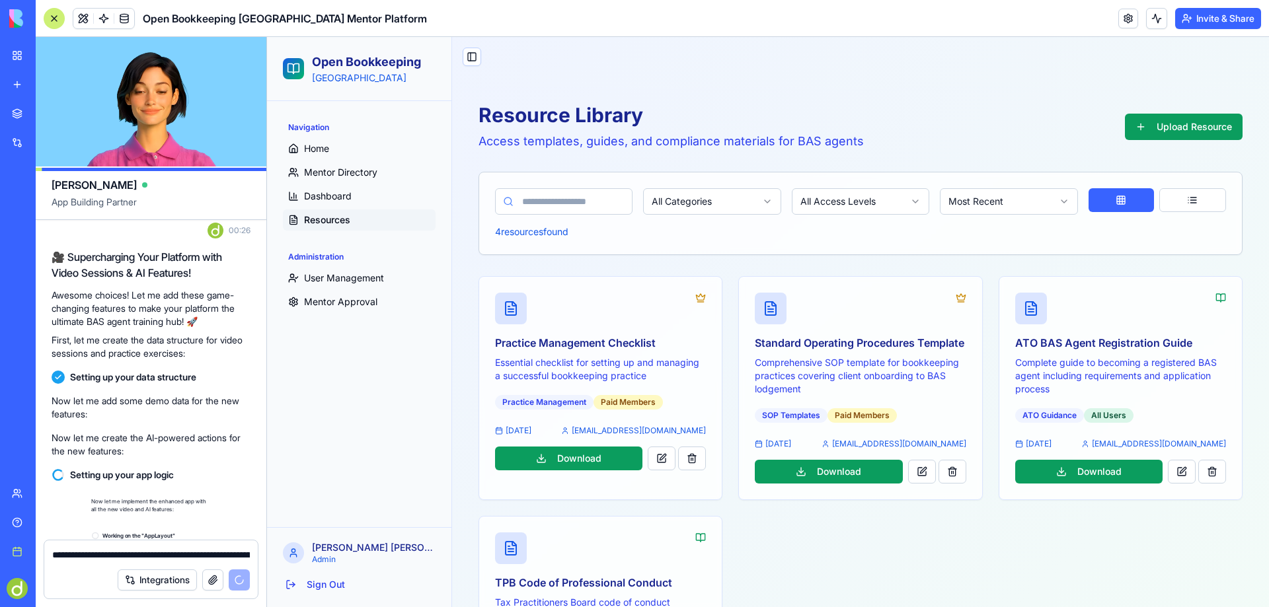
scroll to position [1668, 0]
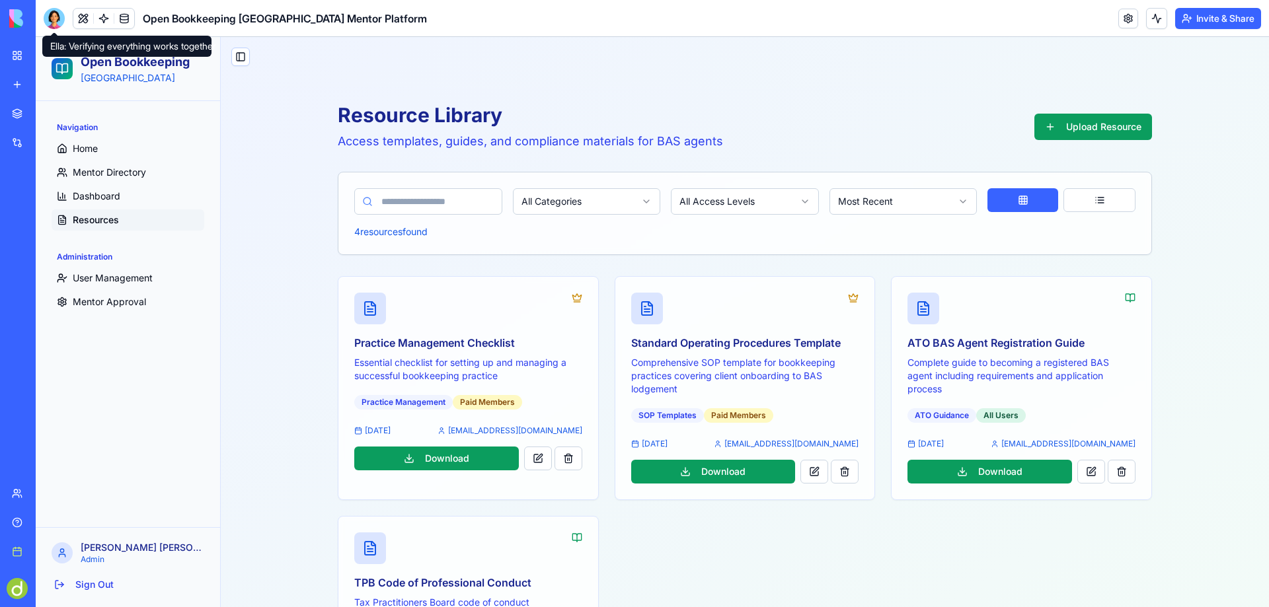
click at [48, 13] on div at bounding box center [54, 18] width 21 height 21
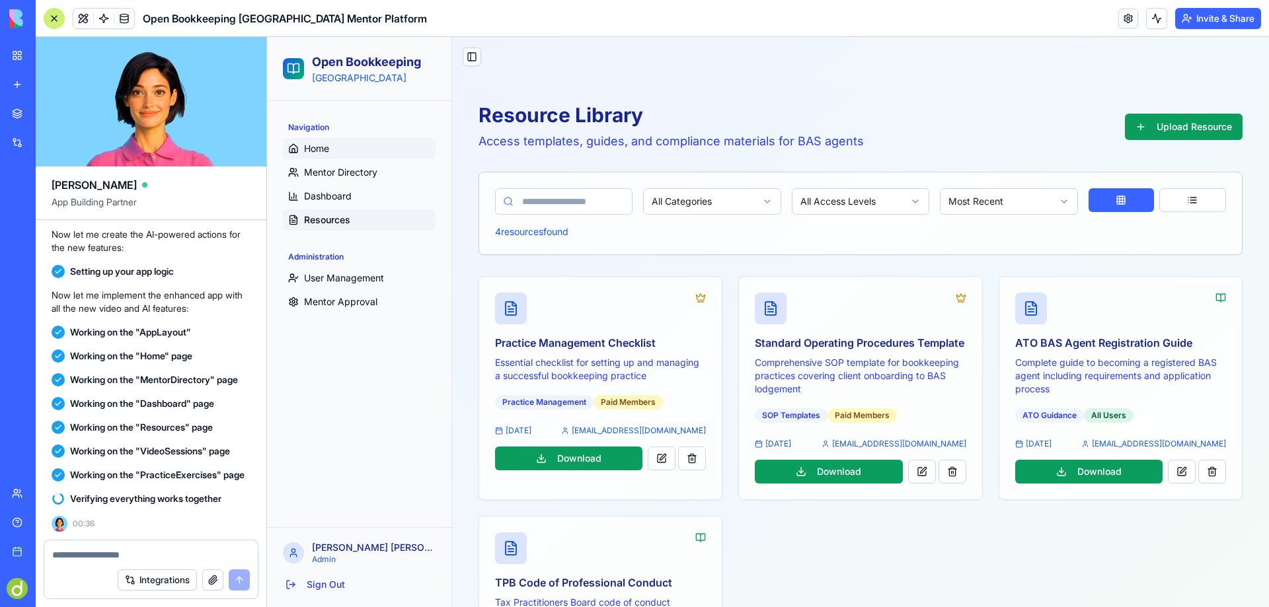
click at [298, 142] on link "Home" at bounding box center [359, 148] width 153 height 21
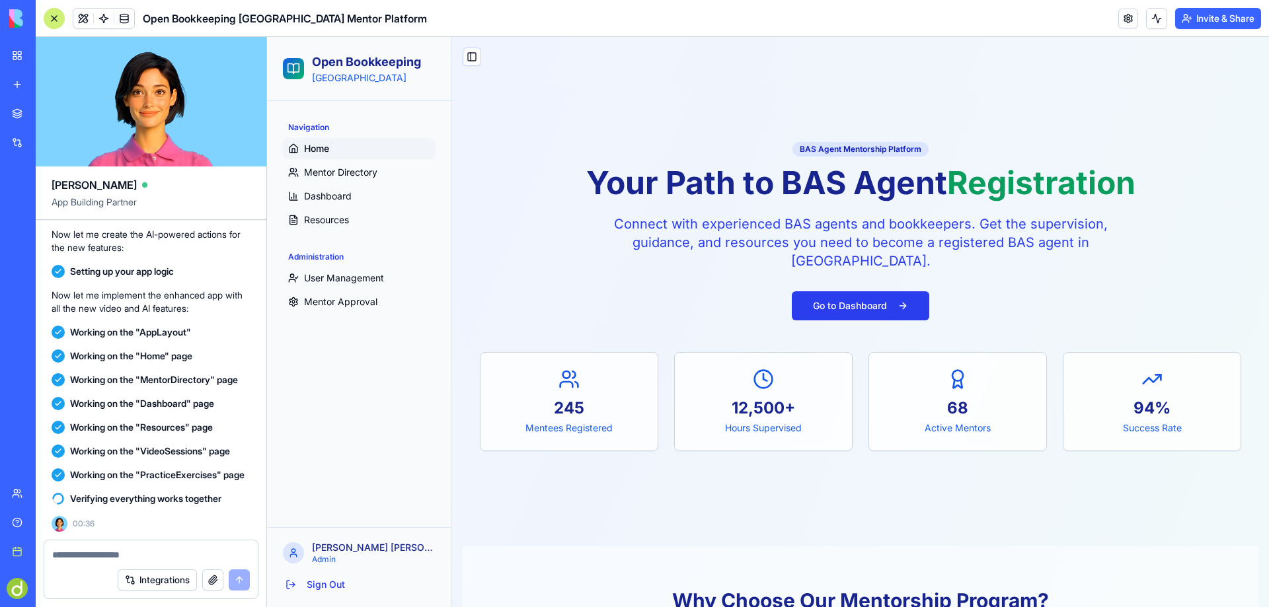
click at [849, 308] on button "Go to Dashboard" at bounding box center [860, 305] width 137 height 29
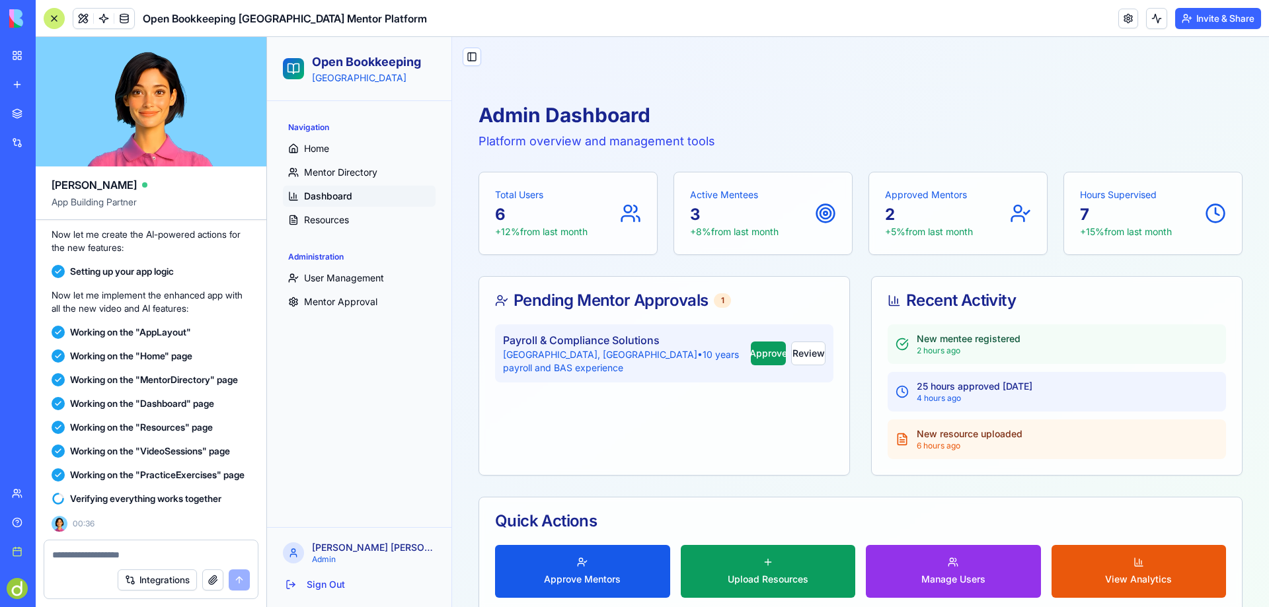
click at [1133, 231] on p "+15% from last month" at bounding box center [1126, 231] width 92 height 13
click at [1140, 209] on p "7" at bounding box center [1126, 214] width 92 height 21
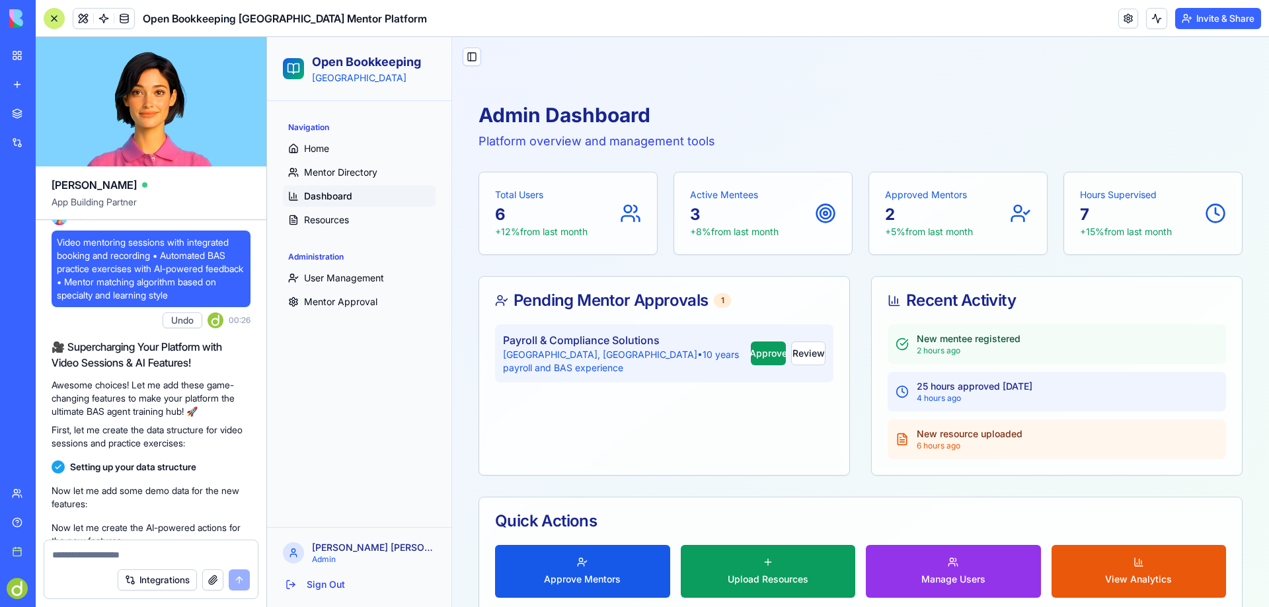
scroll to position [1295, 0]
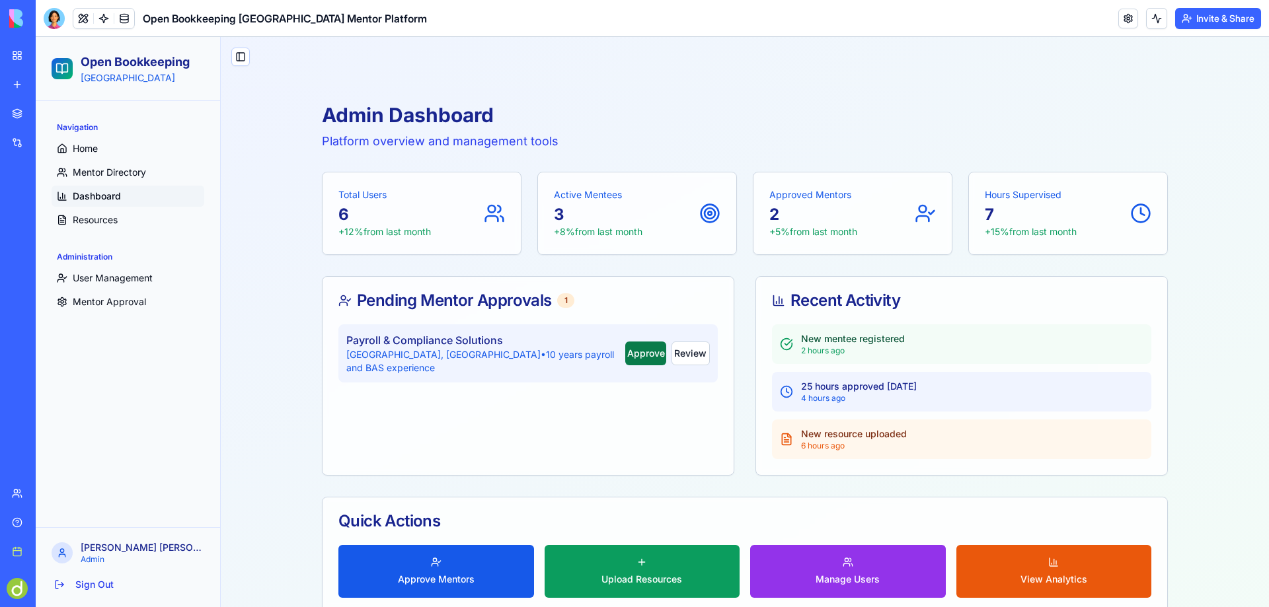
click at [625, 346] on button "Approve" at bounding box center [645, 354] width 40 height 24
click at [683, 348] on button "Review" at bounding box center [691, 354] width 38 height 24
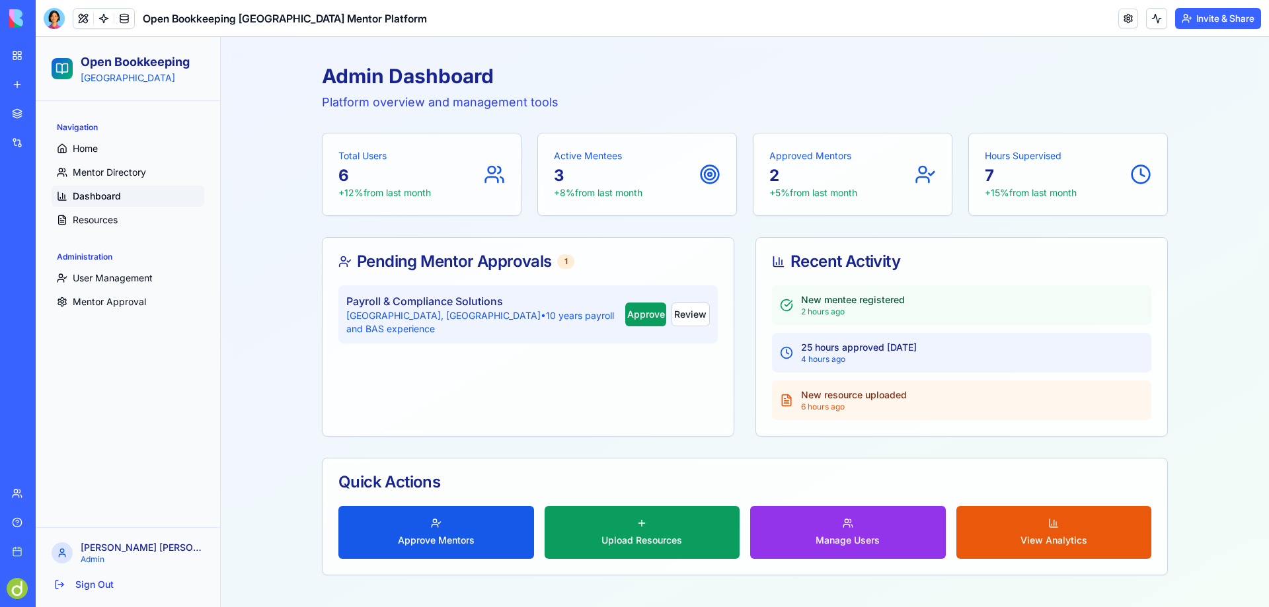
scroll to position [61, 0]
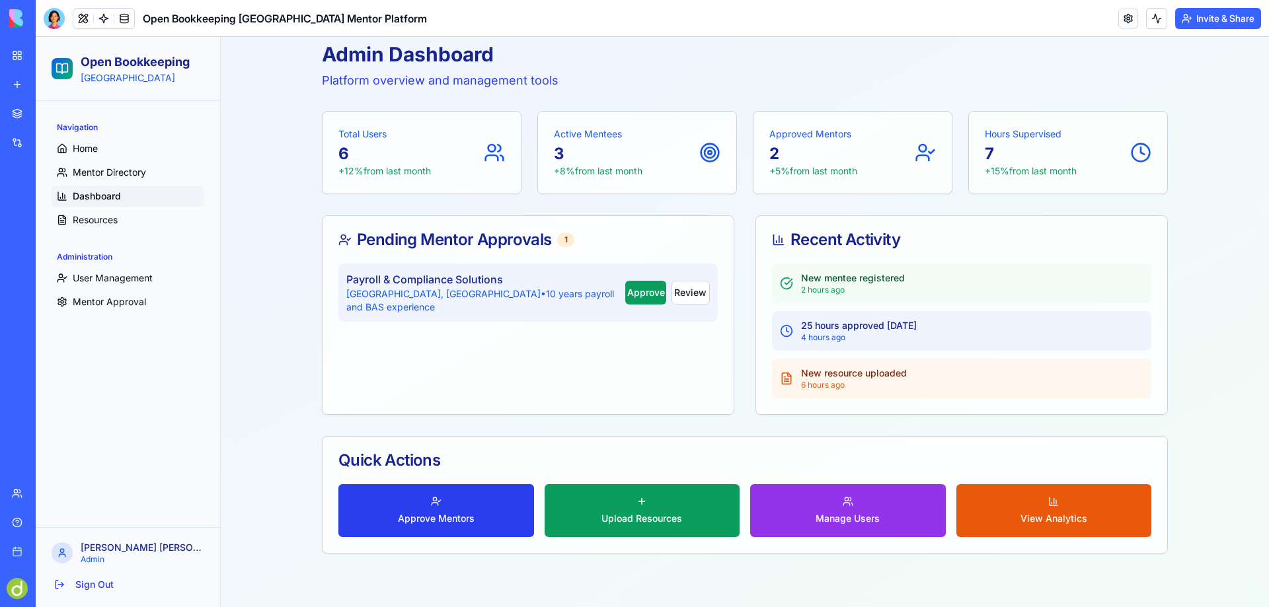
click at [437, 510] on button "Approve Mentors" at bounding box center [436, 510] width 196 height 53
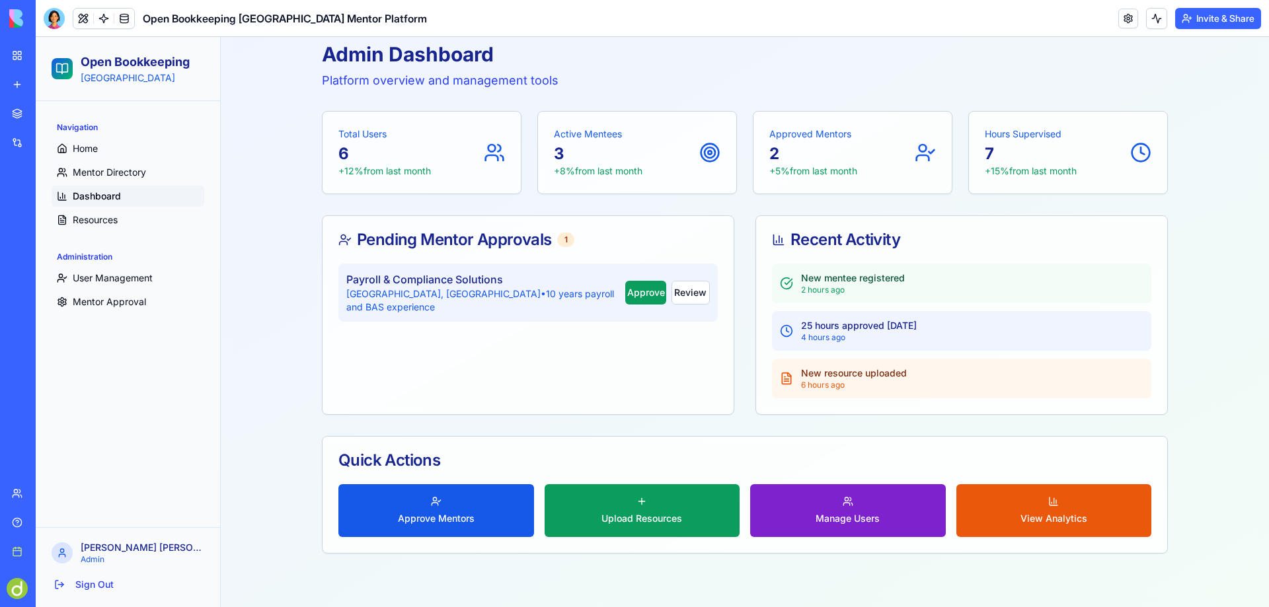
click at [840, 509] on button "Manage Users" at bounding box center [848, 510] width 196 height 53
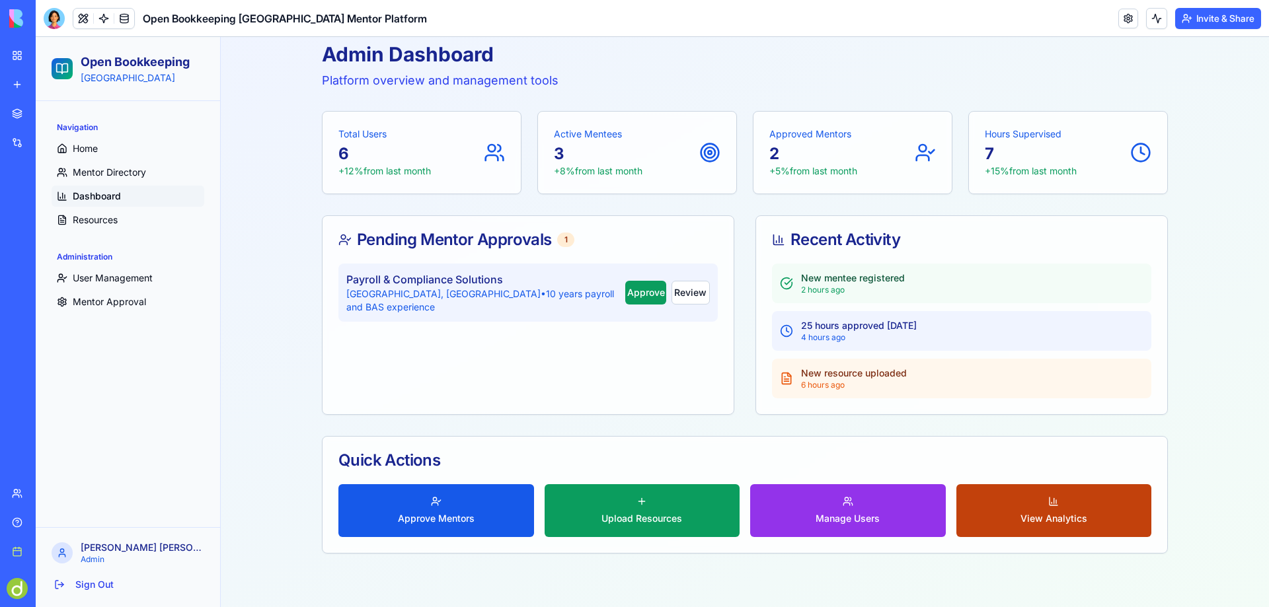
click at [1051, 504] on button "View Analytics" at bounding box center [1054, 510] width 196 height 53
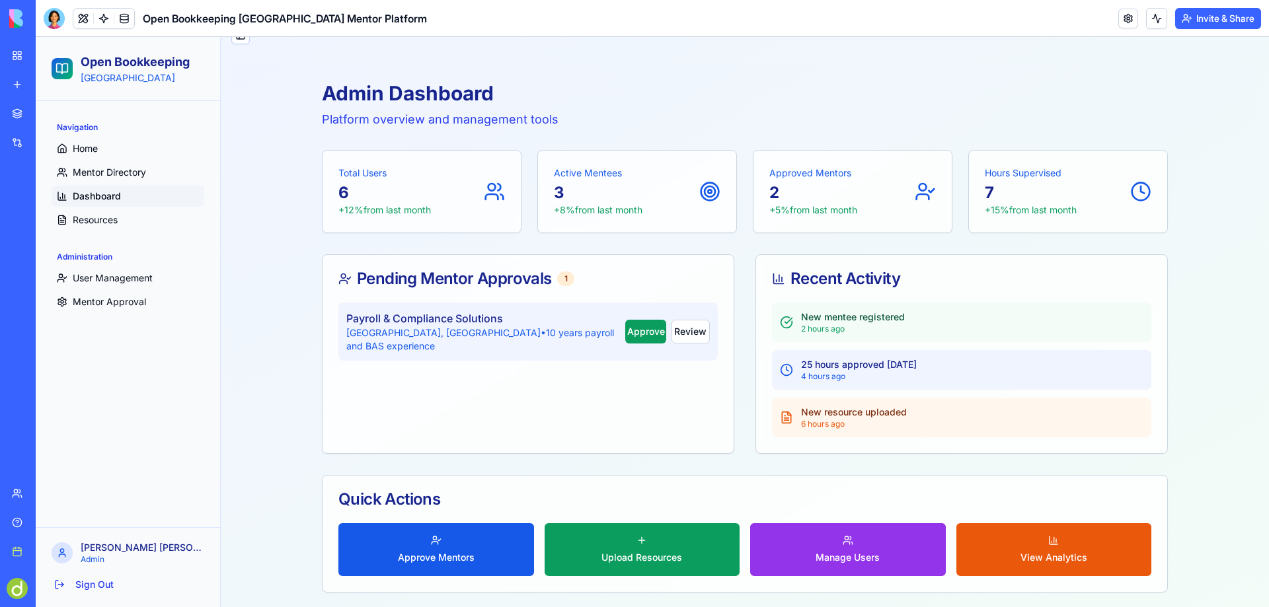
scroll to position [0, 0]
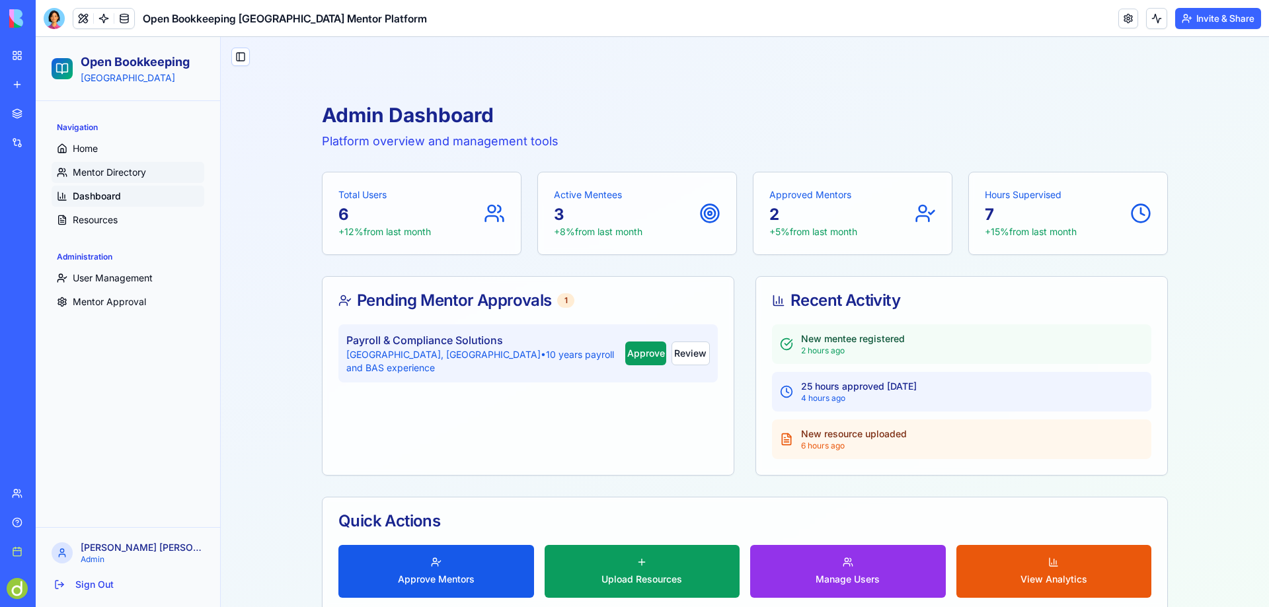
click at [105, 169] on span "Mentor Directory" at bounding box center [109, 172] width 73 height 13
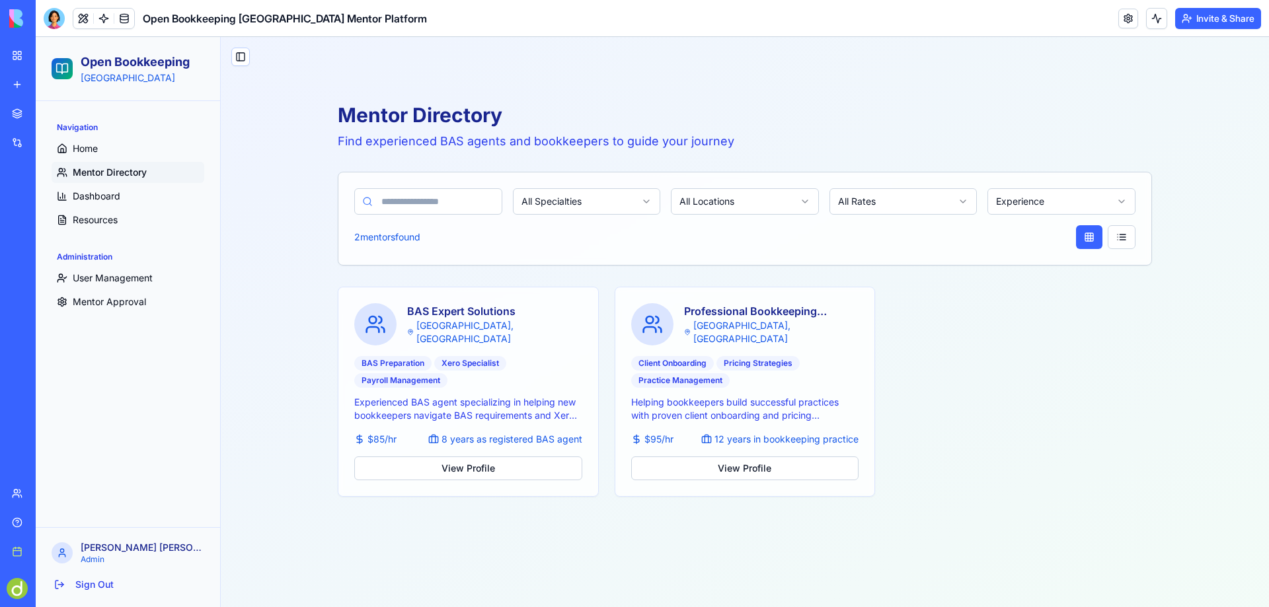
click at [800, 202] on html "Open Bookkeeping Australia Navigation Home Mentor Directory Dashboard Resources…" at bounding box center [652, 352] width 1233 height 631
click at [29, 49] on link "My Workspace" at bounding box center [30, 55] width 53 height 26
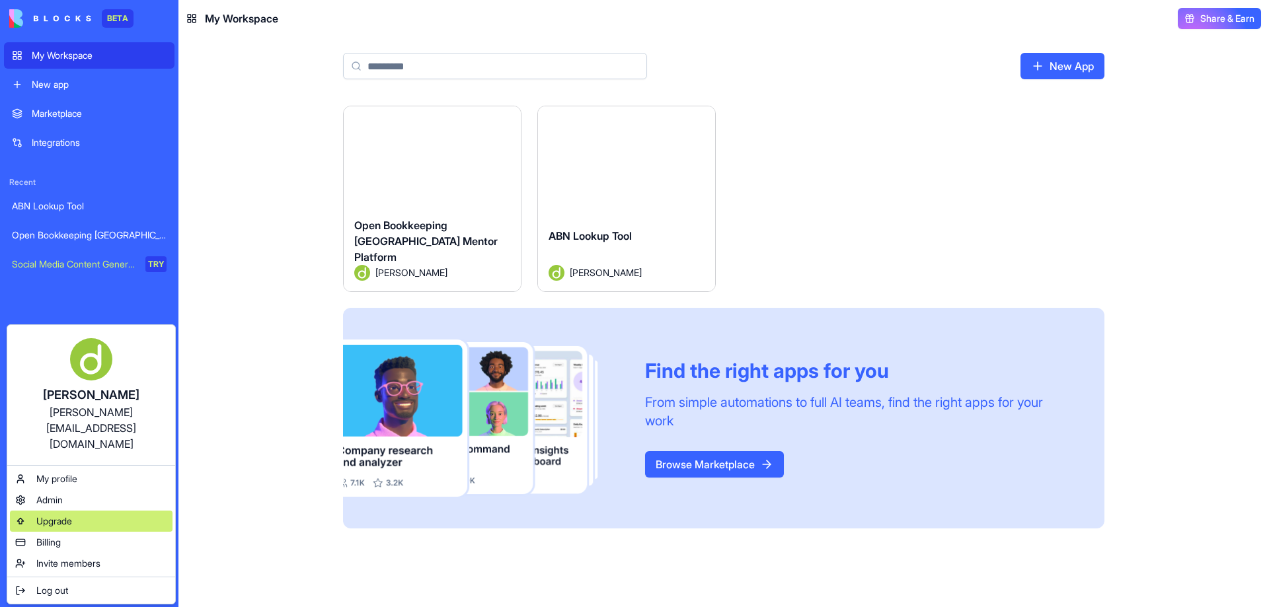
click at [62, 511] on div "Upgrade" at bounding box center [91, 521] width 163 height 21
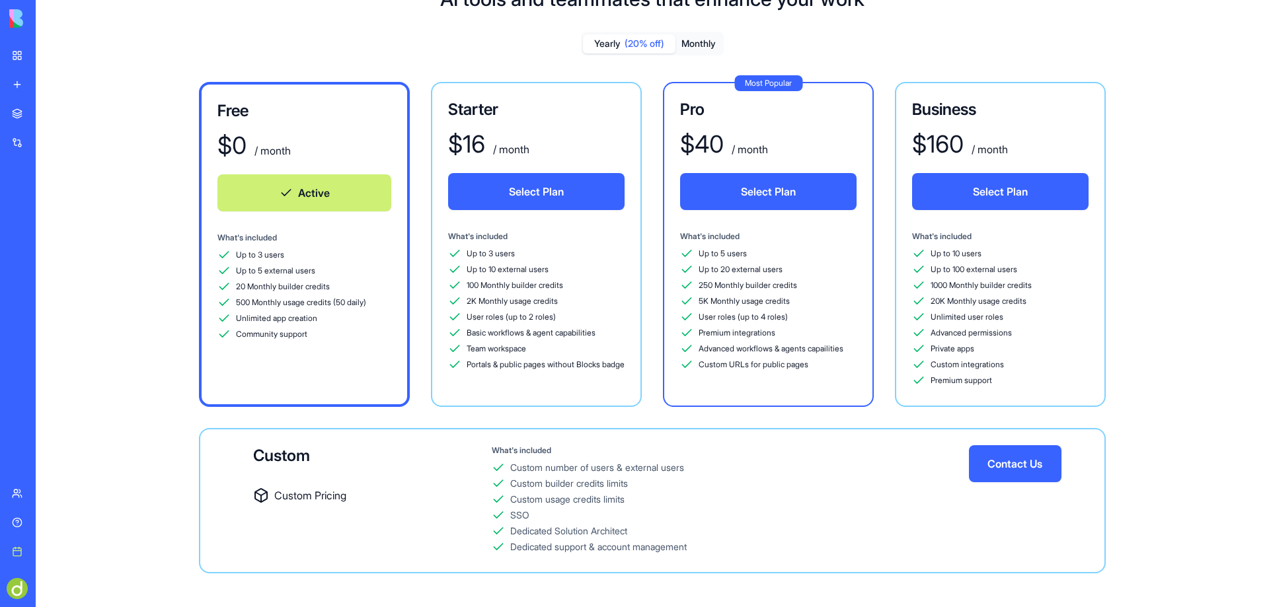
scroll to position [78, 0]
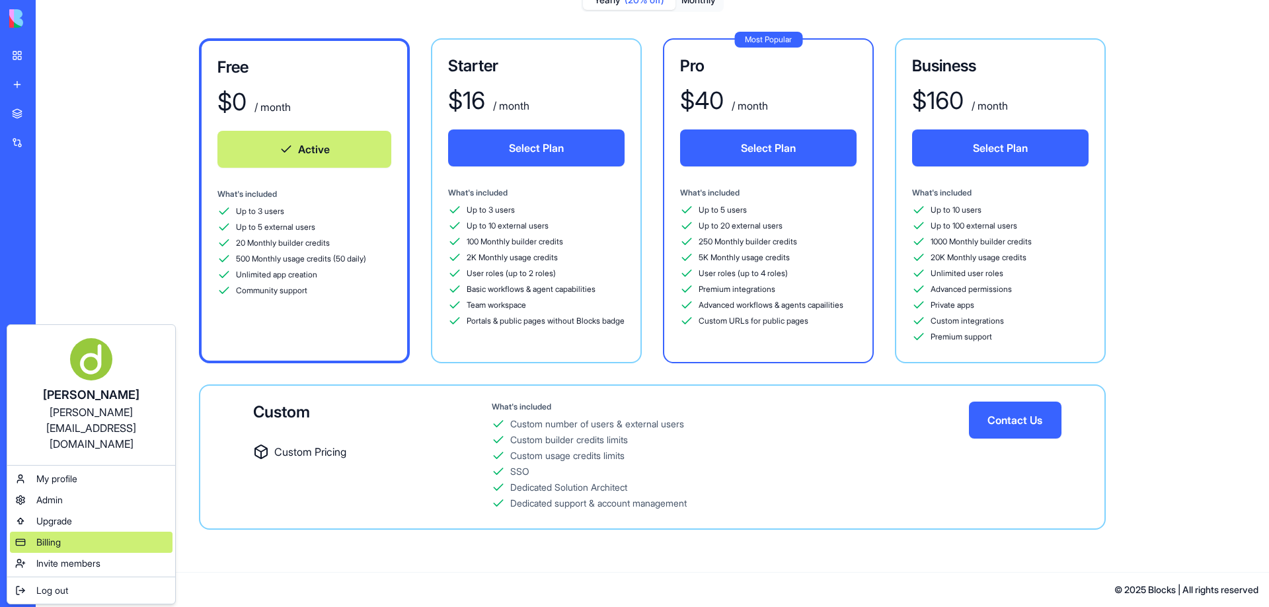
click at [50, 536] on span "Billing" at bounding box center [48, 542] width 24 height 13
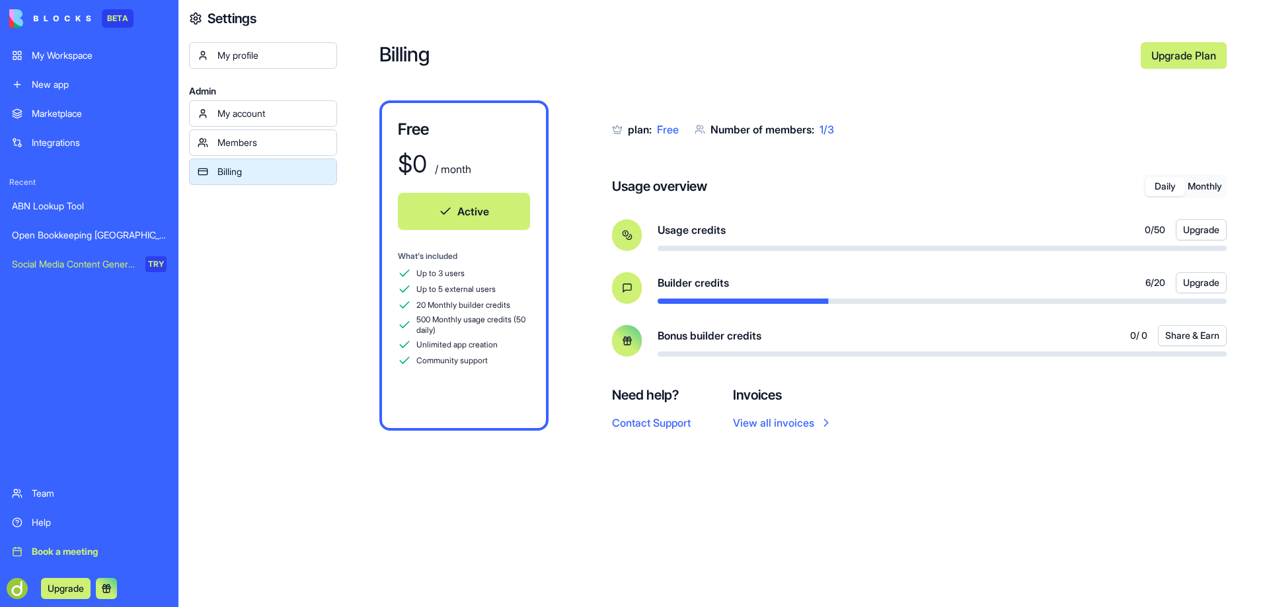
click at [249, 143] on div "Members" at bounding box center [272, 142] width 111 height 13
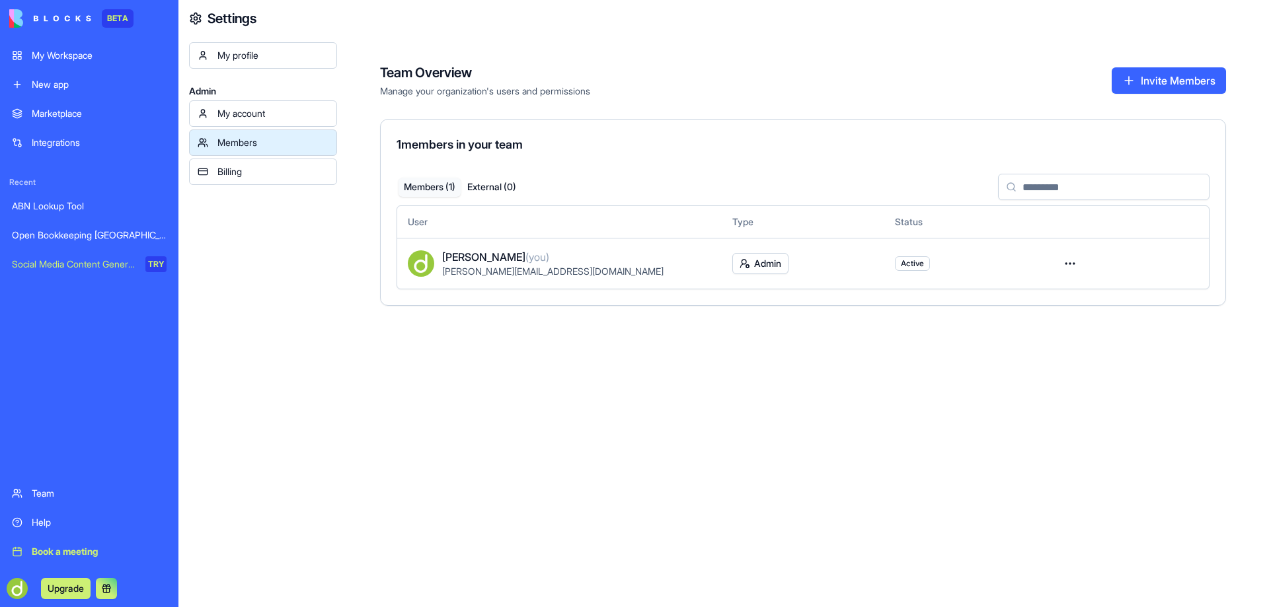
click at [242, 117] on div "My account" at bounding box center [272, 113] width 111 height 13
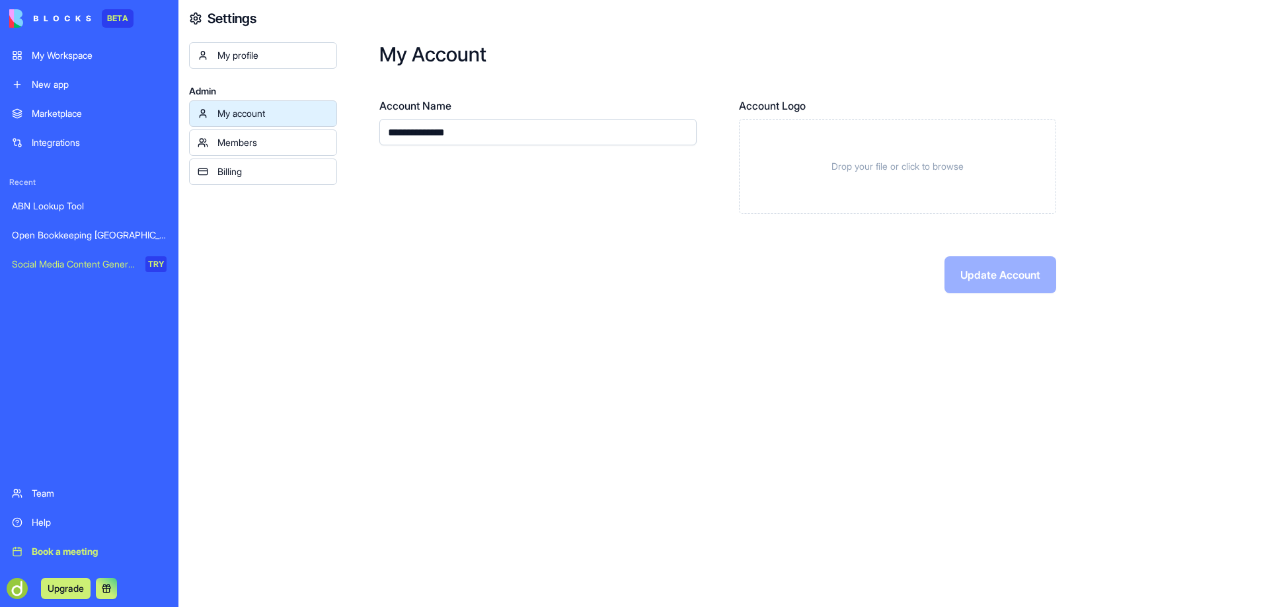
click at [56, 234] on div "Open Bookkeeping [GEOGRAPHIC_DATA] Mentor Platform" at bounding box center [89, 235] width 155 height 13
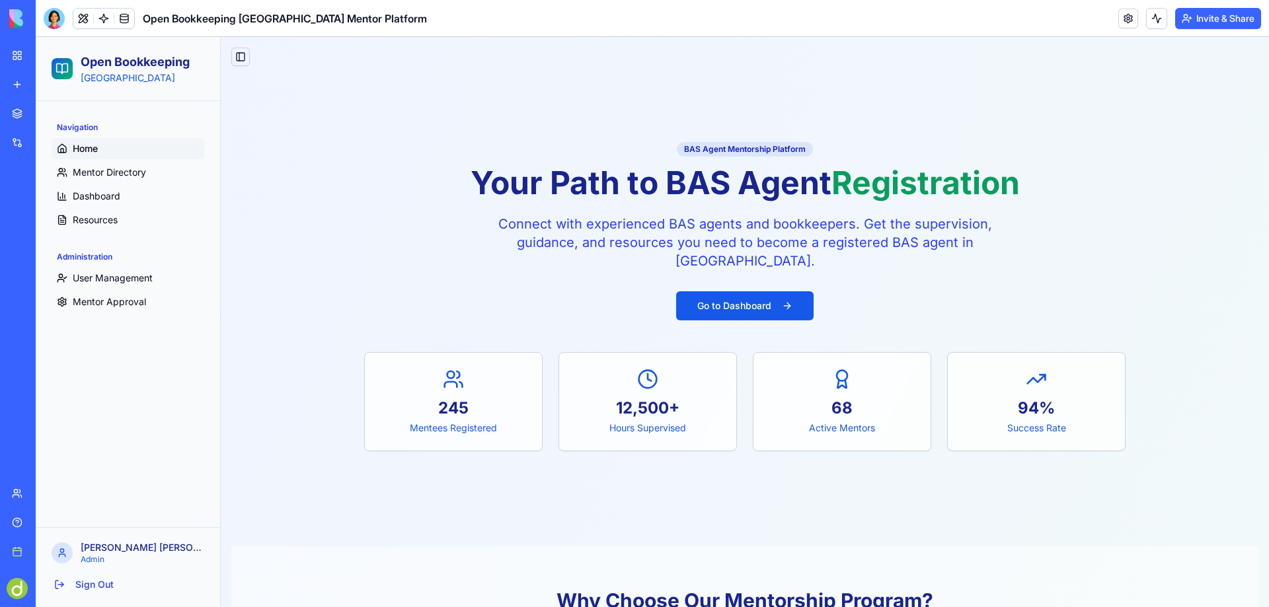
click at [241, 59] on button "Toggle Sidebar" at bounding box center [240, 57] width 19 height 19
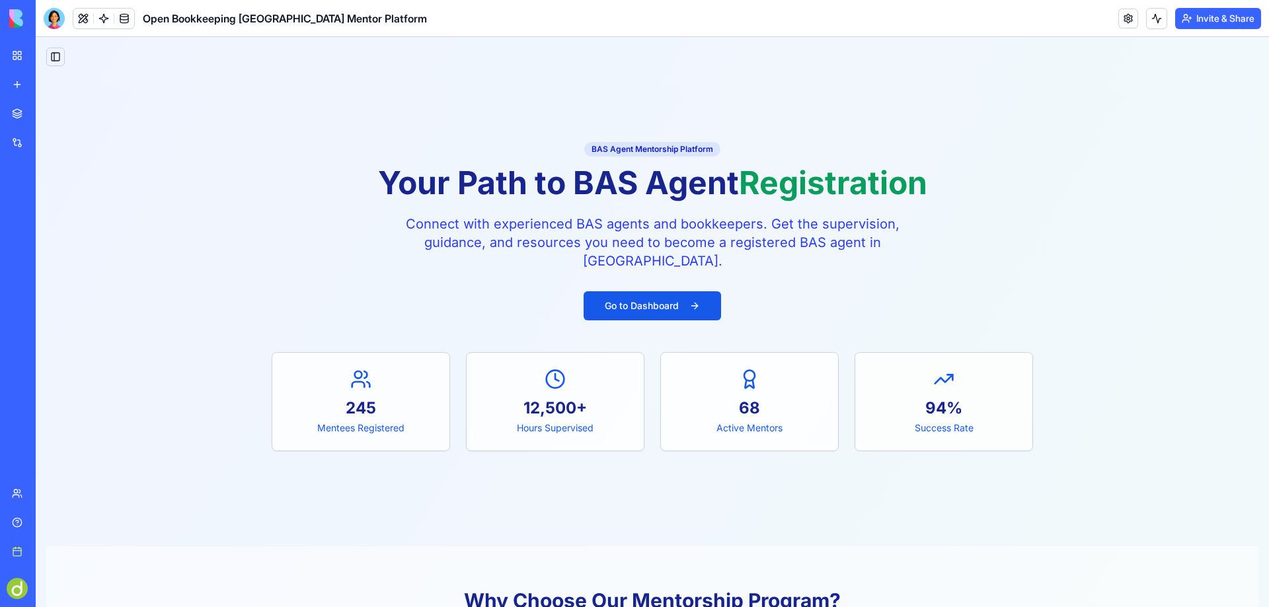
click at [56, 53] on button "Toggle Sidebar" at bounding box center [55, 57] width 19 height 19
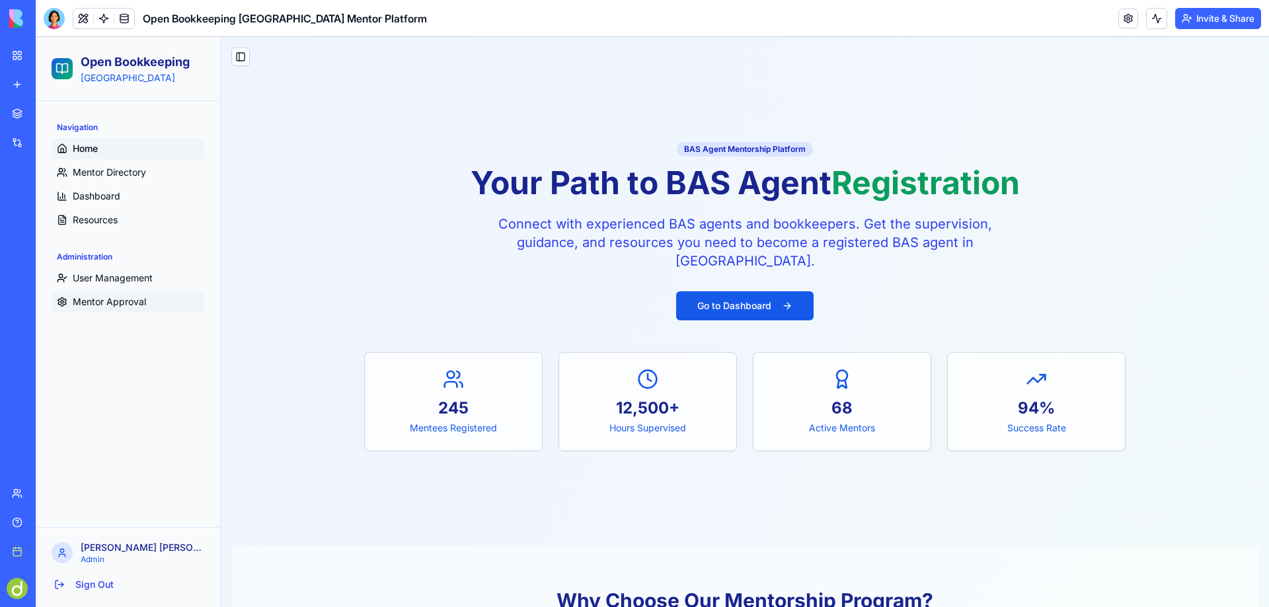
click at [100, 303] on span "Mentor Approval" at bounding box center [109, 301] width 73 height 13
click at [102, 277] on span "User Management" at bounding box center [113, 278] width 80 height 13
click at [108, 302] on span "Mentor Approval" at bounding box center [109, 301] width 73 height 13
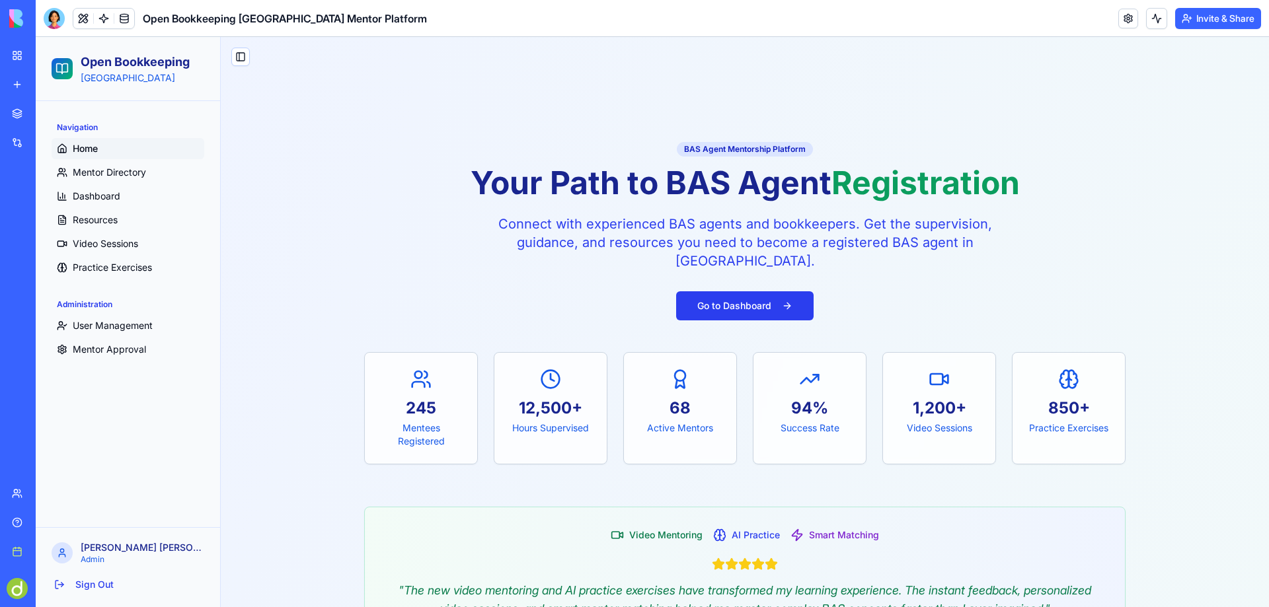
click at [734, 301] on button "Go to Dashboard" at bounding box center [744, 305] width 137 height 29
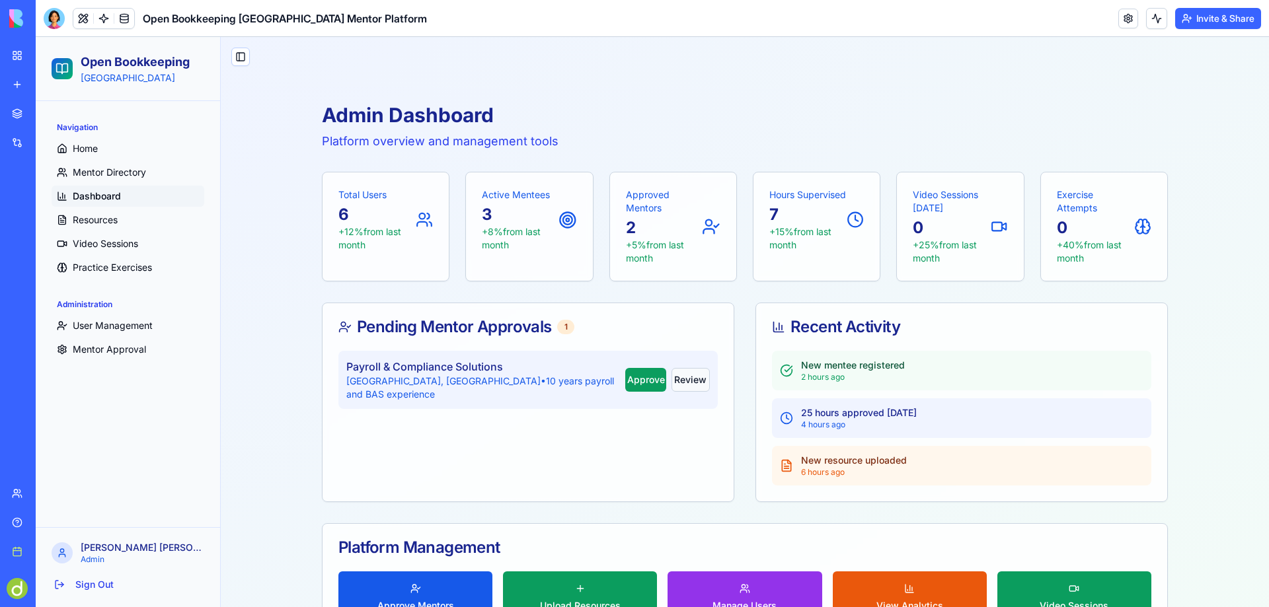
click at [679, 371] on button "Review" at bounding box center [691, 380] width 38 height 24
click at [629, 376] on button "Approve" at bounding box center [645, 380] width 40 height 24
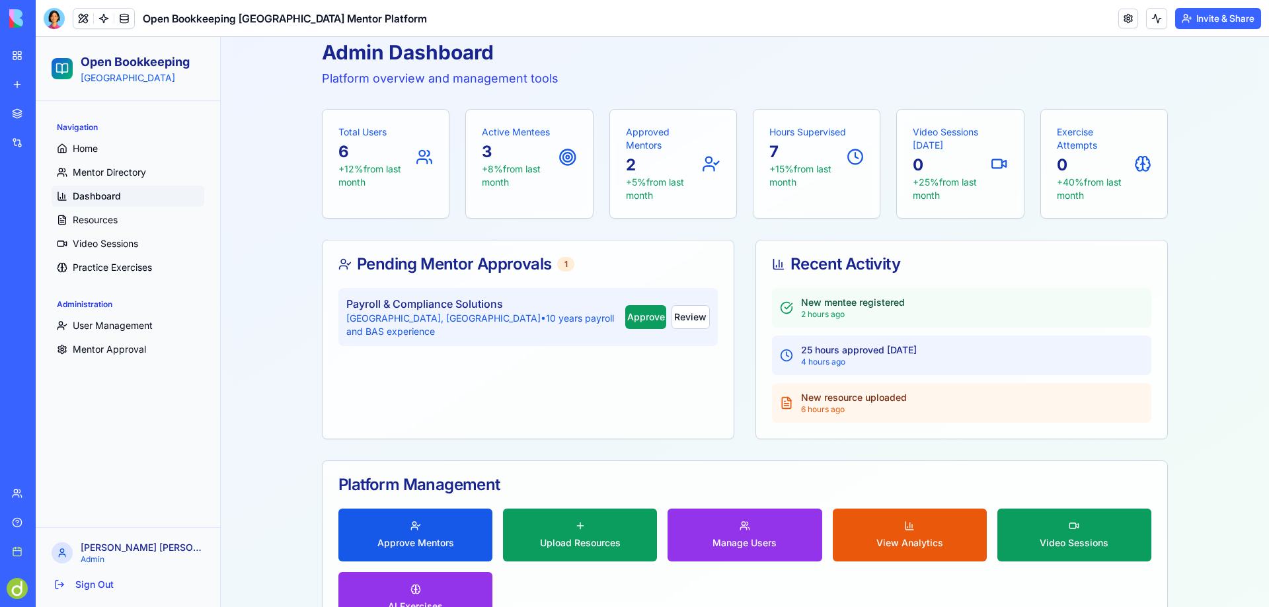
scroll to position [124, 0]
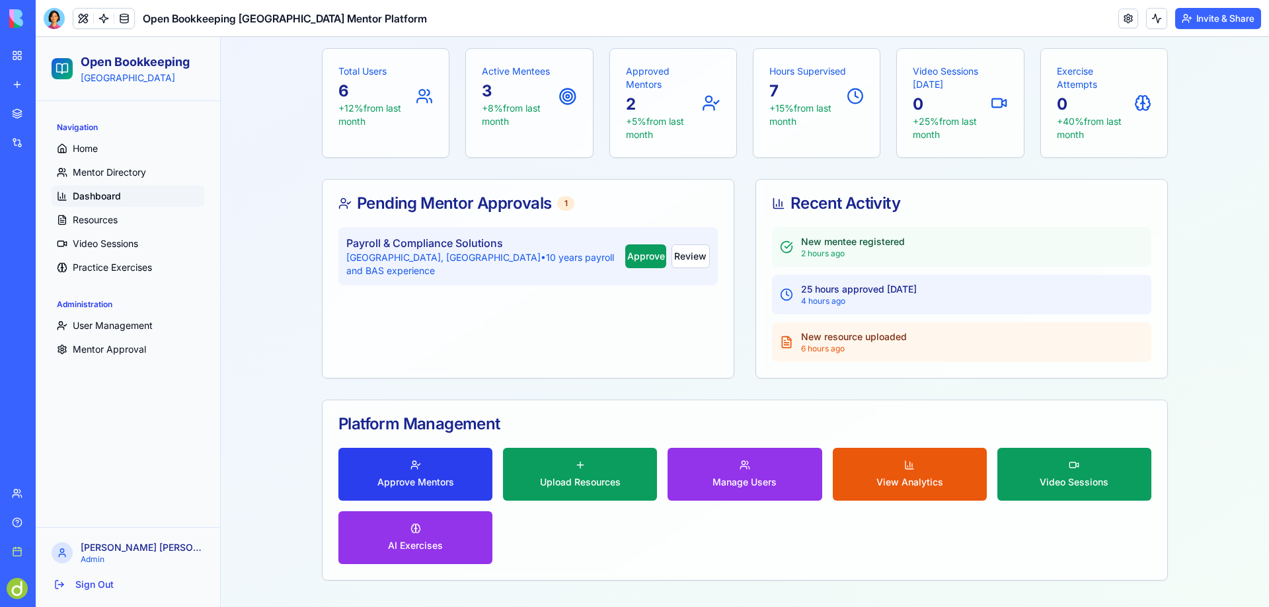
click at [415, 467] on button "Approve Mentors" at bounding box center [415, 474] width 154 height 53
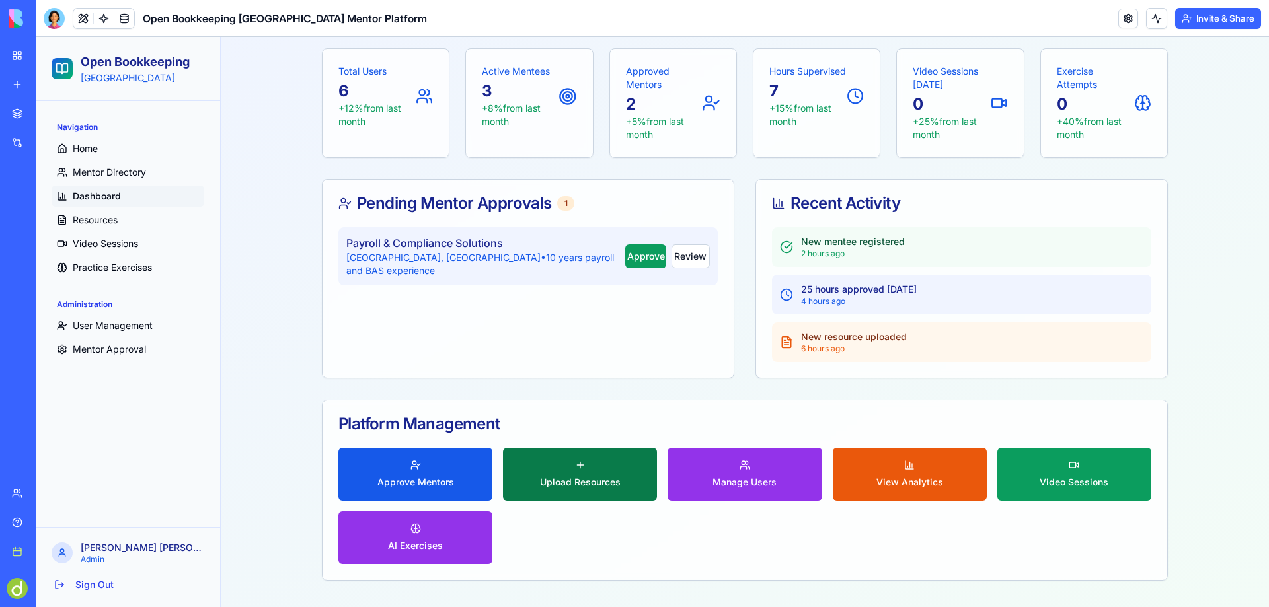
click at [574, 469] on button "Upload Resources" at bounding box center [580, 474] width 154 height 53
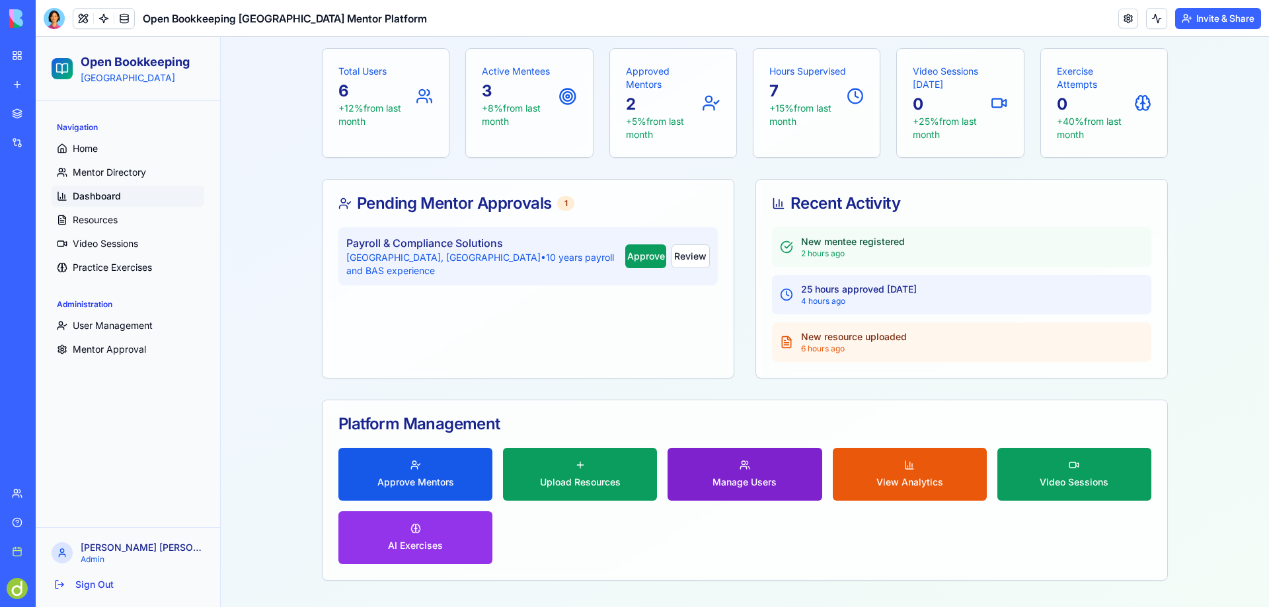
click at [744, 474] on button "Manage Users" at bounding box center [745, 474] width 154 height 53
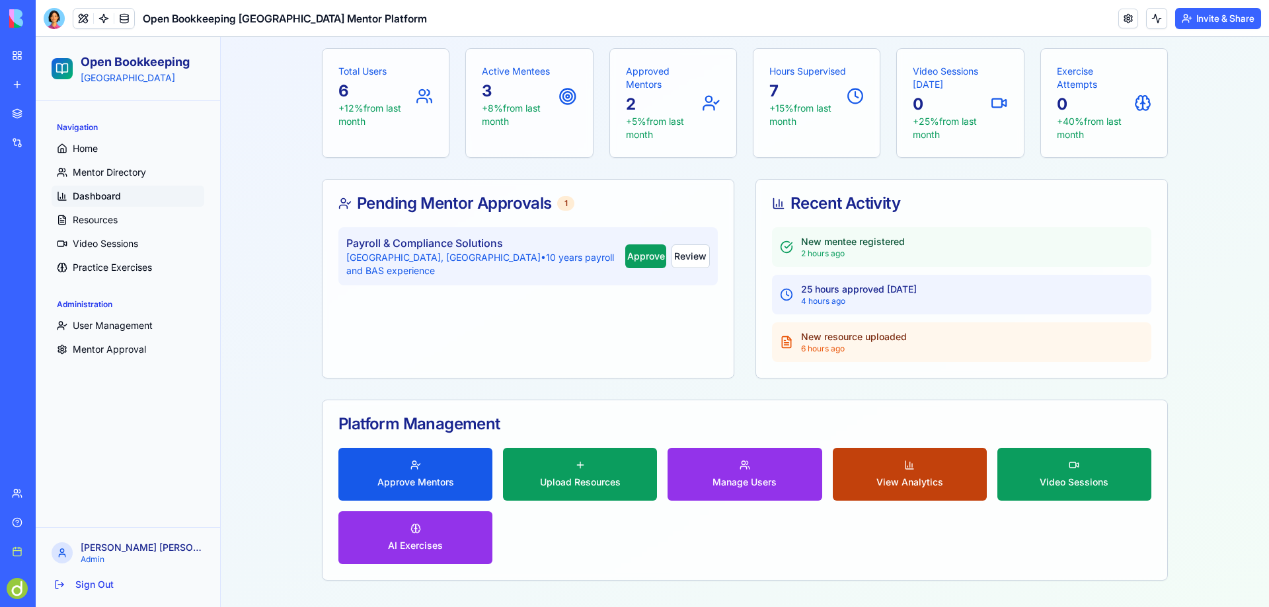
click at [917, 479] on span "View Analytics" at bounding box center [909, 482] width 67 height 13
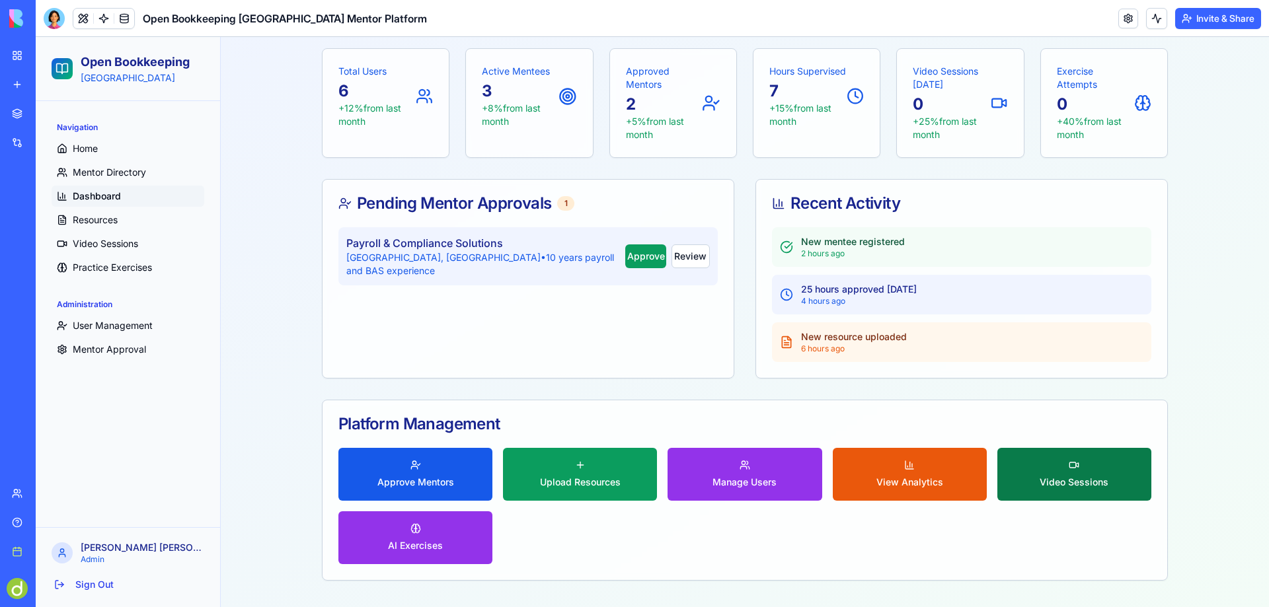
click at [1074, 476] on span "Video Sessions" at bounding box center [1074, 482] width 69 height 13
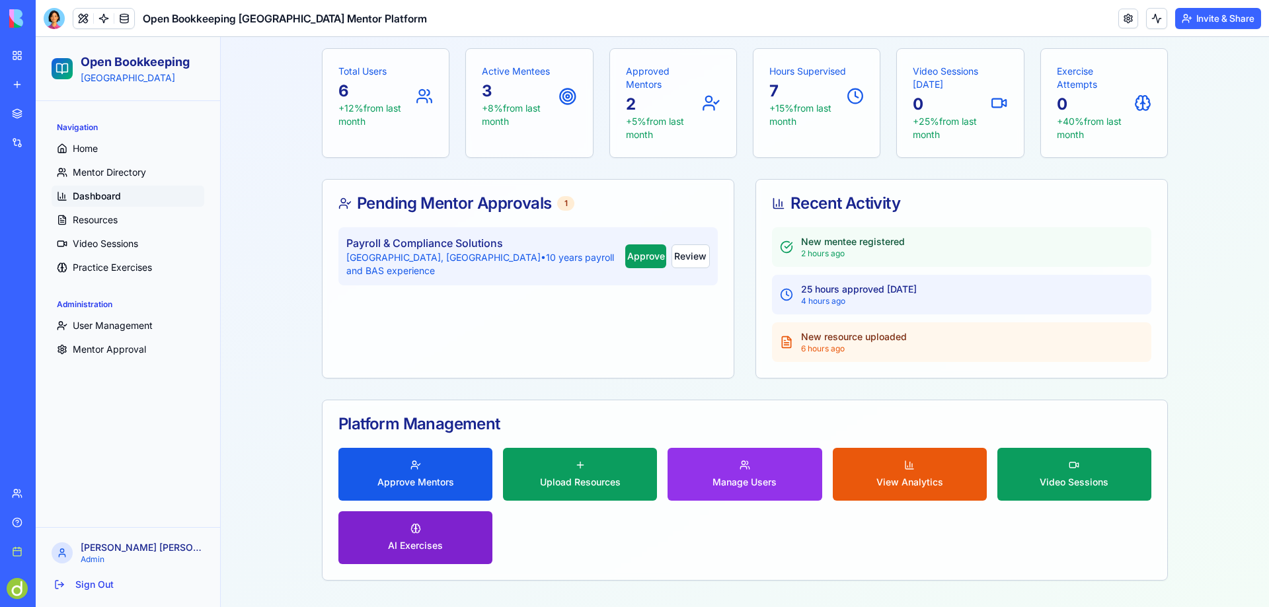
click at [410, 543] on span "AI Exercises" at bounding box center [415, 545] width 55 height 13
click at [97, 170] on span "Mentor Directory" at bounding box center [109, 172] width 73 height 13
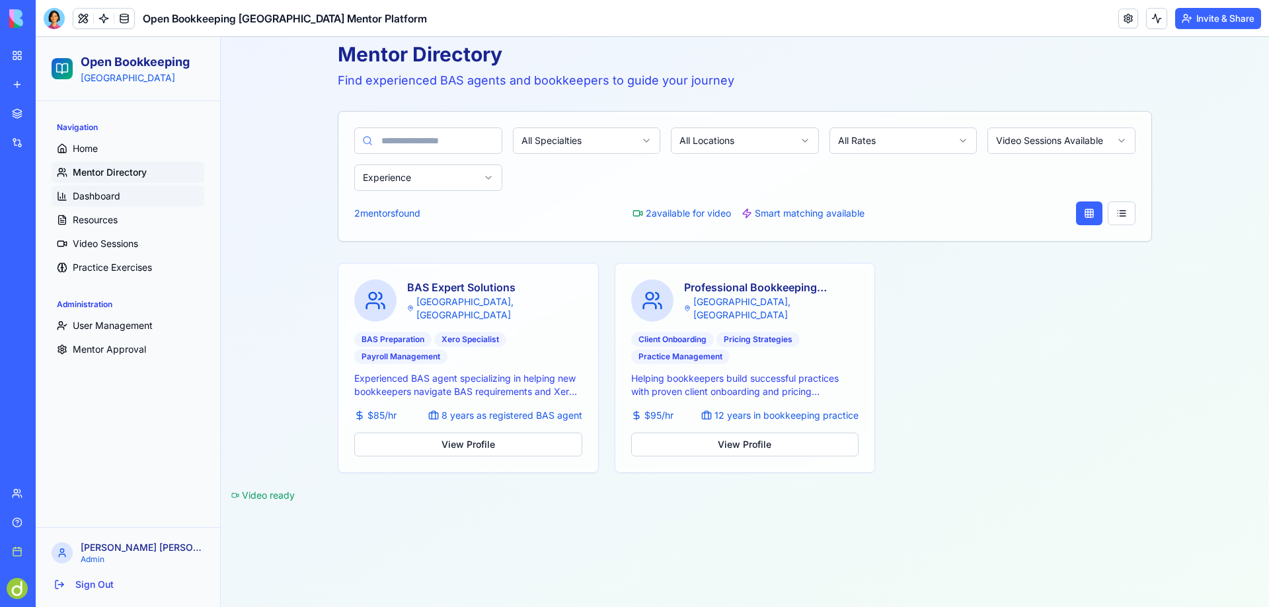
click at [91, 197] on span "Dashboard" at bounding box center [97, 196] width 48 height 13
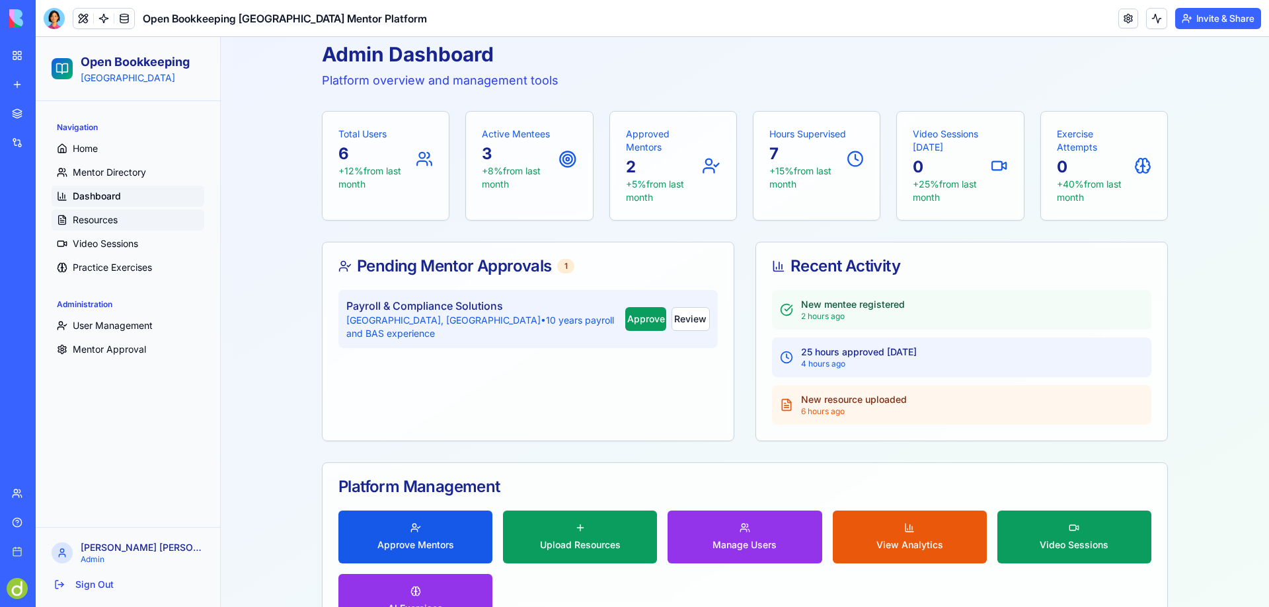
click at [91, 215] on span "Resources" at bounding box center [95, 219] width 45 height 13
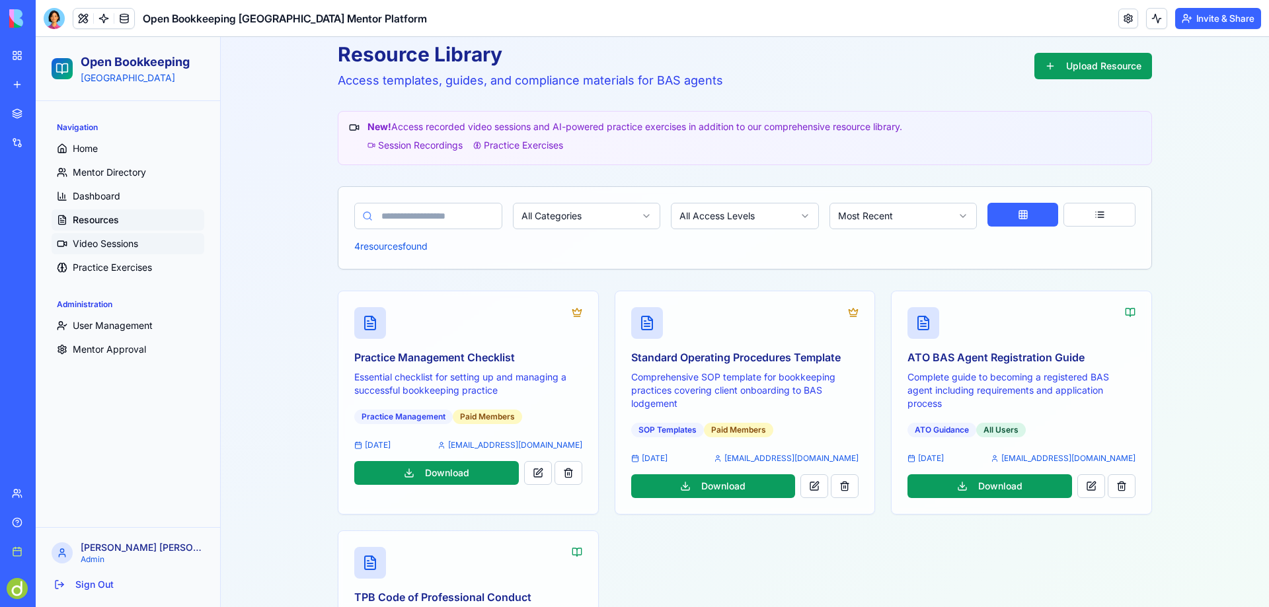
click at [105, 243] on span "Video Sessions" at bounding box center [105, 243] width 65 height 13
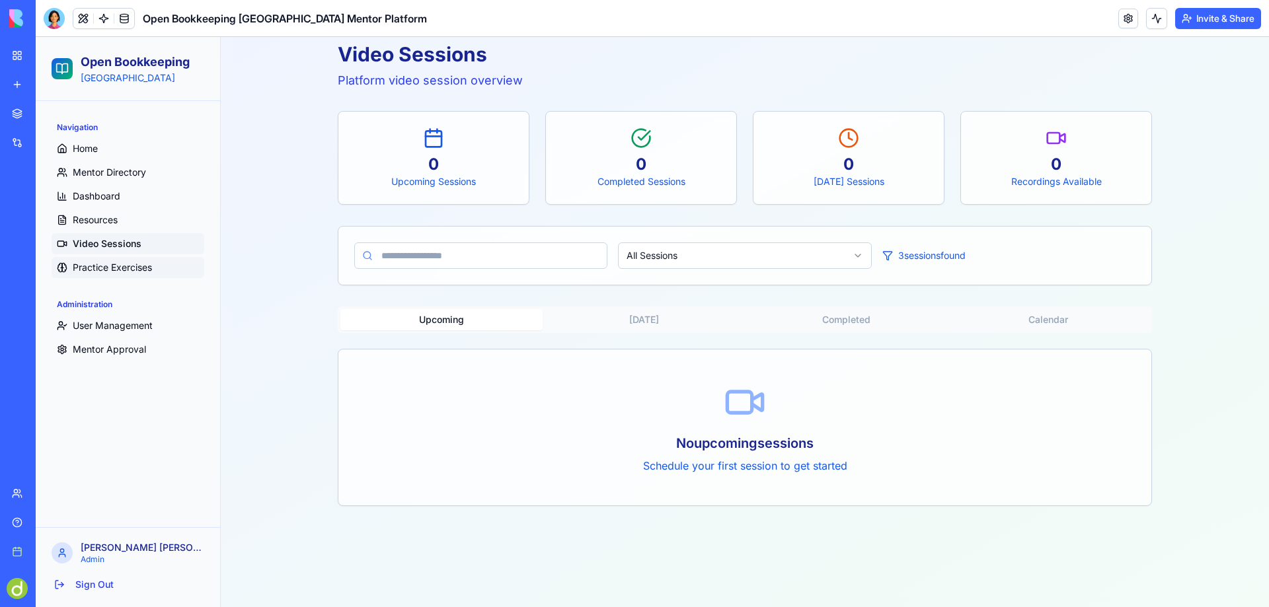
click at [105, 263] on span "Practice Exercises" at bounding box center [112, 267] width 79 height 13
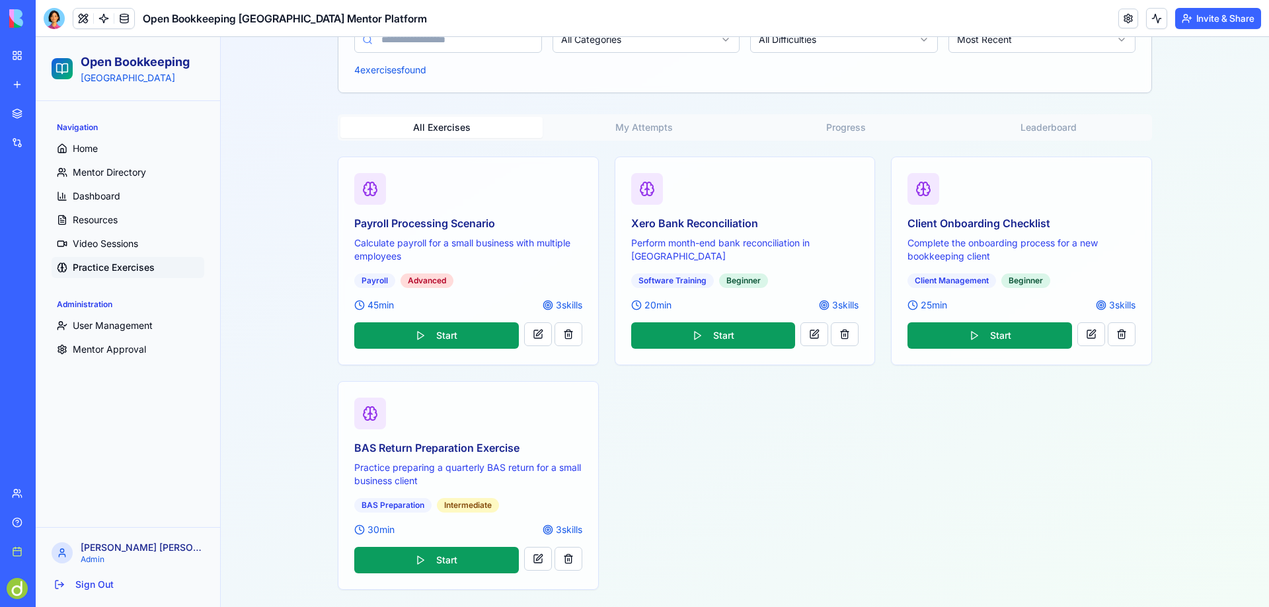
scroll to position [171, 0]
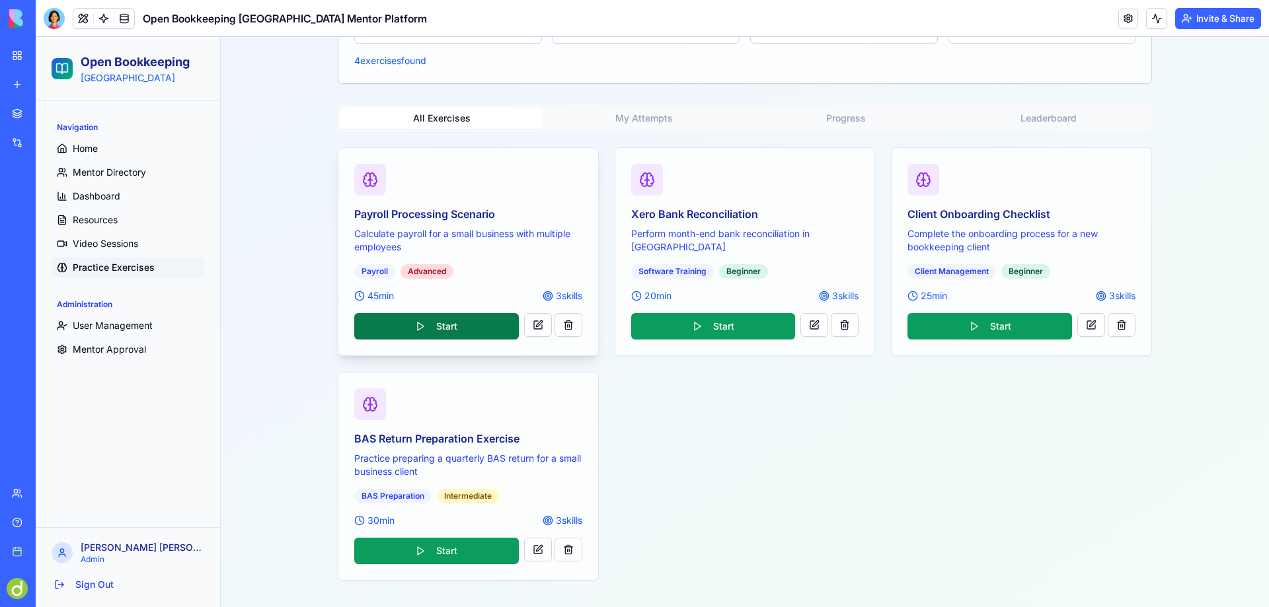
click at [428, 323] on button "Start" at bounding box center [436, 326] width 165 height 26
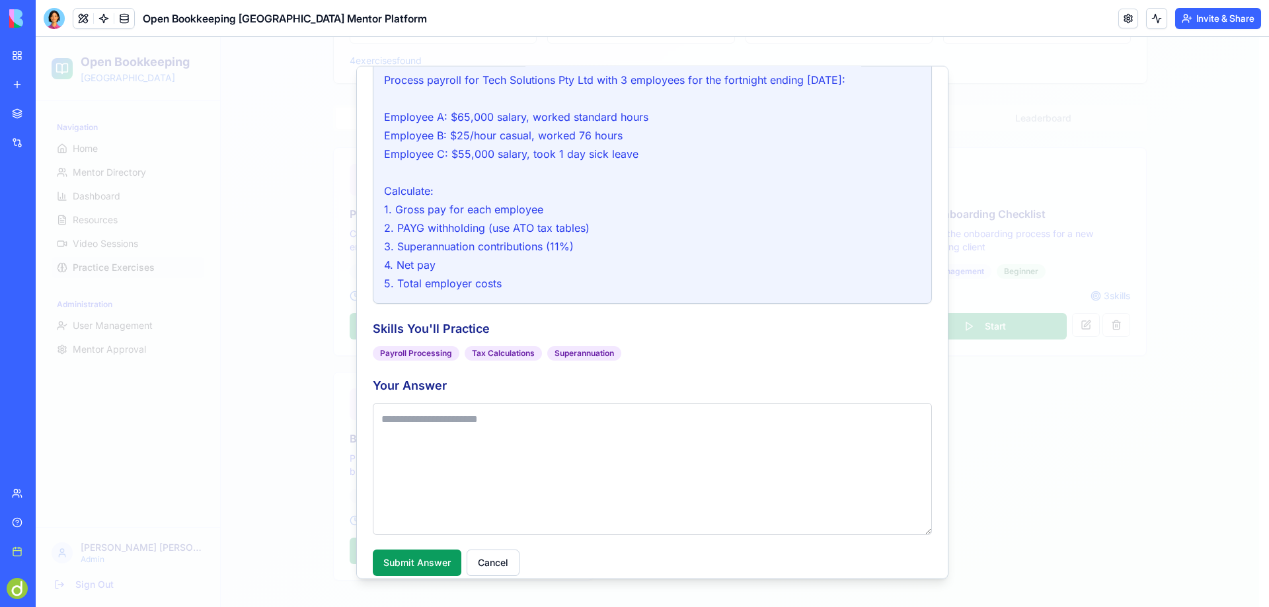
scroll to position [183, 0]
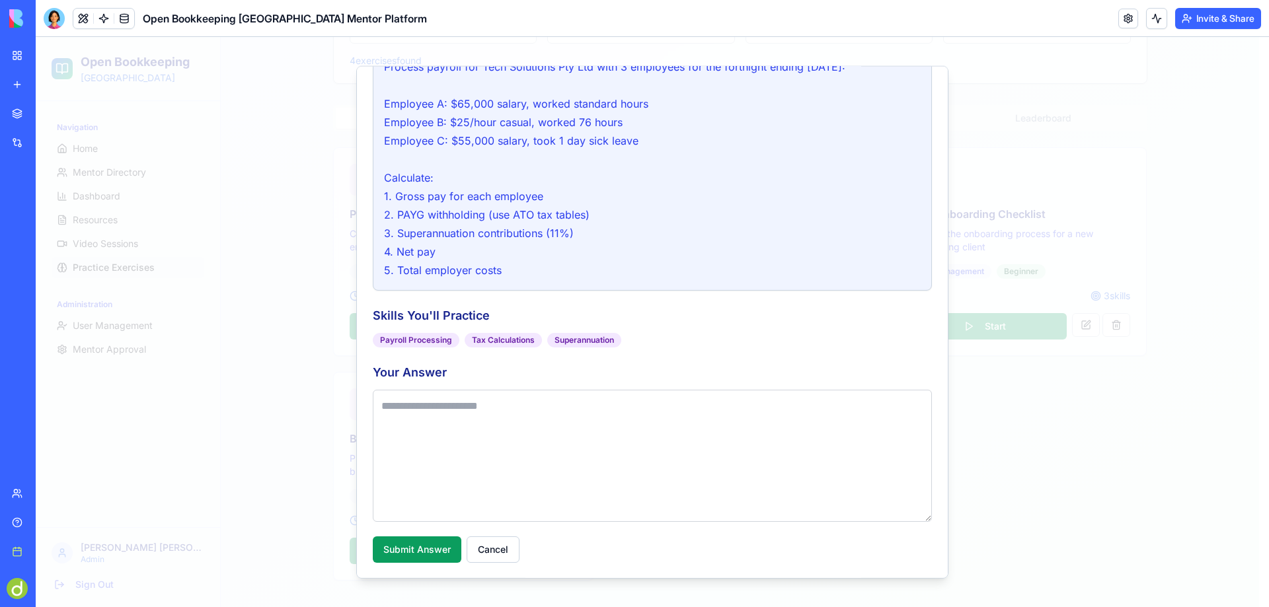
click at [478, 422] on textarea at bounding box center [652, 455] width 559 height 132
click at [410, 547] on button "Submit Answer" at bounding box center [417, 549] width 89 height 26
click at [412, 401] on textarea at bounding box center [652, 455] width 559 height 132
type textarea "*"
click at [415, 544] on button "Submit Answer" at bounding box center [417, 549] width 89 height 26
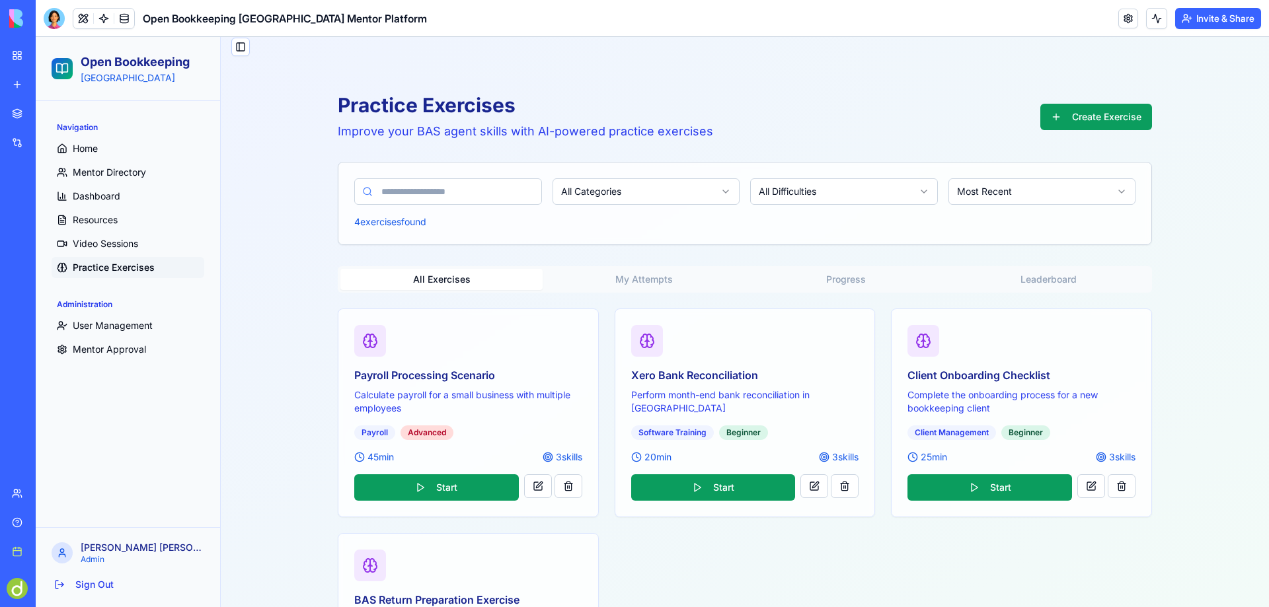
scroll to position [0, 0]
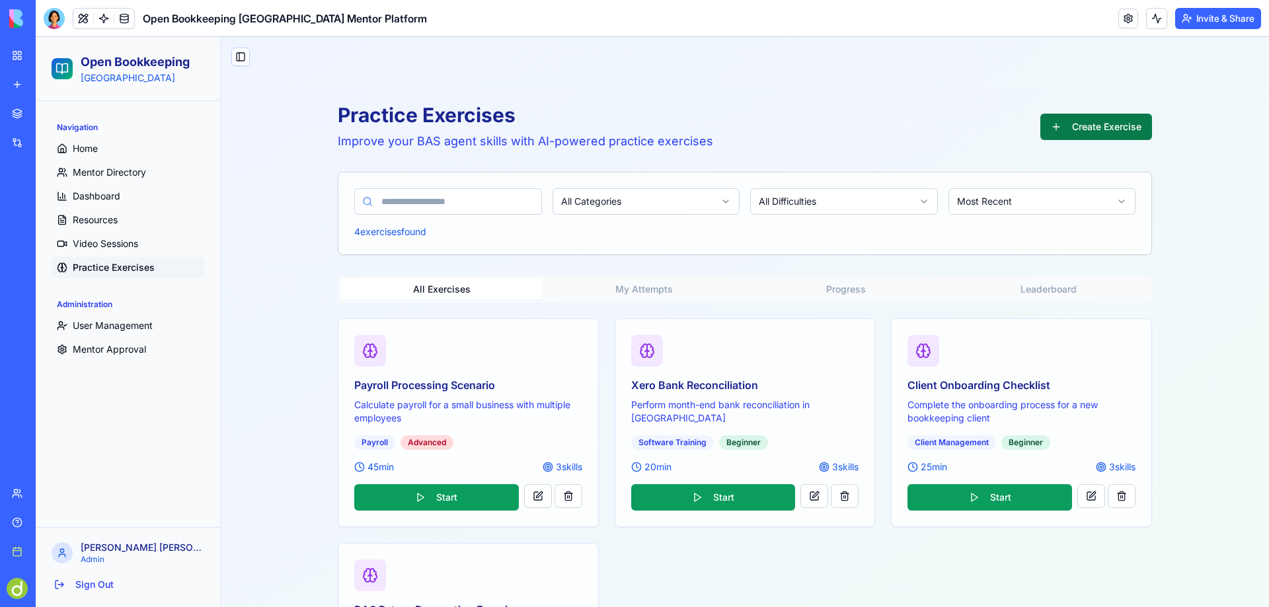
click at [1090, 124] on button "Create Exercise" at bounding box center [1096, 127] width 112 height 26
click at [106, 322] on span "User Management" at bounding box center [113, 325] width 80 height 13
click at [103, 349] on span "Mentor Approval" at bounding box center [109, 349] width 73 height 13
click at [49, 236] on div "Open Bookkeeping [GEOGRAPHIC_DATA] Mentor Platform" at bounding box center [30, 235] width 37 height 13
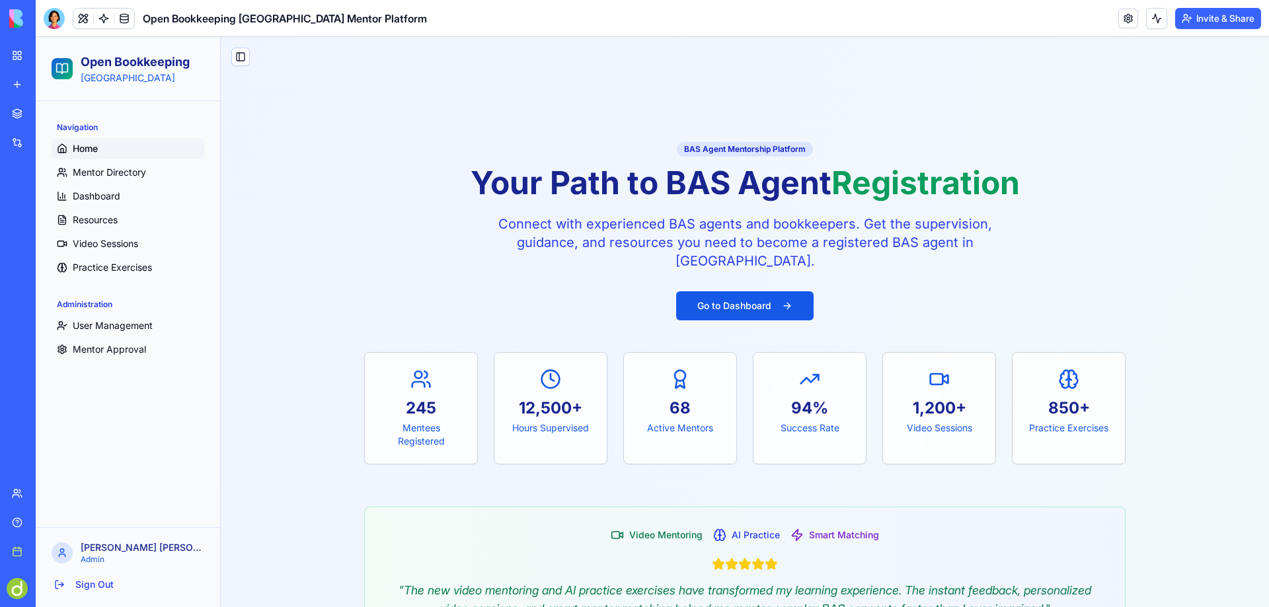
click at [45, 51] on div "My Workspace" at bounding box center [40, 55] width 17 height 13
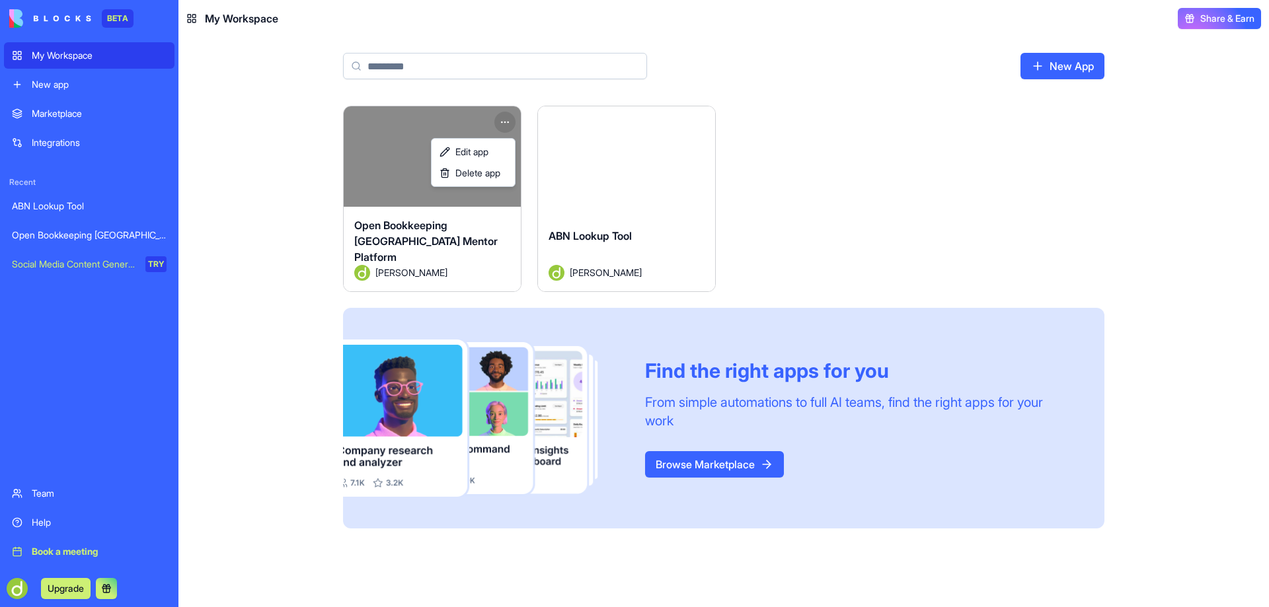
click at [506, 116] on html "BETA My Workspace New app Marketplace Integrations Recent ABN Lookup Tool Open …" at bounding box center [634, 303] width 1269 height 607
click at [472, 150] on span "Edit app" at bounding box center [471, 151] width 33 height 13
